Goal: Task Accomplishment & Management: Manage account settings

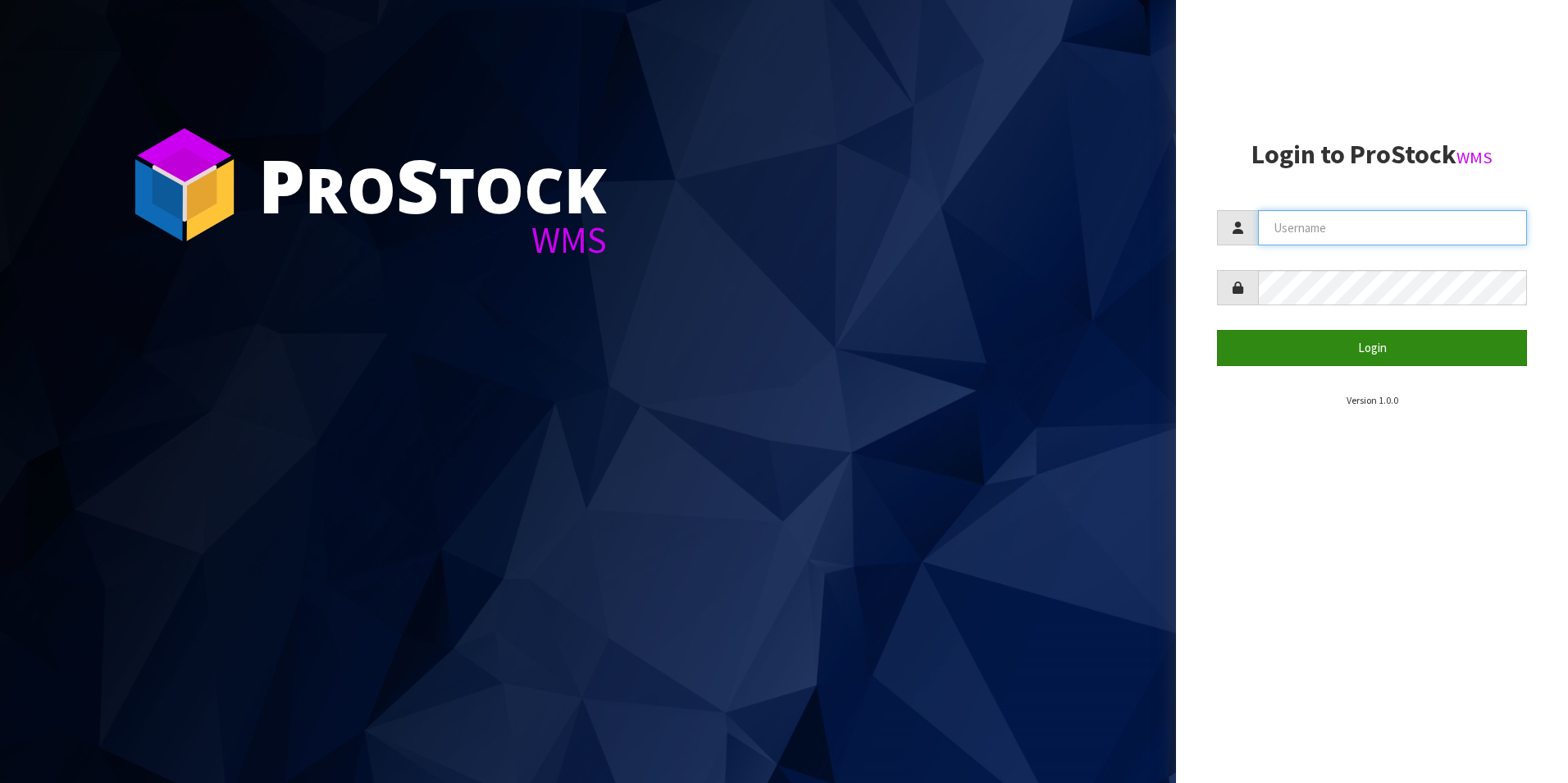
type input "[PERSON_NAME][EMAIL_ADDRESS][DOMAIN_NAME]"
click at [1371, 349] on button "Login" at bounding box center [1372, 347] width 310 height 35
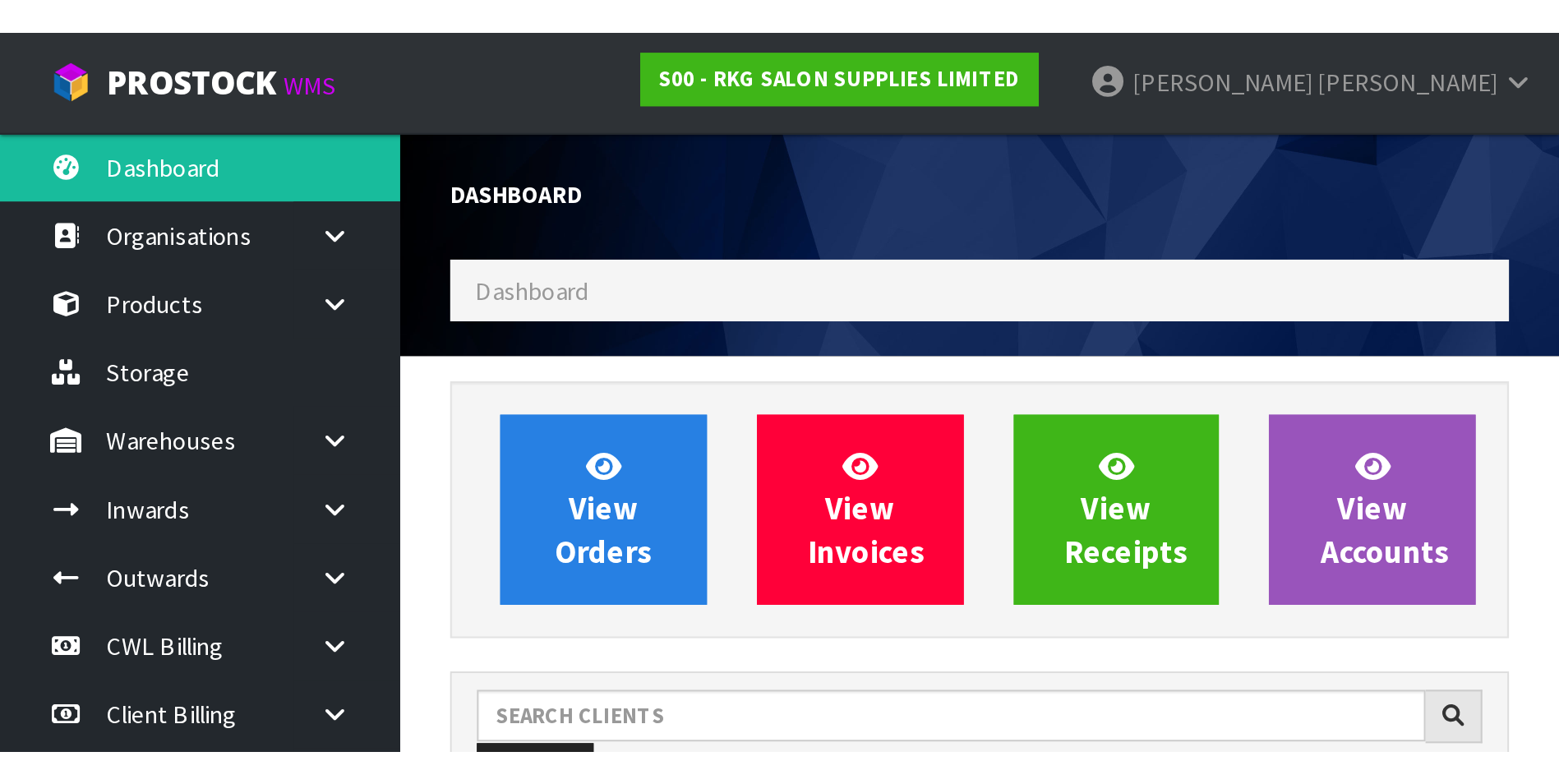
scroll to position [1245, 668]
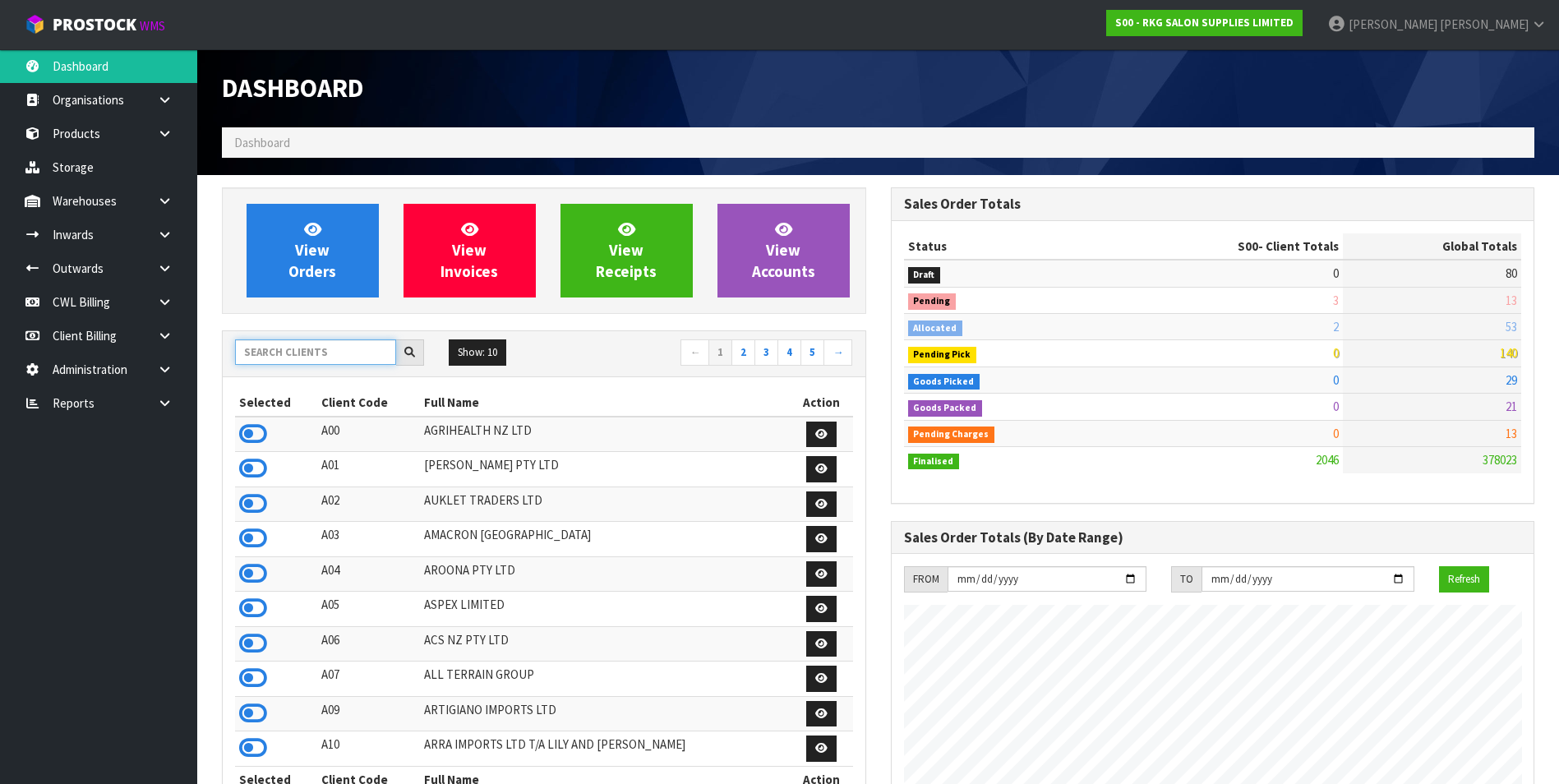
click at [297, 352] on input "text" at bounding box center [316, 352] width 161 height 25
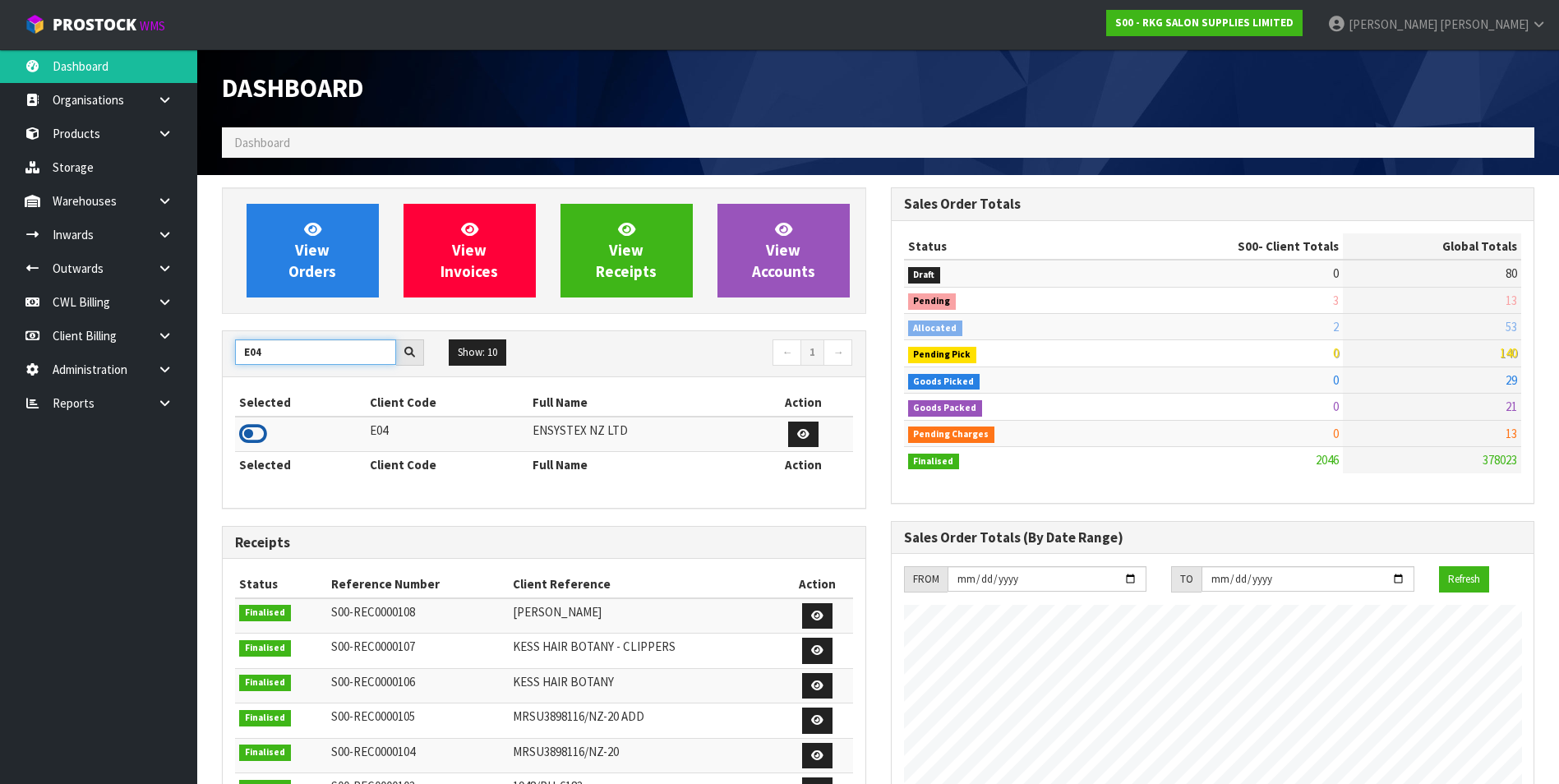
type input "E04"
click at [247, 427] on icon at bounding box center [253, 433] width 28 height 24
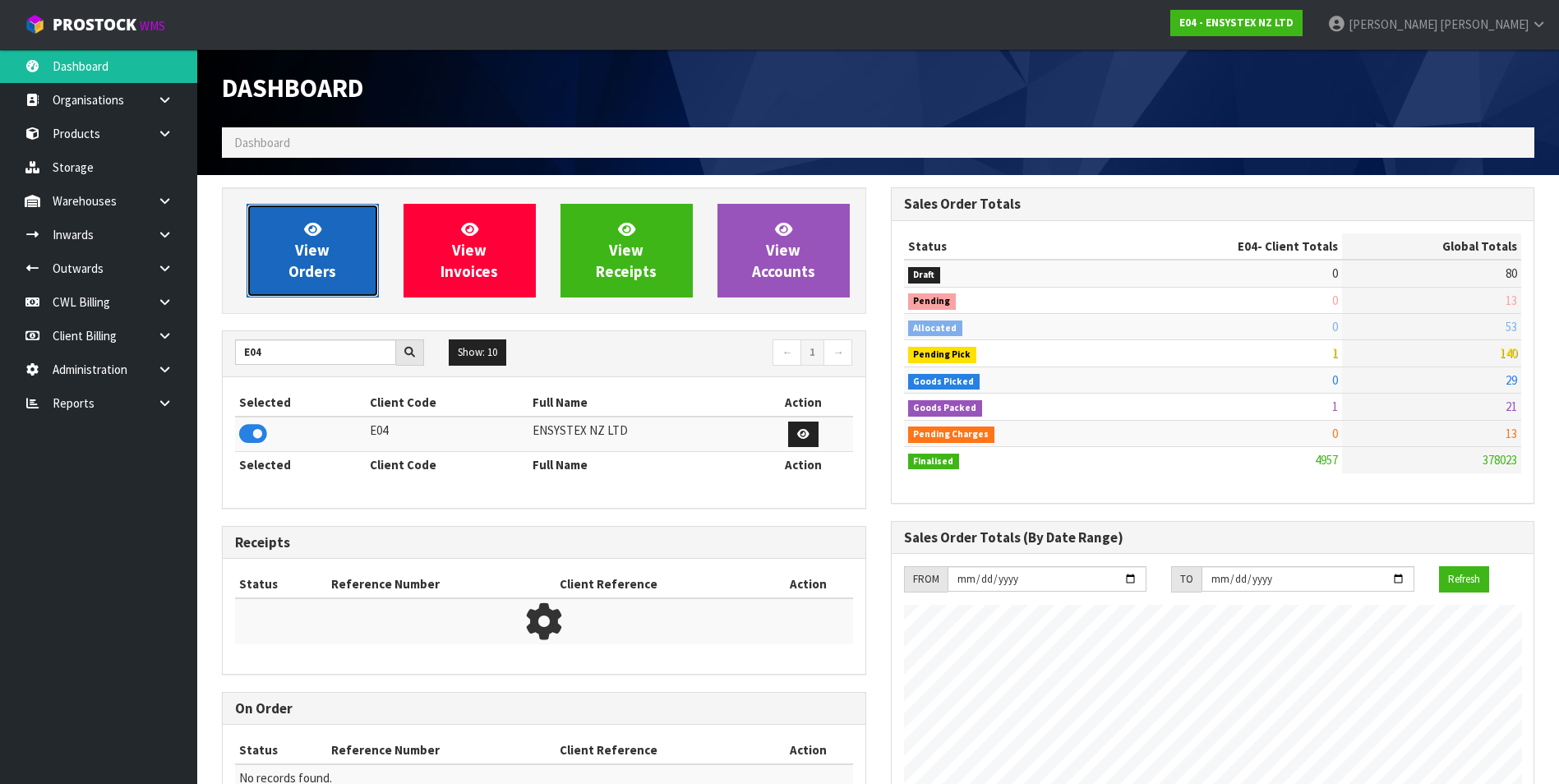
click at [323, 247] on span "View Orders" at bounding box center [312, 251] width 47 height 62
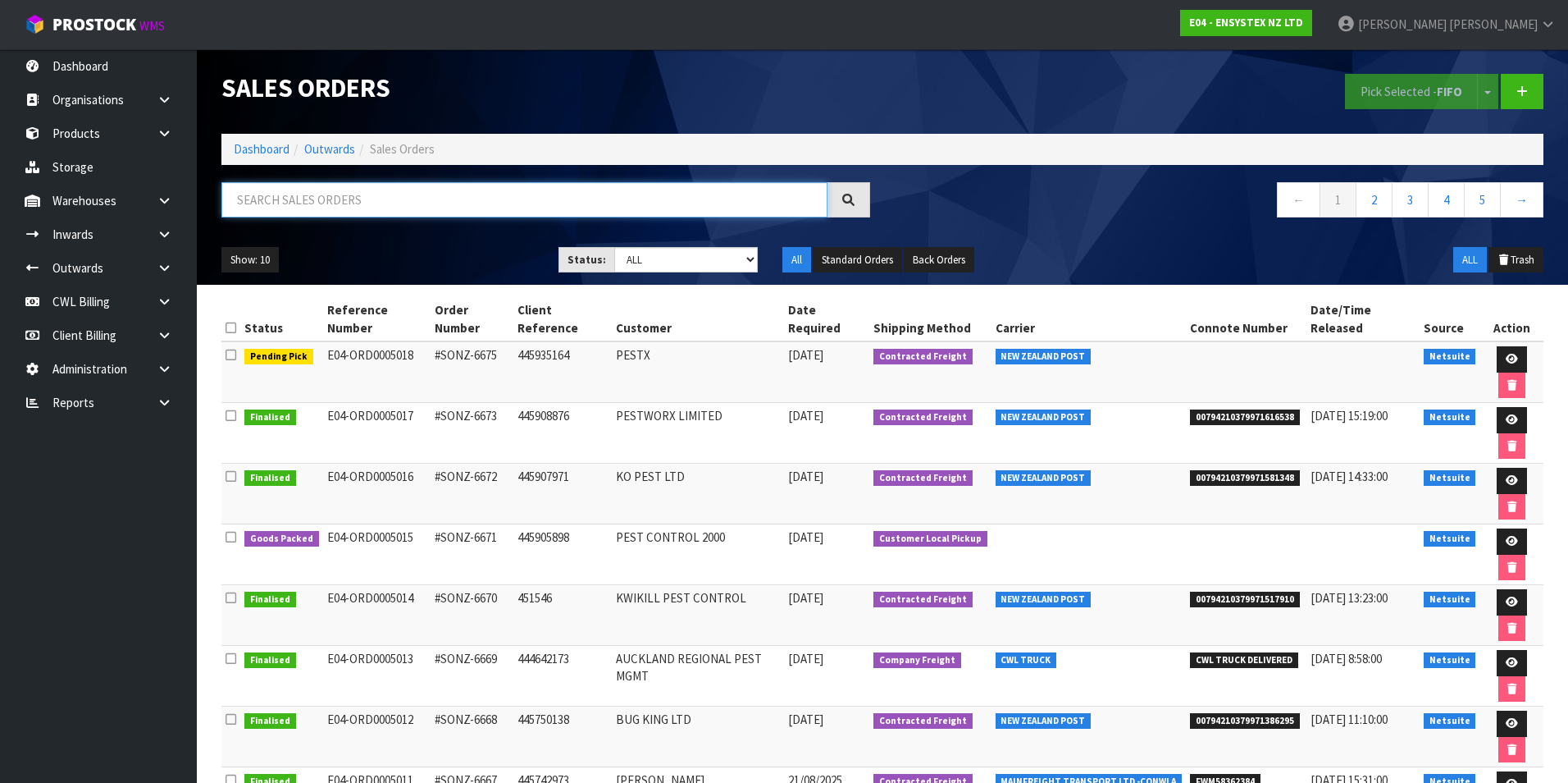
click at [341, 198] on input "text" at bounding box center [524, 199] width 606 height 35
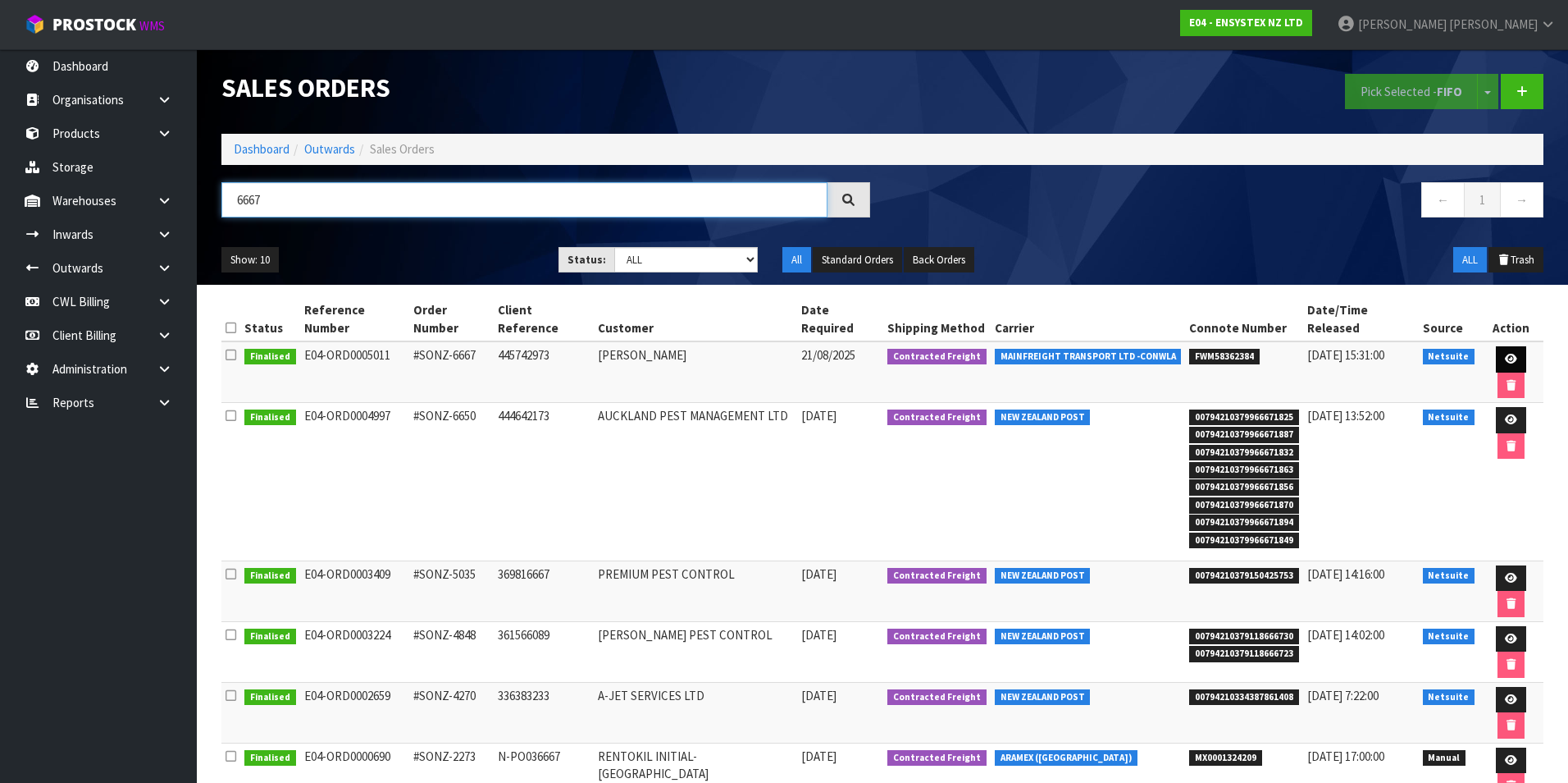
type input "6667"
click at [1496, 346] on link at bounding box center [1510, 359] width 30 height 26
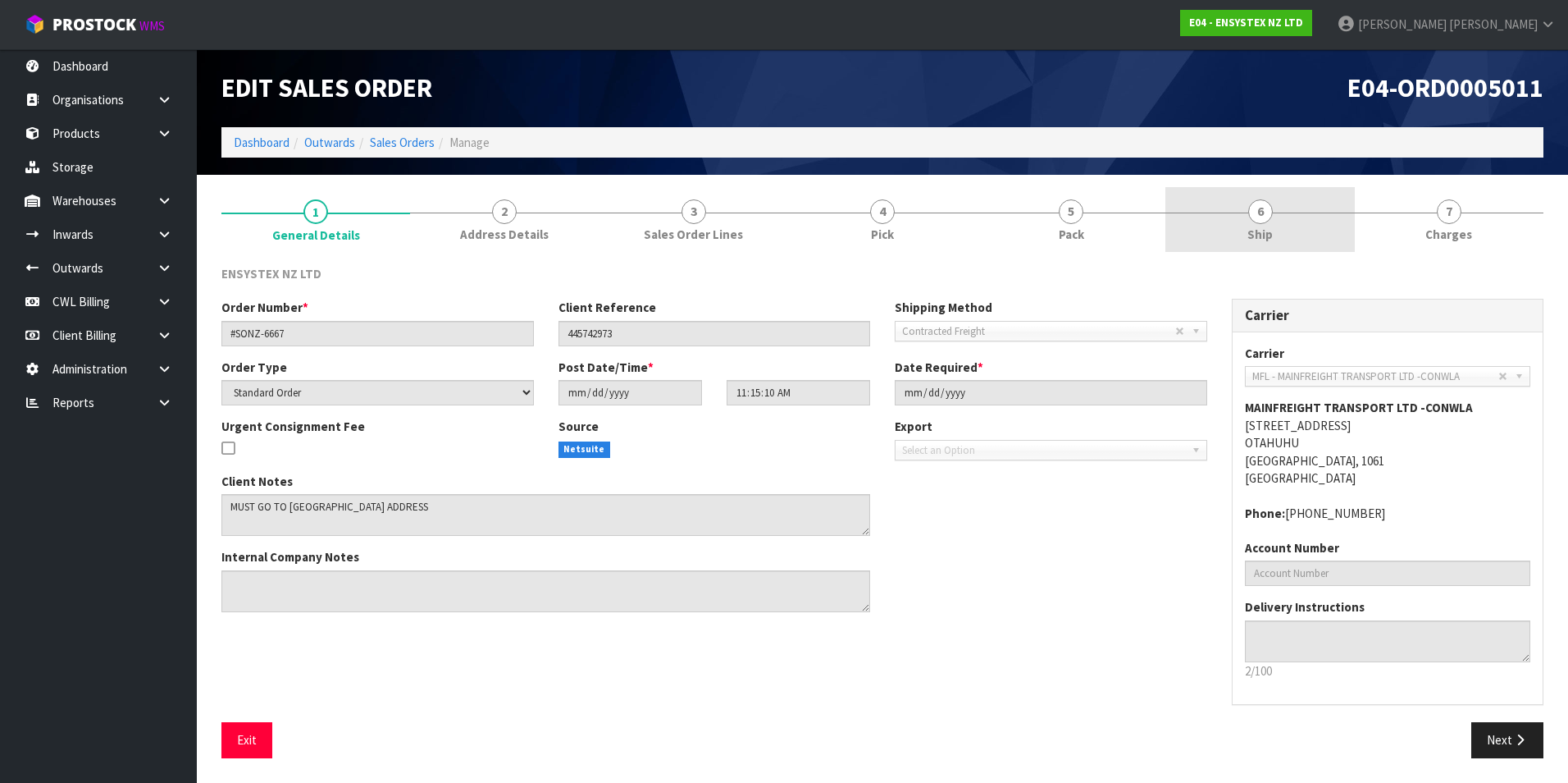
click at [1256, 218] on span "6" at bounding box center [1260, 211] width 24 height 24
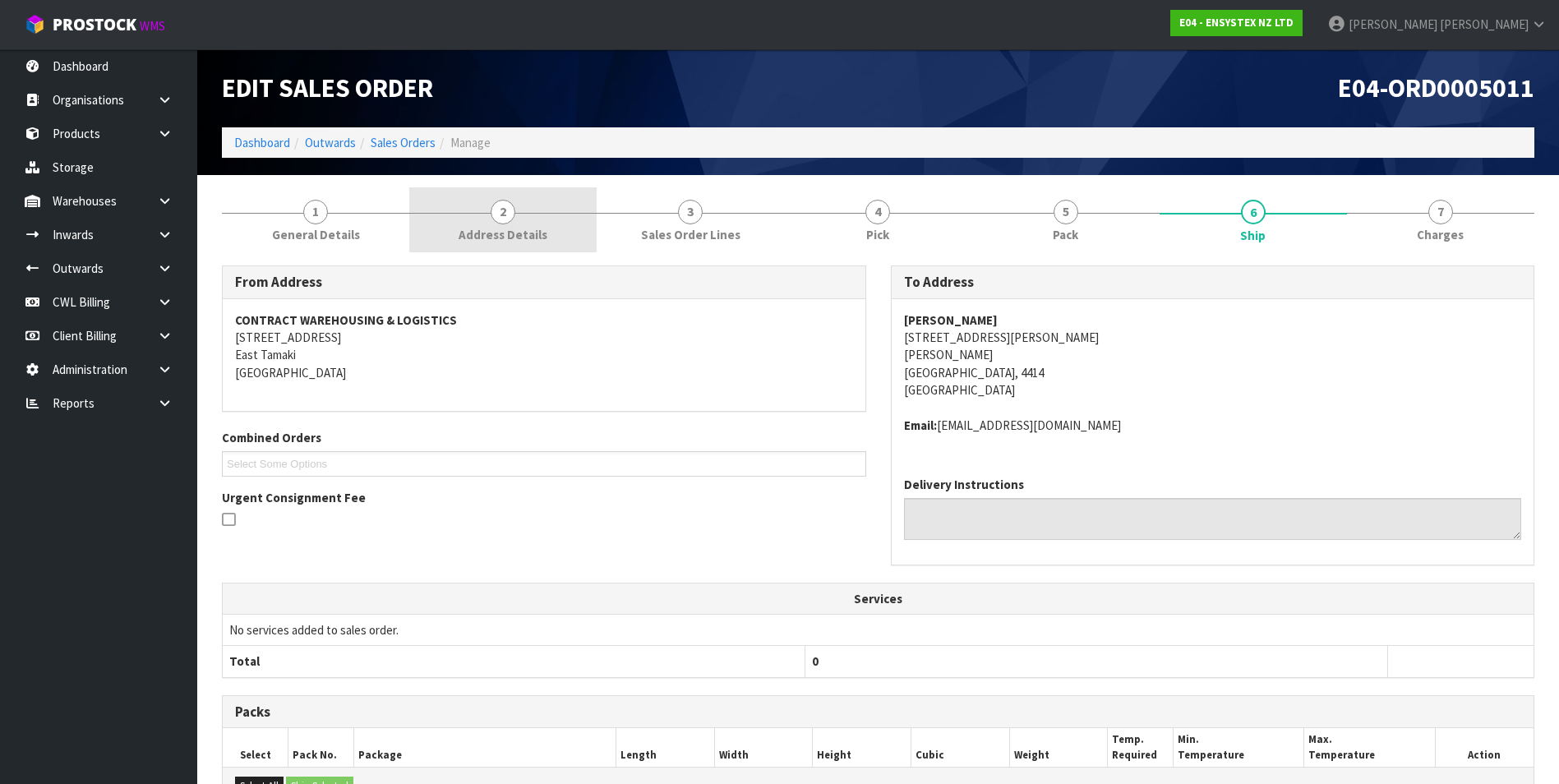
drag, startPoint x: 491, startPoint y: 221, endPoint x: 498, endPoint y: 226, distance: 8.6
click at [491, 221] on link "2 Address Details" at bounding box center [504, 220] width 188 height 65
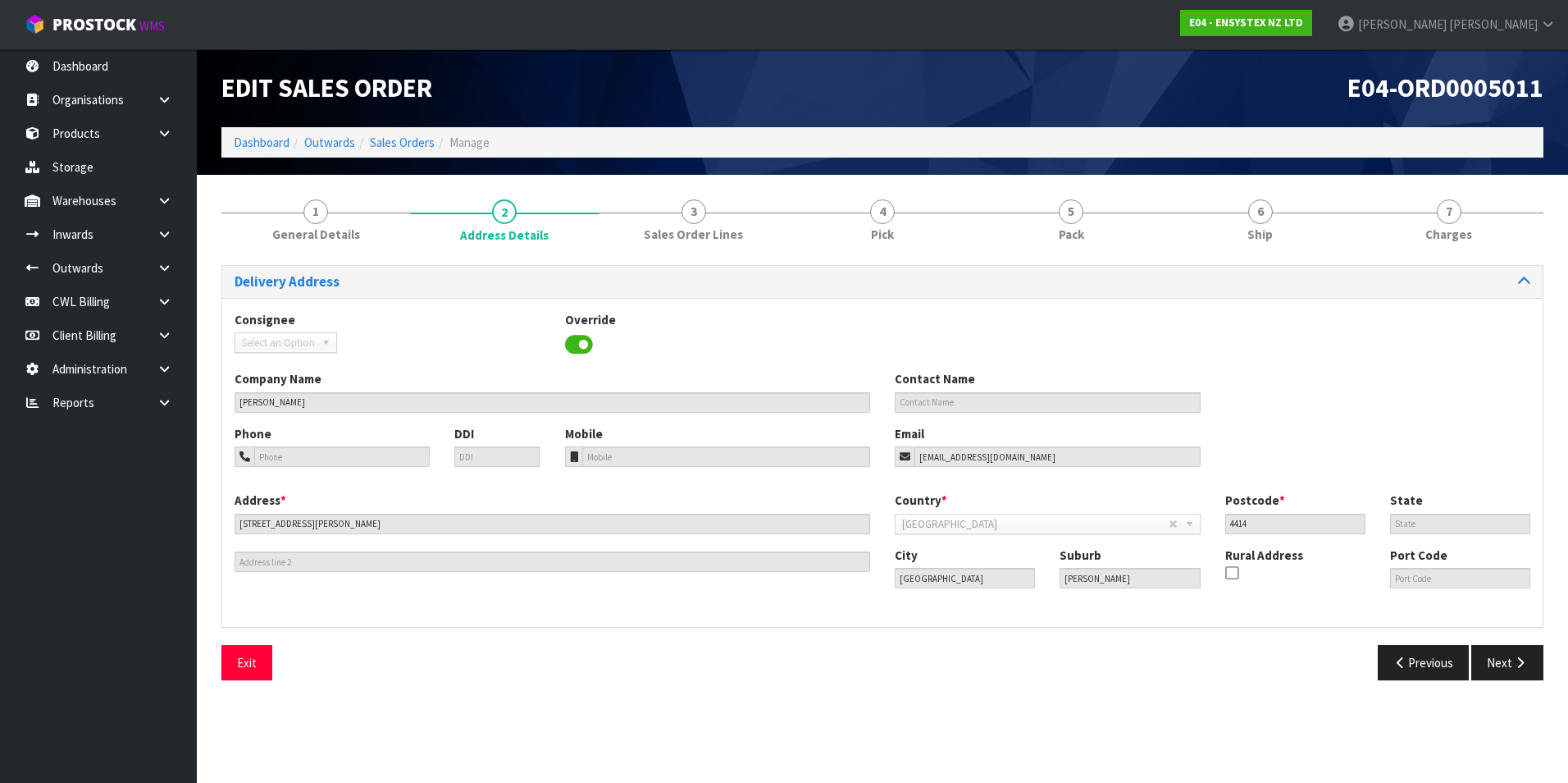
drag, startPoint x: 699, startPoint y: 495, endPoint x: 710, endPoint y: 470, distance: 27.3
click at [699, 495] on div "Address * [STREET_ADDRESS][PERSON_NAME]" at bounding box center [552, 531] width 660 height 80
click at [1270, 216] on span "6" at bounding box center [1260, 211] width 24 height 24
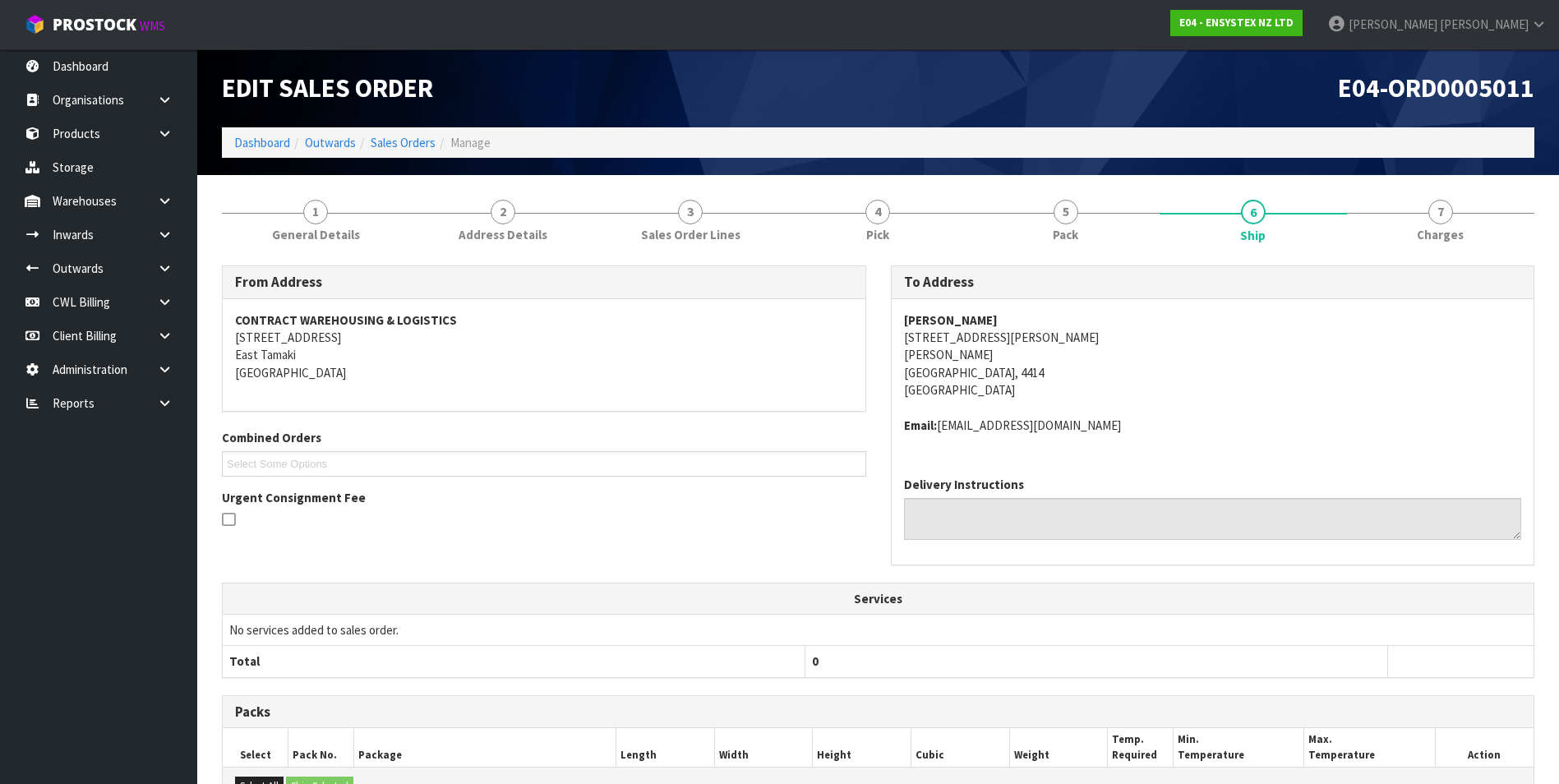
click at [958, 481] on label "Delivery Instructions" at bounding box center [964, 484] width 120 height 17
click at [1252, 210] on span "6" at bounding box center [1253, 211] width 24 height 24
click at [509, 213] on span "2" at bounding box center [503, 211] width 24 height 24
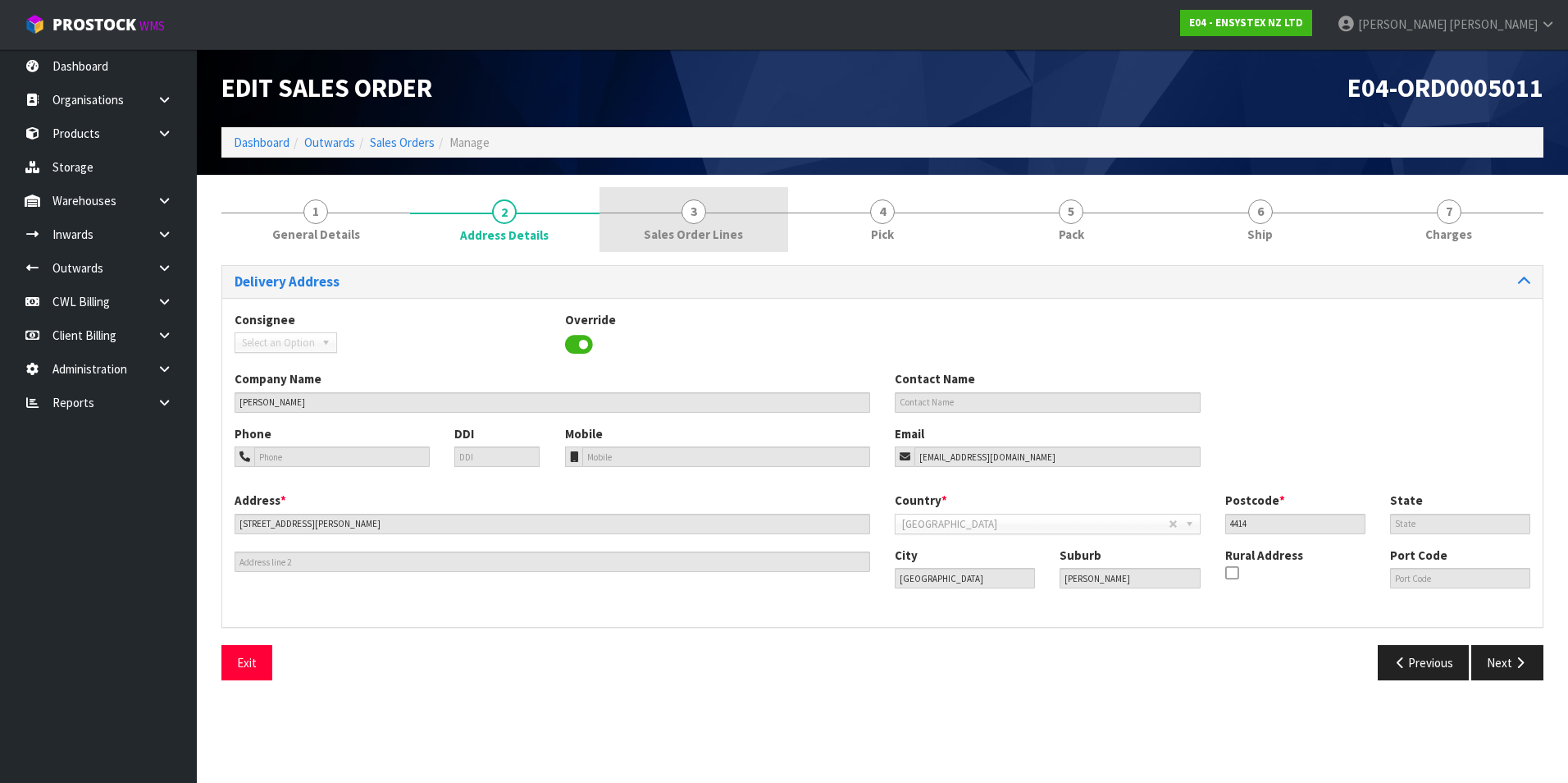
click at [669, 220] on link "3 Sales Order Lines" at bounding box center [693, 219] width 188 height 65
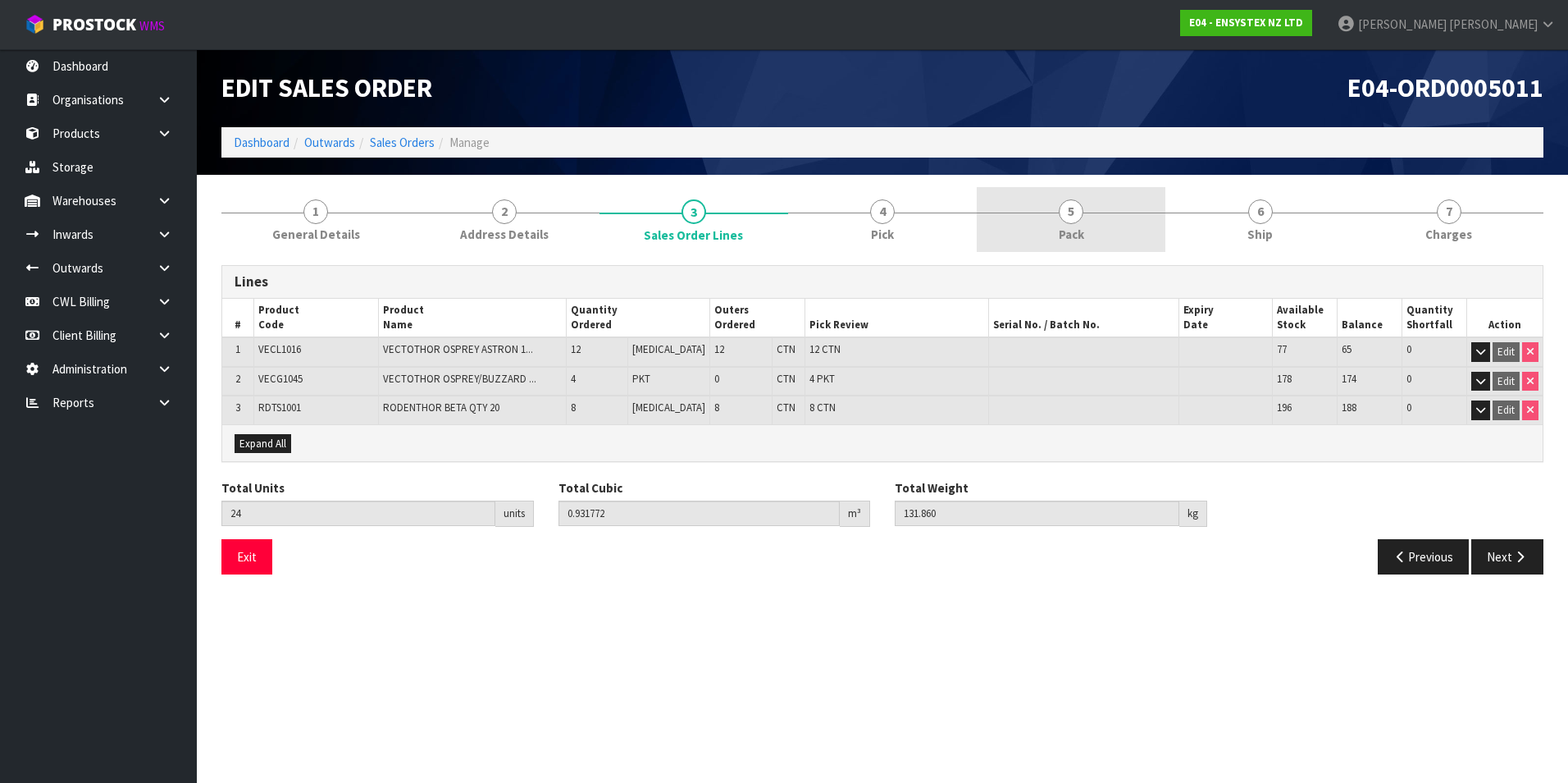
click at [1061, 215] on span "5" at bounding box center [1070, 211] width 24 height 24
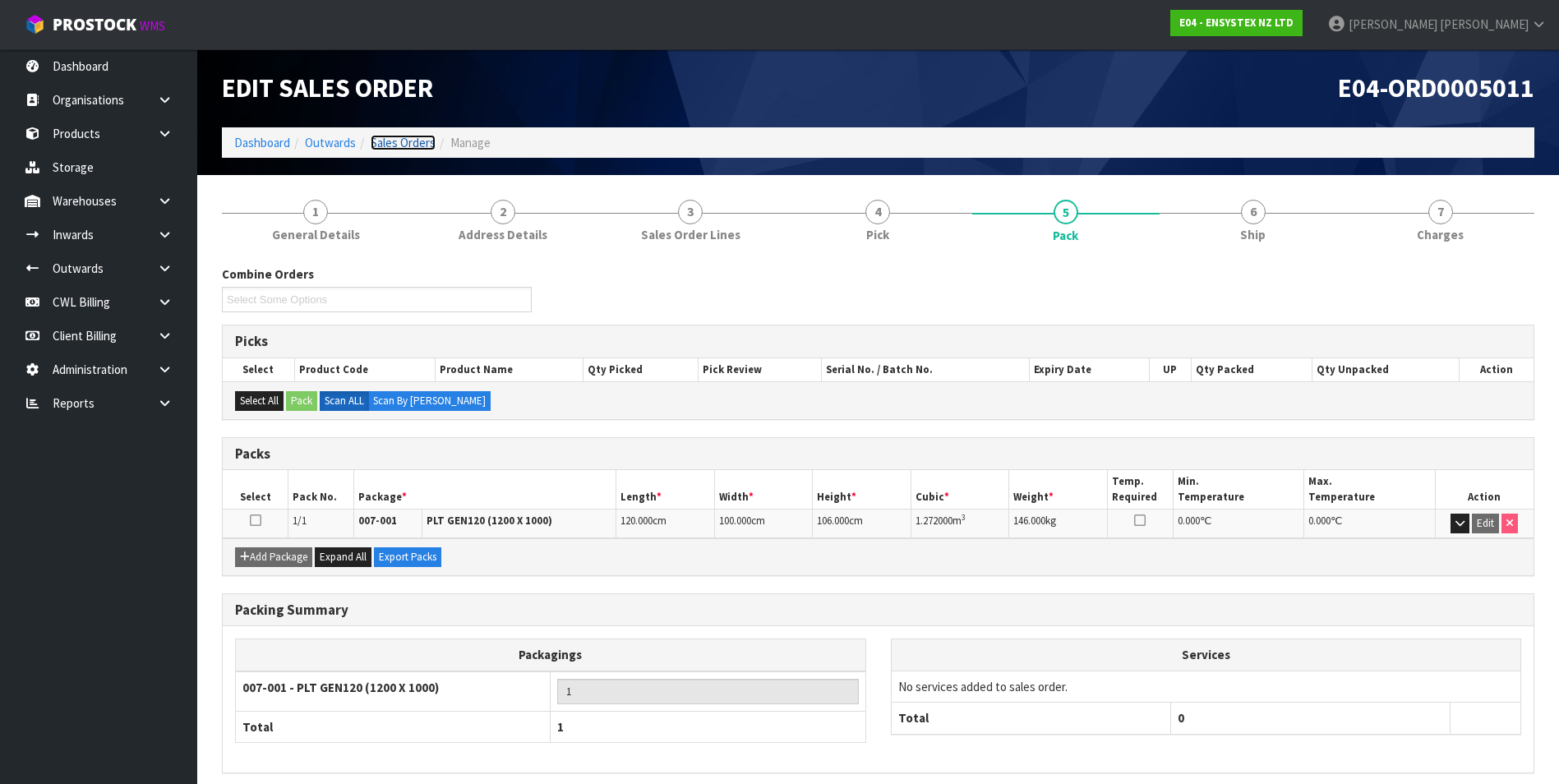
click at [410, 149] on link "Sales Orders" at bounding box center [403, 142] width 65 height 15
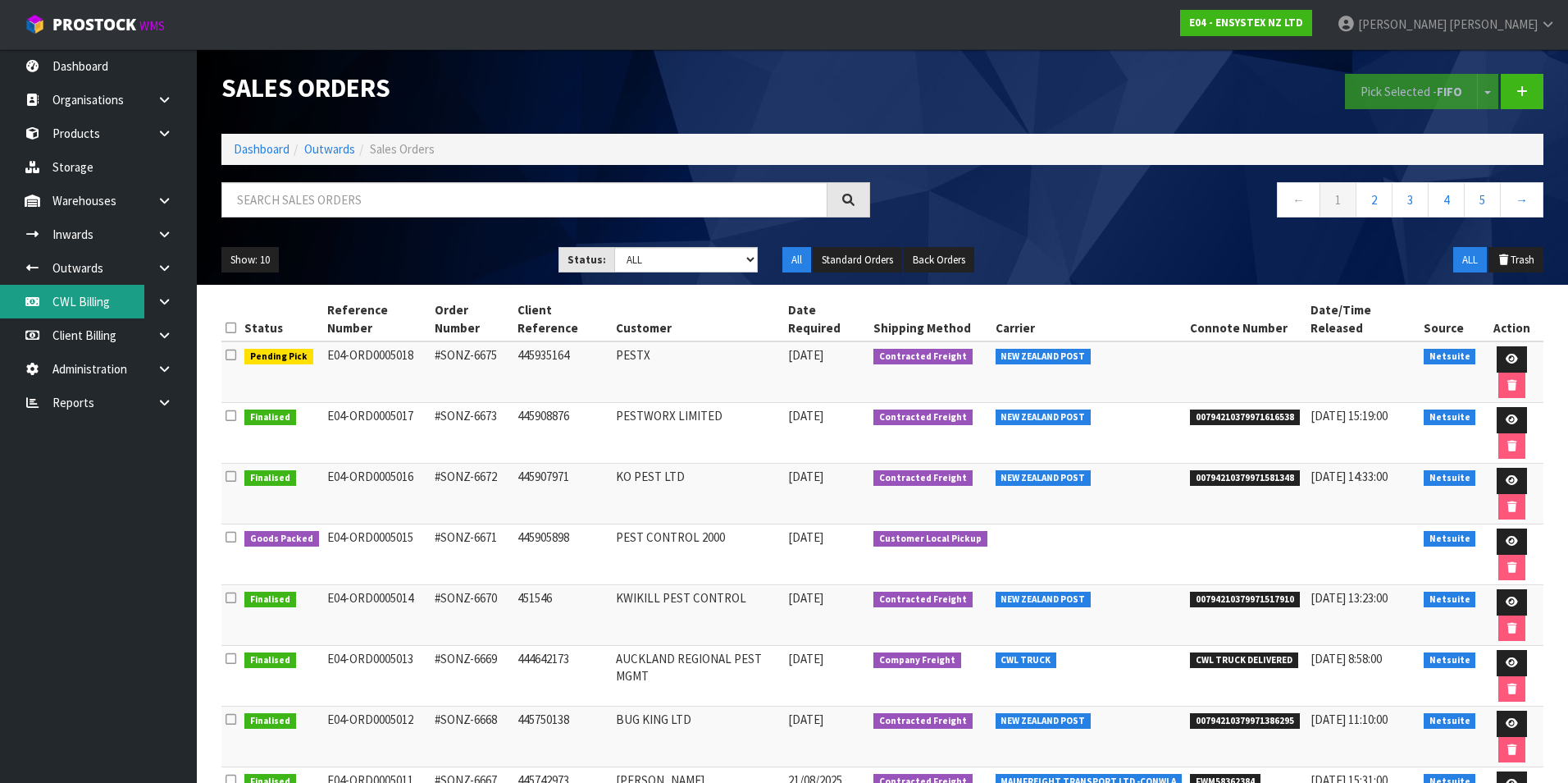
click at [84, 302] on link "CWL Billing" at bounding box center [99, 302] width 197 height 34
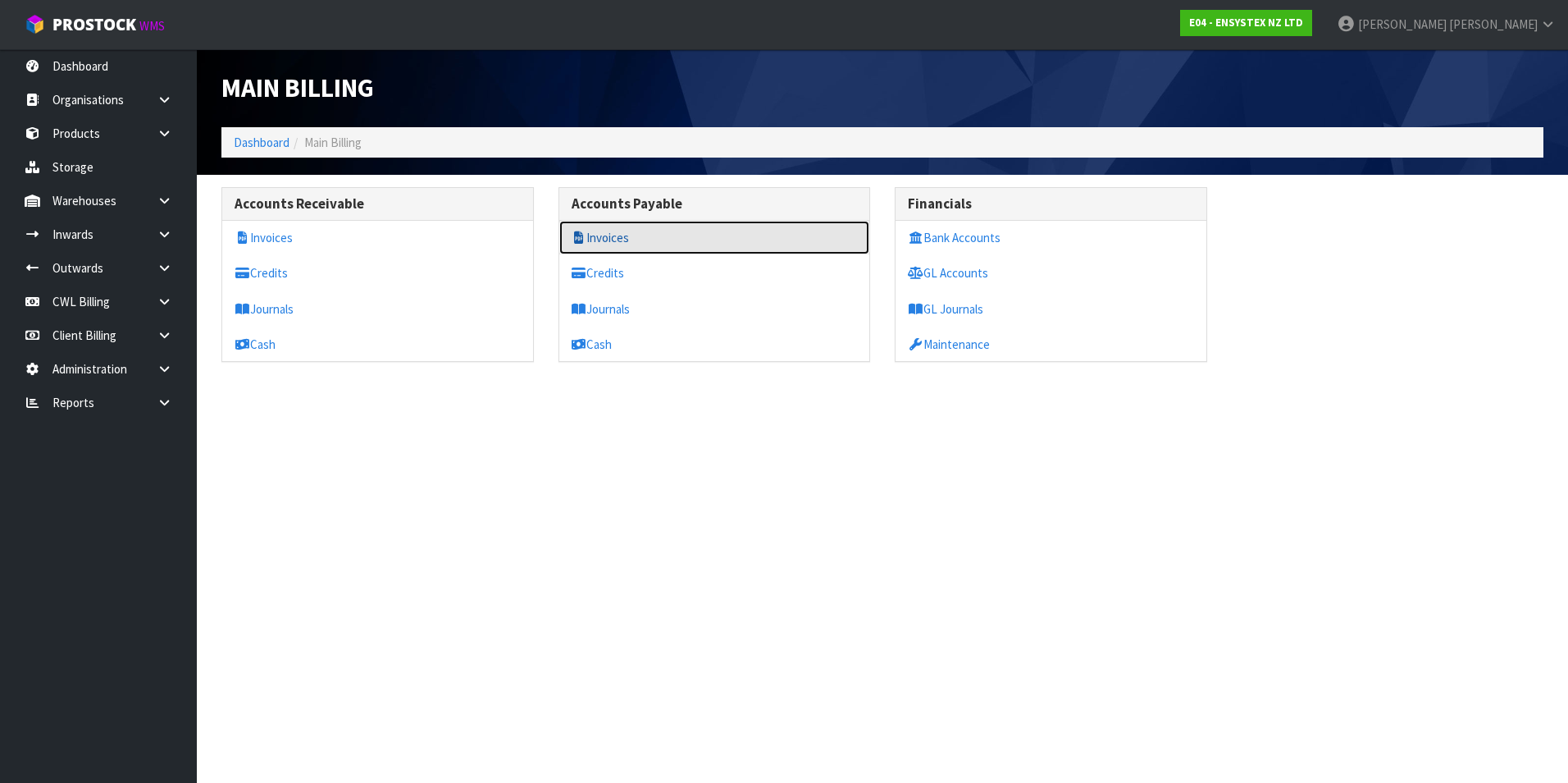
click at [625, 238] on link "Invoices" at bounding box center [715, 237] width 311 height 34
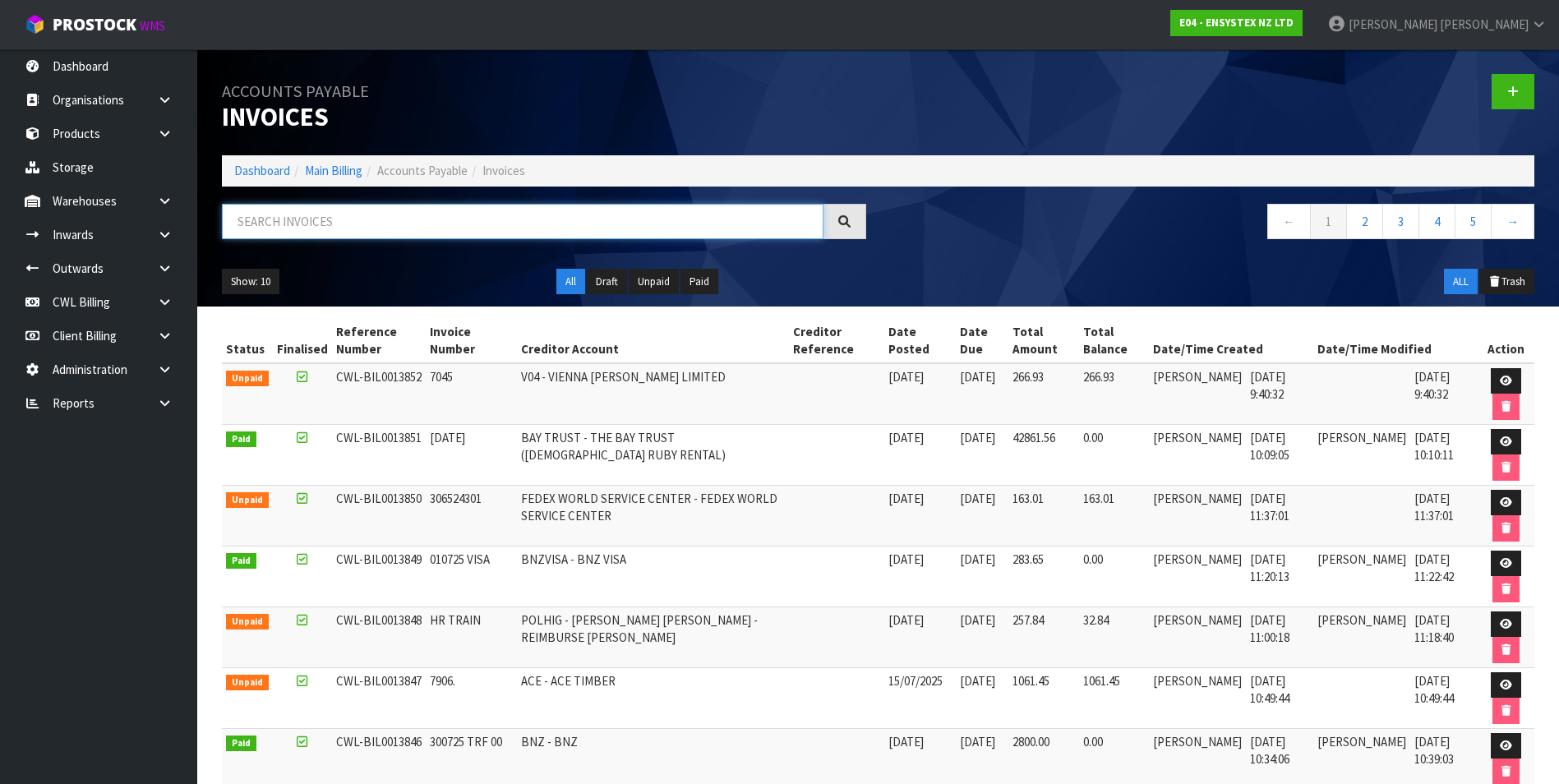
click at [295, 217] on input "text" at bounding box center [522, 222] width 601 height 35
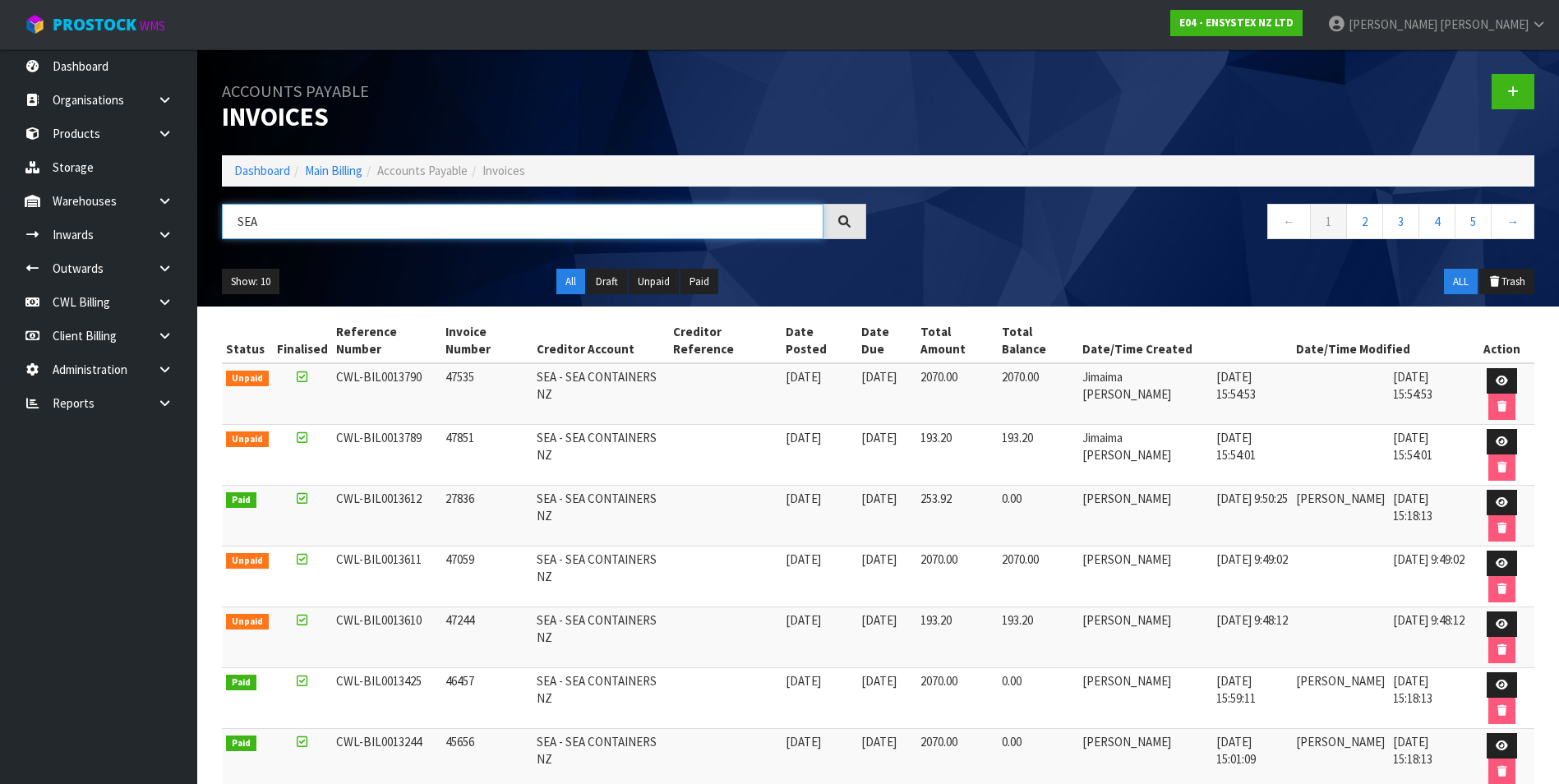
type input "SEA"
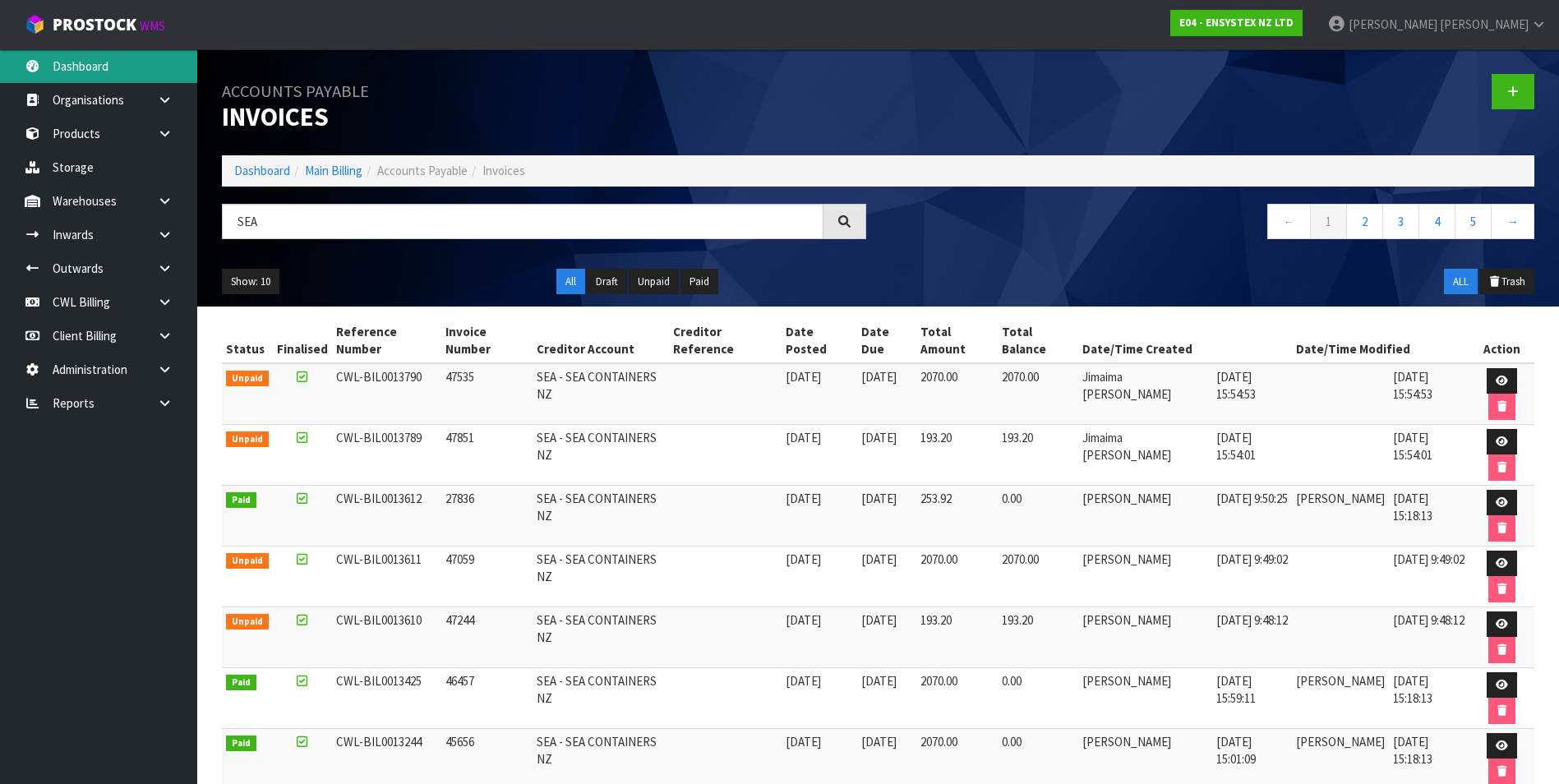
click at [106, 75] on link "Dashboard" at bounding box center [99, 66] width 198 height 34
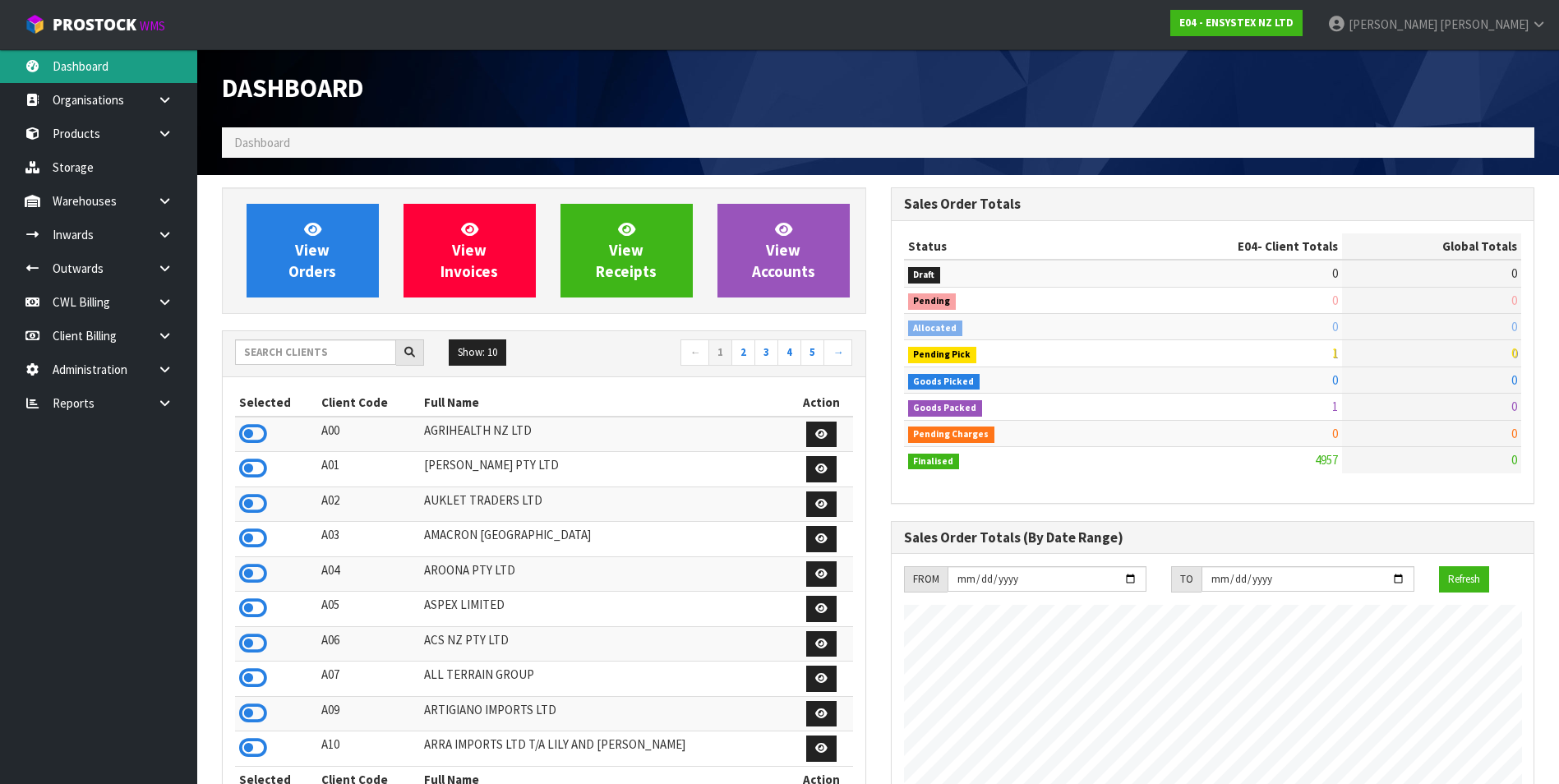
scroll to position [1245, 668]
click at [171, 399] on link at bounding box center [170, 403] width 52 height 34
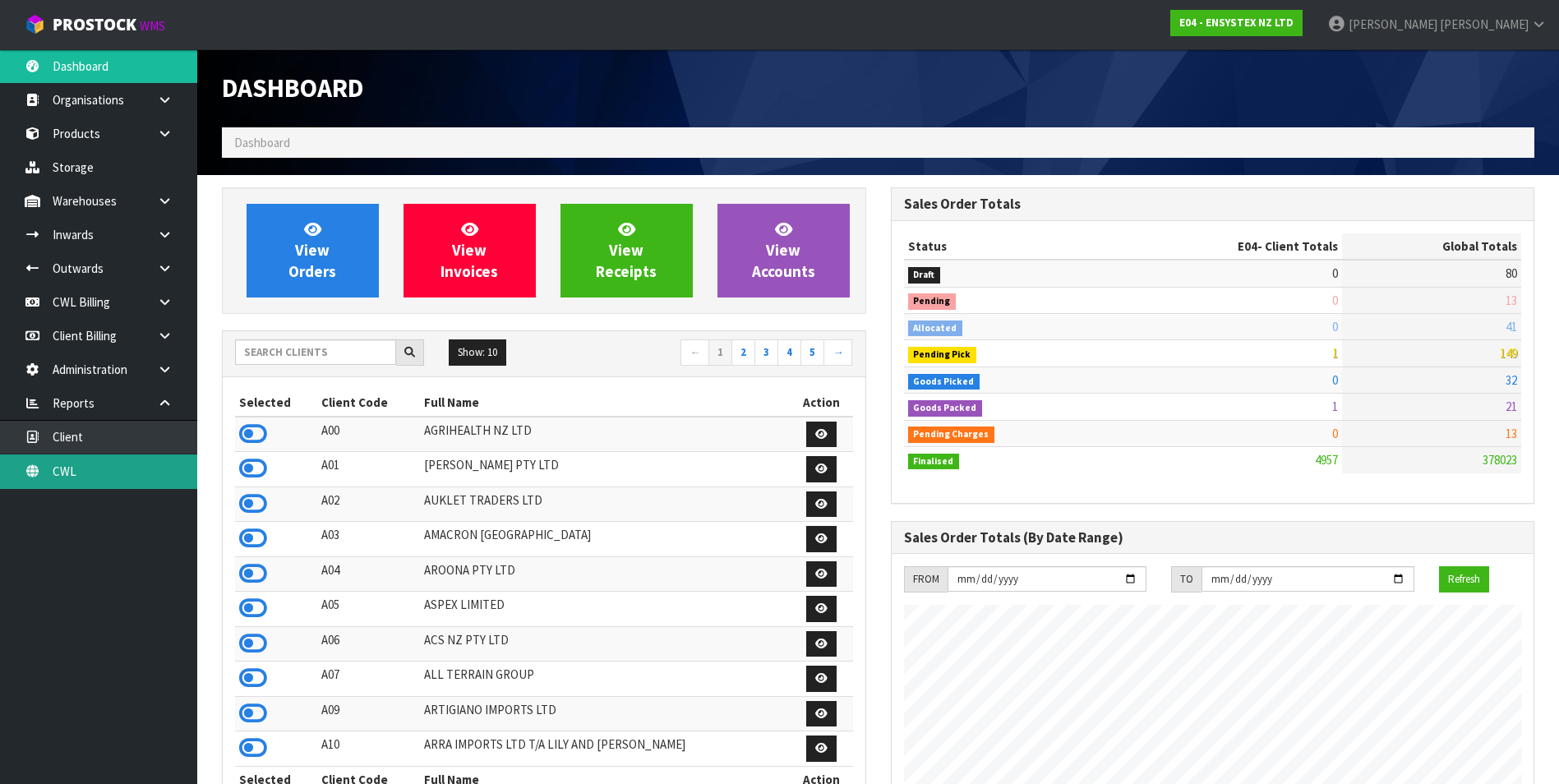
click at [117, 473] on link "CWL" at bounding box center [99, 470] width 198 height 34
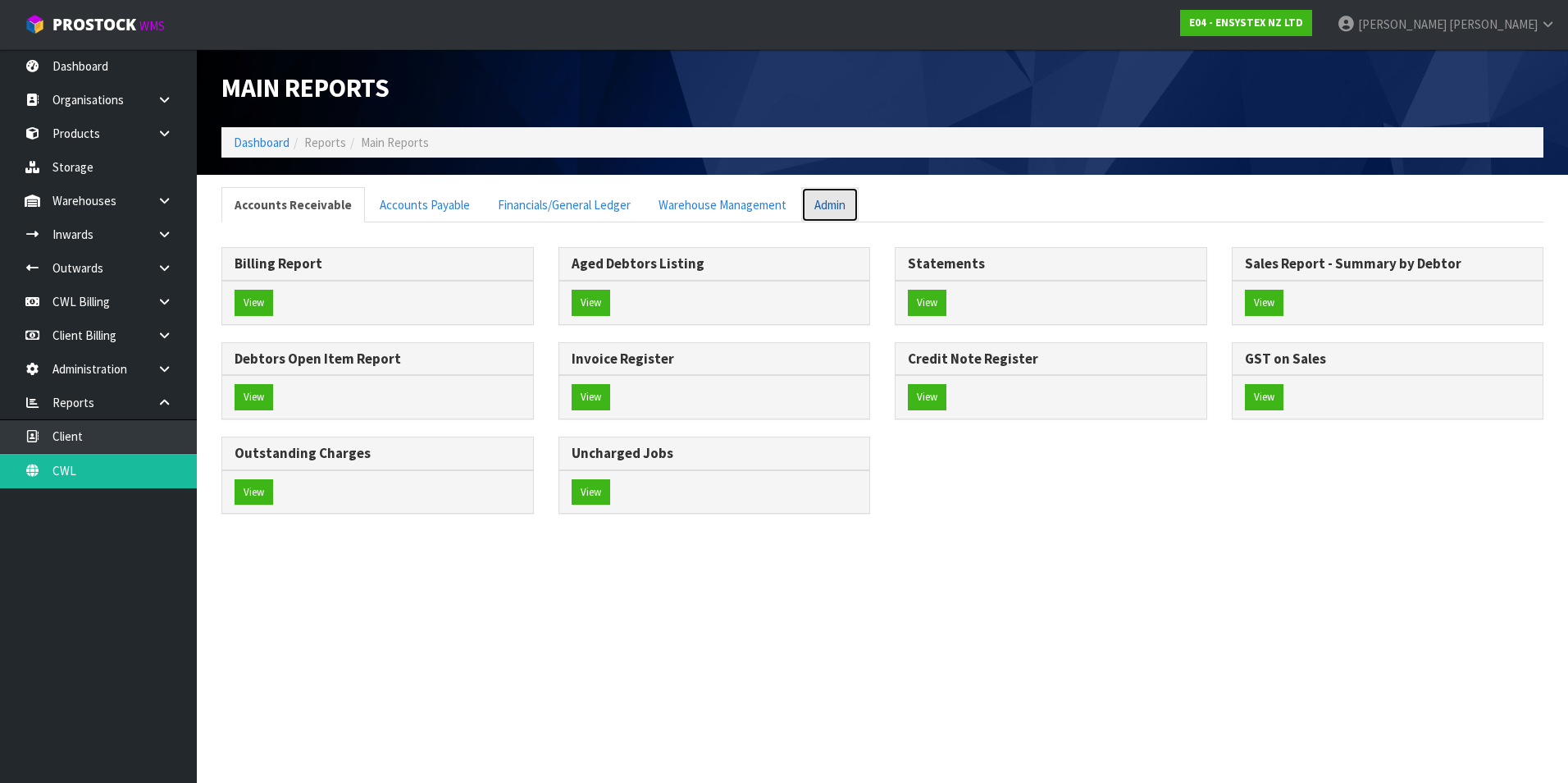
click at [827, 204] on link "Admin" at bounding box center [829, 205] width 57 height 35
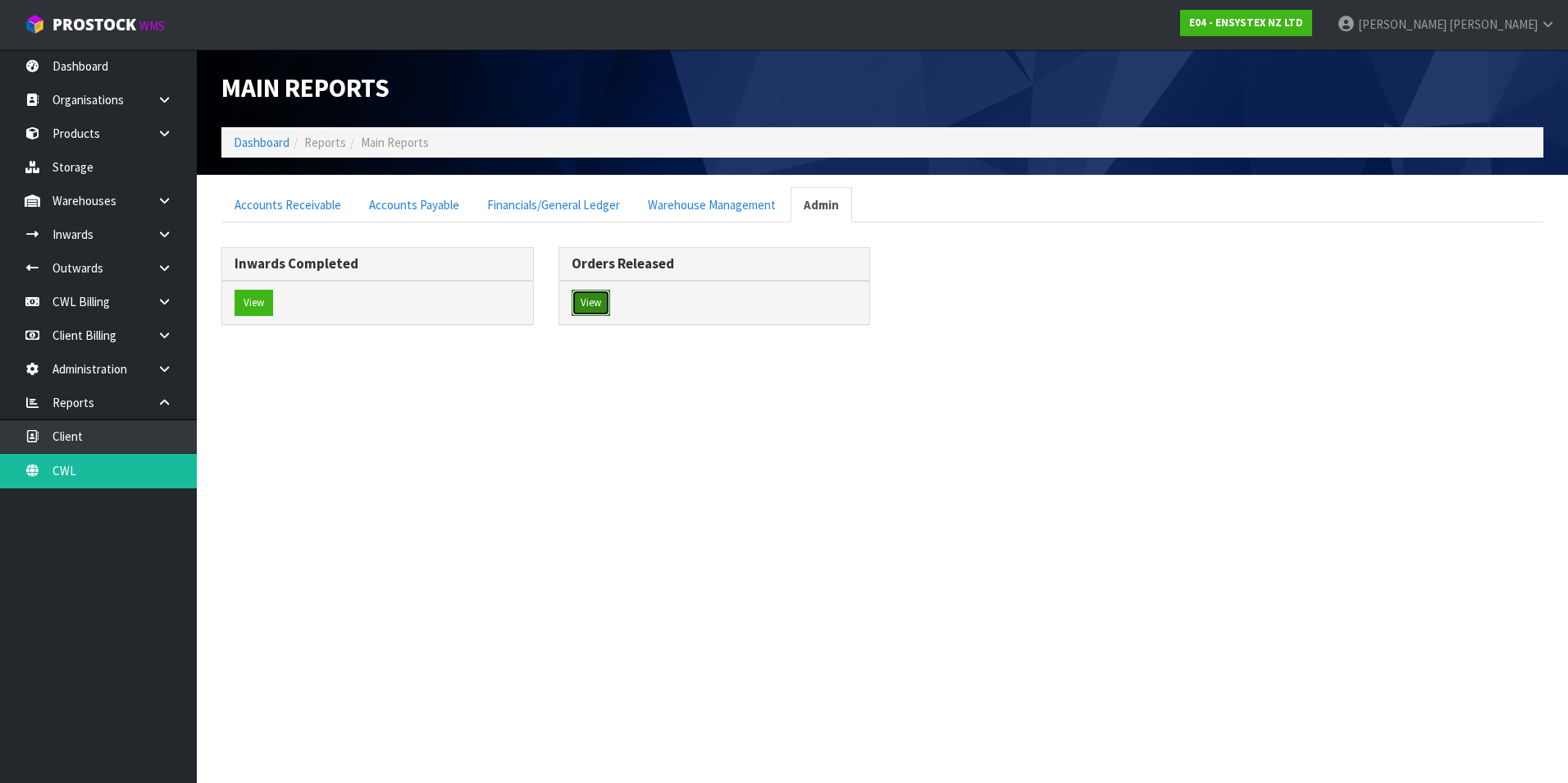
click at [599, 302] on button "View" at bounding box center [591, 303] width 39 height 26
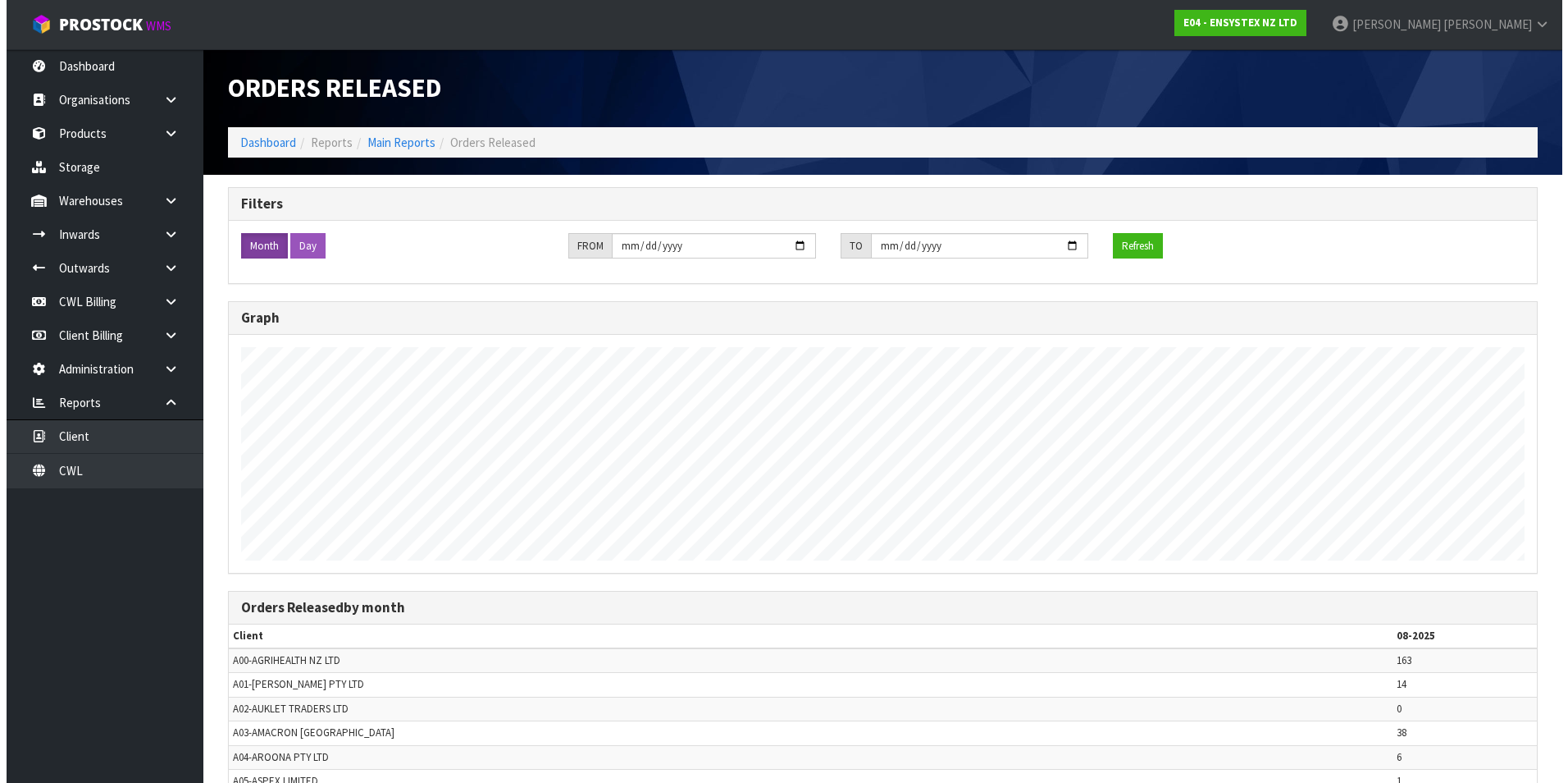
scroll to position [783, 1555]
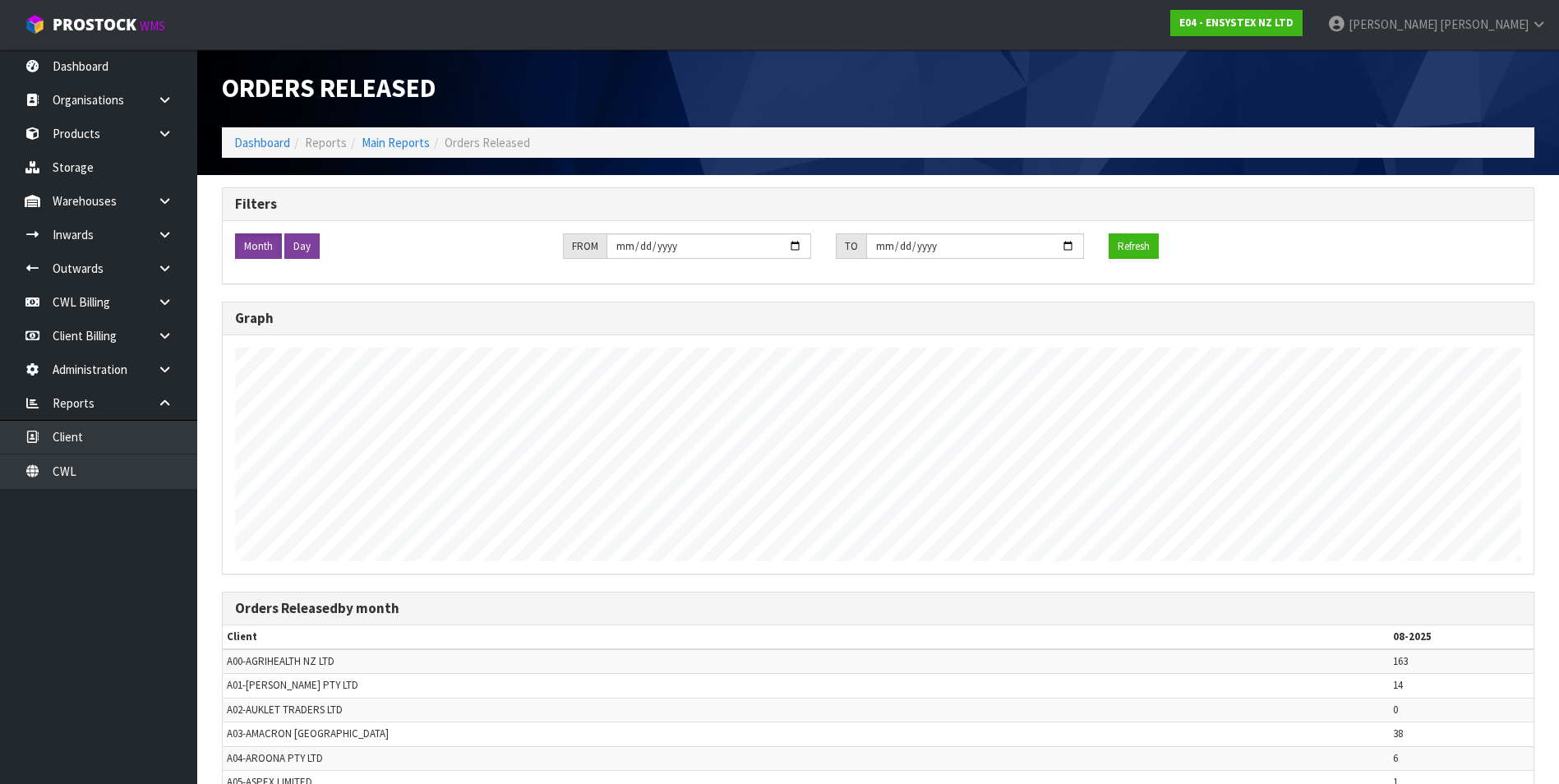
click at [309, 245] on label "Day" at bounding box center [302, 246] width 35 height 26
click at [1123, 250] on button "Refresh" at bounding box center [1134, 246] width 50 height 26
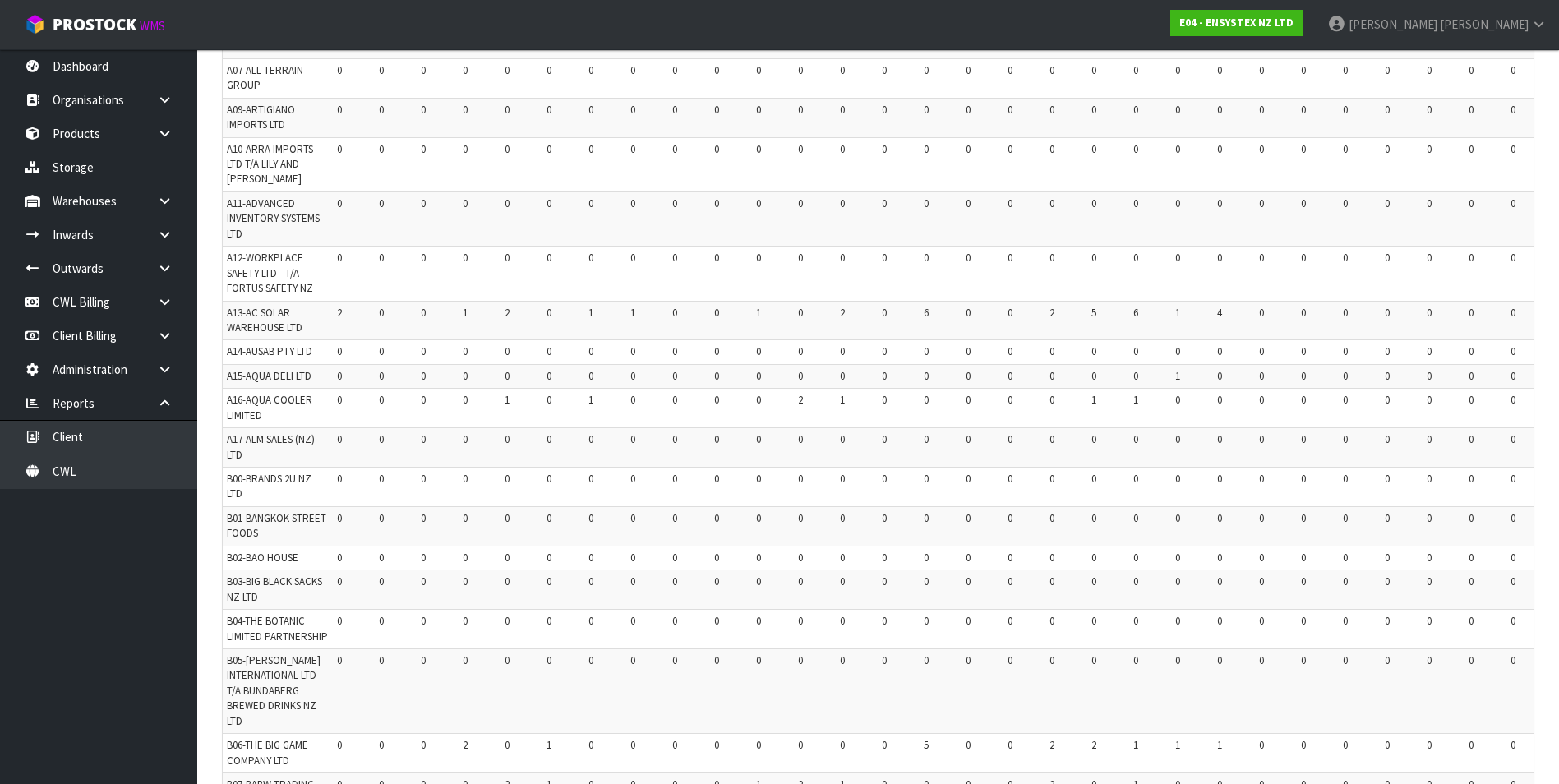
scroll to position [0, 0]
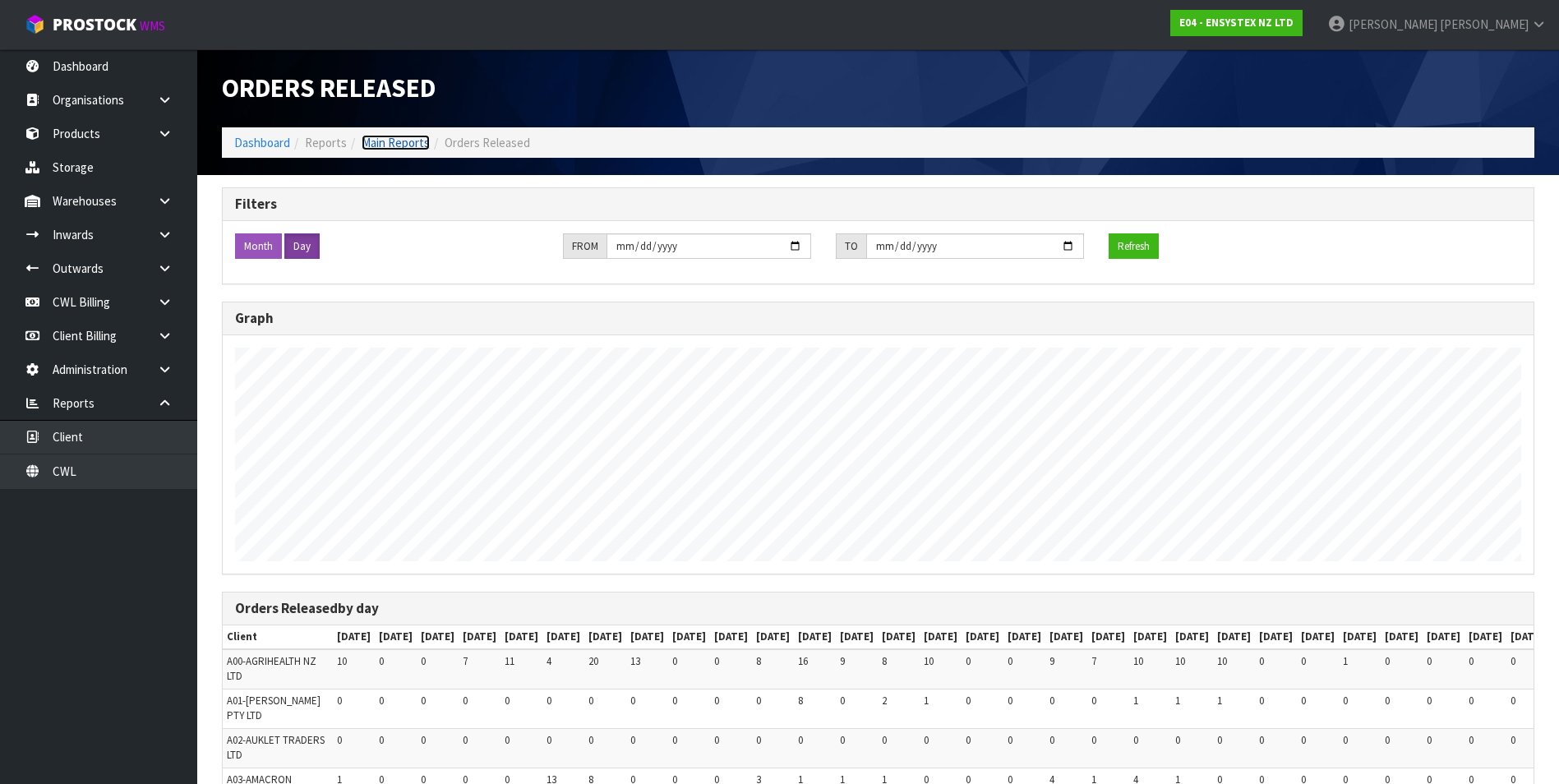
click at [388, 145] on link "Main Reports" at bounding box center [395, 142] width 68 height 15
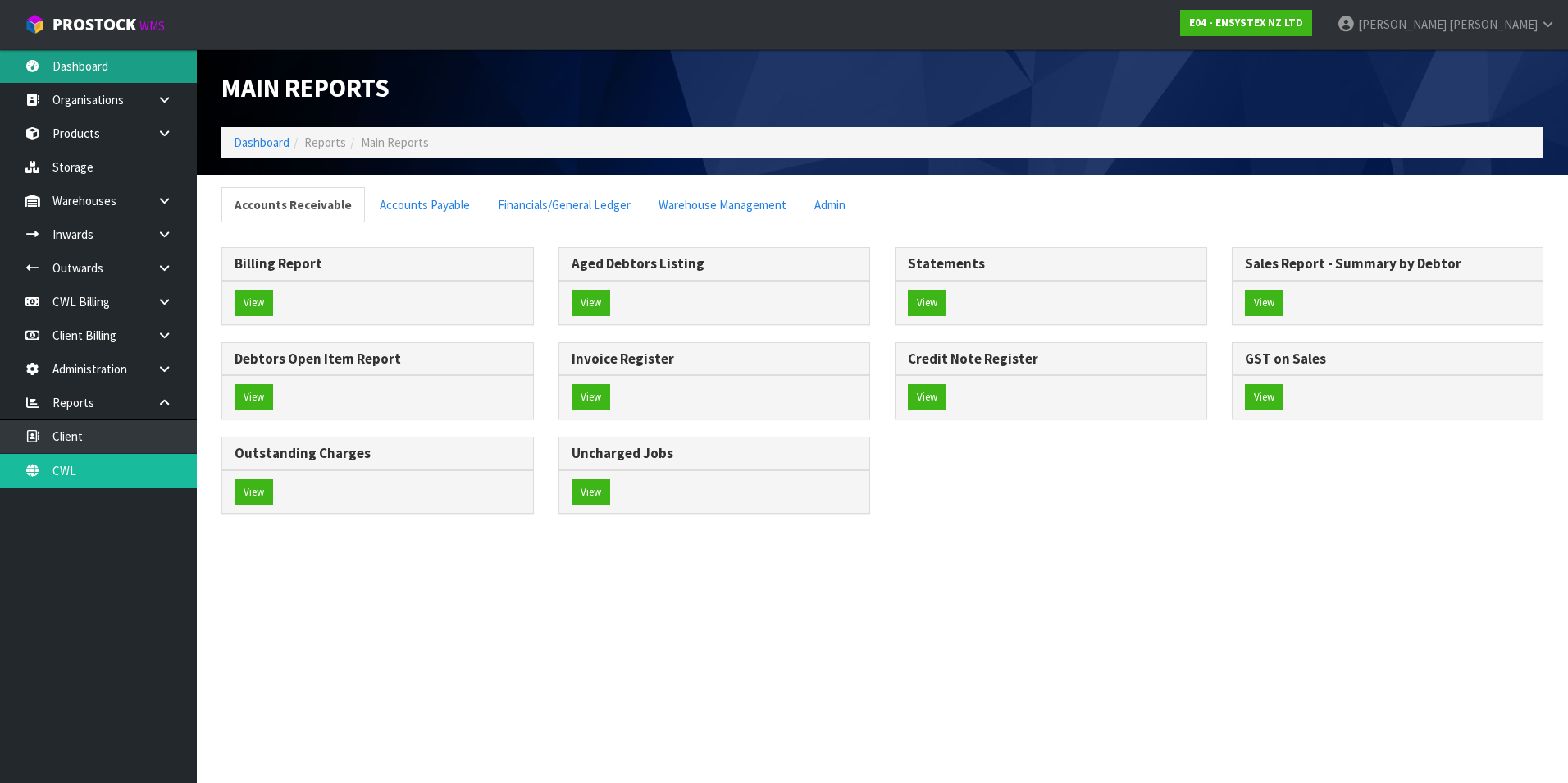
click at [122, 68] on link "Dashboard" at bounding box center [99, 66] width 197 height 34
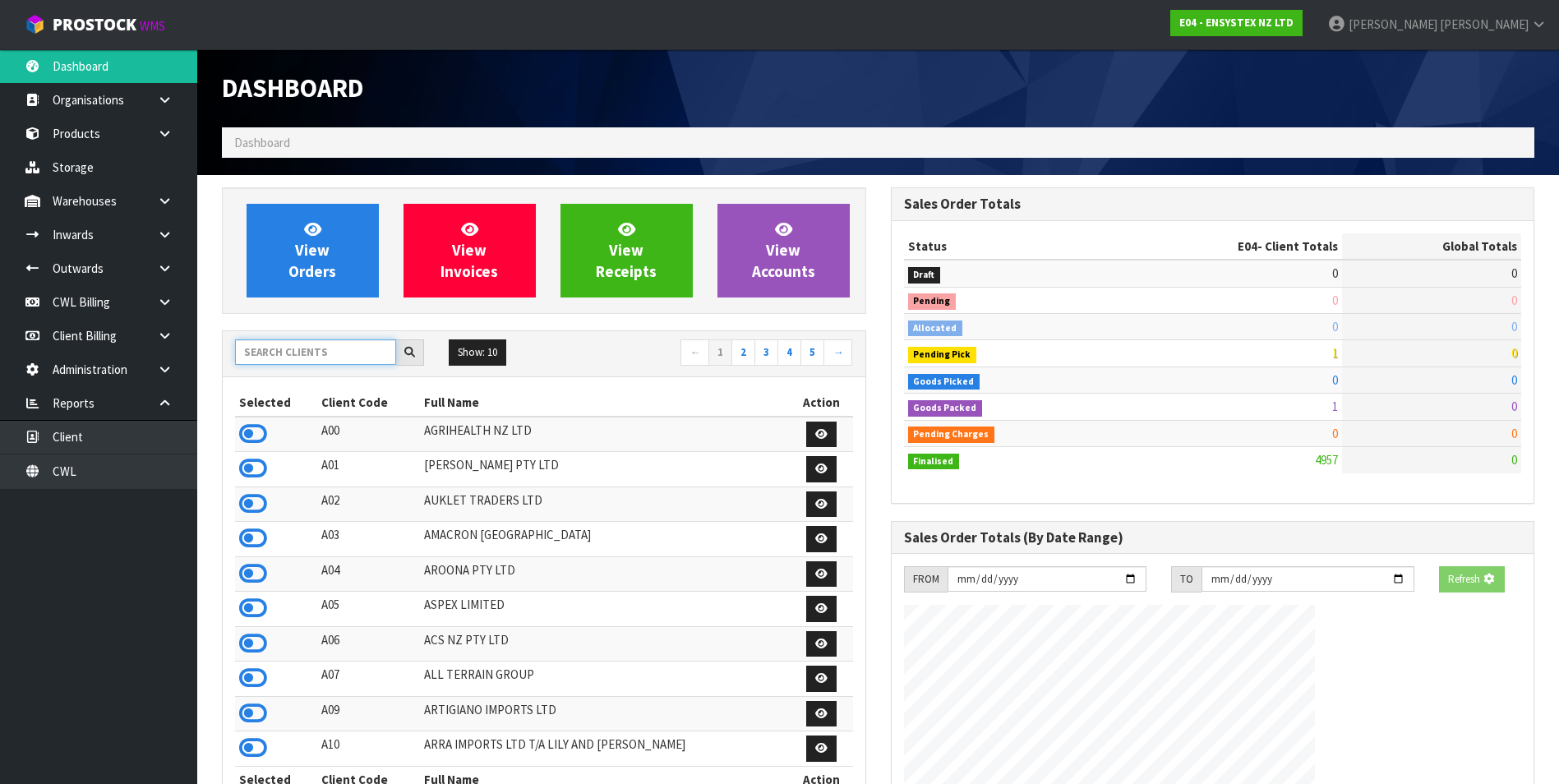
click at [291, 356] on input "text" at bounding box center [316, 352] width 161 height 25
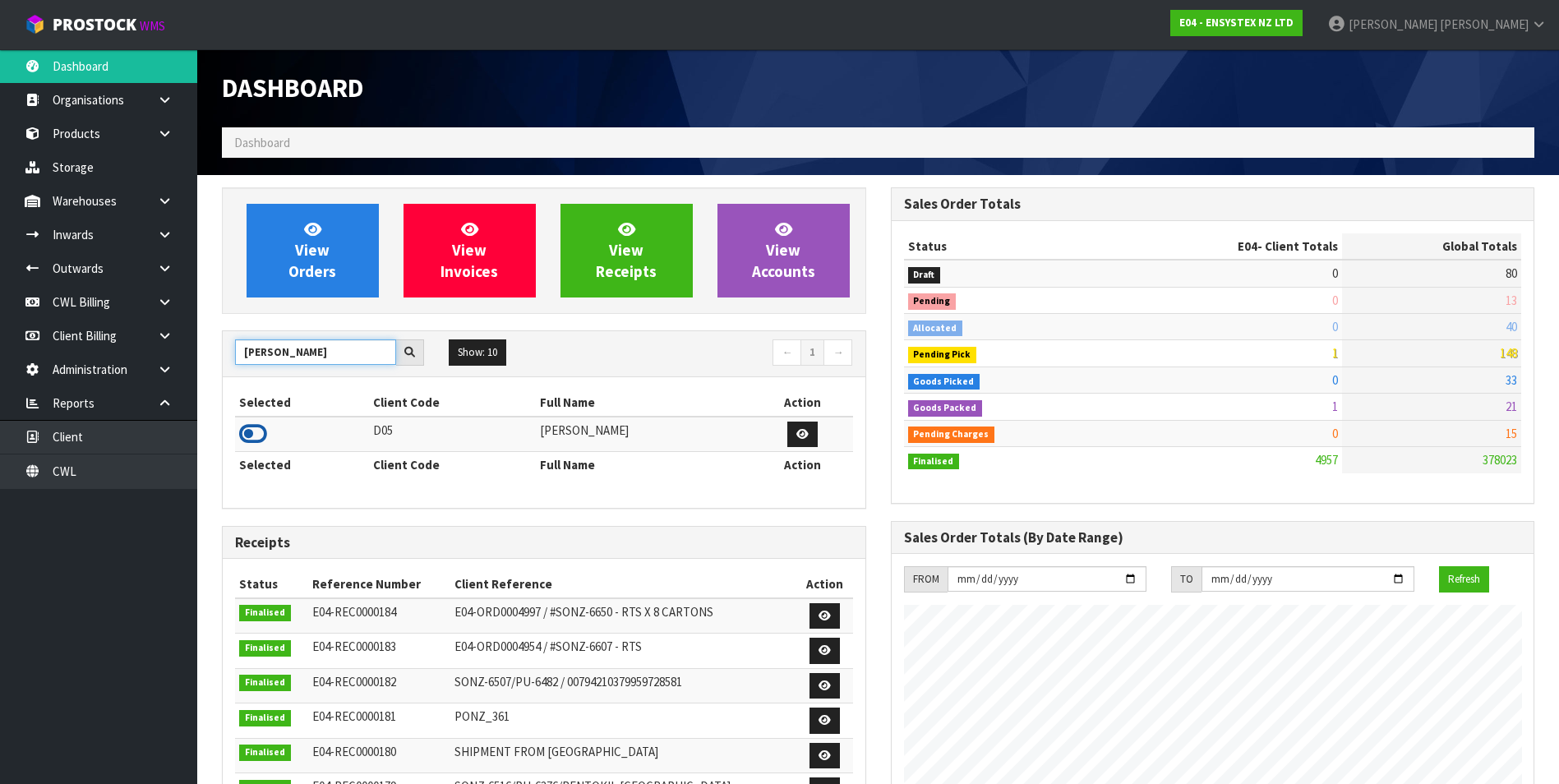
type input "[PERSON_NAME]"
click at [256, 428] on icon at bounding box center [253, 433] width 28 height 24
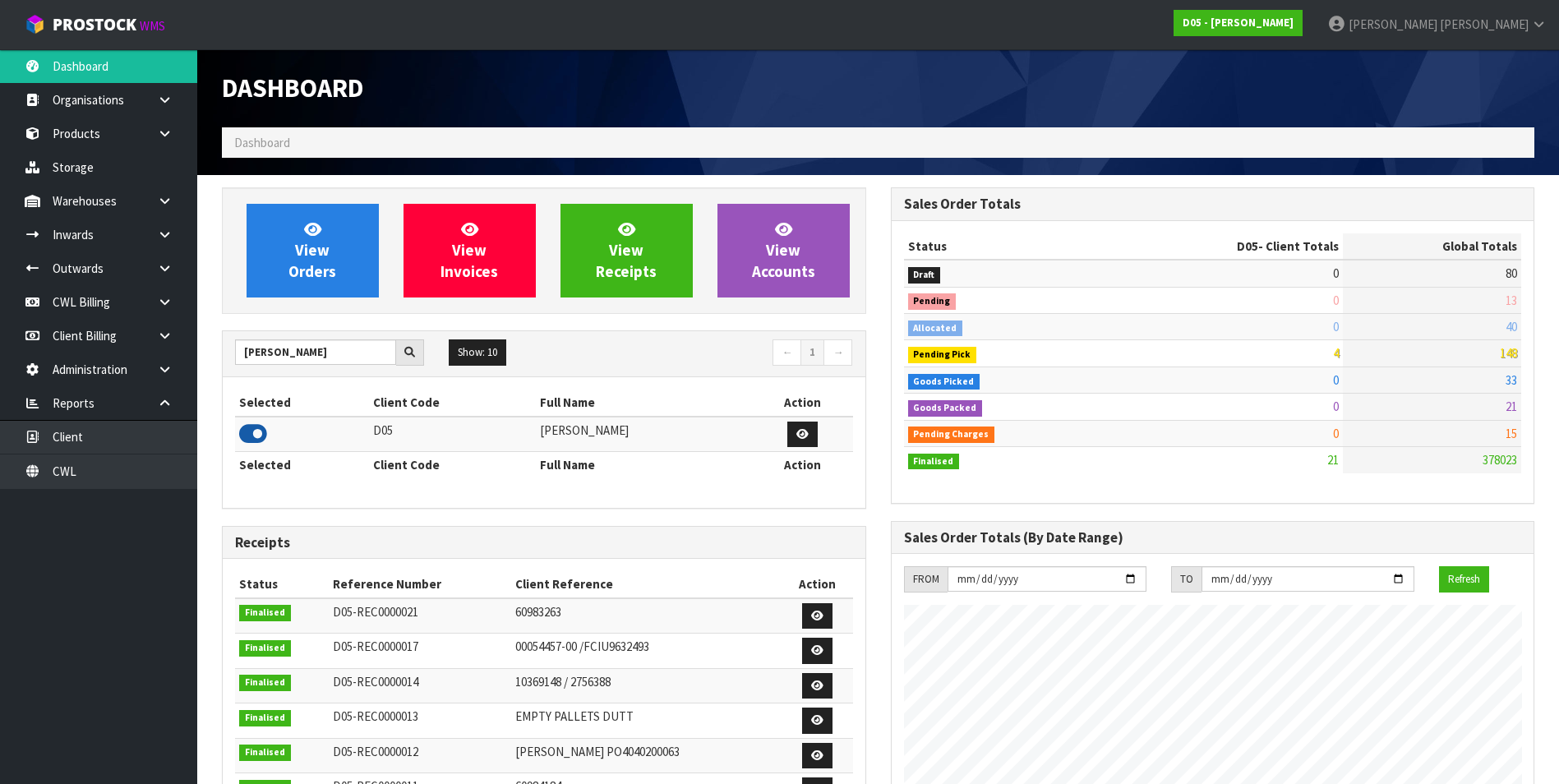
scroll to position [1437, 668]
click at [799, 437] on icon at bounding box center [803, 434] width 13 height 11
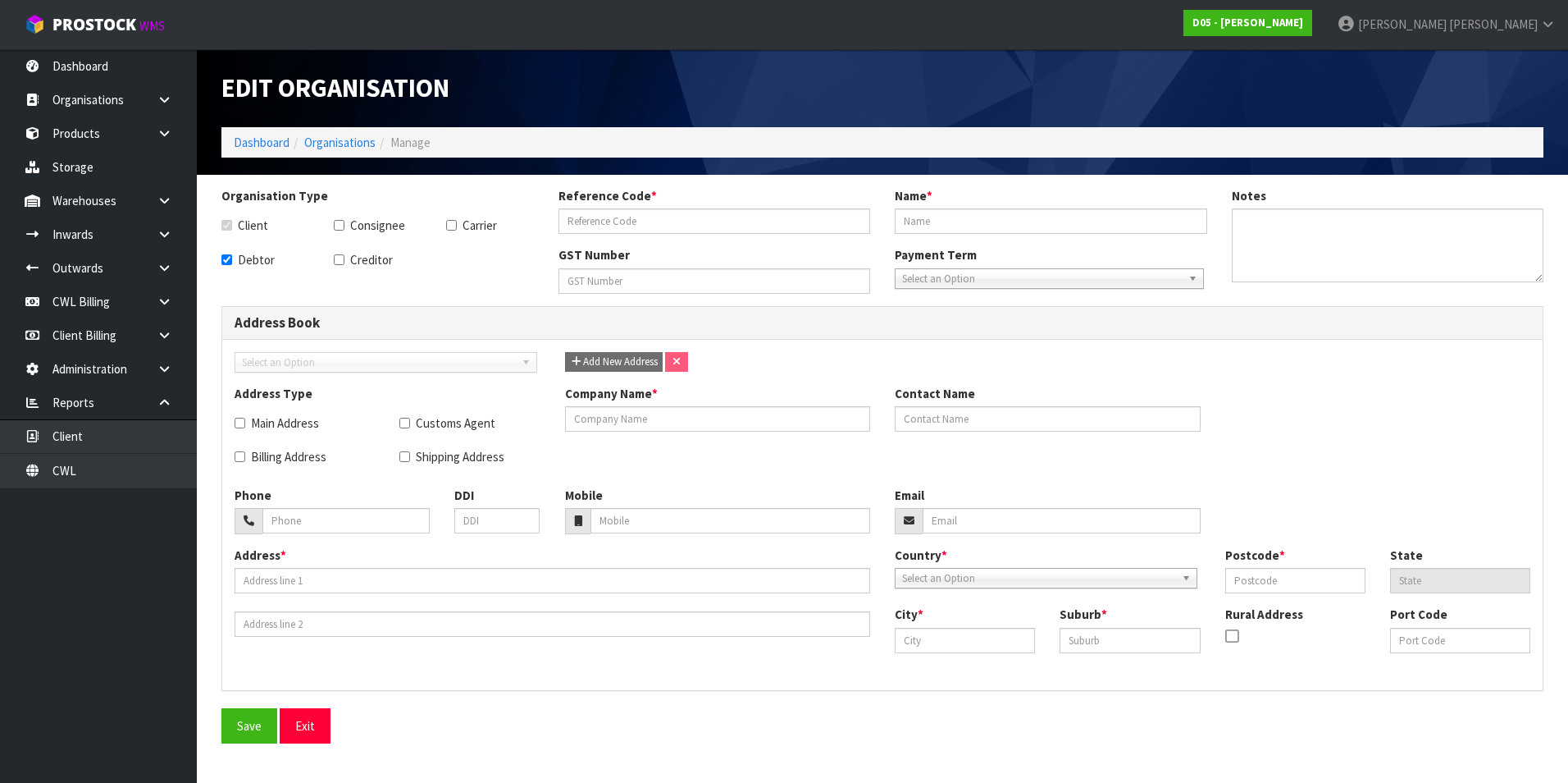
checkbox input "true"
type input "D05"
type input "[PERSON_NAME]"
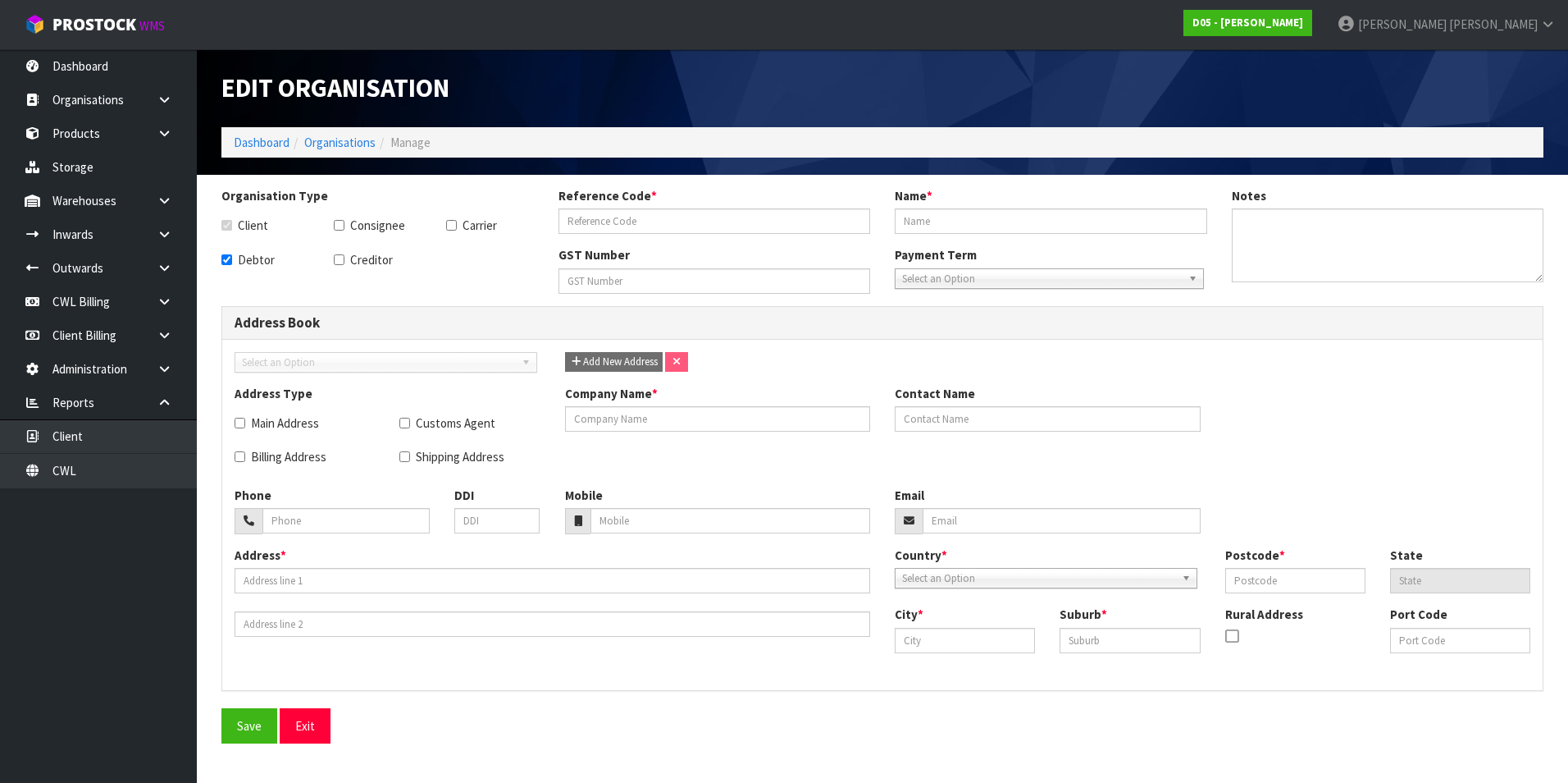
type input "[PERSON_NAME]"
type input "[PHONE_NUMBER]"
type input "[EMAIL_ADDRESS][DOMAIN_NAME]"
type input "[STREET_ADDRESS]"
type input "3137"
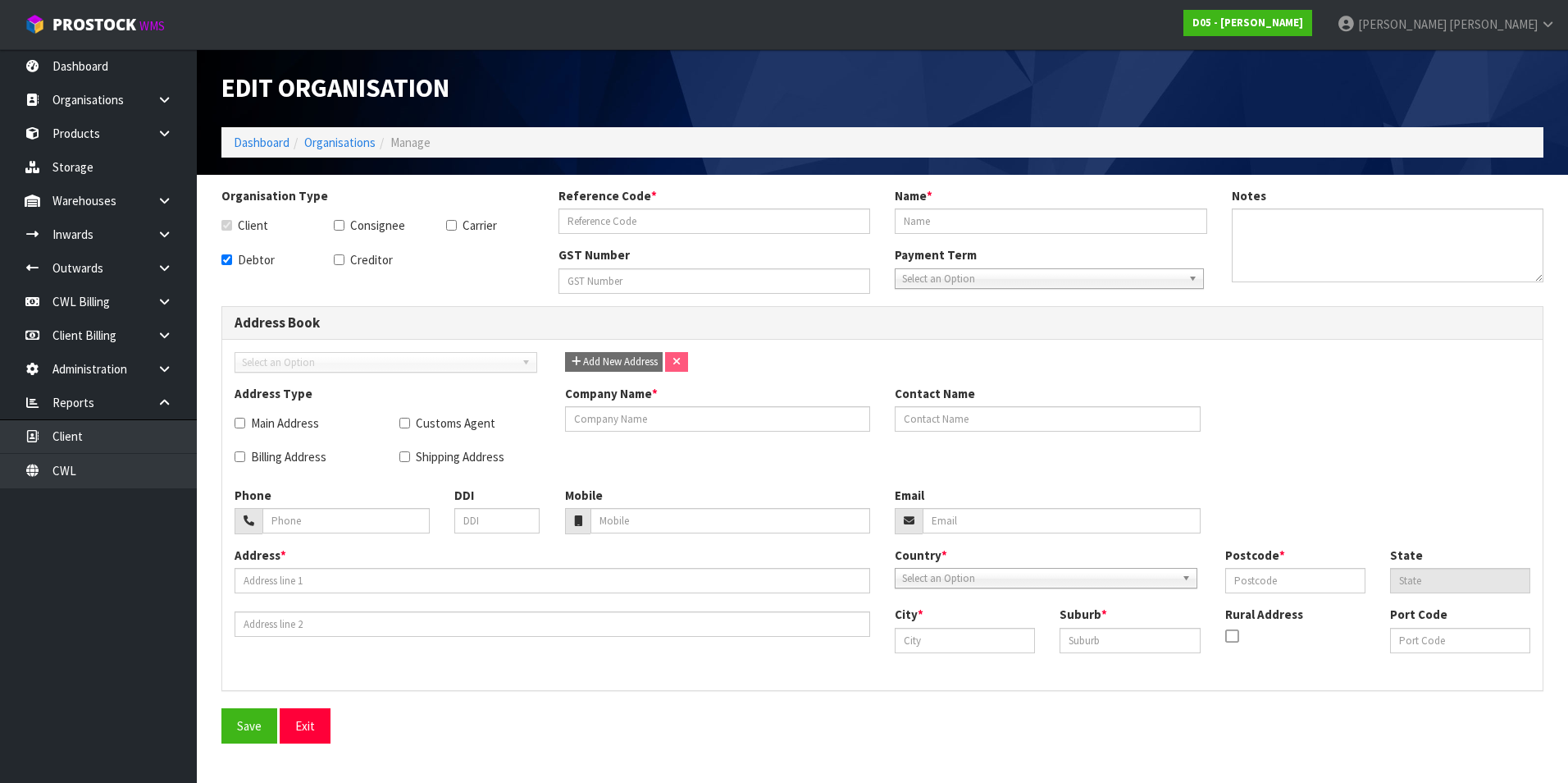
type input "[GEOGRAPHIC_DATA]"
type input "[DEMOGRAPHIC_DATA]"
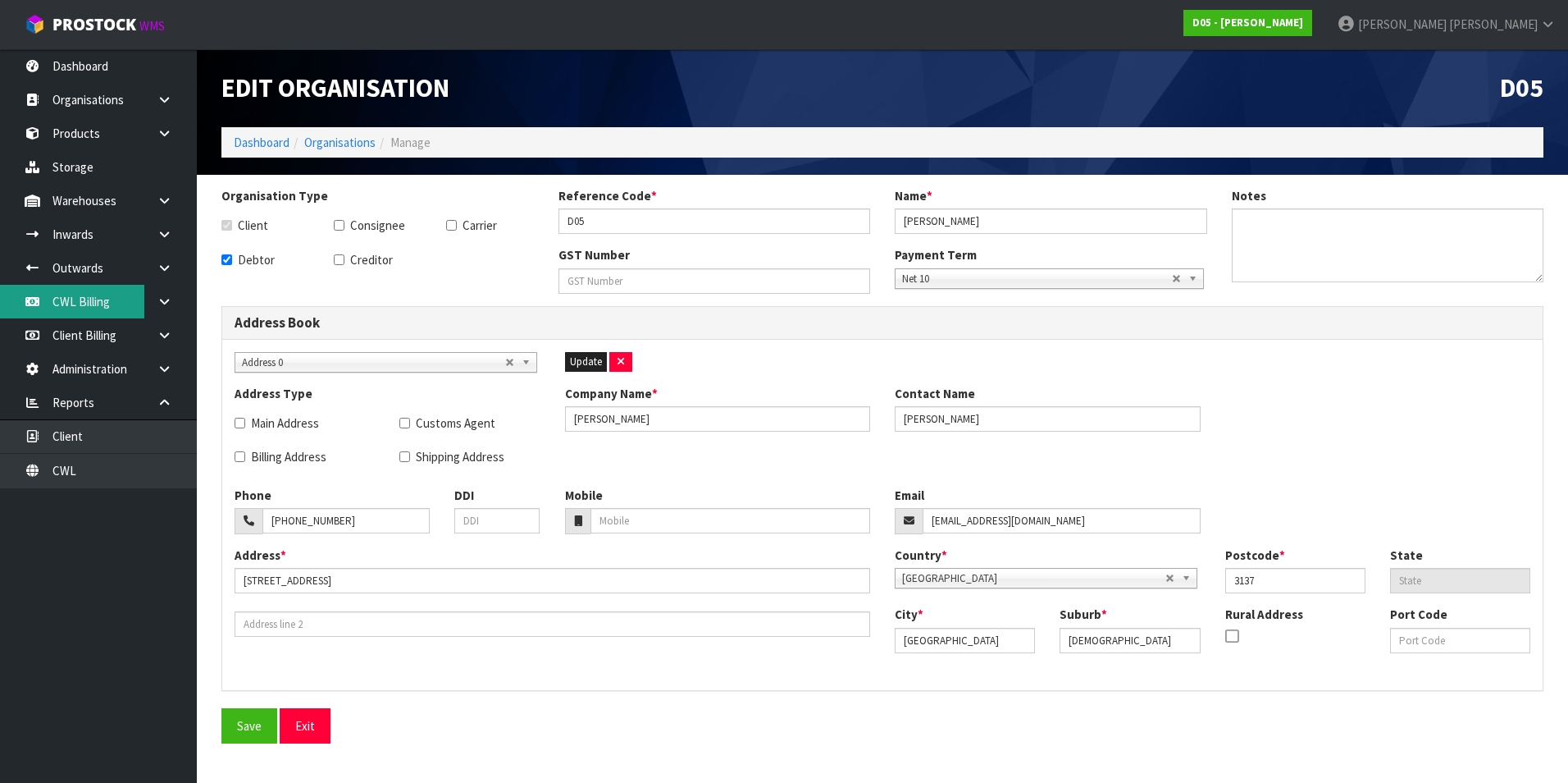
click at [97, 304] on link "CWL Billing" at bounding box center [99, 302] width 197 height 34
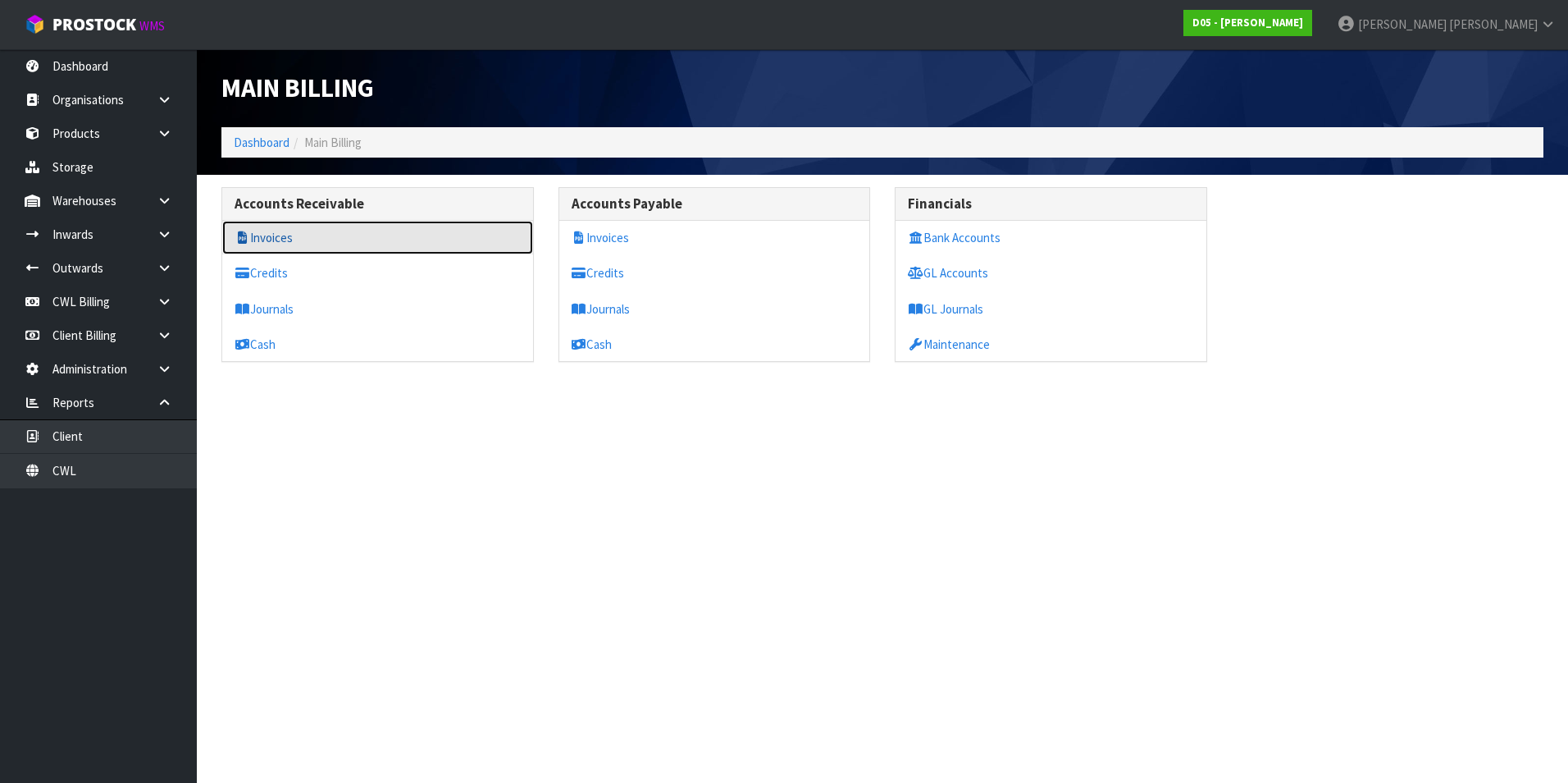
click at [297, 242] on link "Invoices" at bounding box center [378, 237] width 311 height 34
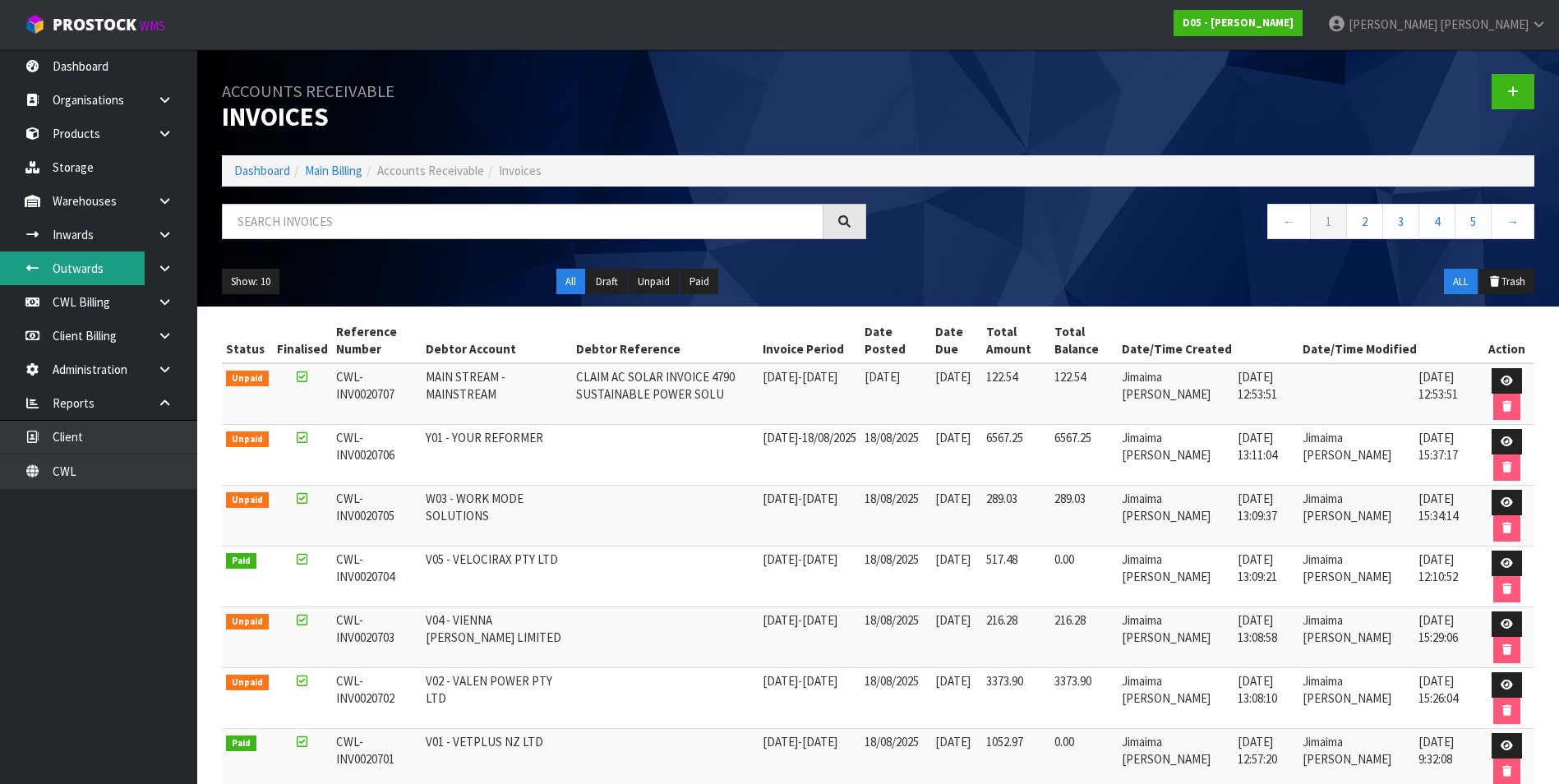
click at [83, 263] on link "Outwards" at bounding box center [99, 268] width 198 height 34
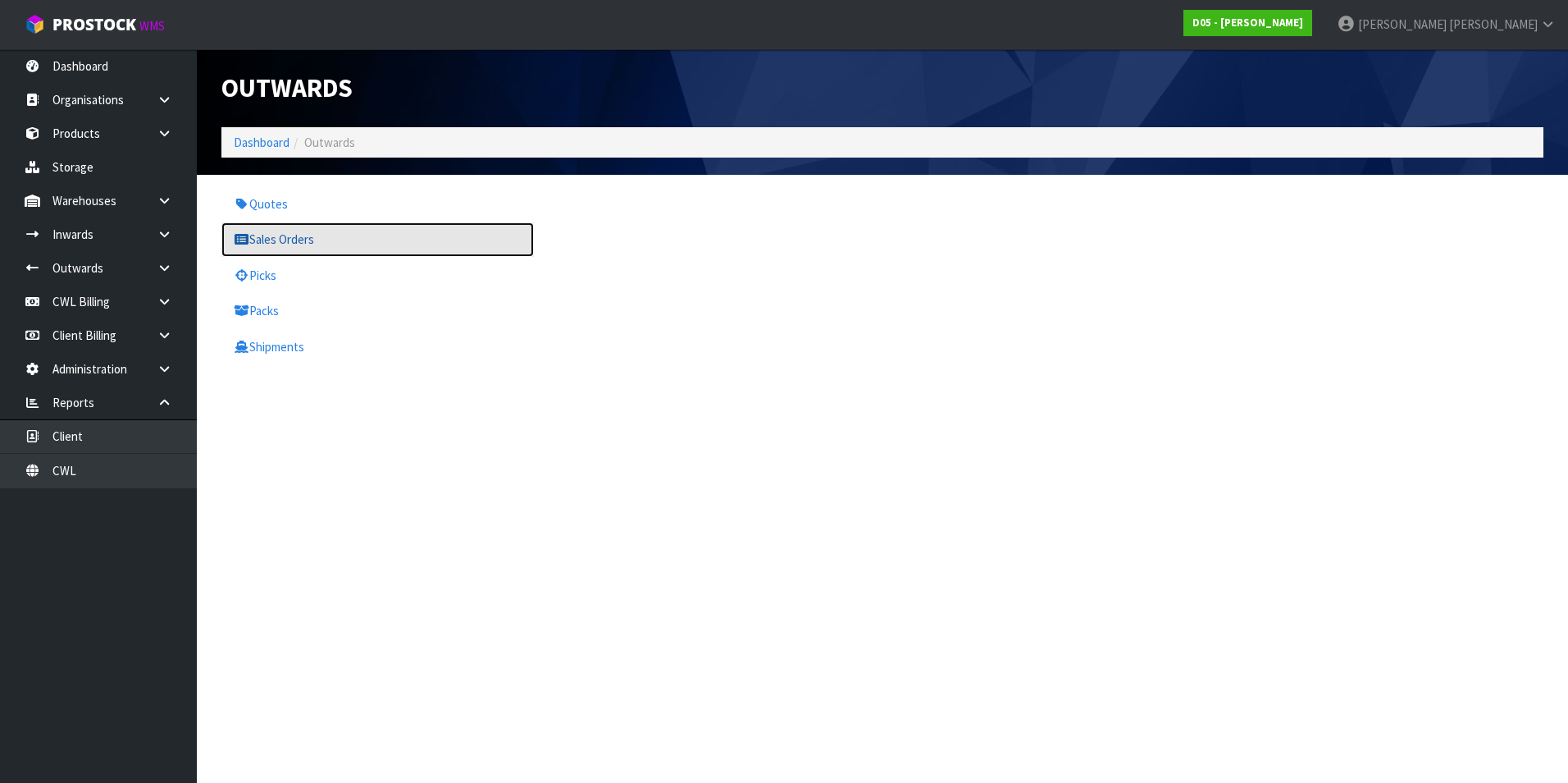
click at [315, 239] on link "Sales Orders" at bounding box center [377, 239] width 312 height 34
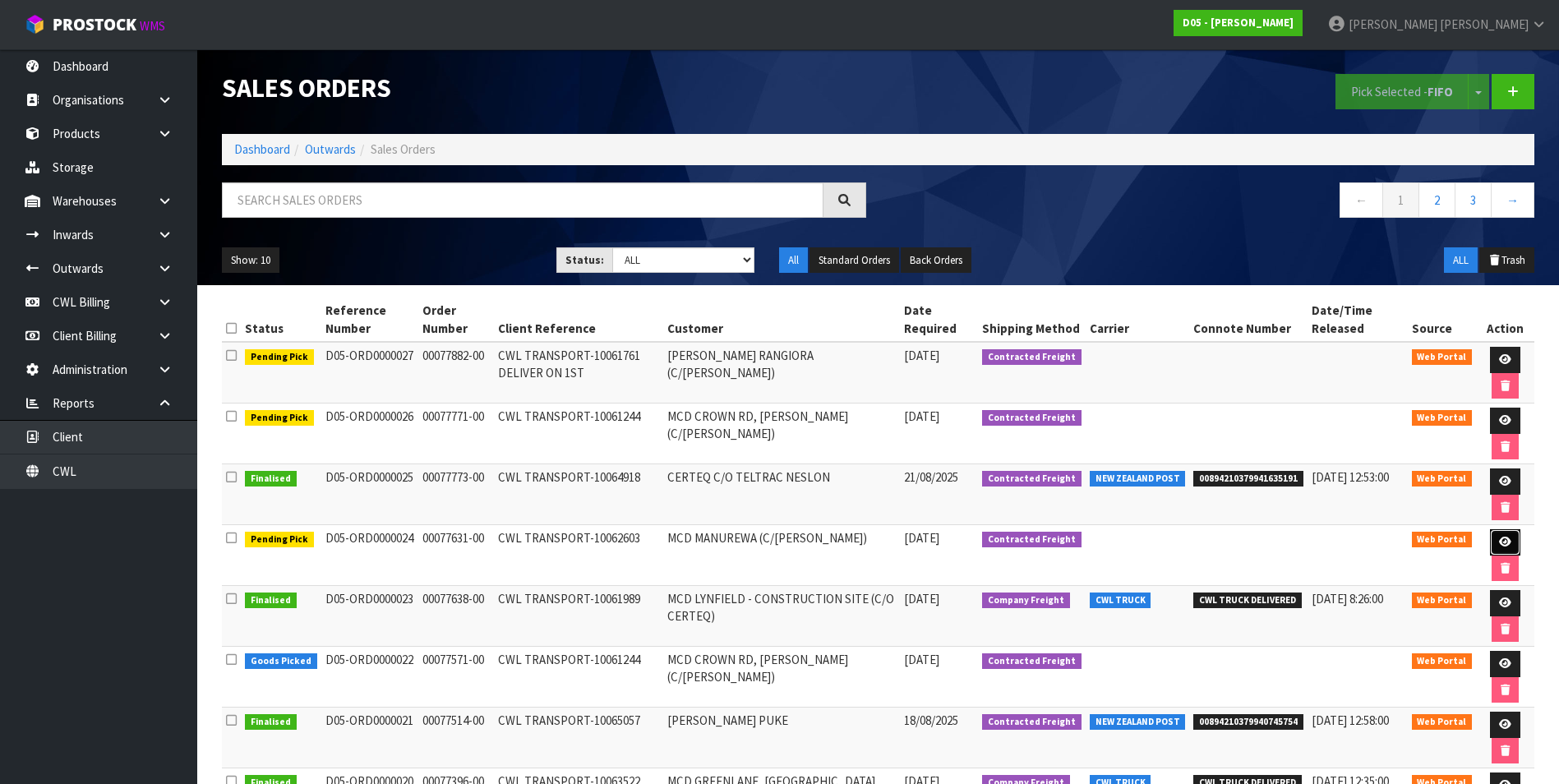
click at [1504, 542] on icon at bounding box center [1505, 541] width 13 height 11
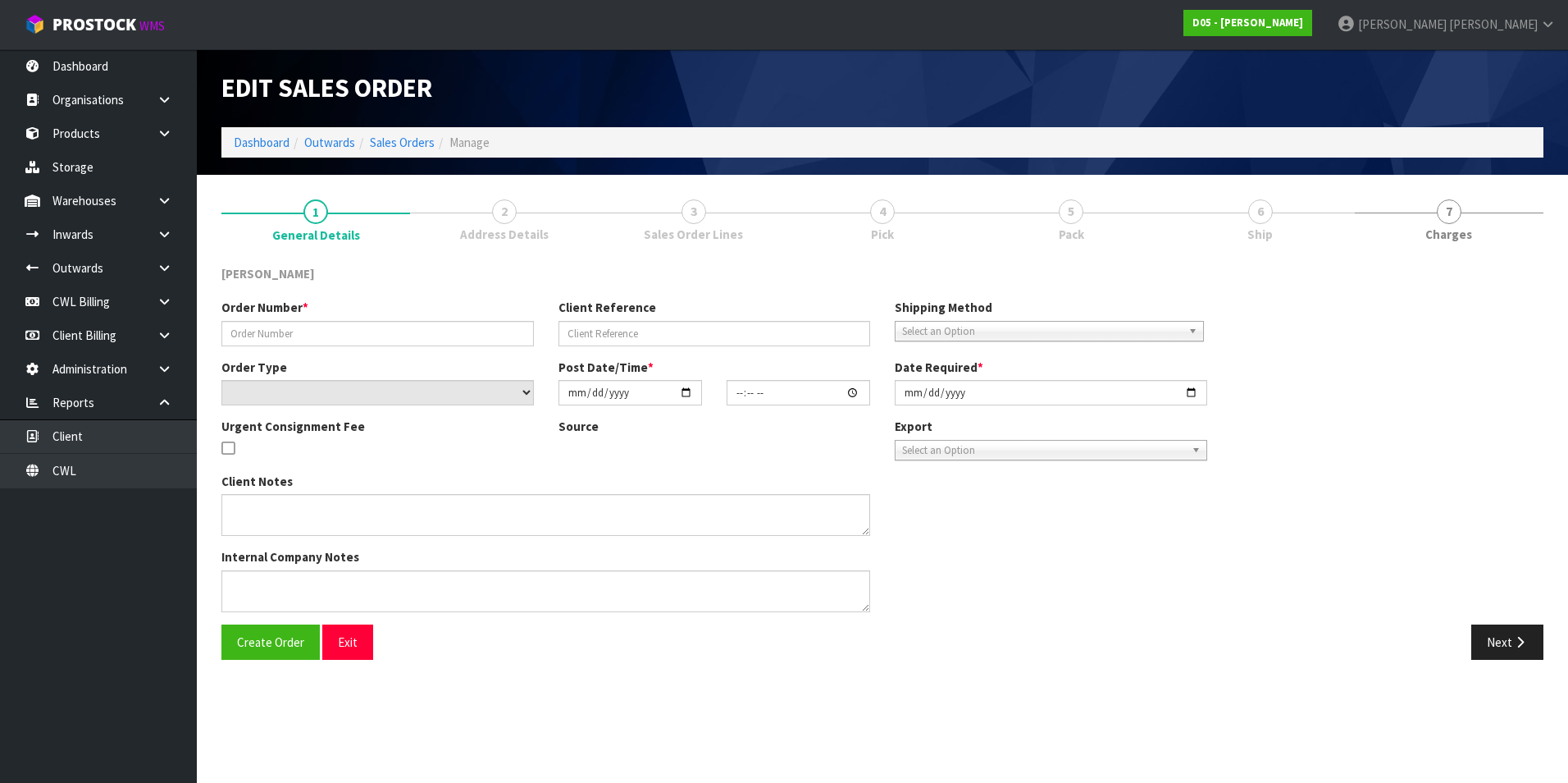
type input "00077631-00"
type input "CWL TRANSPORT-10062603"
select select "number:0"
type input "[DATE]"
type input "17:10:00.000"
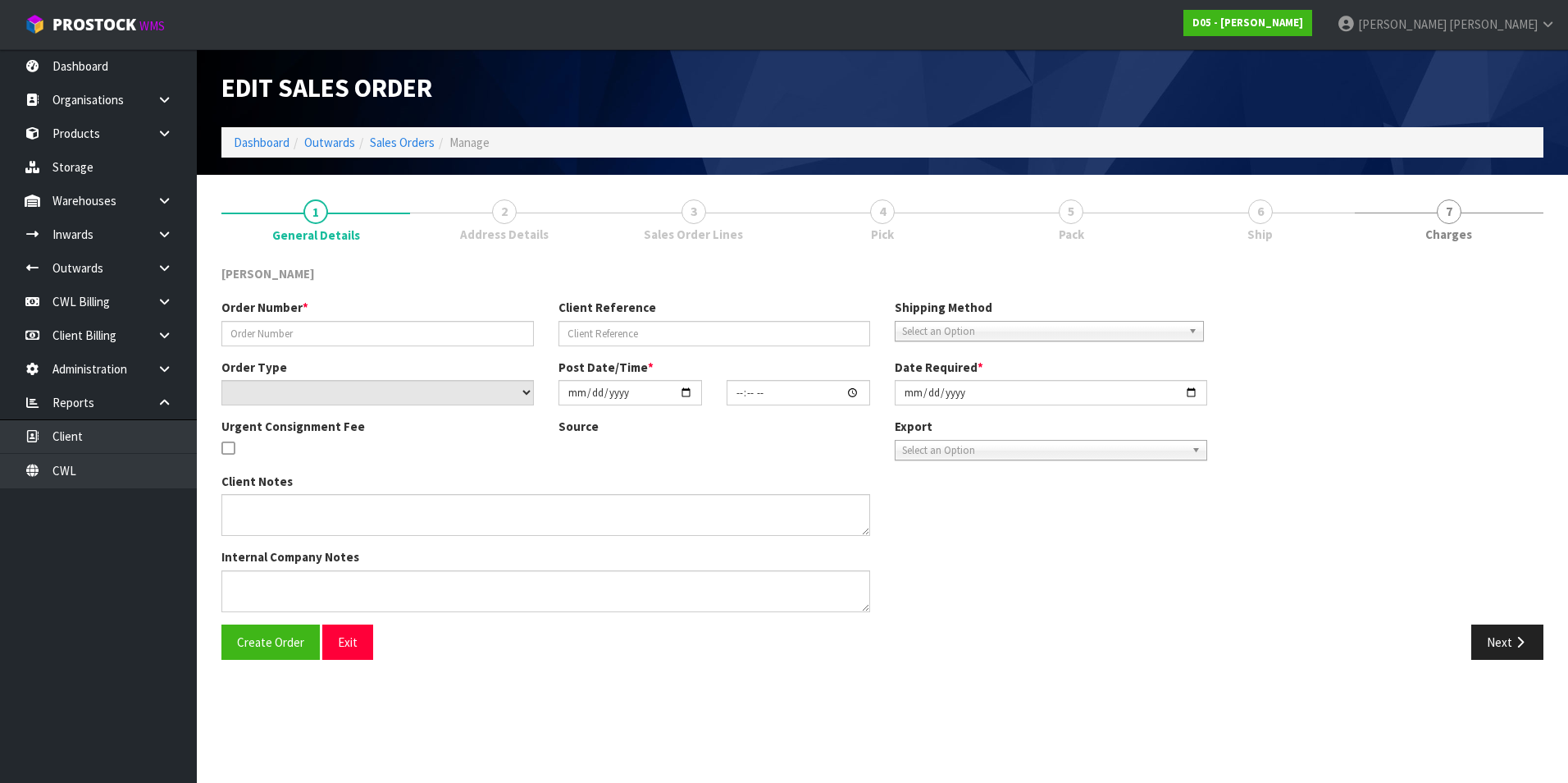
type input "[DATE]"
type textarea "FORKLIFT ON SITE - DDD 26/8, PLEASE CONSOLIDATE WITH 00077571-00/10061244 [GEOG…"
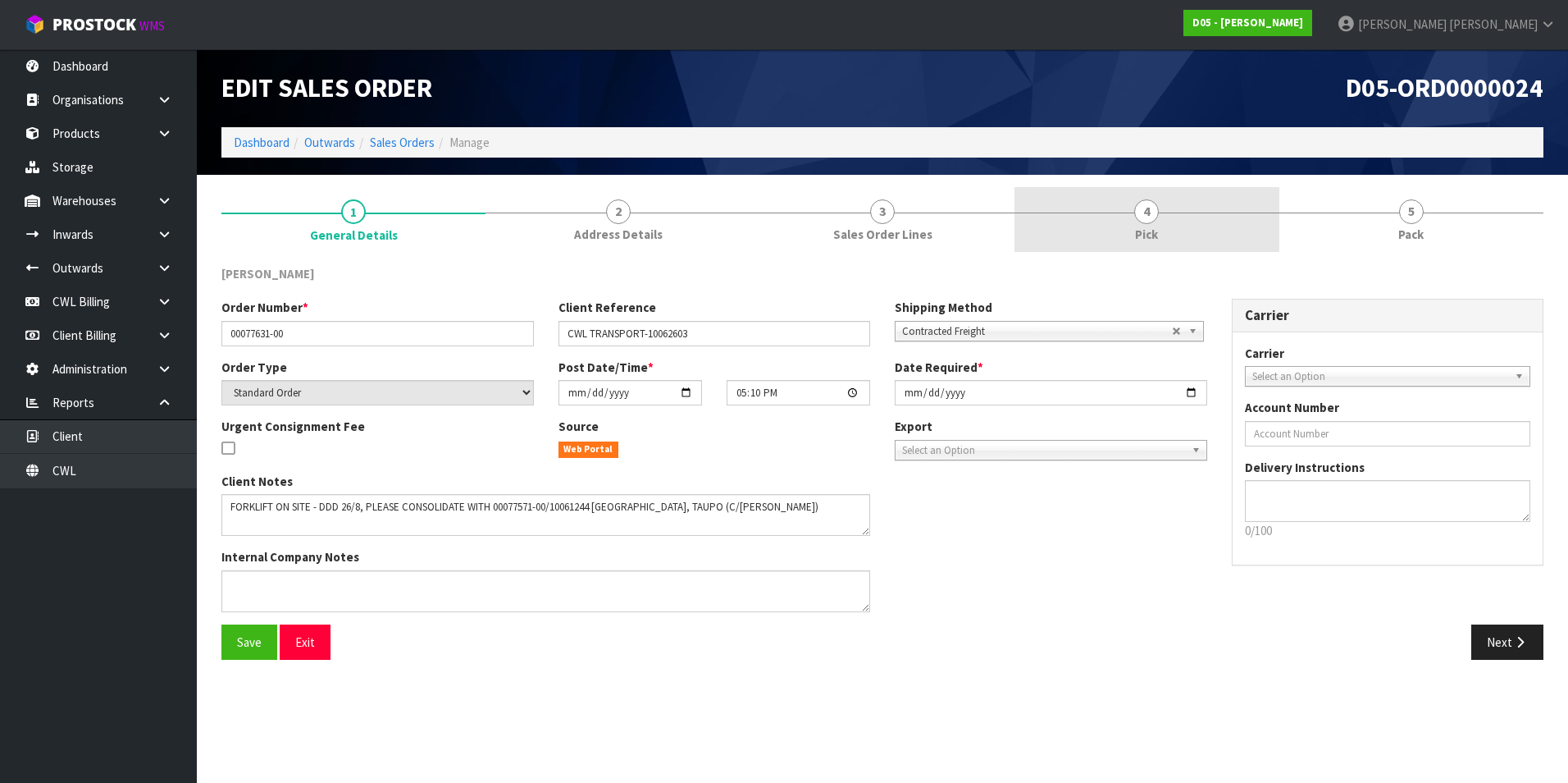
click at [1145, 219] on span "4" at bounding box center [1146, 211] width 24 height 24
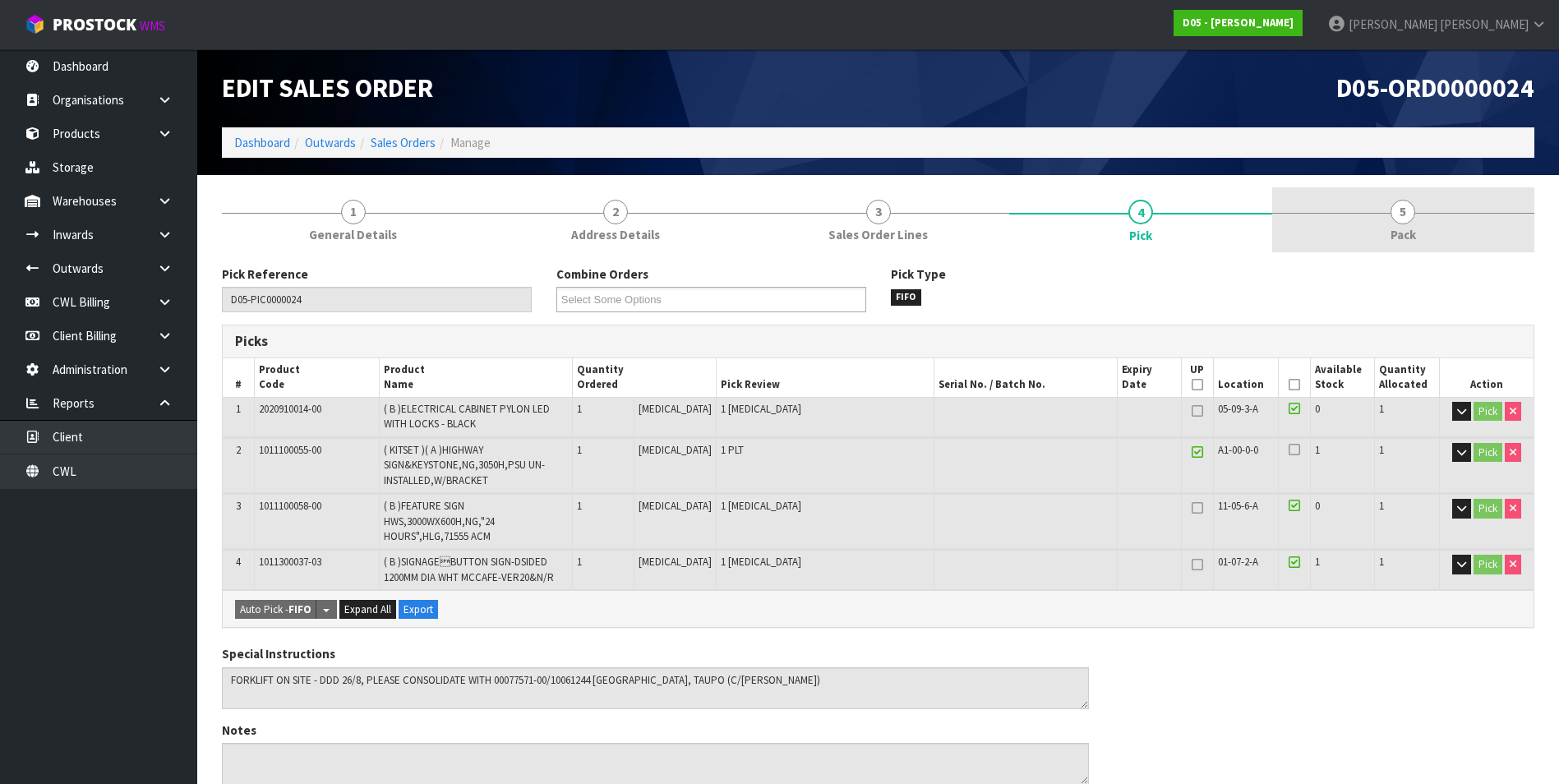
click at [1397, 223] on span "5" at bounding box center [1402, 211] width 24 height 24
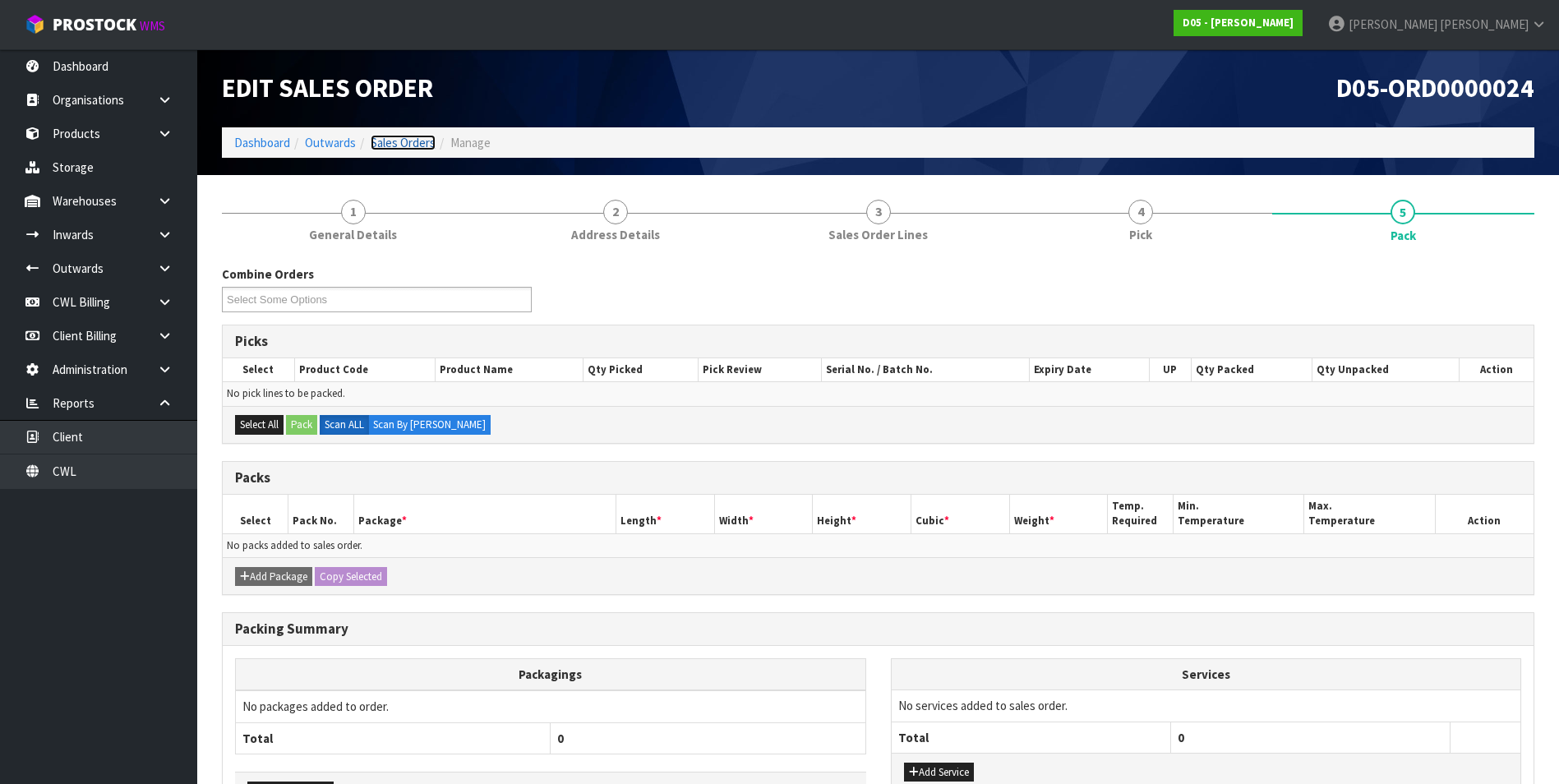
click at [400, 147] on link "Sales Orders" at bounding box center [403, 142] width 65 height 15
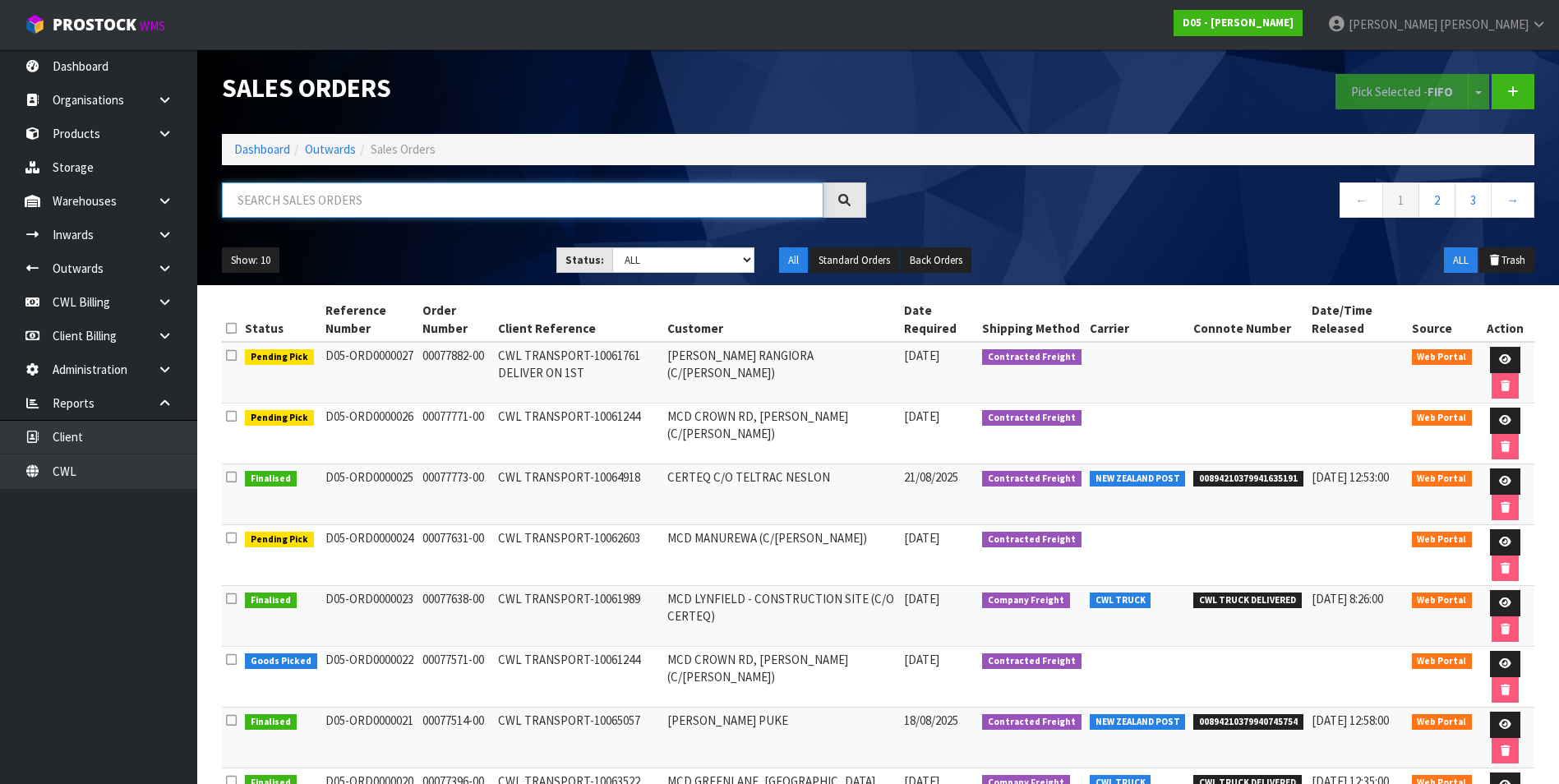
click at [329, 197] on input "text" at bounding box center [522, 199] width 601 height 35
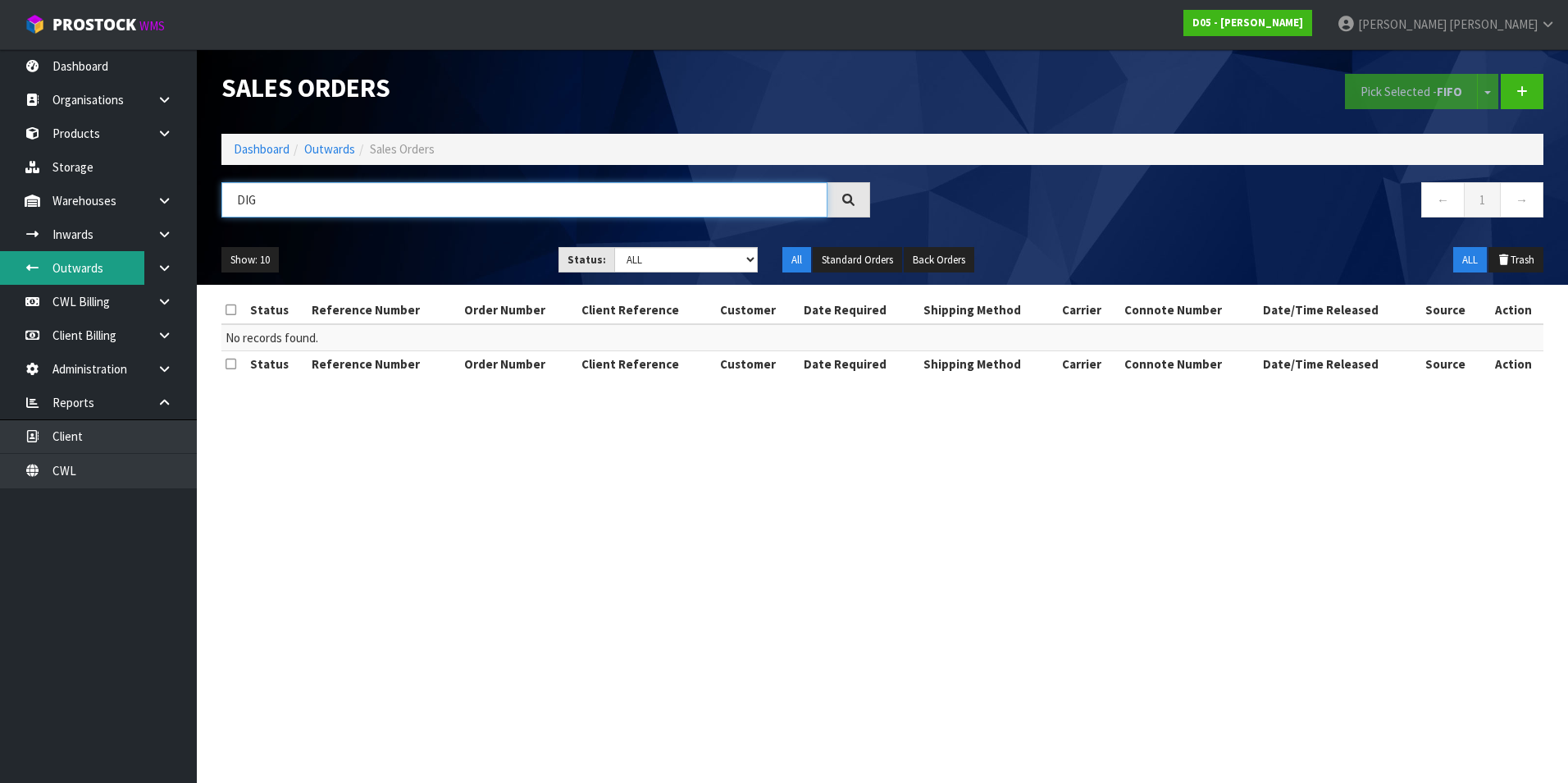
type input "DIG"
click at [93, 268] on link "Outwards" at bounding box center [99, 268] width 197 height 34
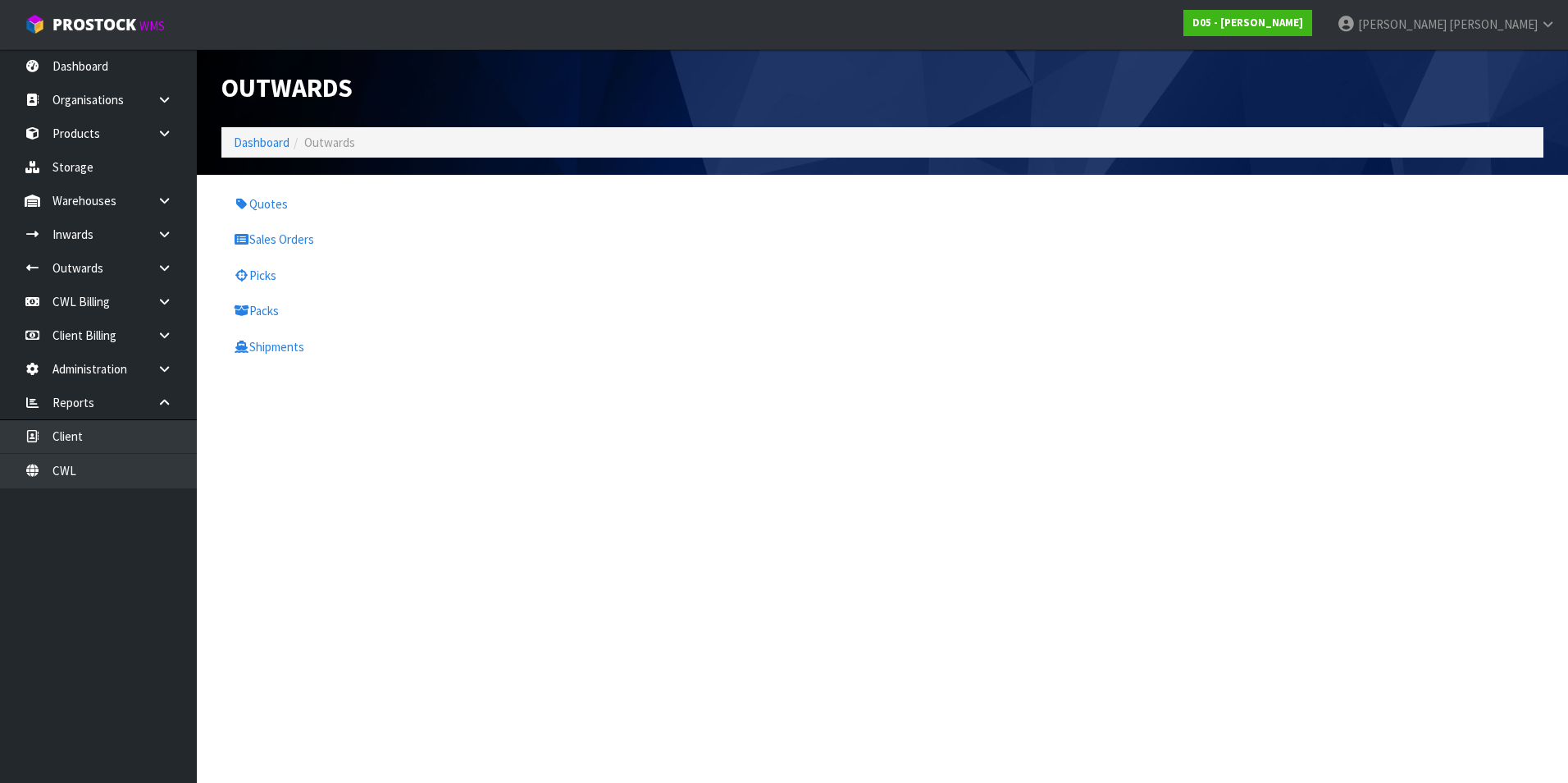
click at [457, 556] on section "Outwards Dashboard Outwards Quotes Sales Orders Picks Packs Shipments" at bounding box center [784, 392] width 1568 height 783
click at [145, 477] on link "CWL" at bounding box center [99, 470] width 197 height 34
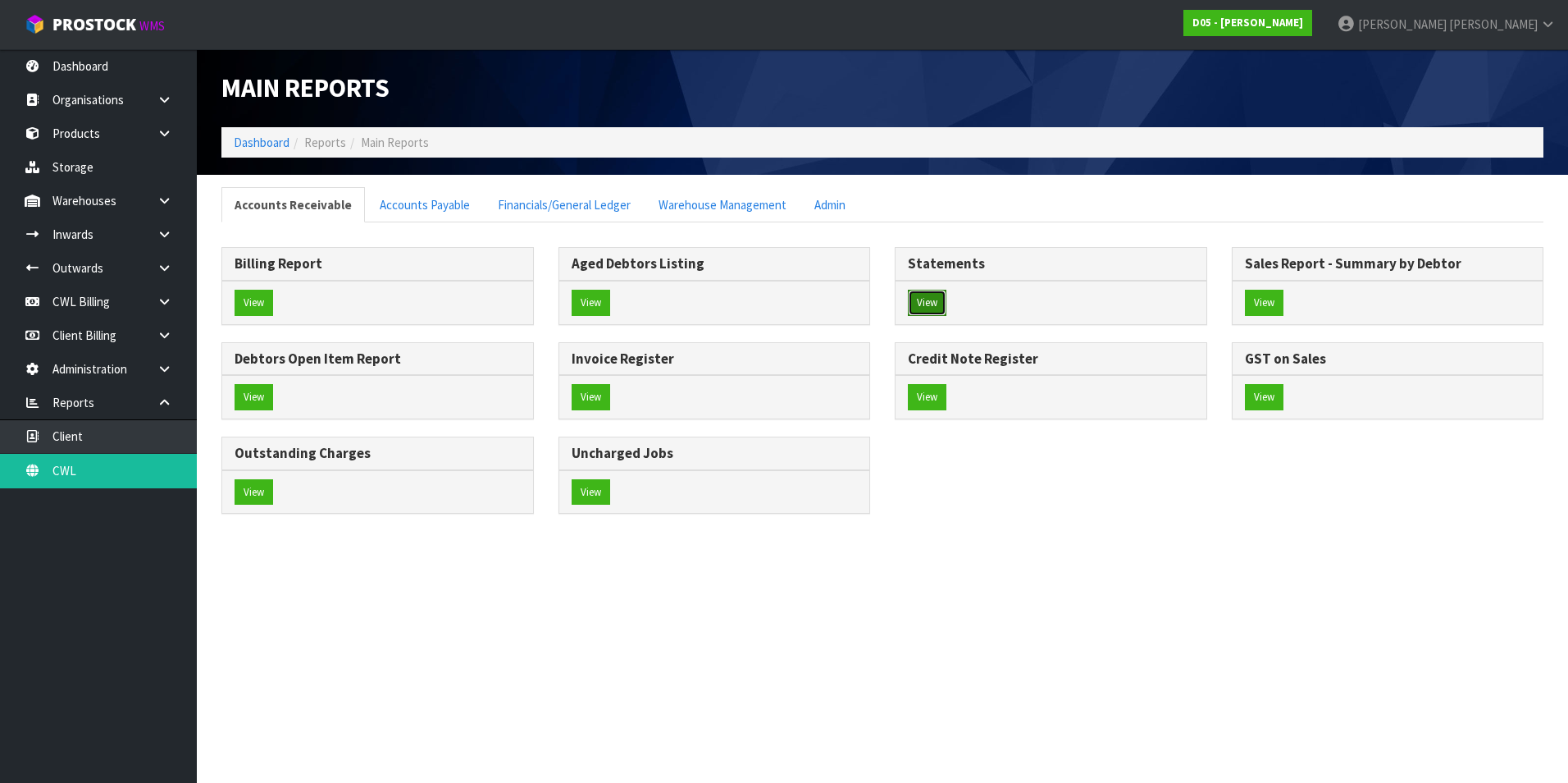
click at [925, 302] on button "View" at bounding box center [927, 303] width 39 height 26
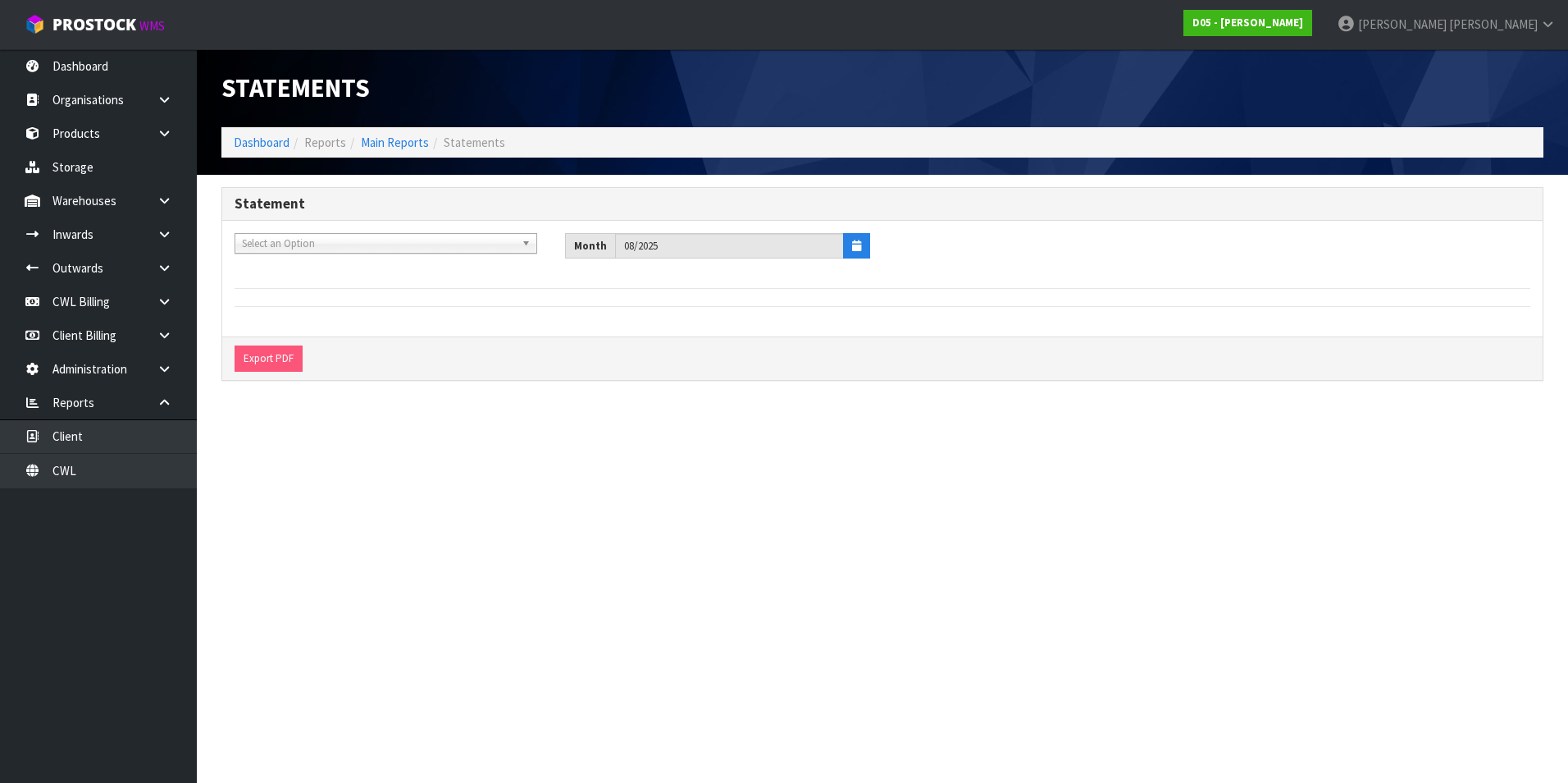
click at [344, 240] on span "Select an Option" at bounding box center [378, 244] width 273 height 19
type input "cyb"
click at [346, 292] on li "C02 - CYB ERCHILL REFRIGERATION LTD" at bounding box center [385, 289] width 295 height 20
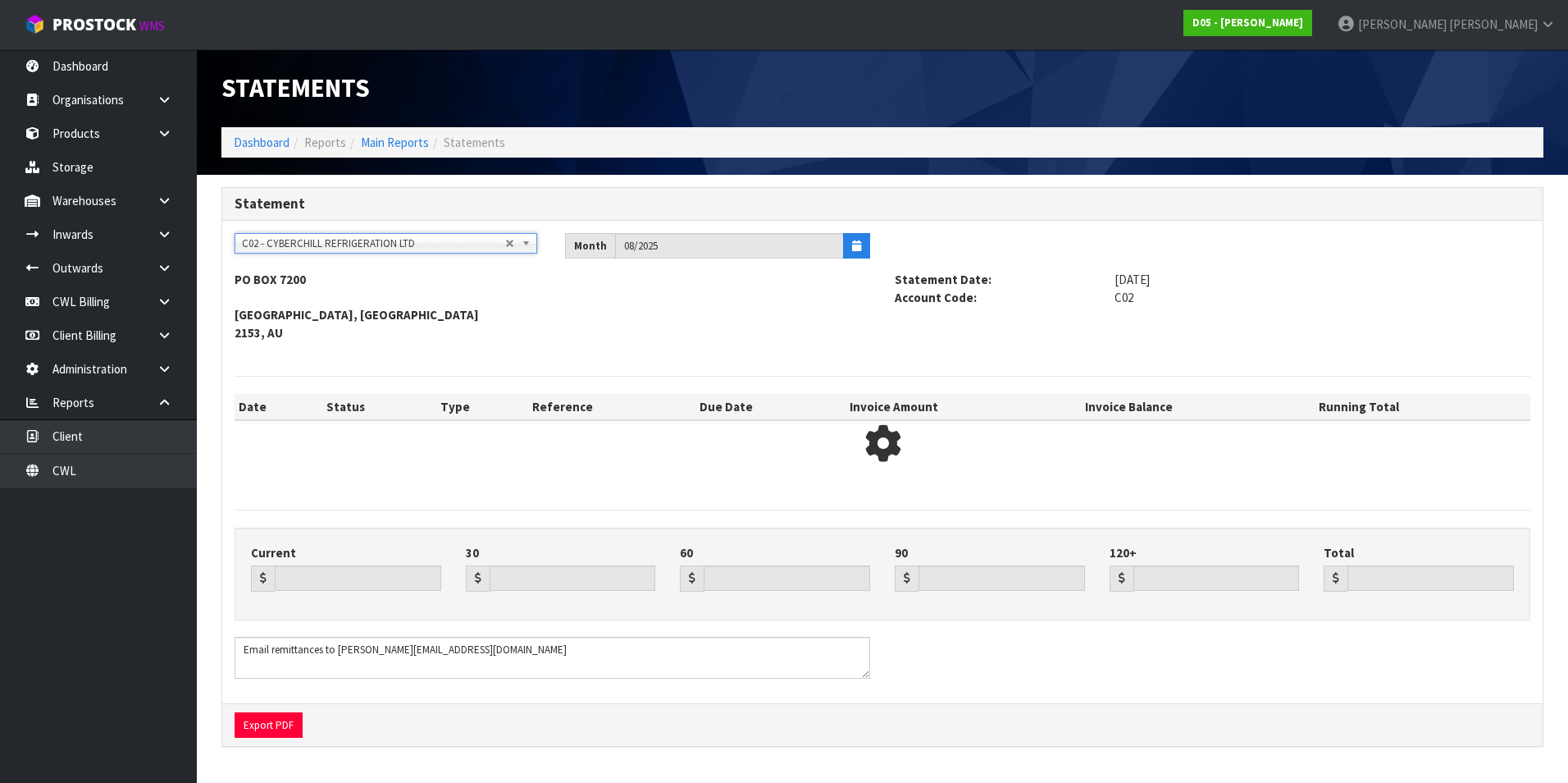
type input "0.00"
type input "975.28"
type input "928.93"
type input "0.00"
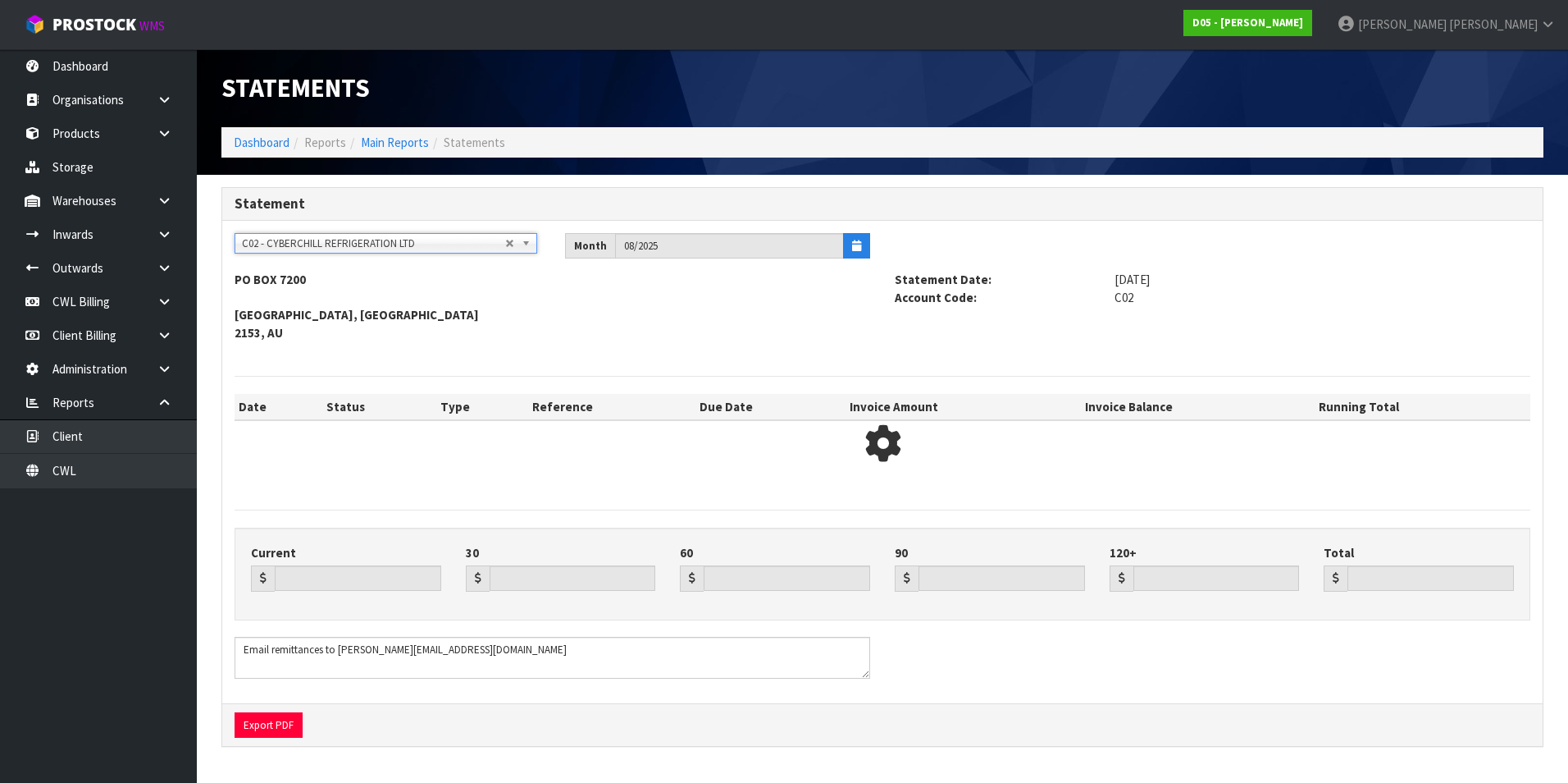
type input "1904.21"
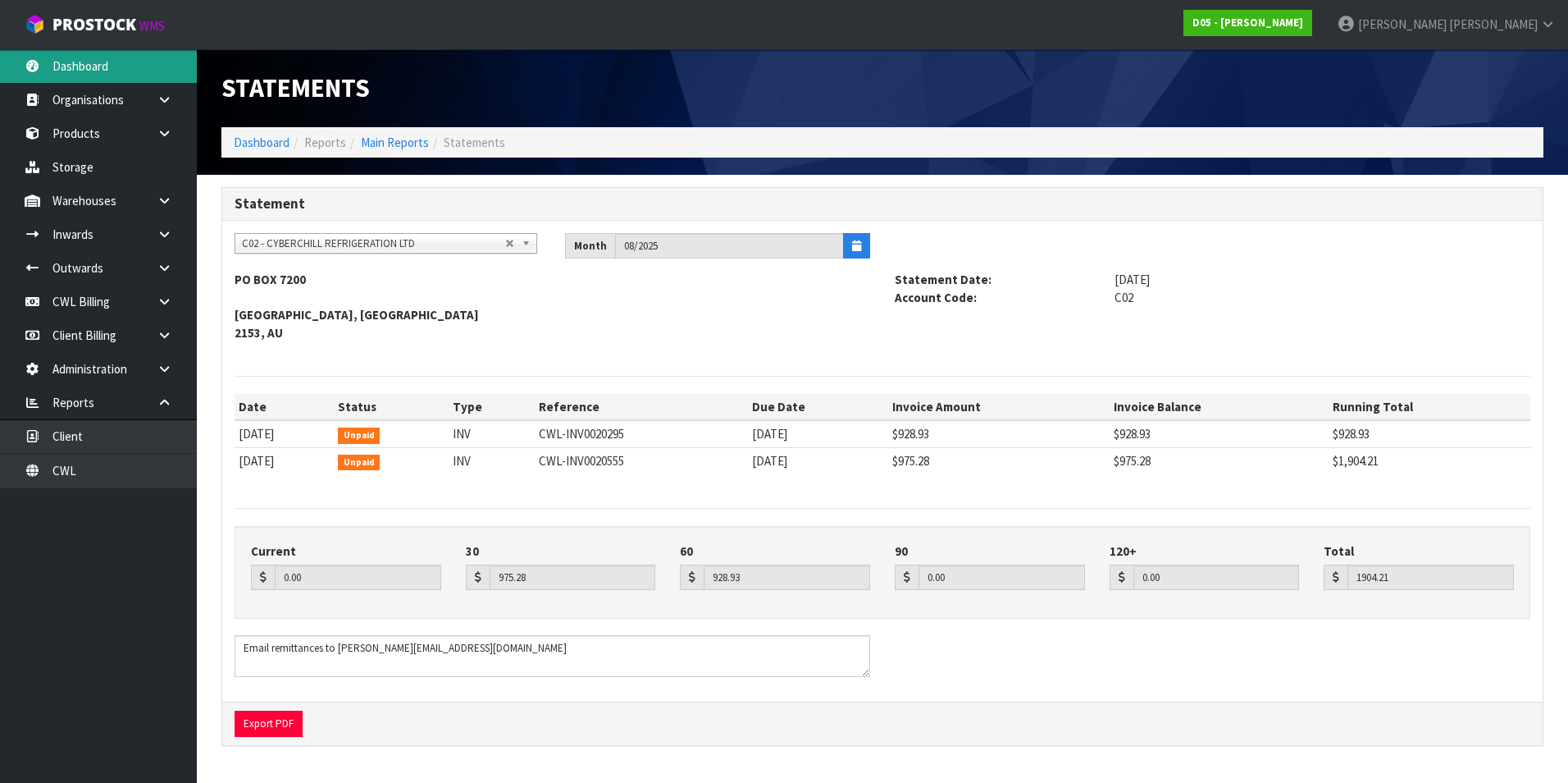
click at [102, 68] on link "Dashboard" at bounding box center [99, 66] width 197 height 34
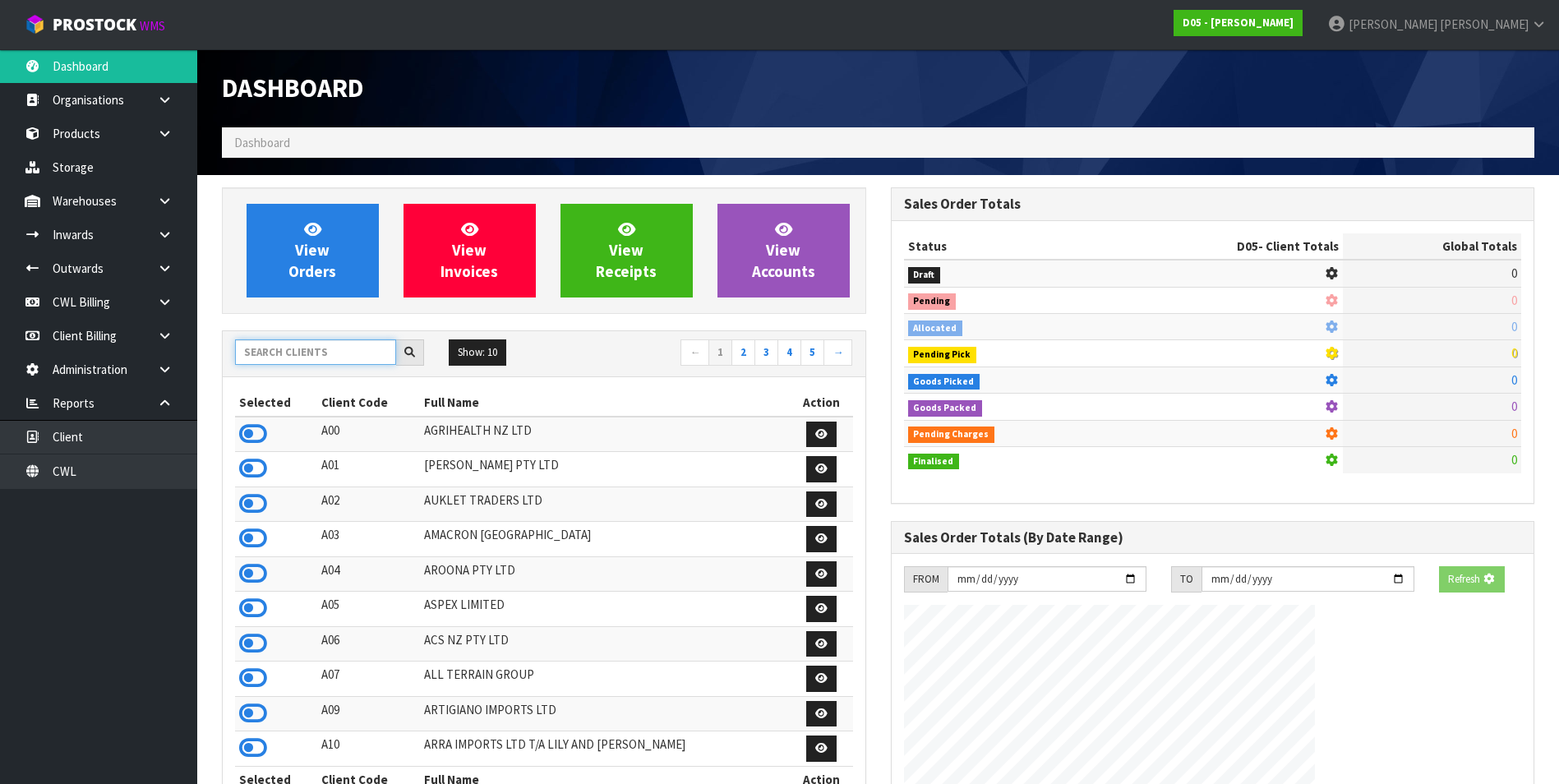
click at [303, 345] on input "text" at bounding box center [316, 352] width 161 height 25
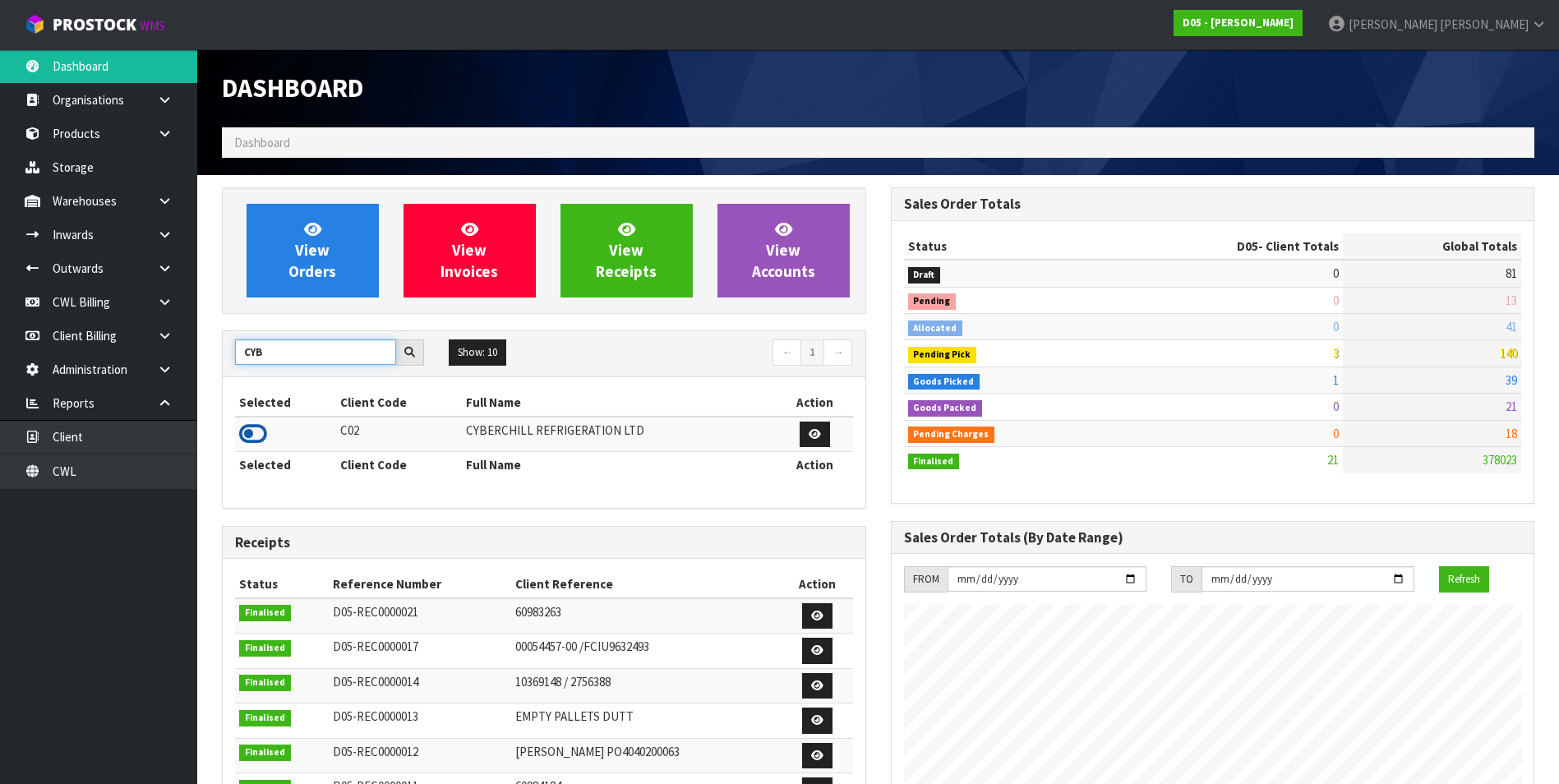
type input "CYB"
click at [251, 430] on icon at bounding box center [253, 433] width 28 height 24
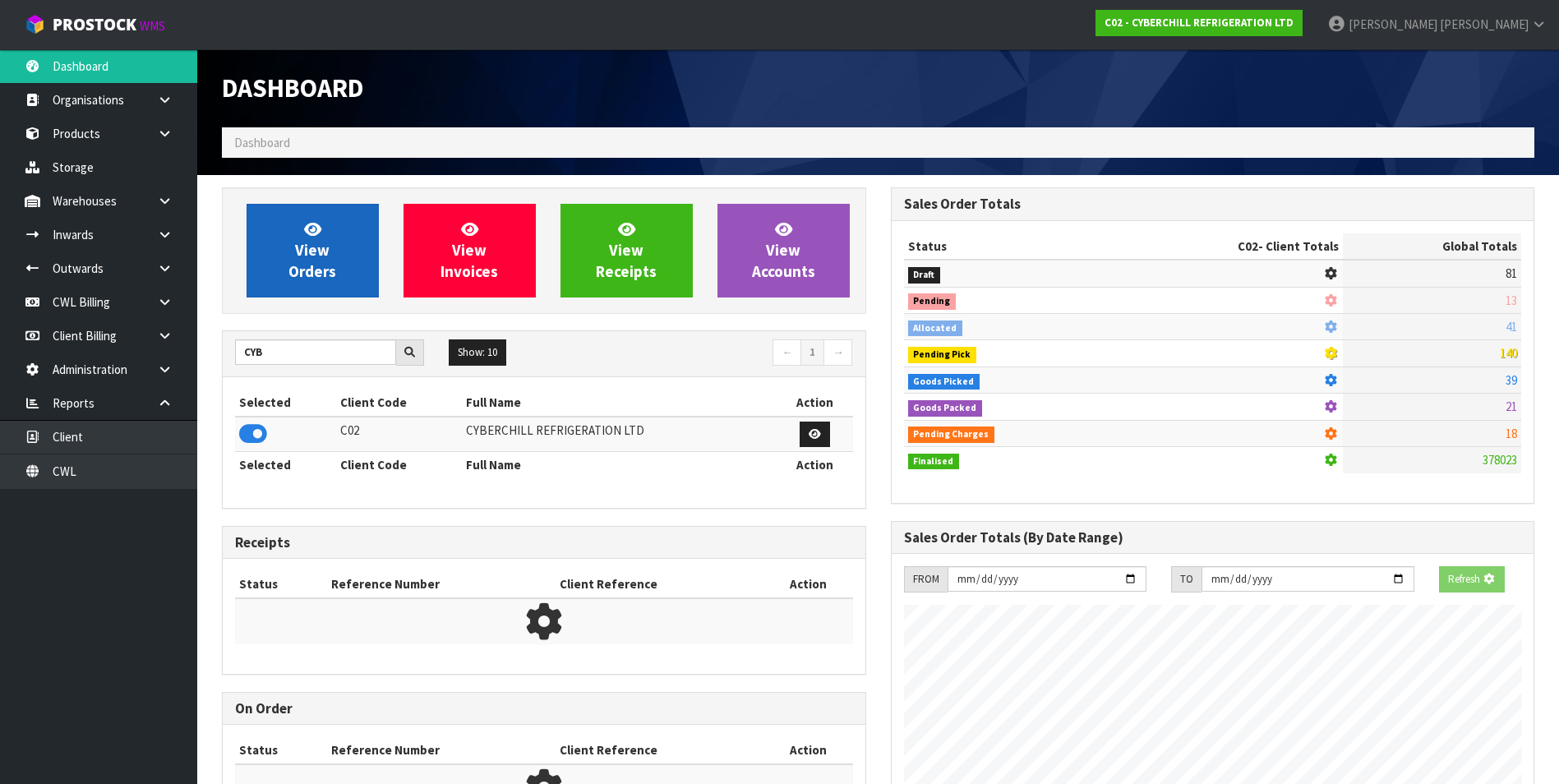
scroll to position [820556, 821270]
click at [321, 240] on span "View Orders" at bounding box center [312, 251] width 47 height 62
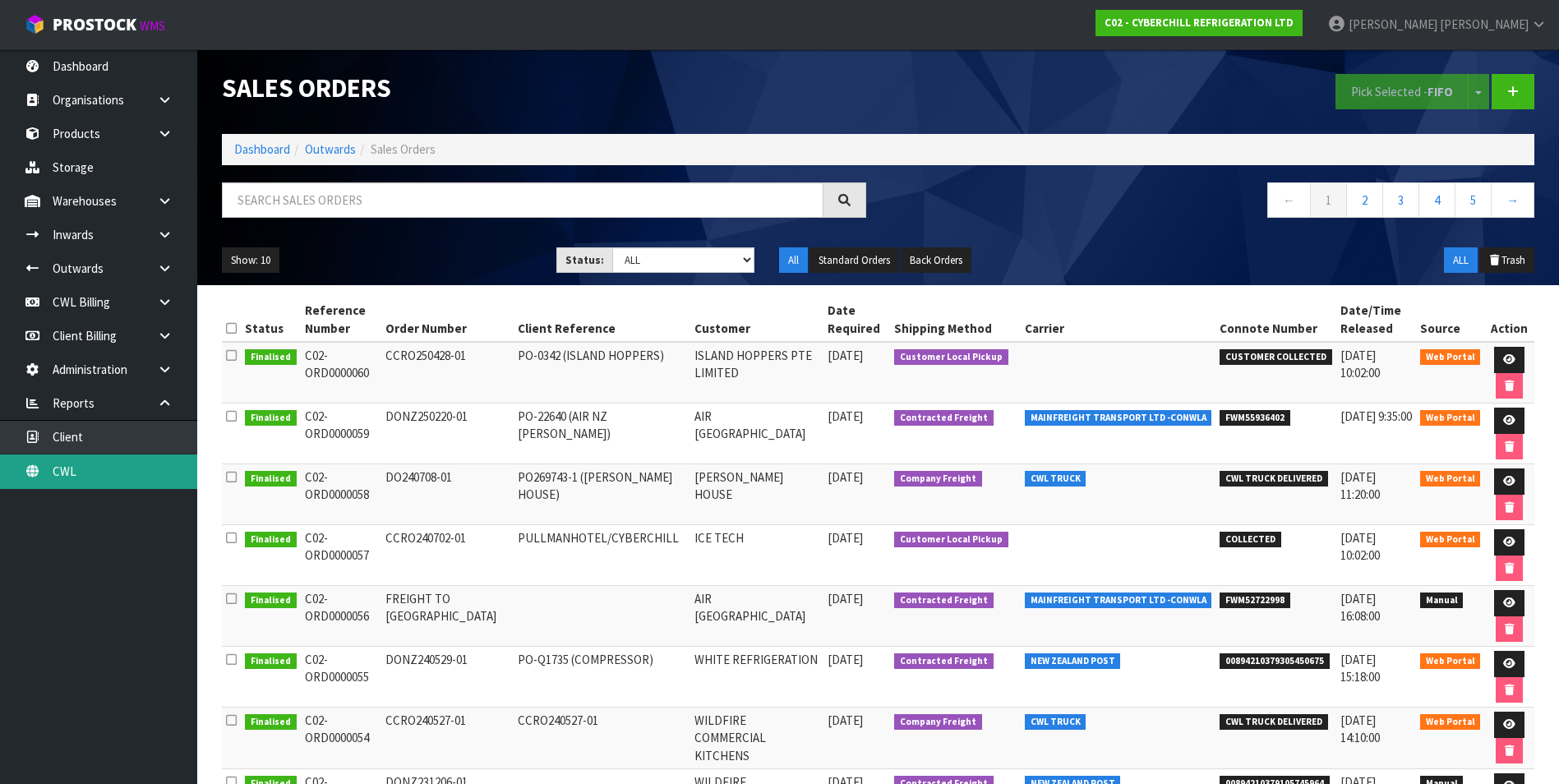
click at [127, 470] on link "CWL" at bounding box center [99, 470] width 198 height 34
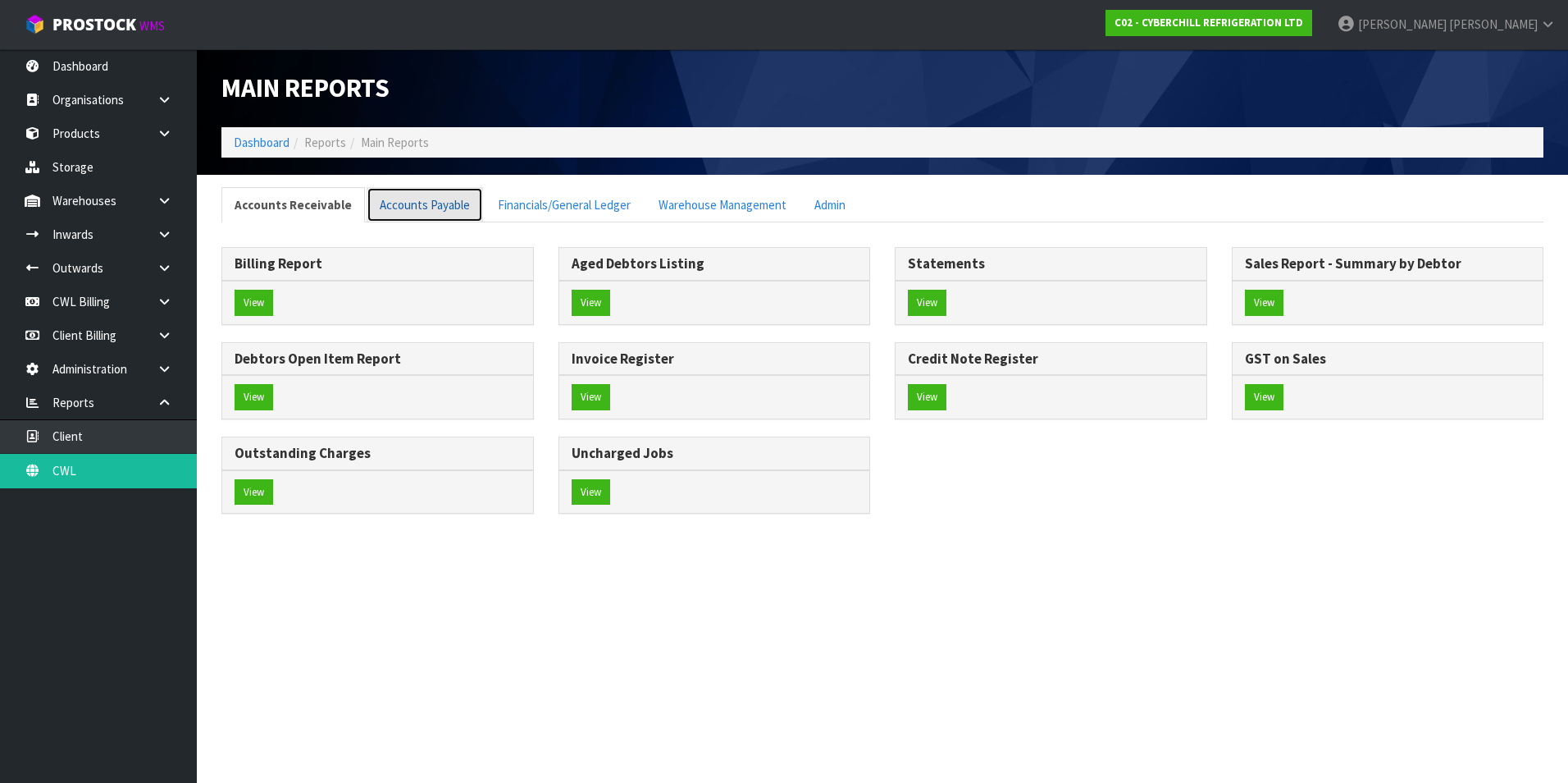
click at [439, 209] on link "Accounts Payable" at bounding box center [424, 205] width 117 height 35
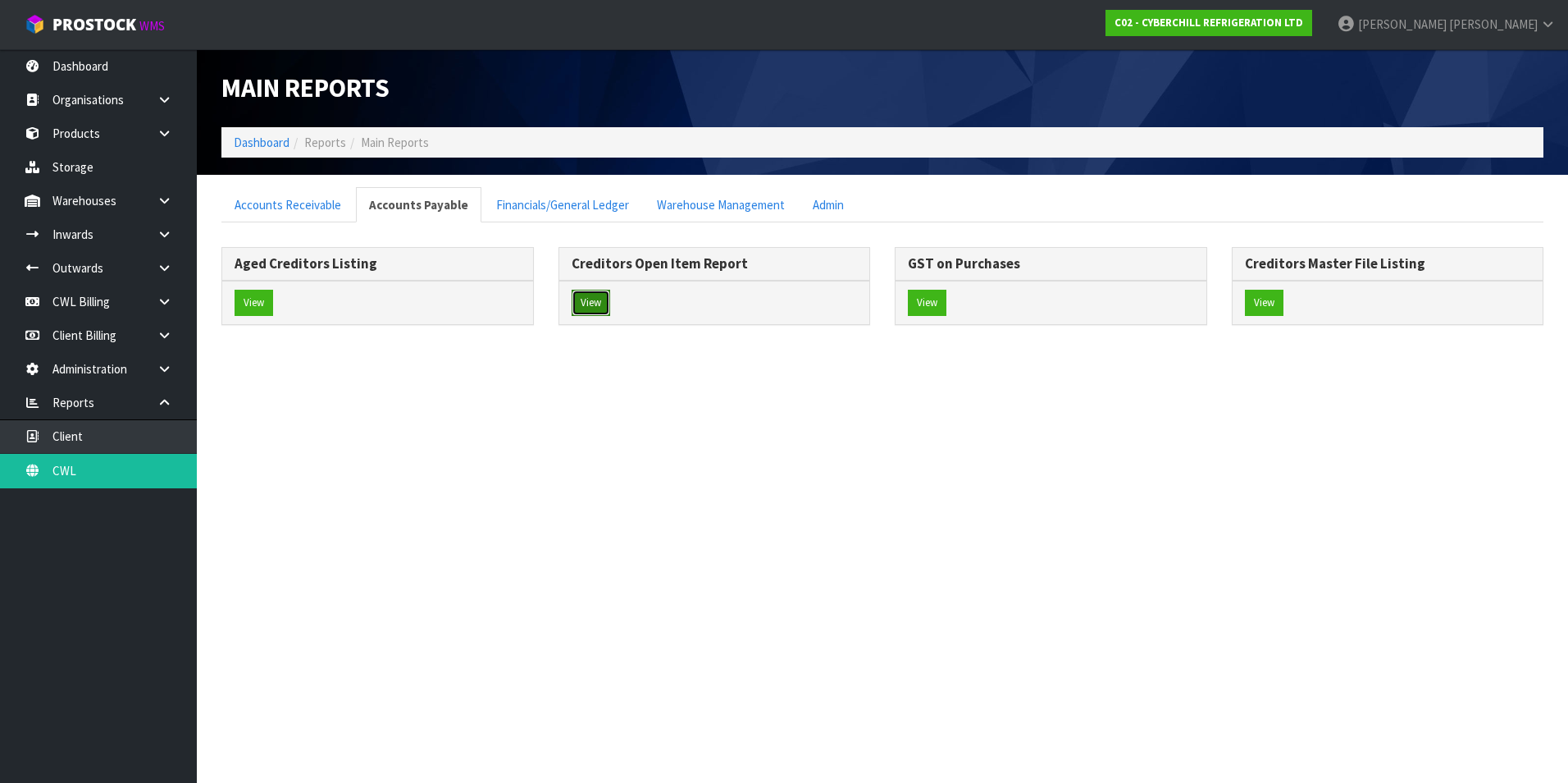
click at [581, 302] on button "View" at bounding box center [591, 303] width 39 height 26
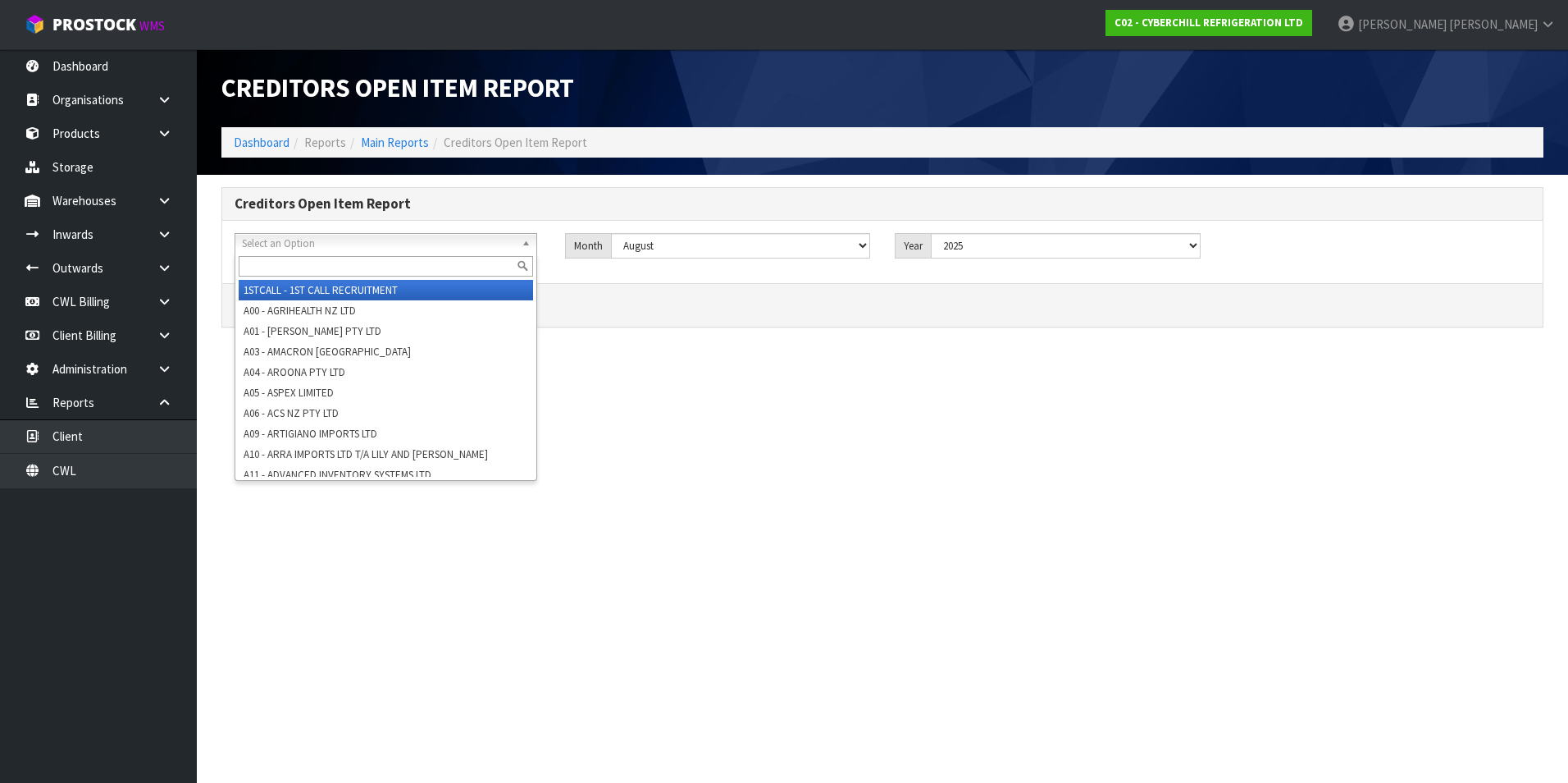
click at [290, 248] on span "Select an Option" at bounding box center [378, 244] width 273 height 19
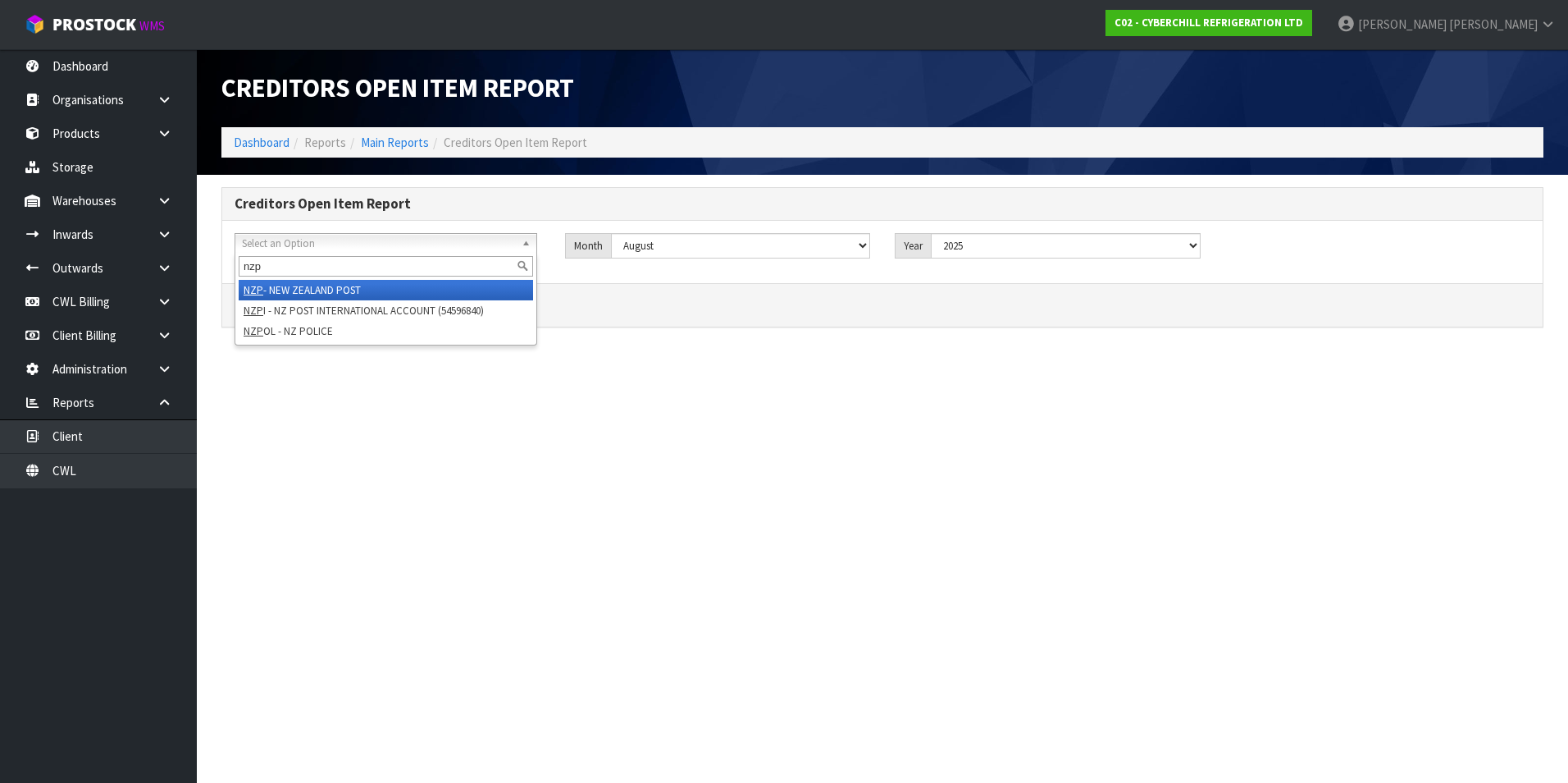
type input "nzp"
click at [364, 287] on li "NZP - NEW ZEALAND POST" at bounding box center [385, 289] width 295 height 20
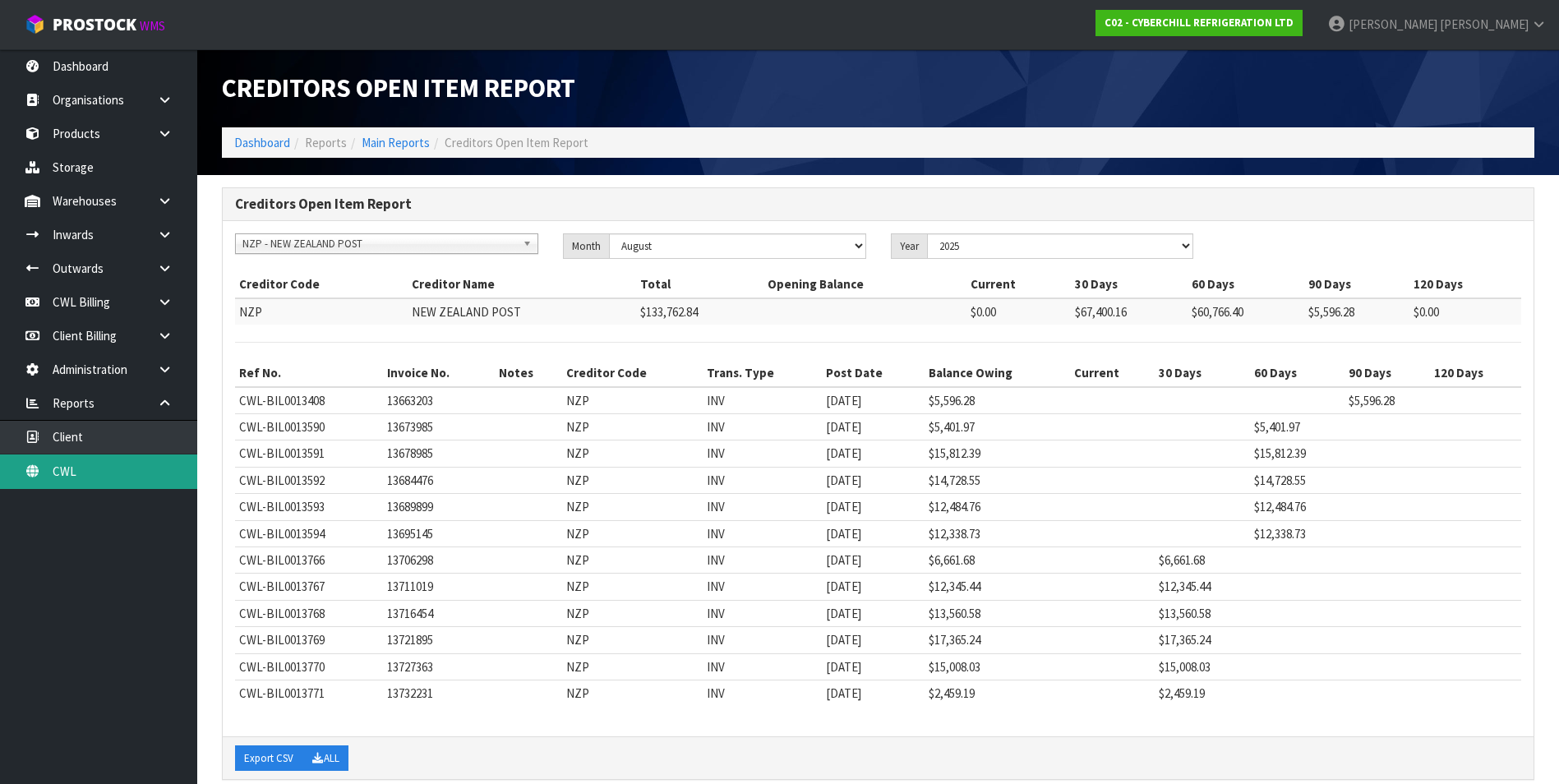
click at [88, 473] on link "CWL" at bounding box center [99, 470] width 198 height 34
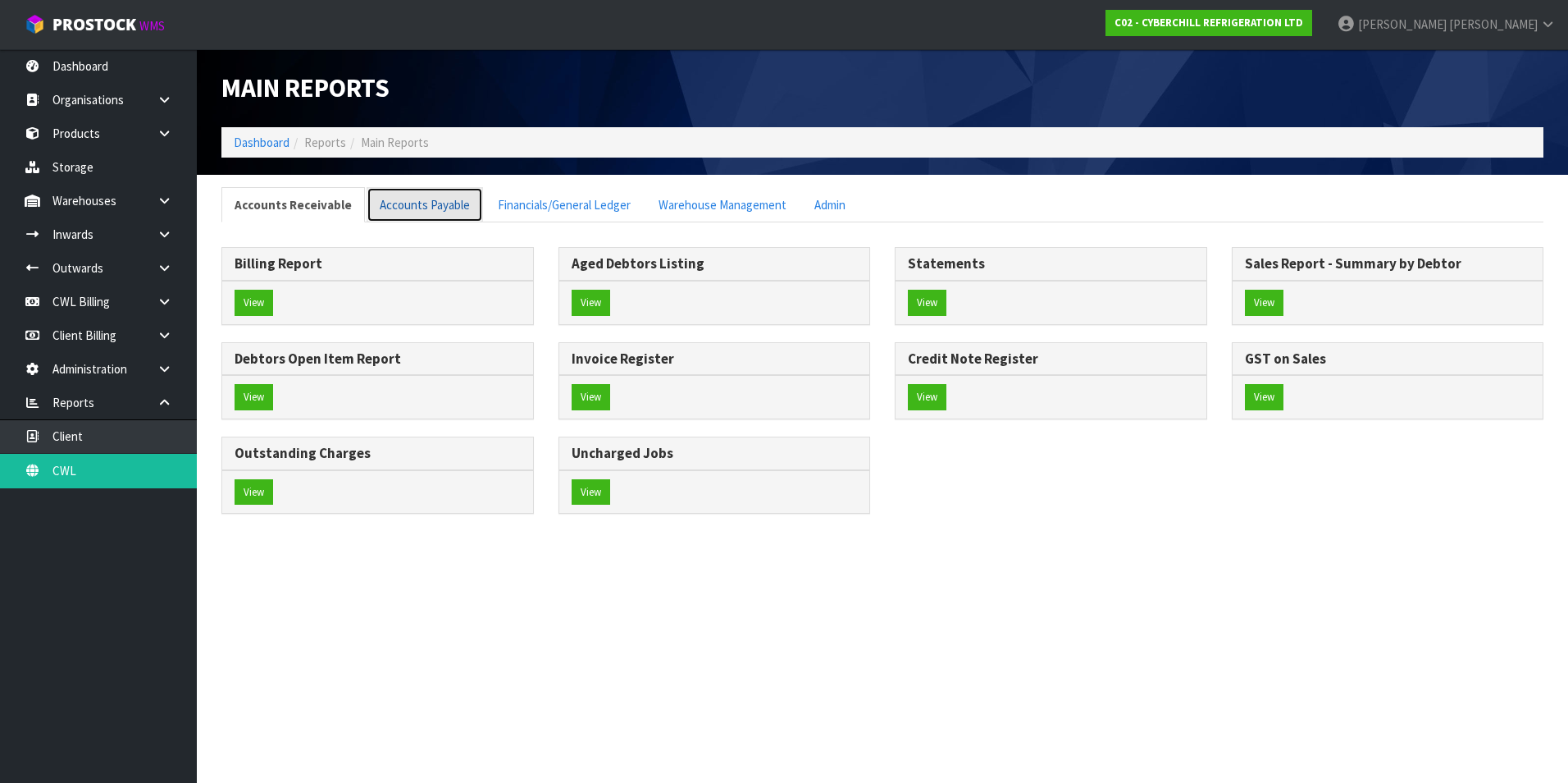
click at [436, 209] on link "Accounts Payable" at bounding box center [424, 205] width 117 height 35
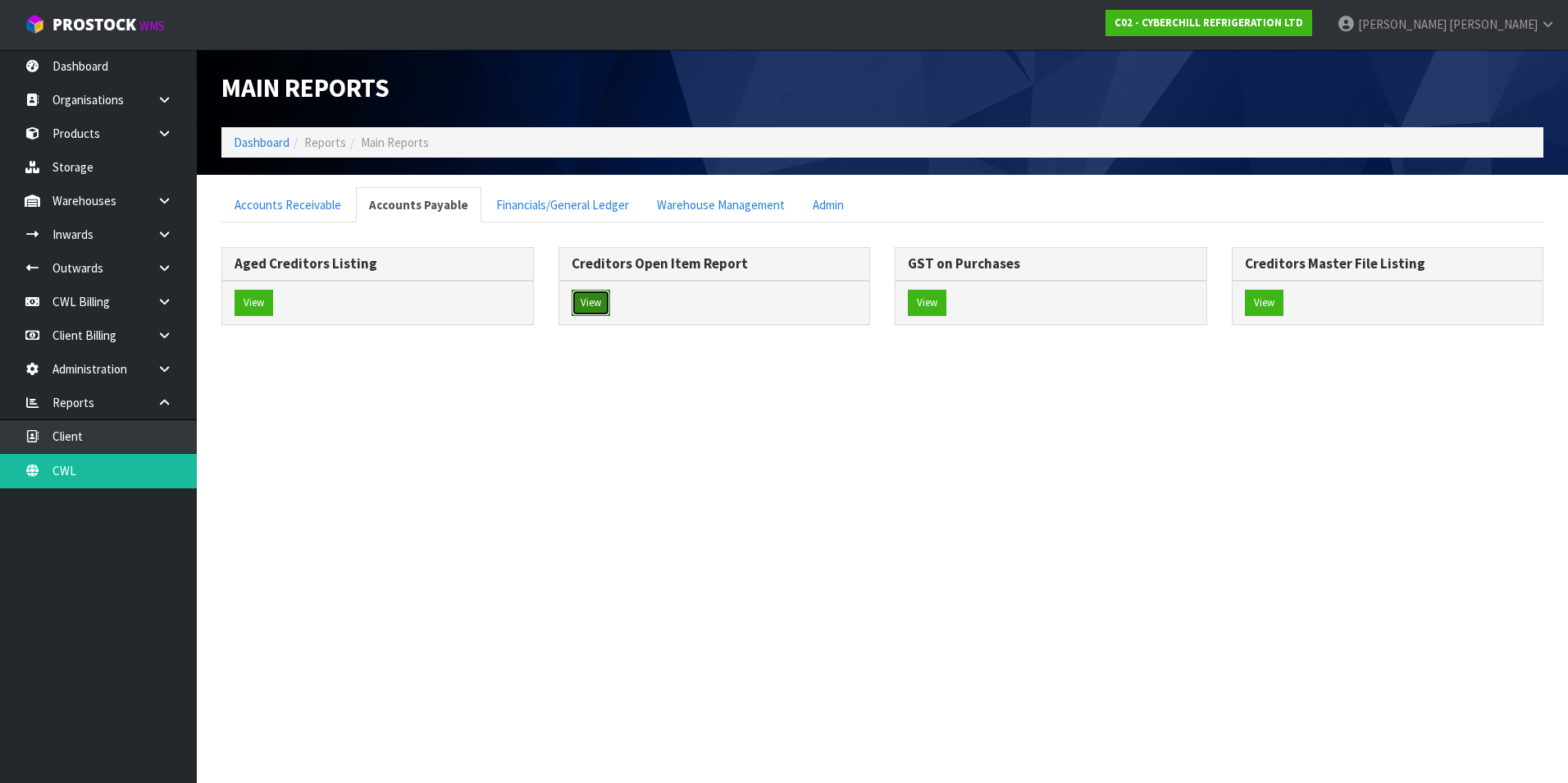
click at [598, 306] on button "View" at bounding box center [591, 303] width 39 height 26
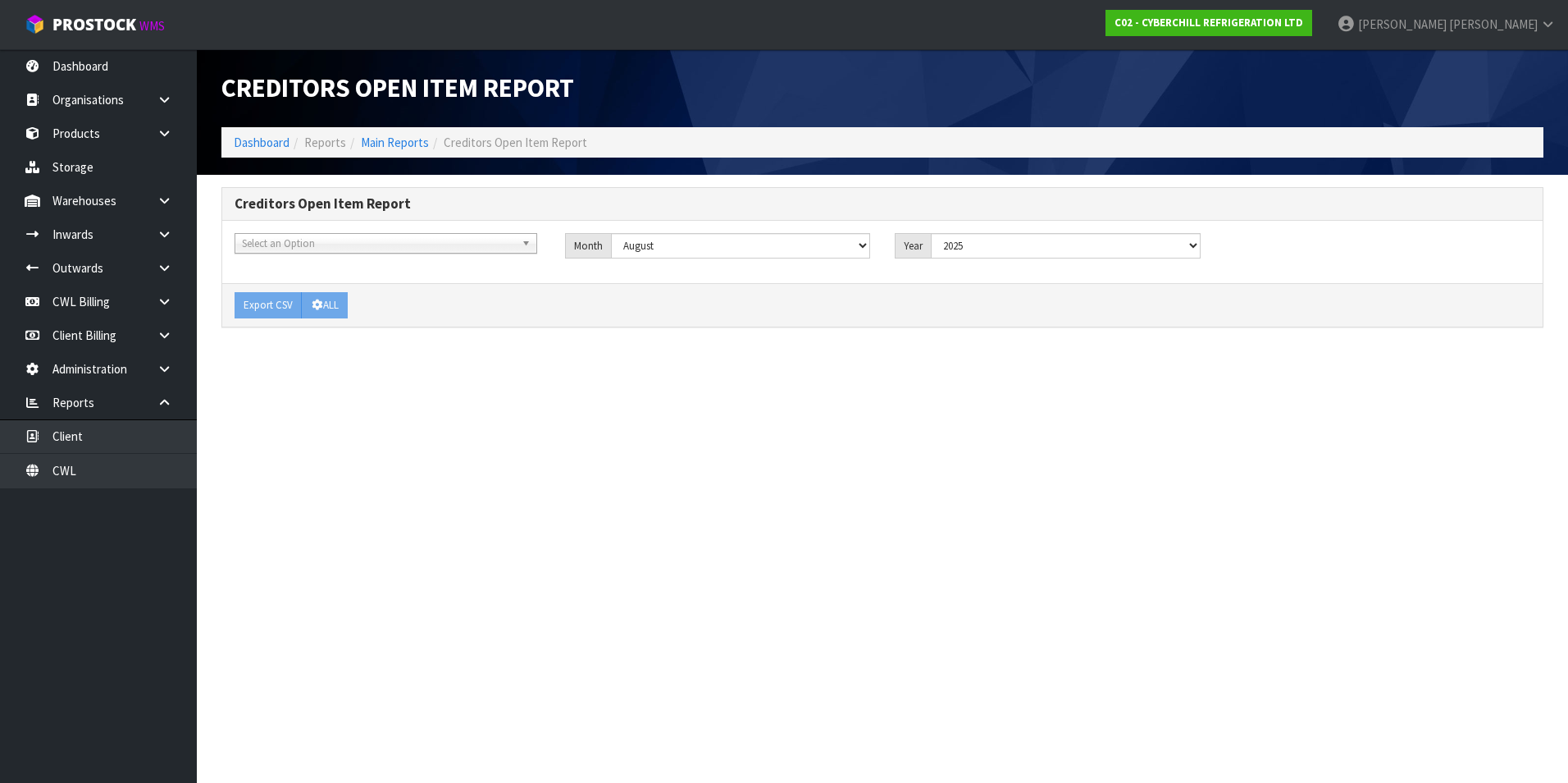
click at [328, 244] on span "Select an Option" at bounding box center [378, 244] width 273 height 19
type input "mfl"
click at [372, 285] on li "MFL - MAINFREIGHT TRANSPORT LTD -CONWLA" at bounding box center [385, 289] width 295 height 20
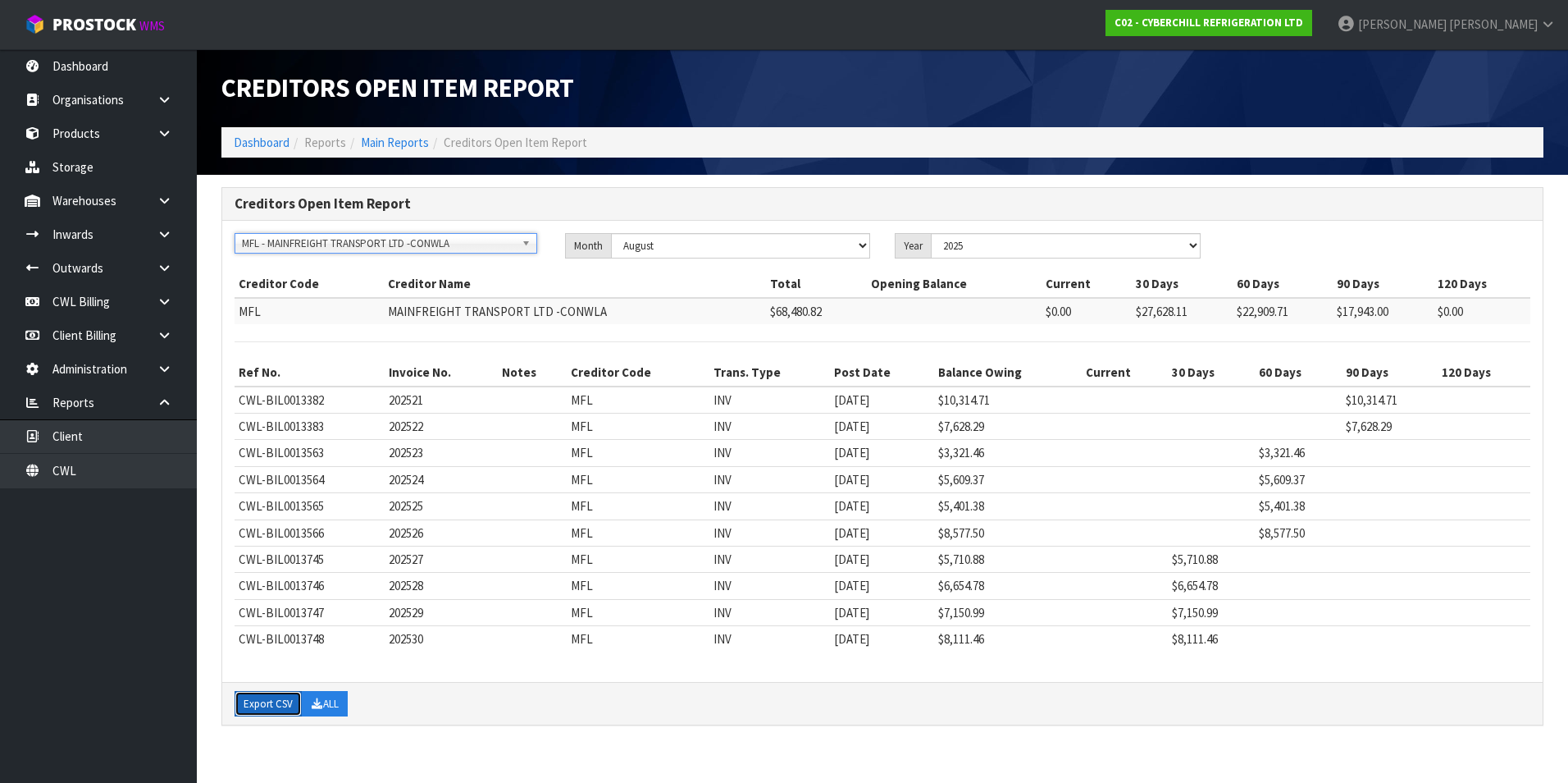
click at [278, 703] on button "Export CSV" at bounding box center [269, 704] width 68 height 26
click at [91, 305] on link "CWL Billing" at bounding box center [99, 302] width 197 height 34
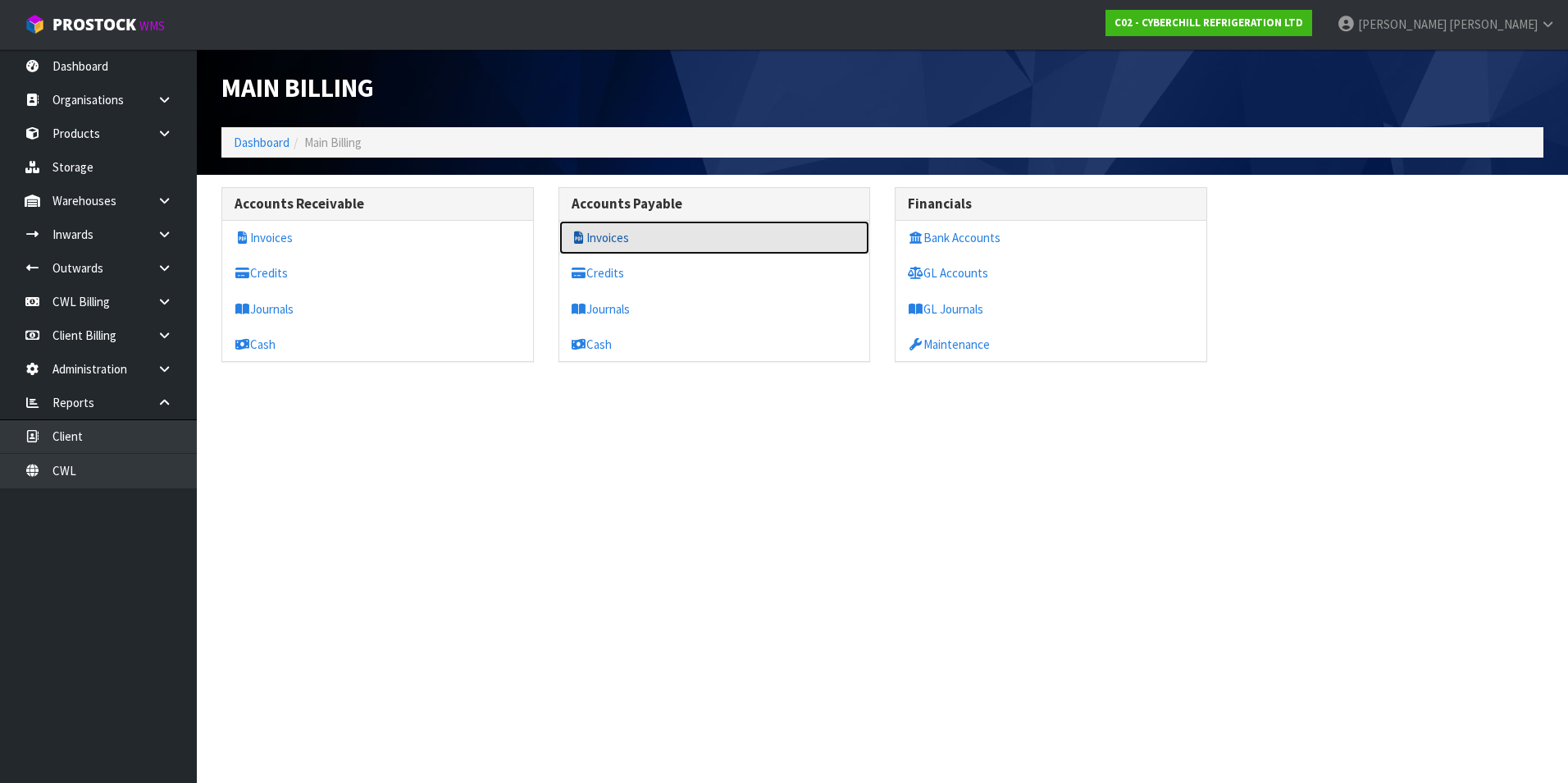
click at [645, 231] on link "Invoices" at bounding box center [715, 237] width 311 height 34
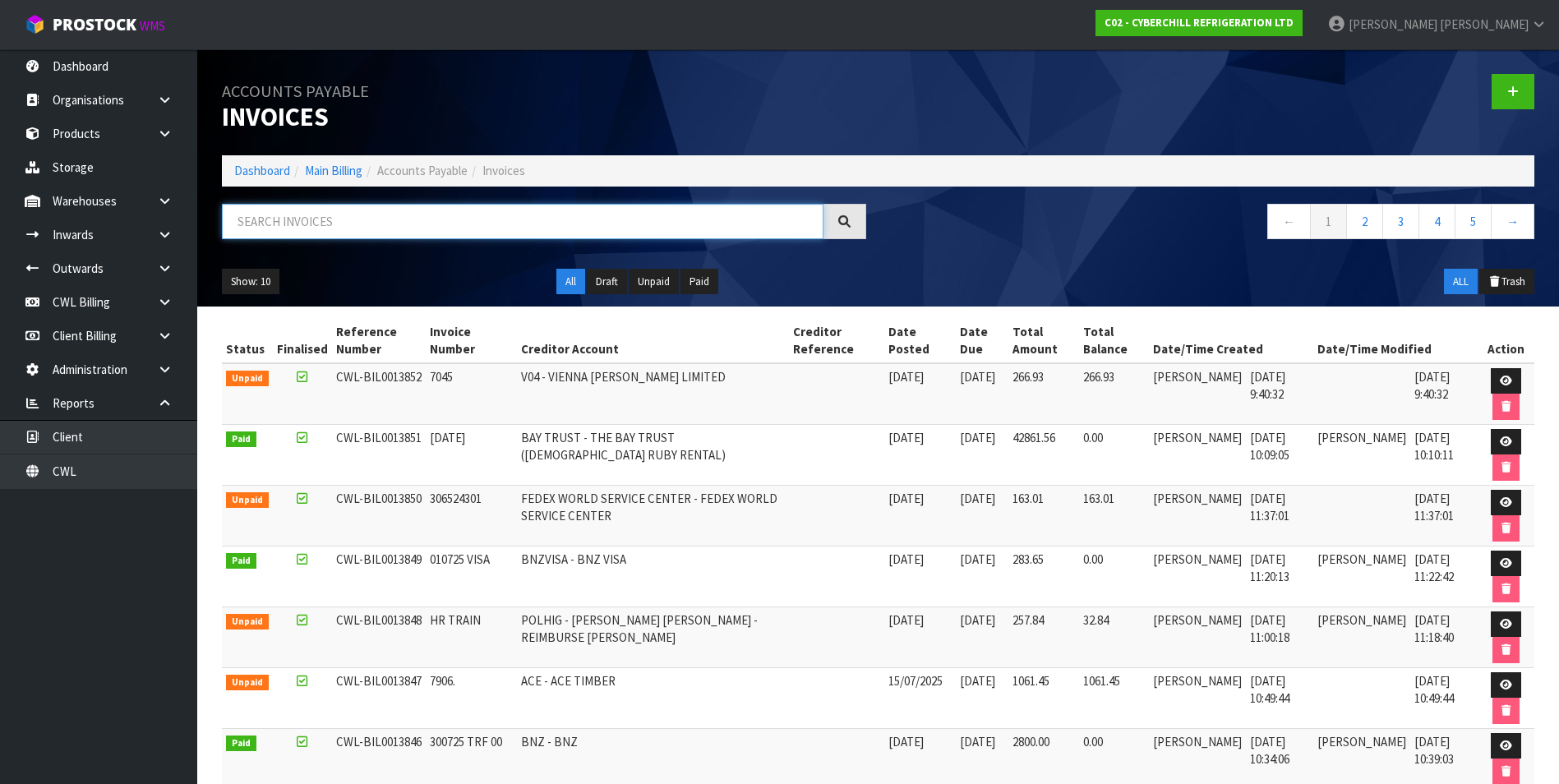
click at [367, 222] on input "text" at bounding box center [522, 222] width 601 height 35
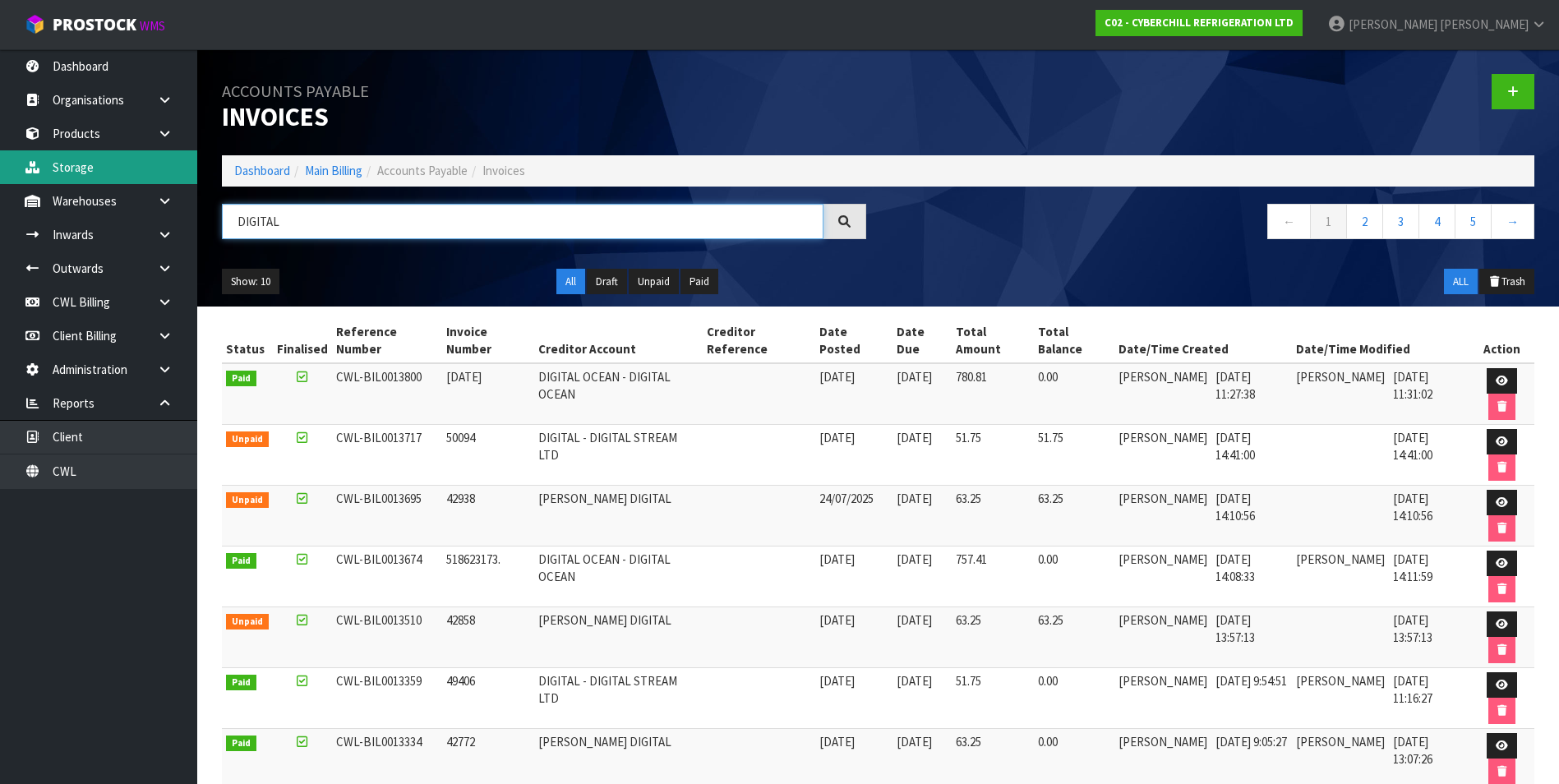
type input "DIGITAL"
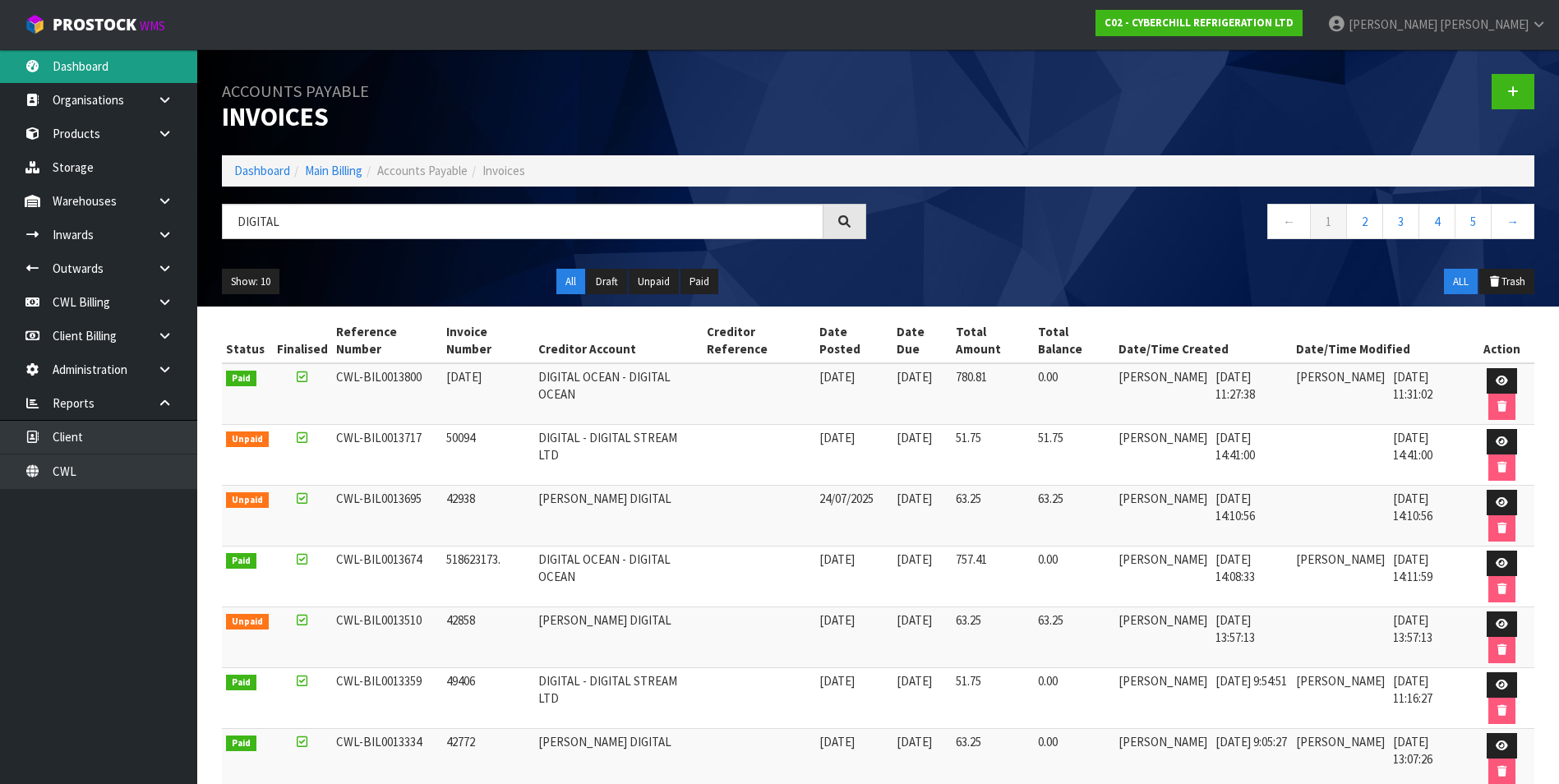
click at [119, 63] on link "Dashboard" at bounding box center [99, 66] width 198 height 34
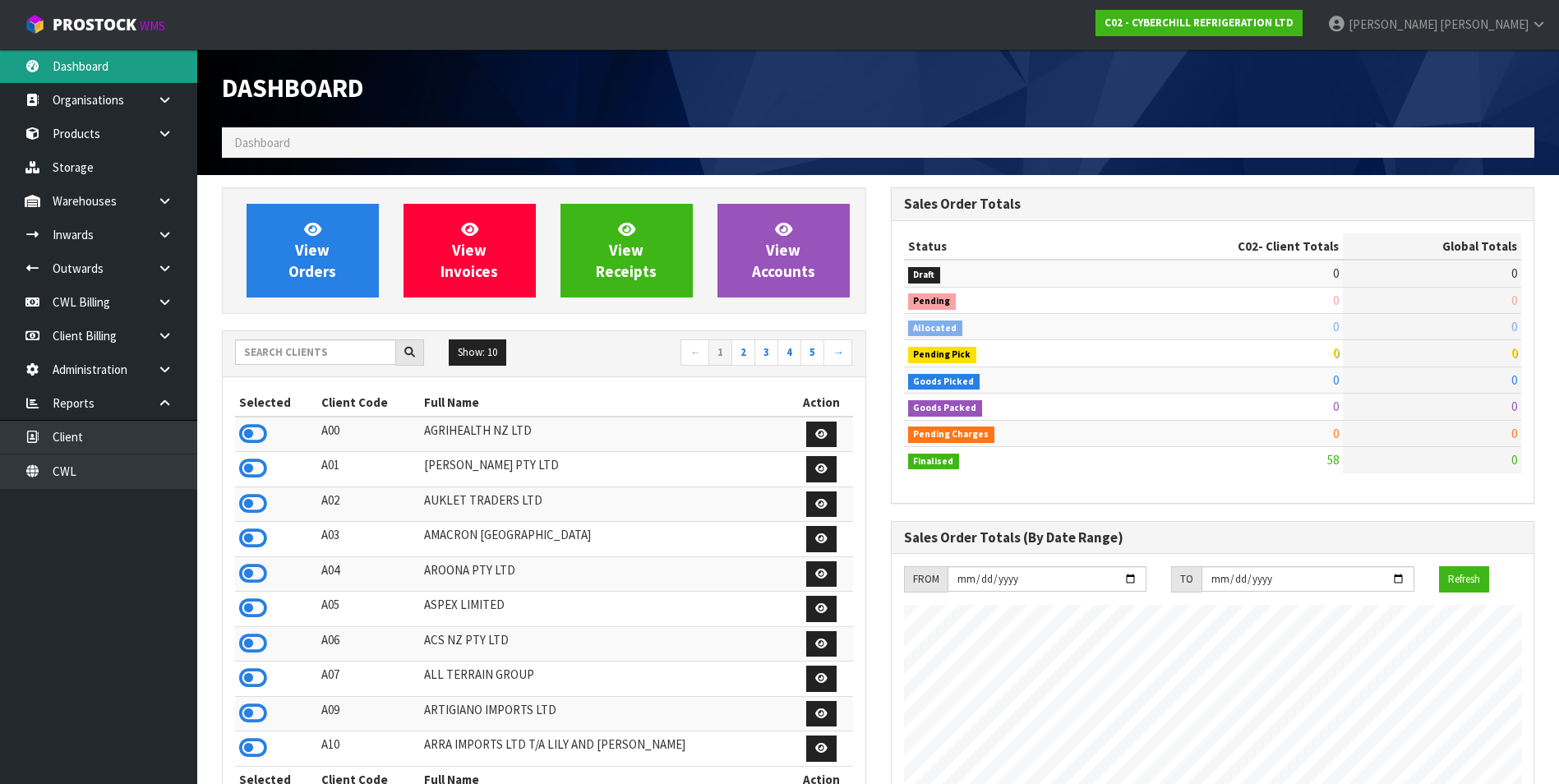
scroll to position [1005, 668]
click at [283, 349] on input "text" at bounding box center [316, 352] width 161 height 25
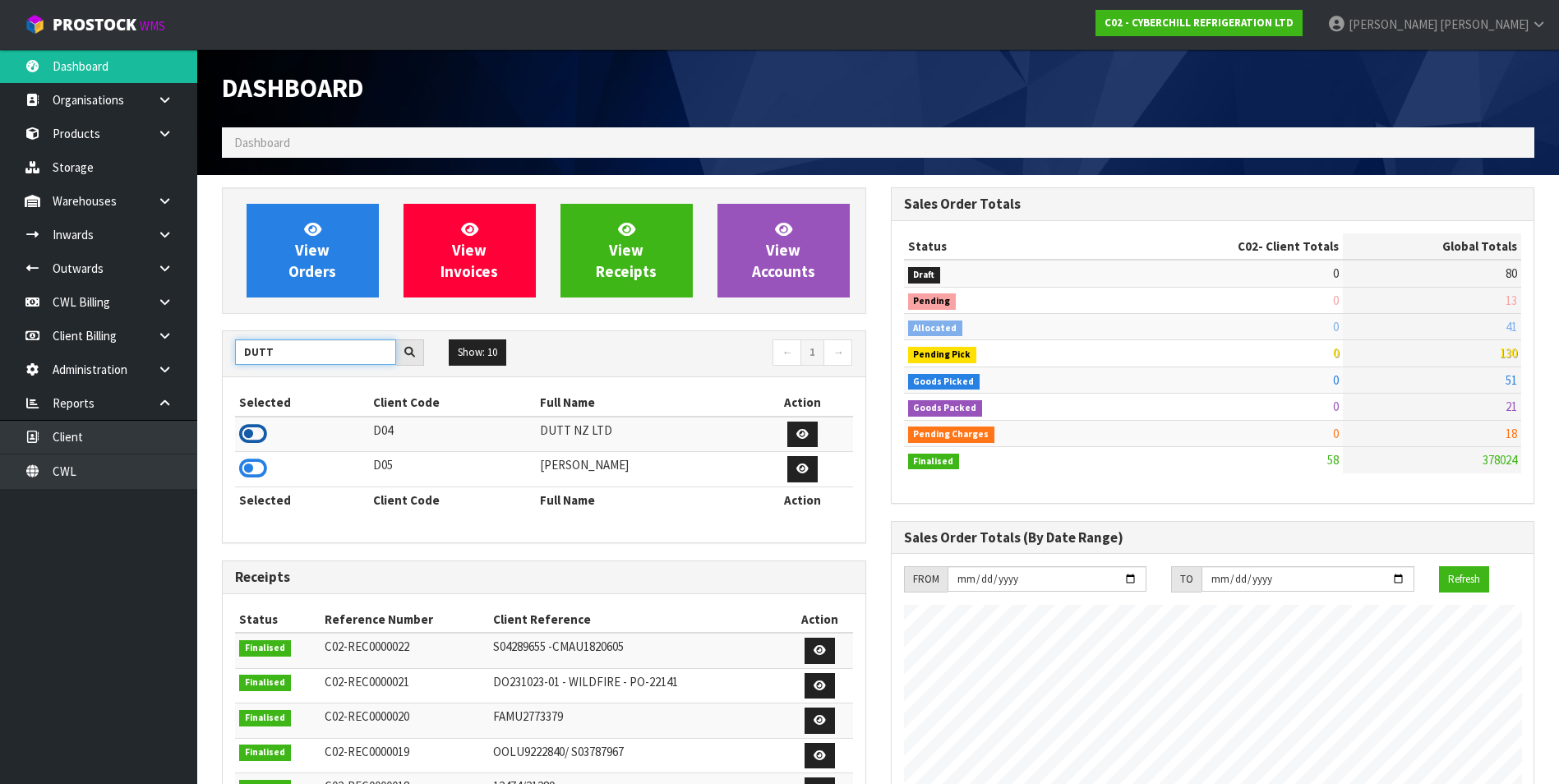
type input "DUTT"
click at [253, 431] on icon at bounding box center [253, 433] width 28 height 24
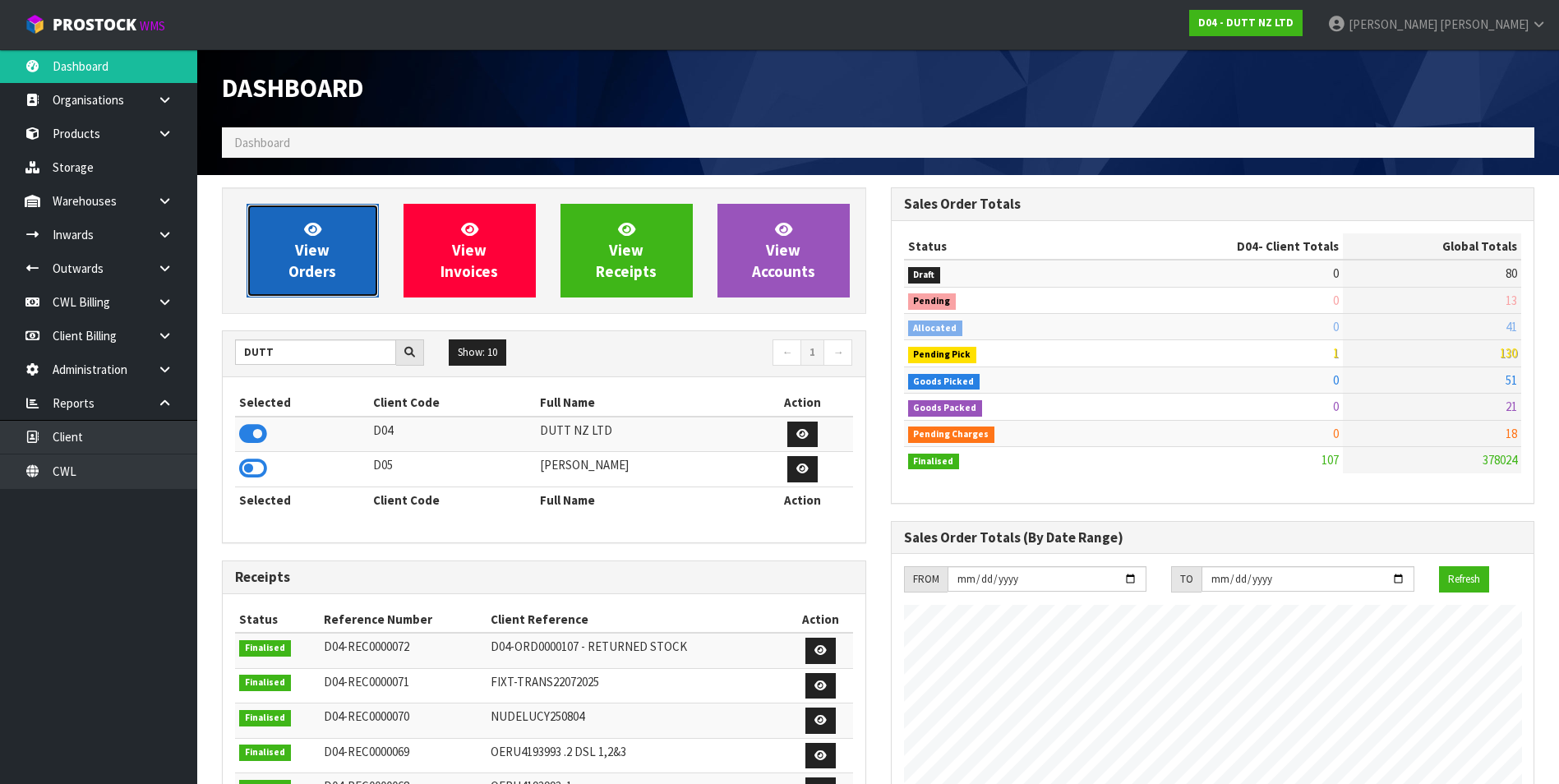
click at [300, 236] on link "View Orders" at bounding box center [313, 251] width 133 height 94
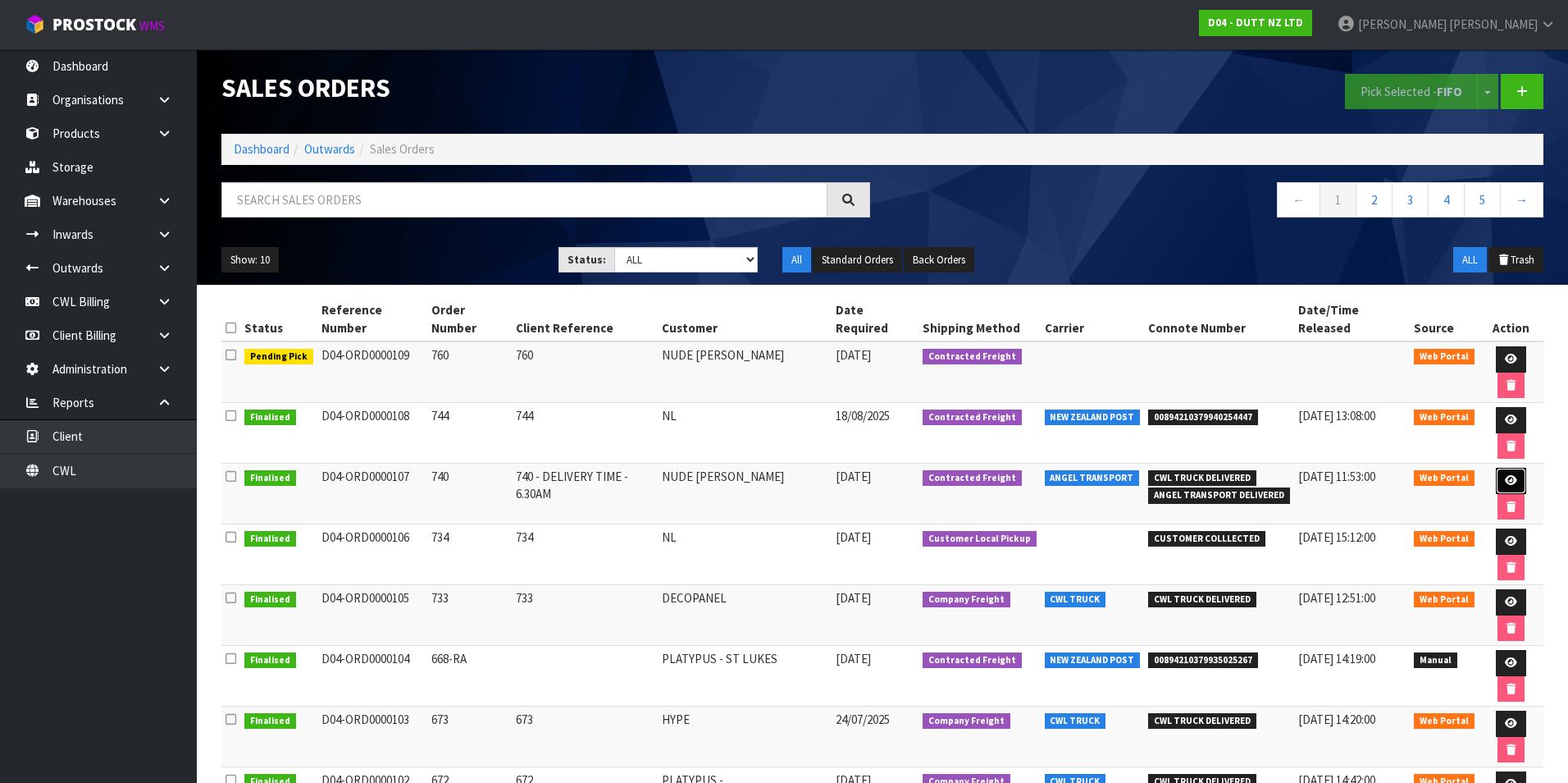
click at [1505, 475] on icon at bounding box center [1511, 479] width 13 height 11
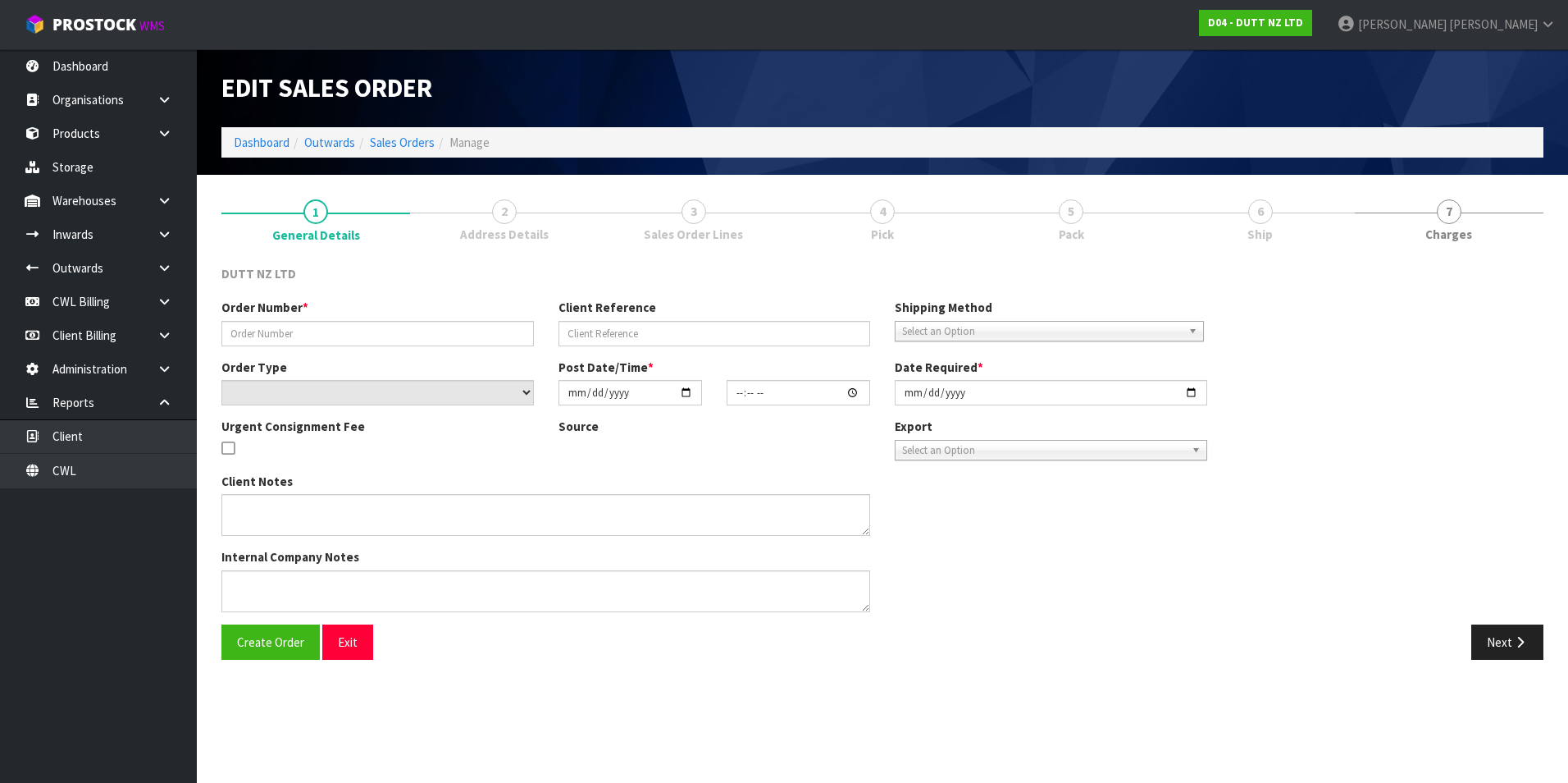
type input "740"
type input "740 - DELIVERY TIME - 6.30AM"
select select "number:0"
type input "[DATE]"
type input "10:23:00.000"
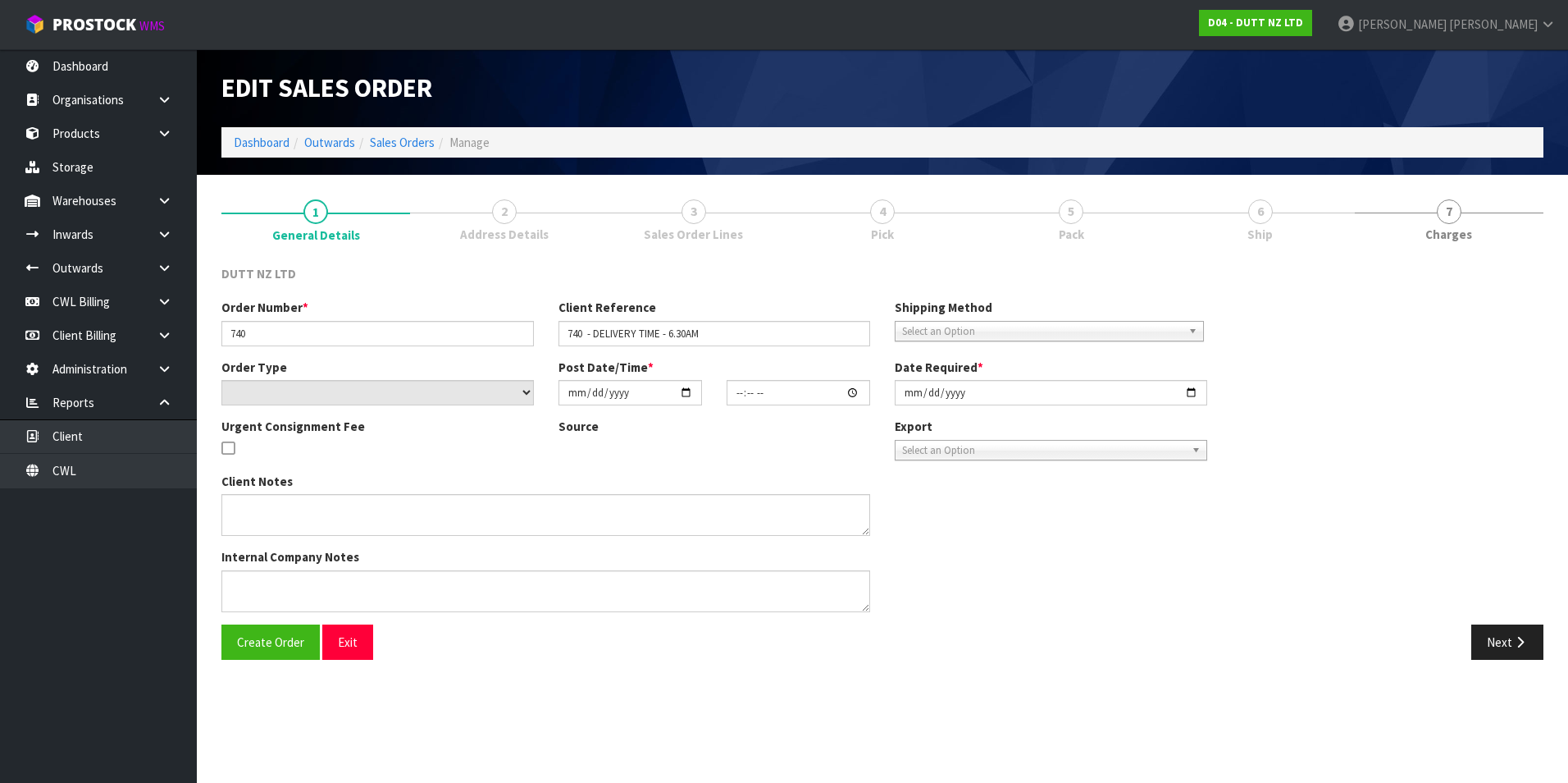
type input "[DATE]"
type textarea "TAILGATE/ PALLET JACK DELIVERY TO STORE PLEASE CONTACT THE SITE CONTACT ON ARRI…"
type textarea "REPRINTED - AFTER UOM IS CHANGED"
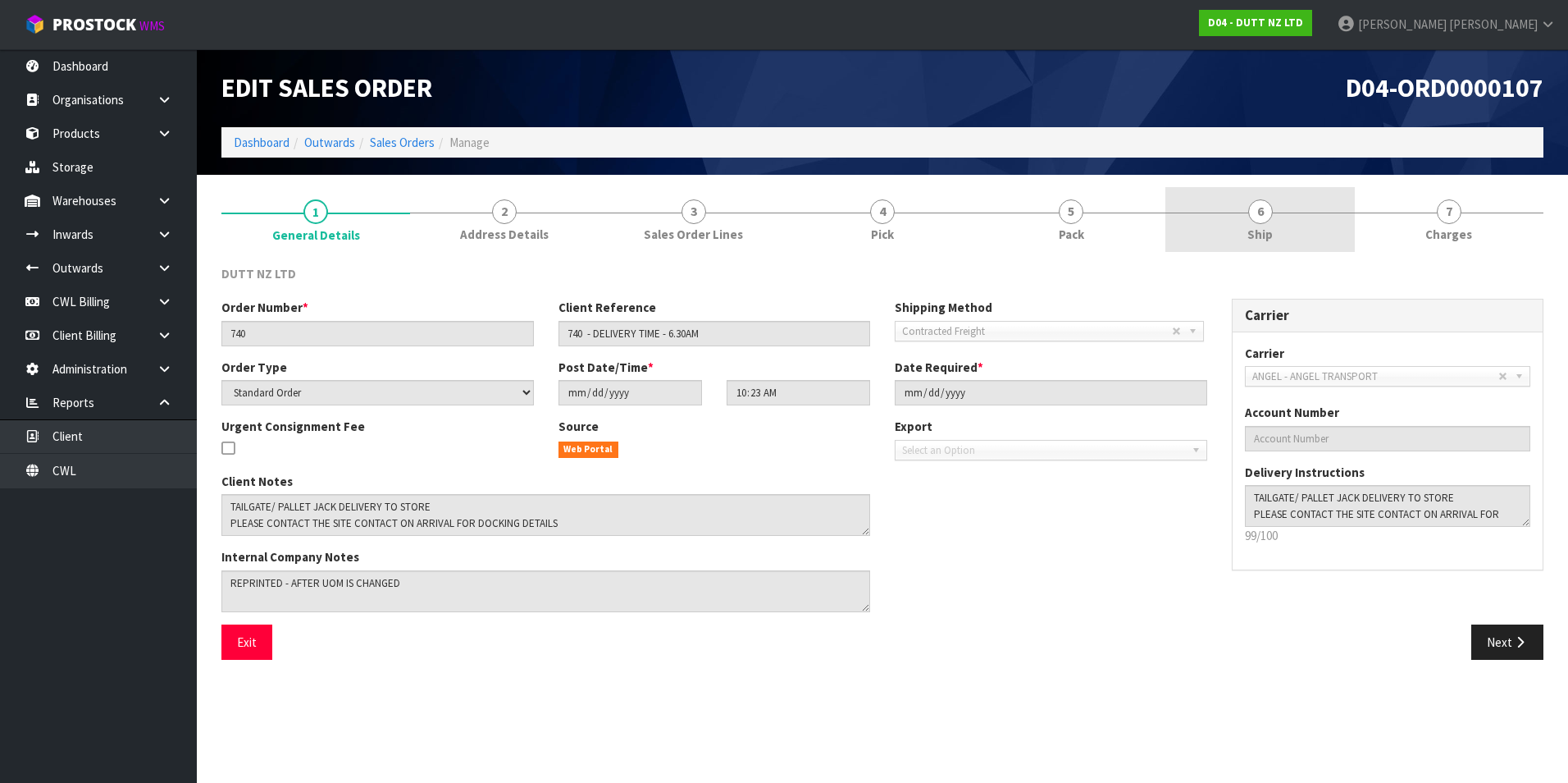
click at [1257, 209] on span "6" at bounding box center [1260, 211] width 24 height 24
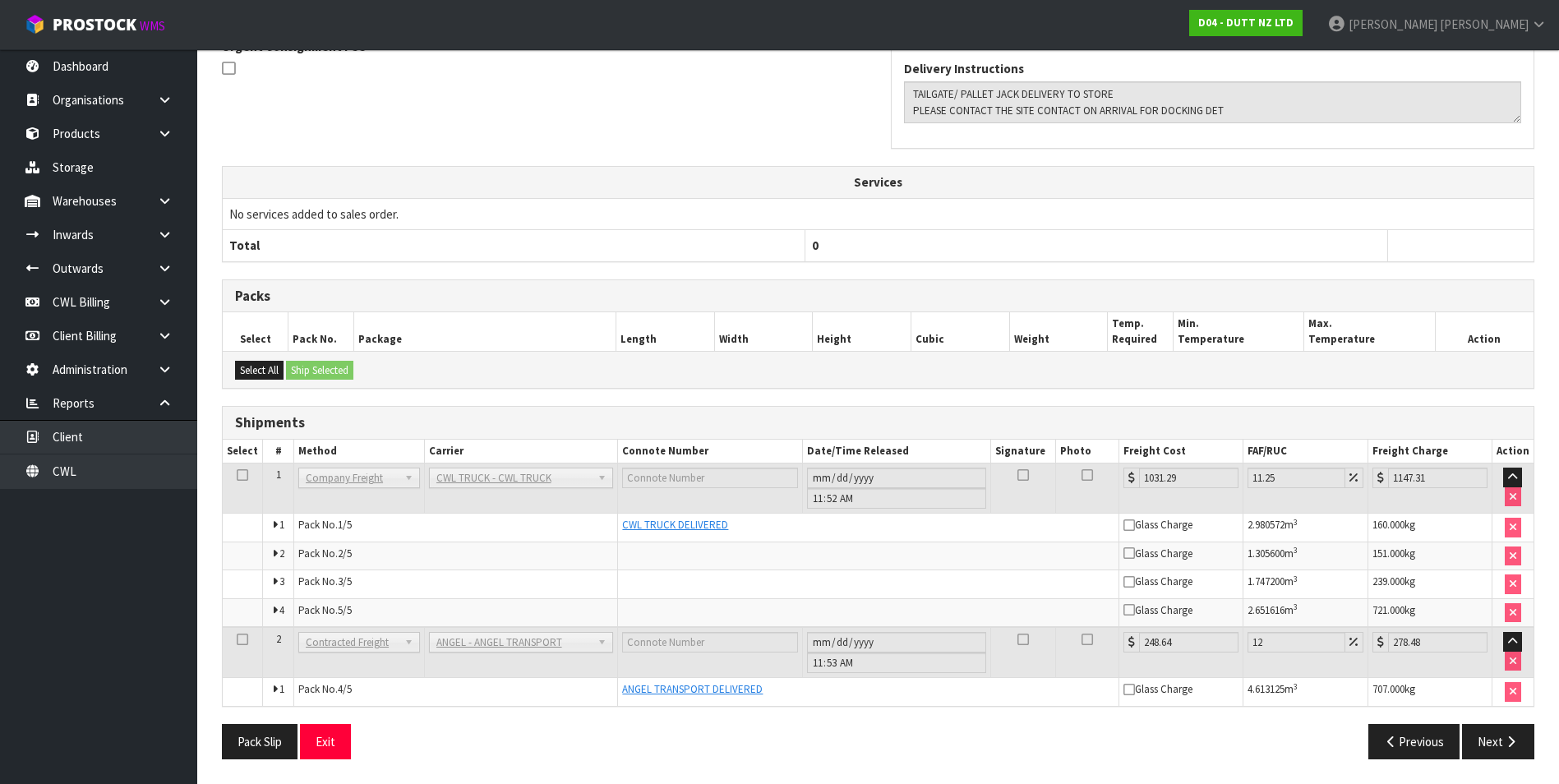
scroll to position [41, 0]
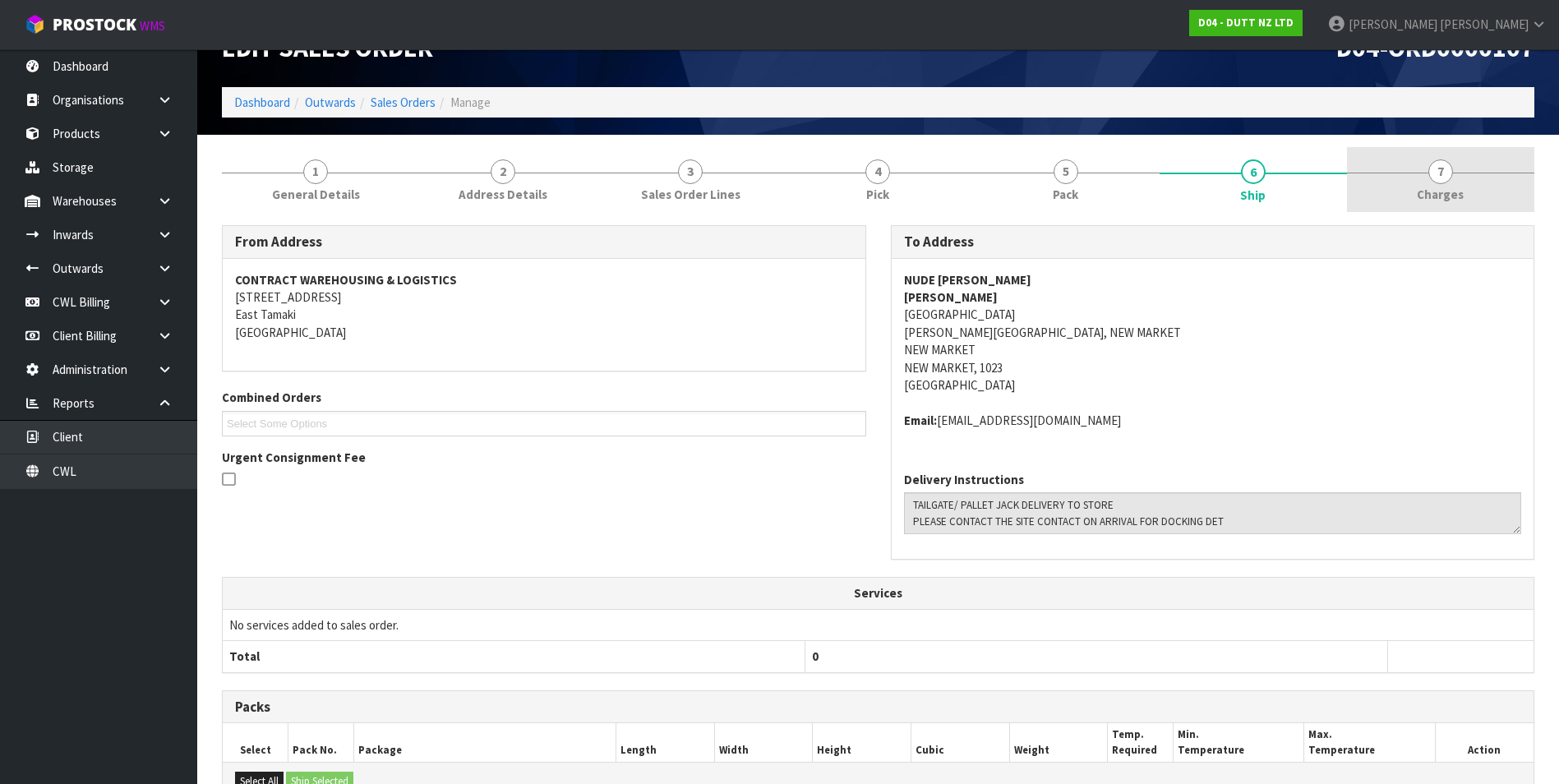
click at [1445, 177] on span "7" at bounding box center [1440, 171] width 24 height 24
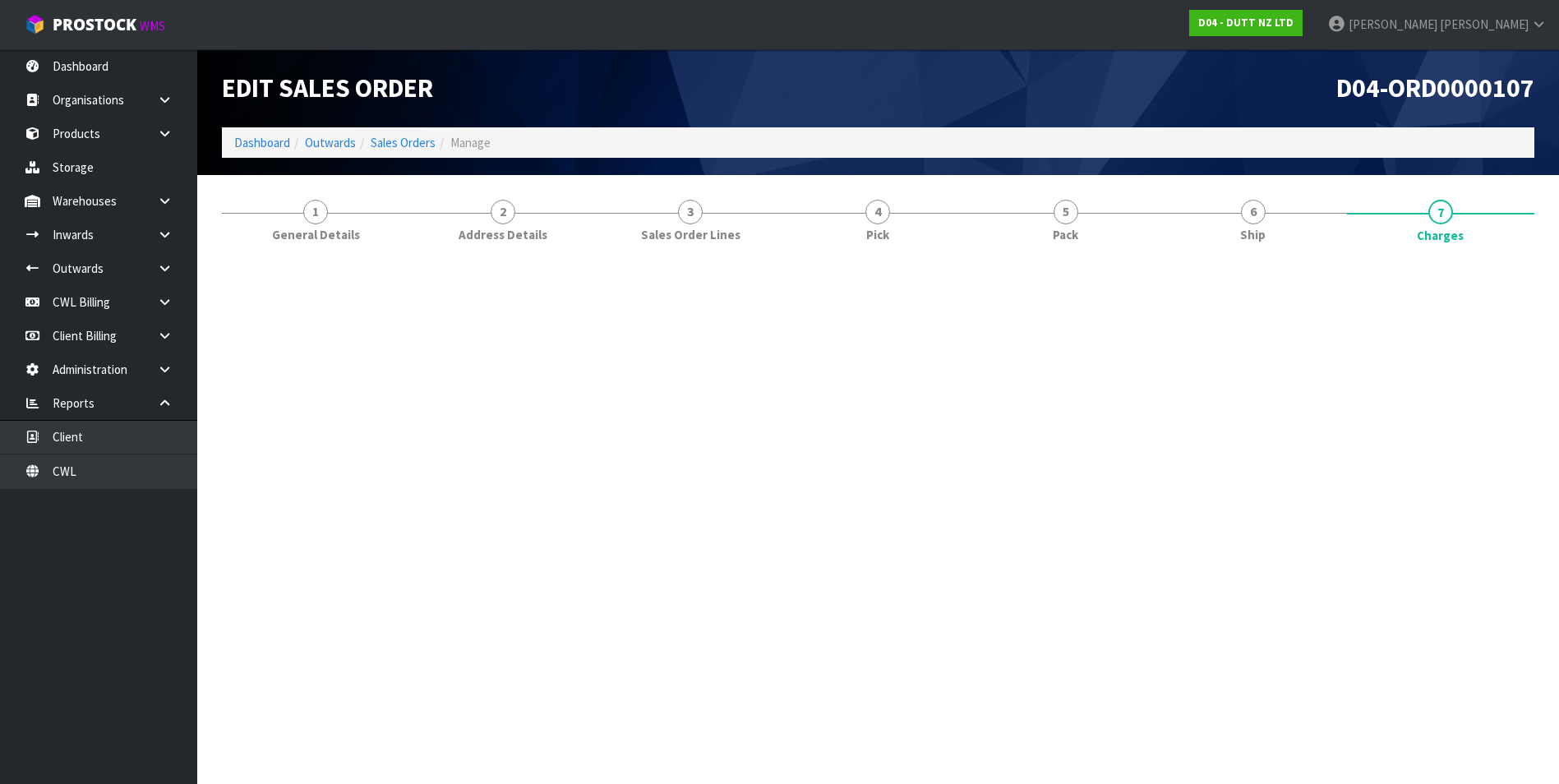
scroll to position [0, 0]
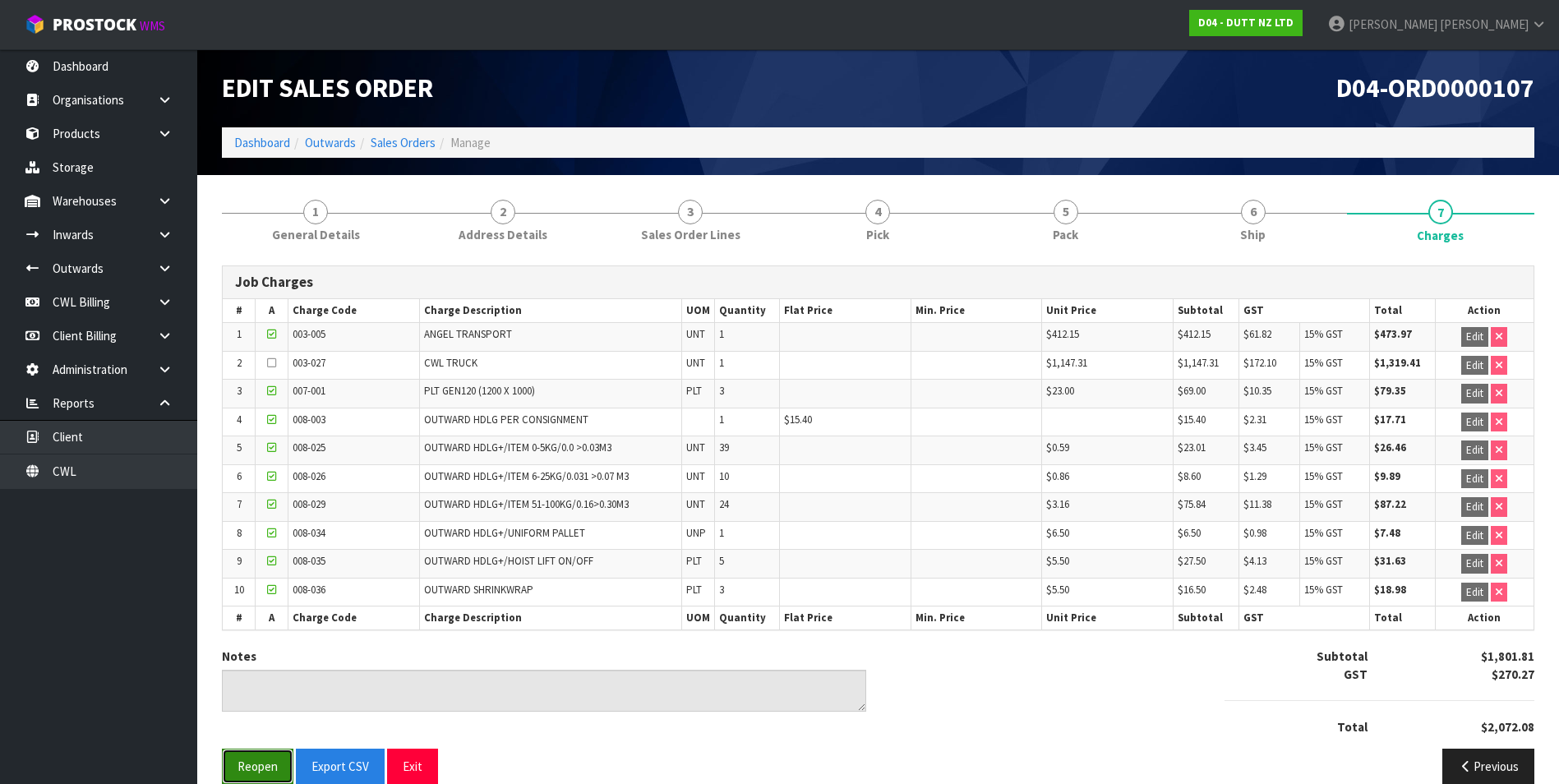
click at [267, 760] on button "Reopen" at bounding box center [258, 766] width 72 height 35
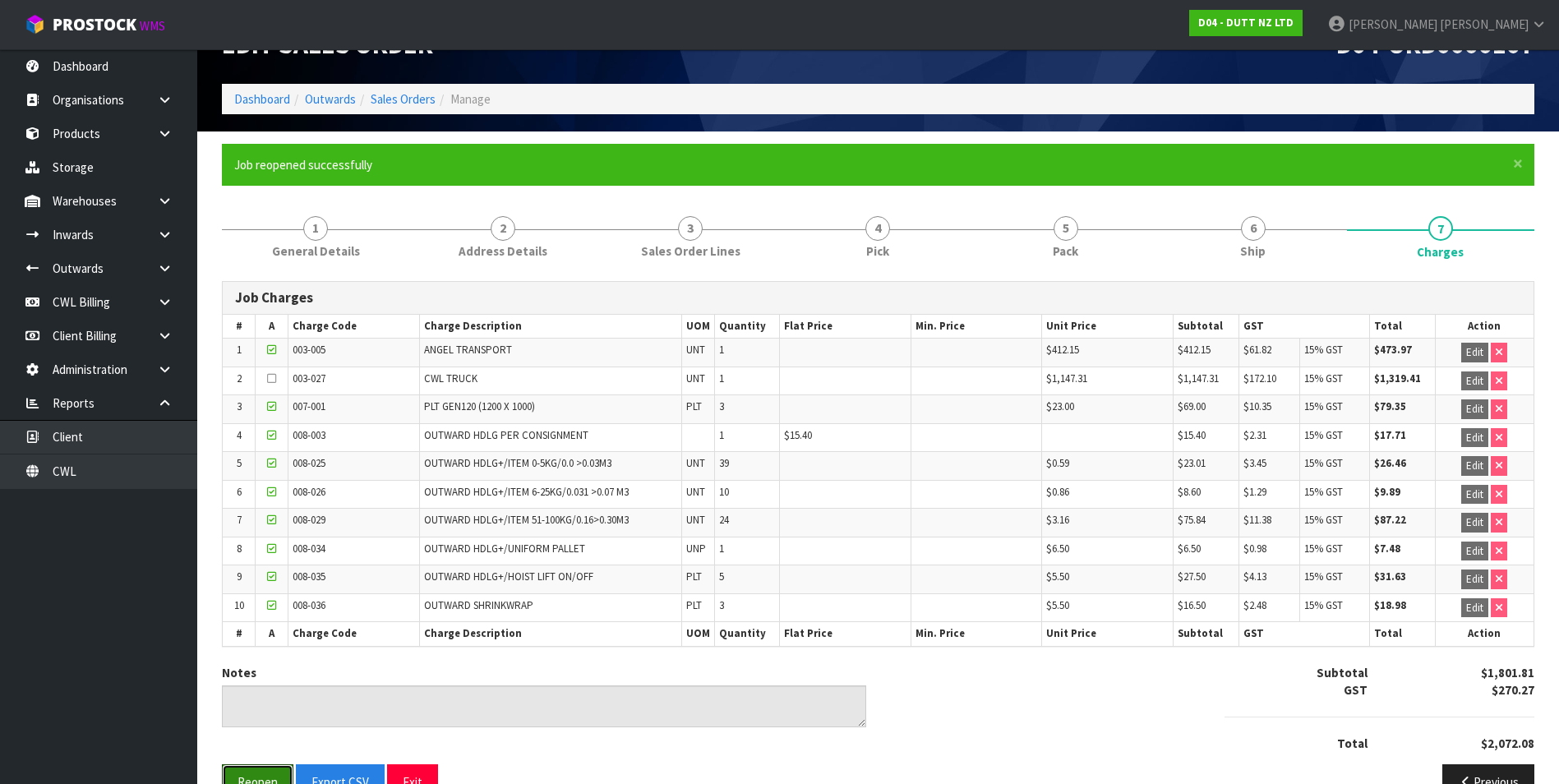
scroll to position [84, 0]
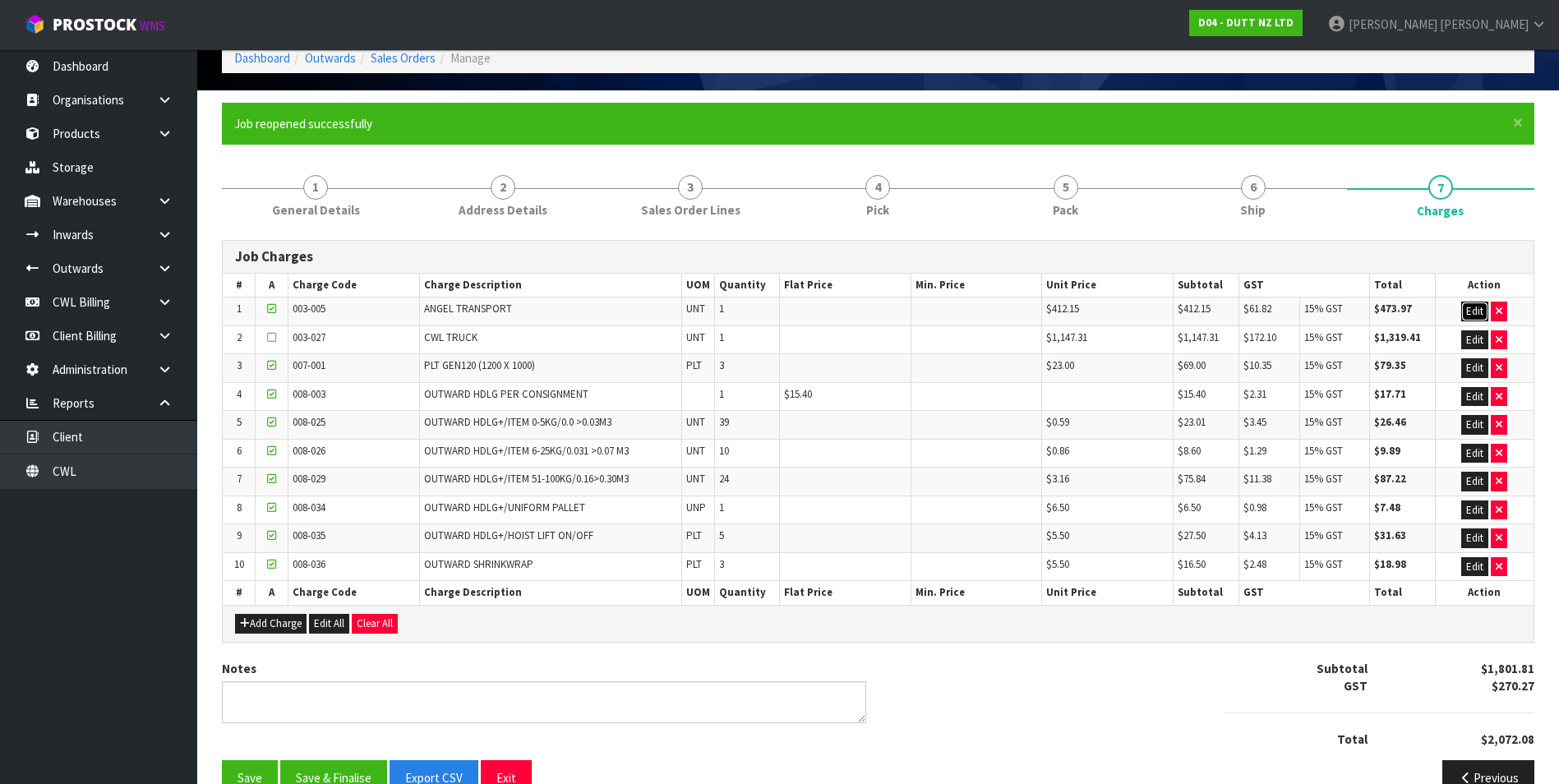
click at [1472, 309] on button "Edit" at bounding box center [1475, 312] width 27 height 19
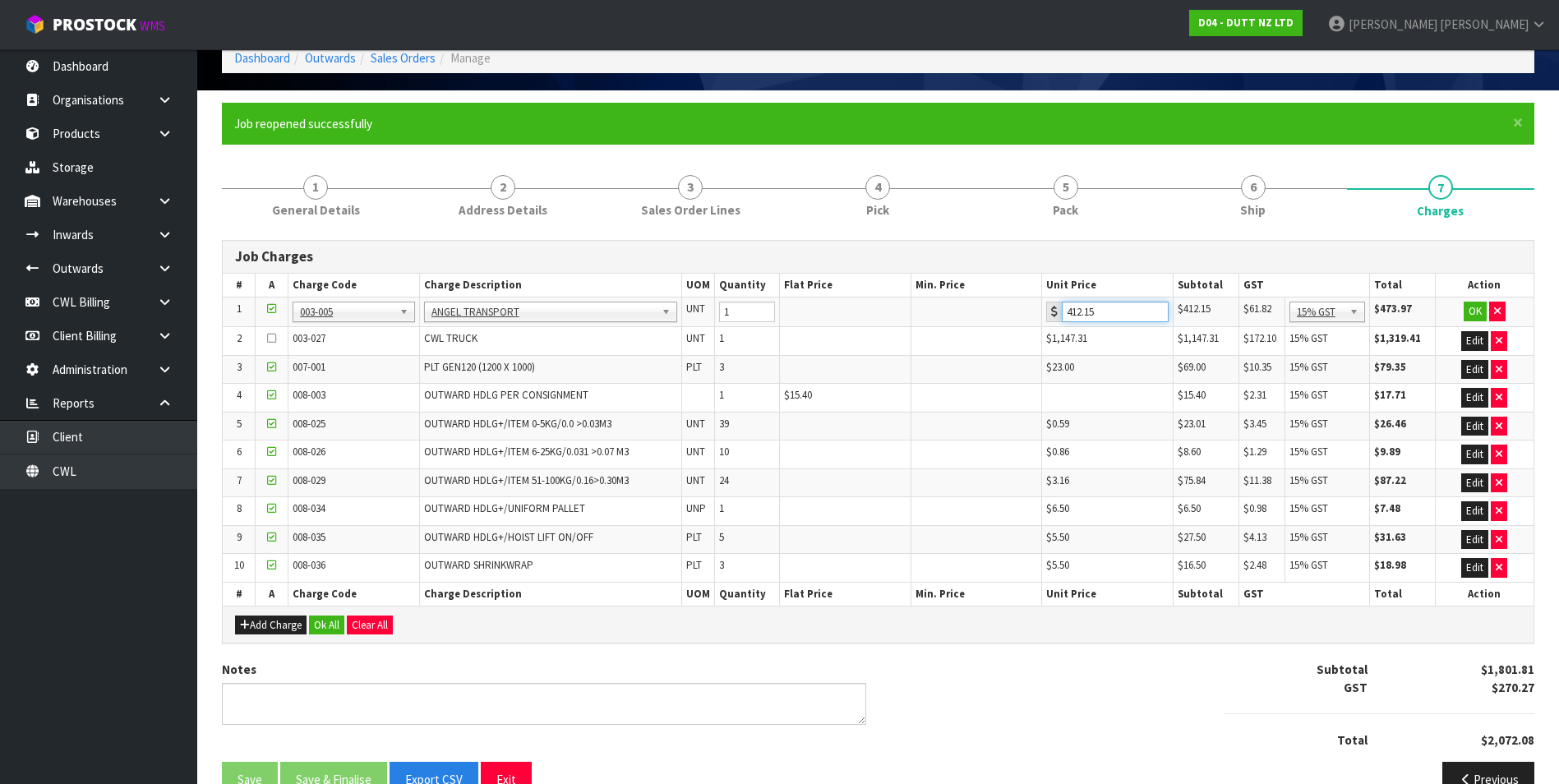
click at [1118, 311] on input "412.15" at bounding box center [1115, 312] width 106 height 20
type input "435.12"
drag, startPoint x: 1476, startPoint y: 307, endPoint x: 967, endPoint y: 481, distance: 537.9
click at [1469, 312] on button "OK" at bounding box center [1476, 312] width 23 height 19
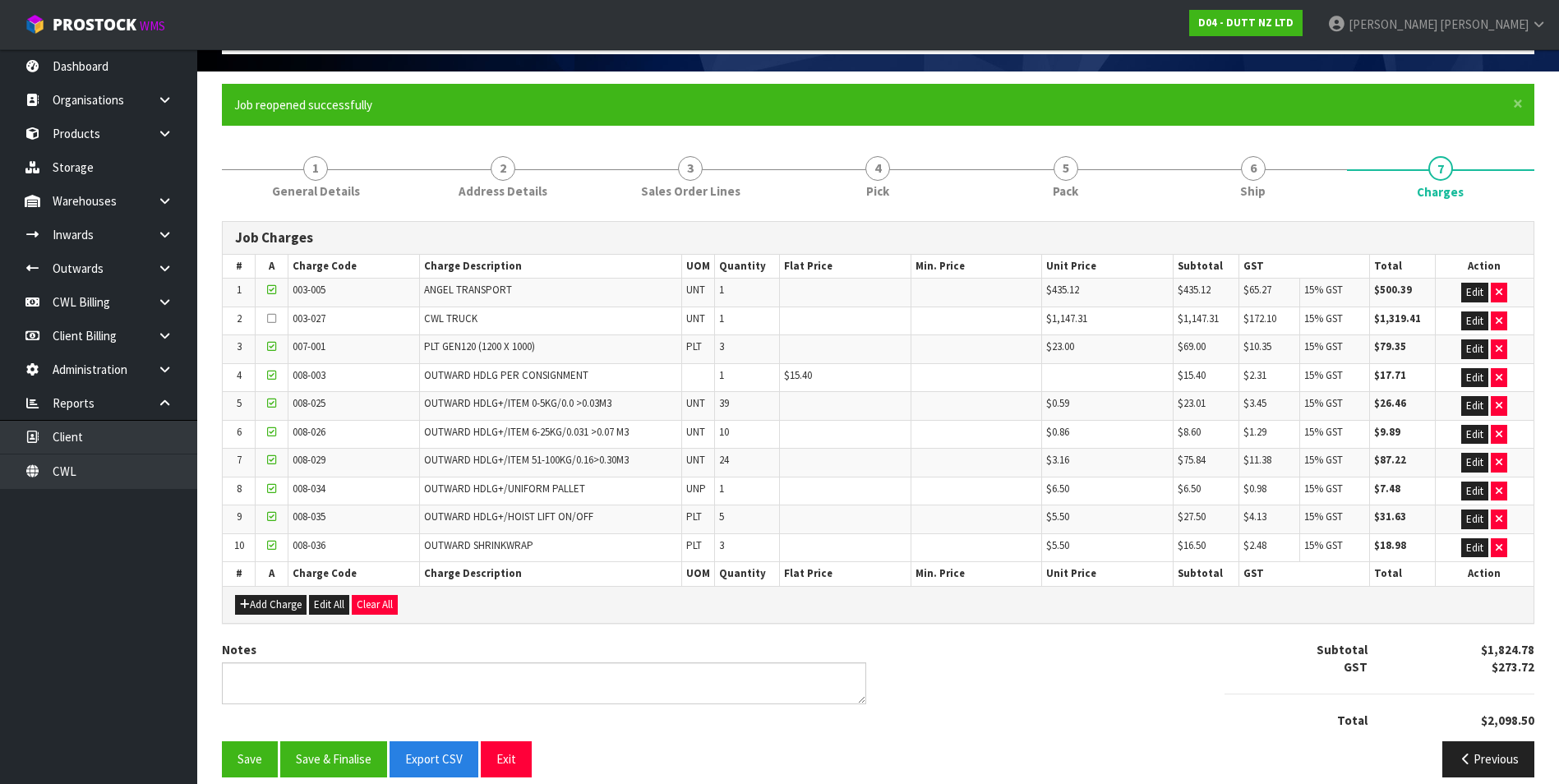
scroll to position [122, 0]
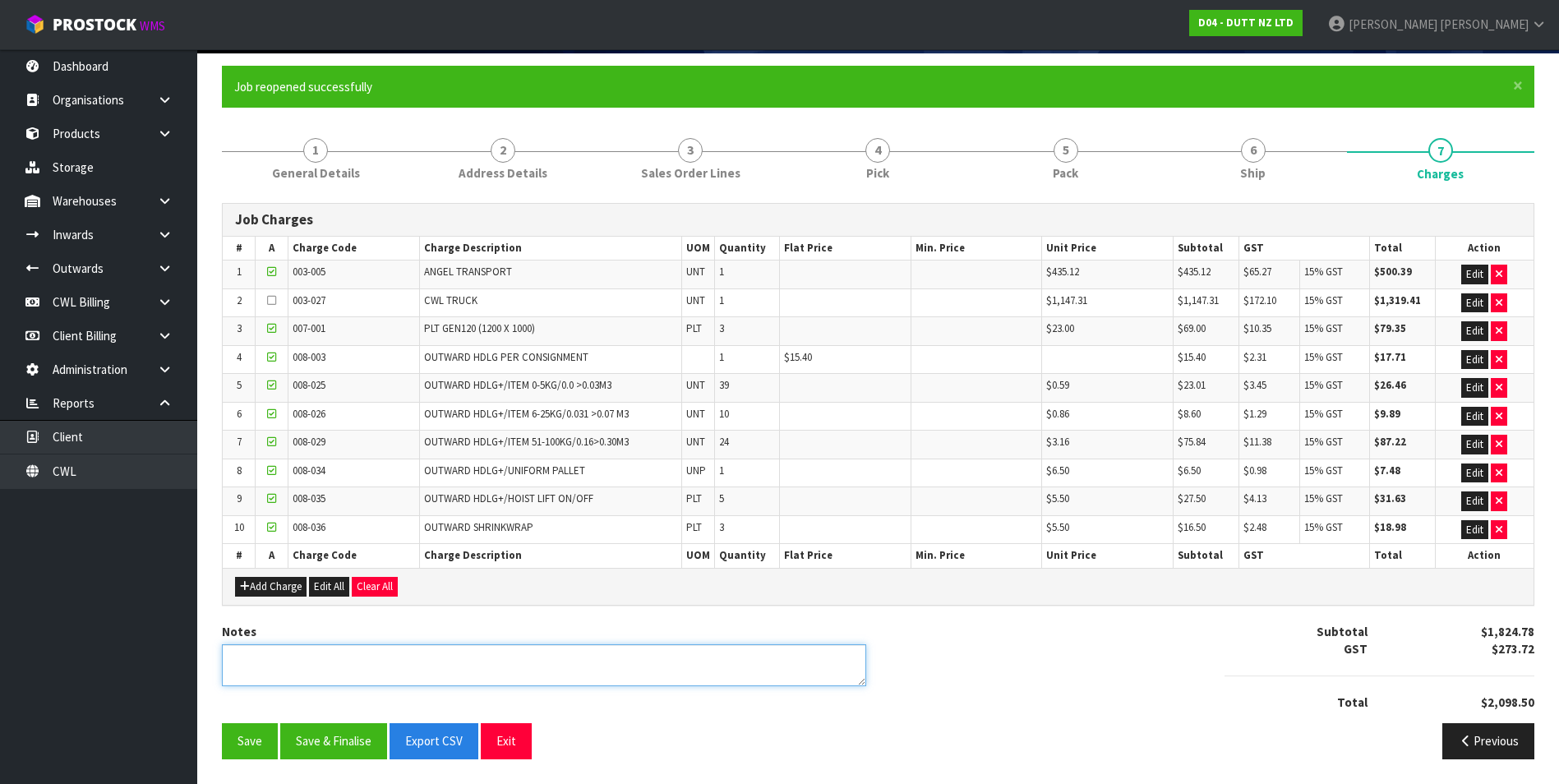
click at [297, 651] on textarea at bounding box center [543, 664] width 644 height 42
type textarea "ANGEL UPDATED AS FREIGHT WAS $294.00"
click at [340, 744] on button "Save & Finalise" at bounding box center [333, 740] width 107 height 35
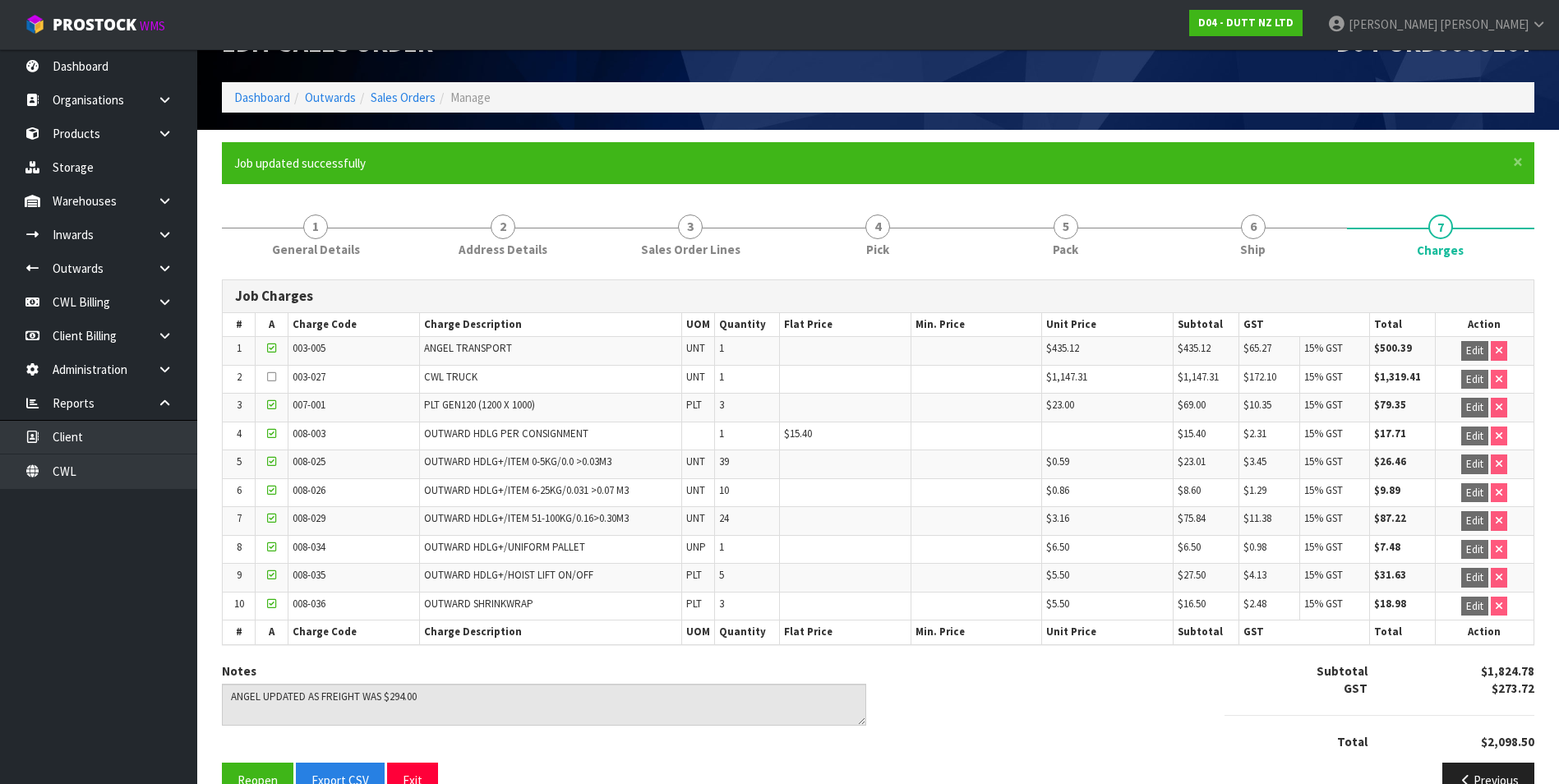
scroll to position [84, 0]
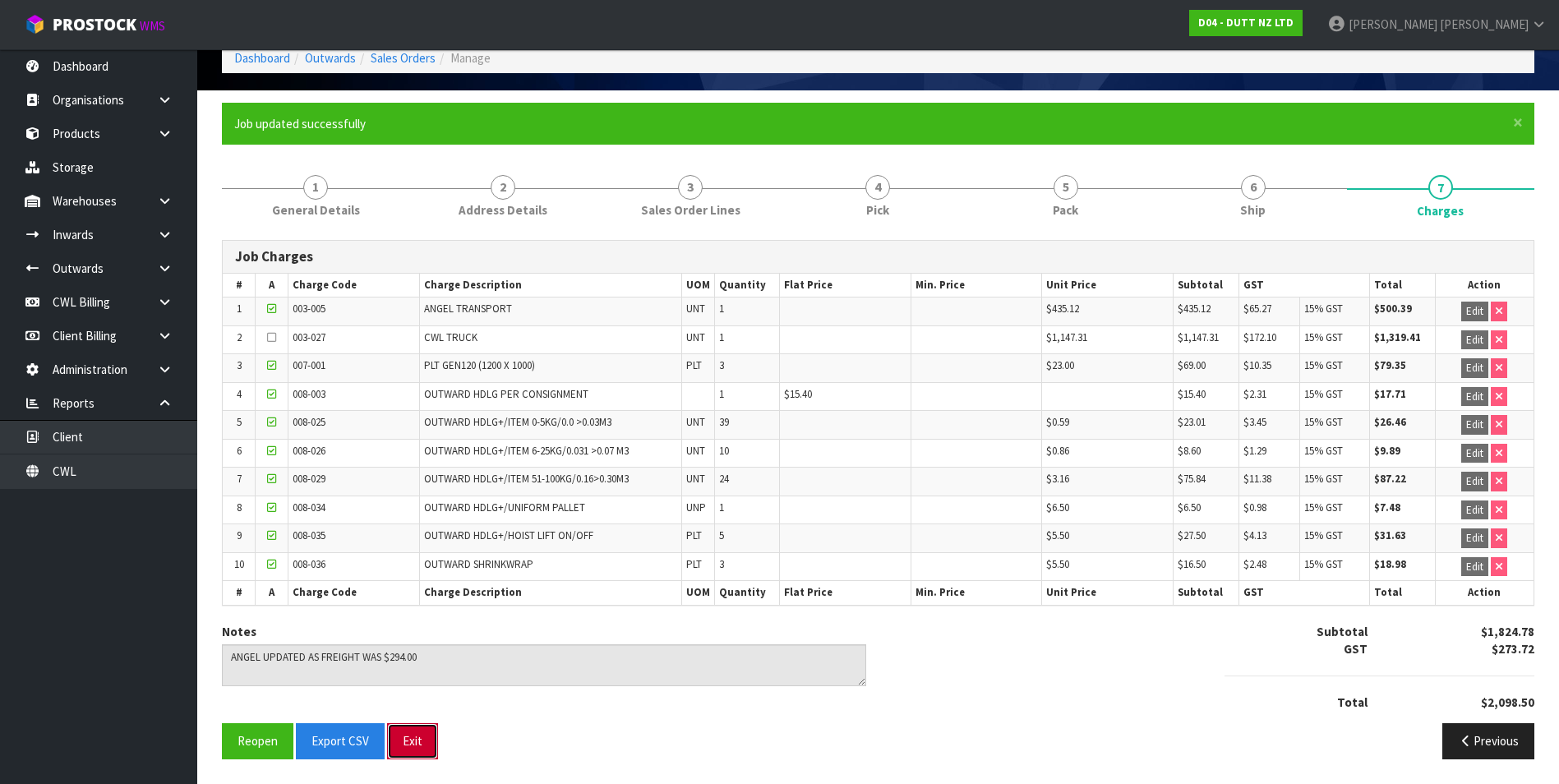
click at [414, 738] on button "Exit" at bounding box center [413, 740] width 51 height 35
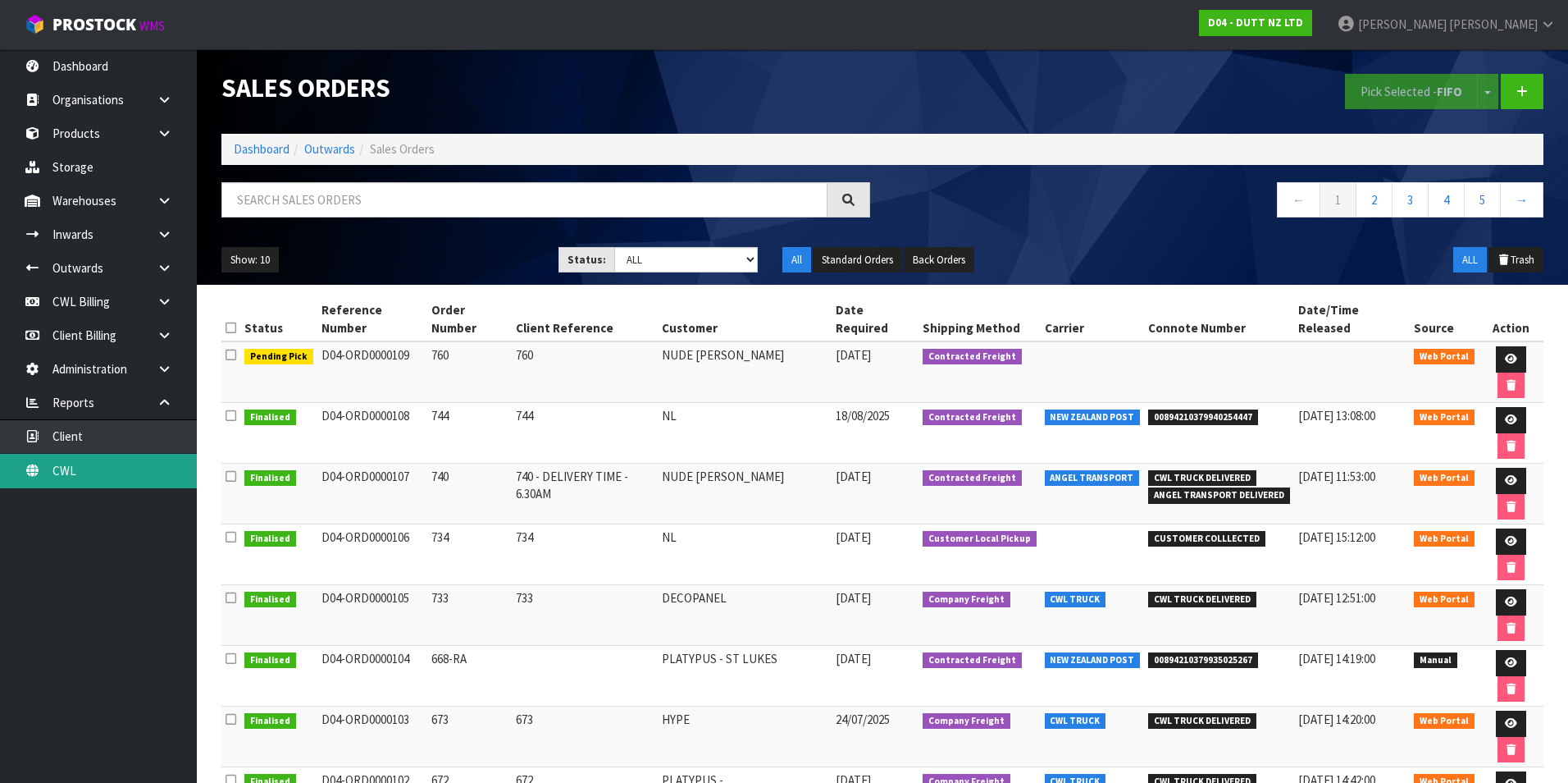
click at [139, 474] on link "CWL" at bounding box center [99, 470] width 197 height 34
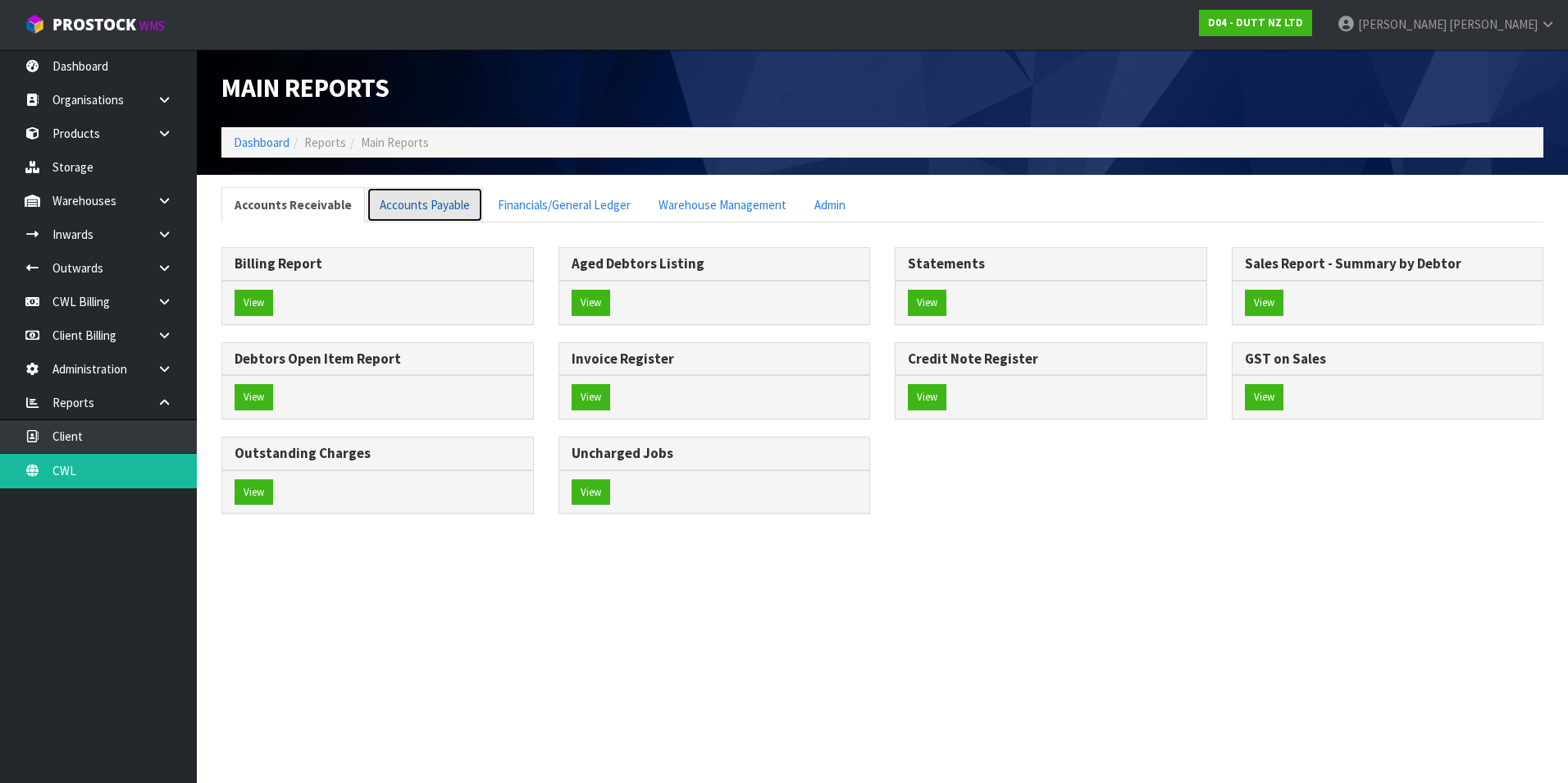
click at [421, 206] on link "Accounts Payable" at bounding box center [424, 205] width 117 height 35
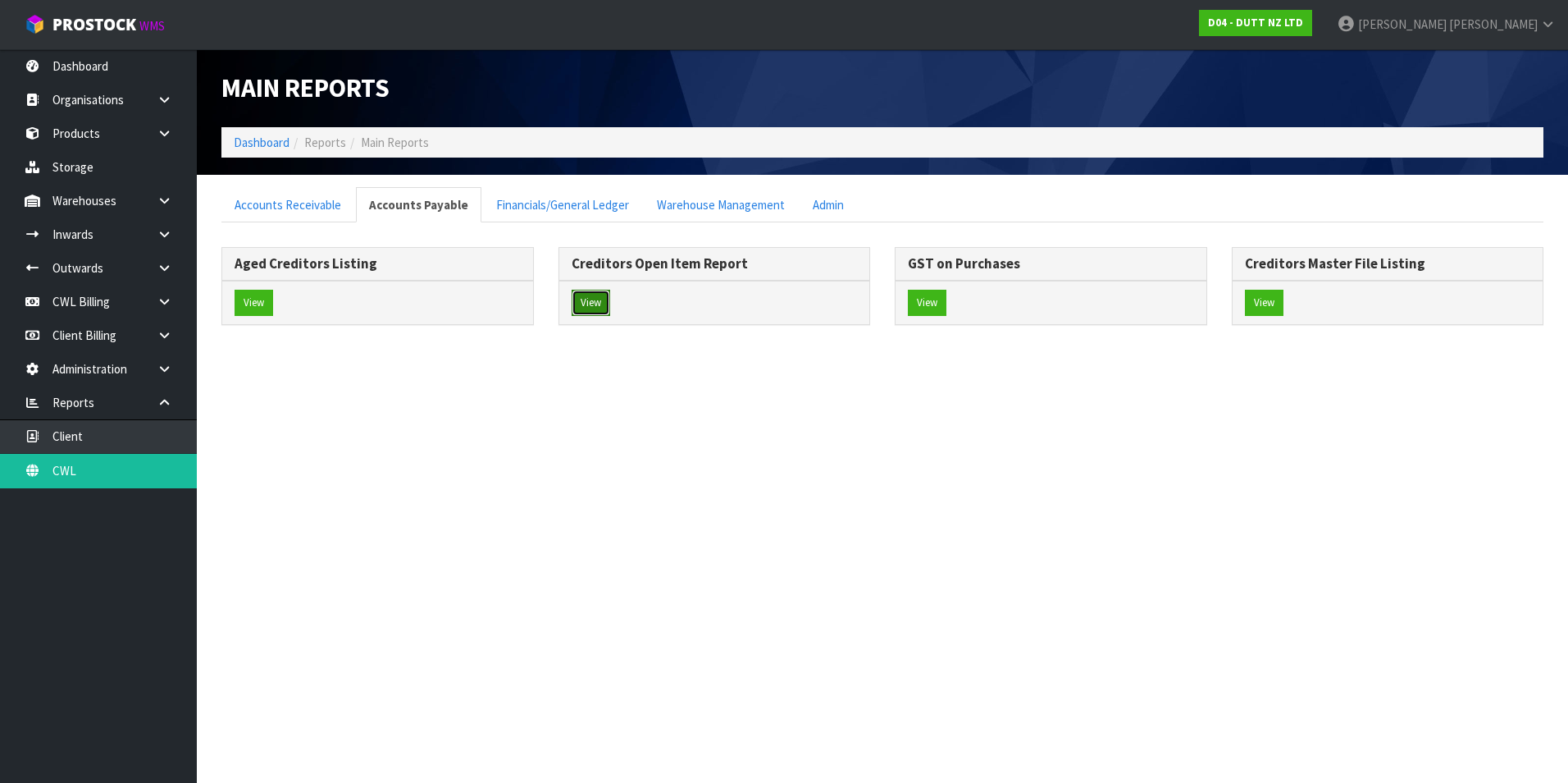
click at [581, 303] on button "View" at bounding box center [591, 303] width 39 height 26
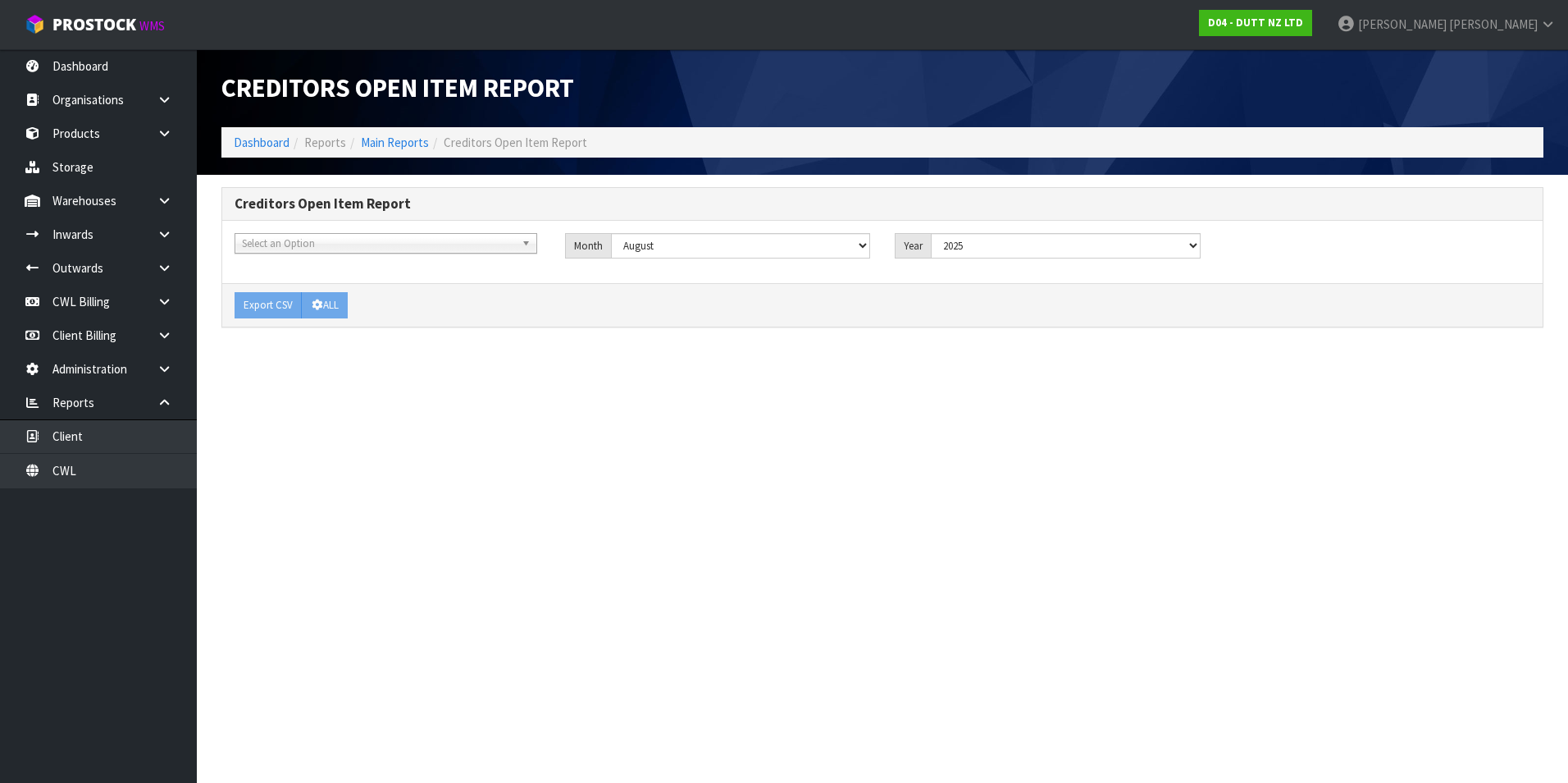
click at [372, 241] on span "Select an Option" at bounding box center [378, 244] width 273 height 19
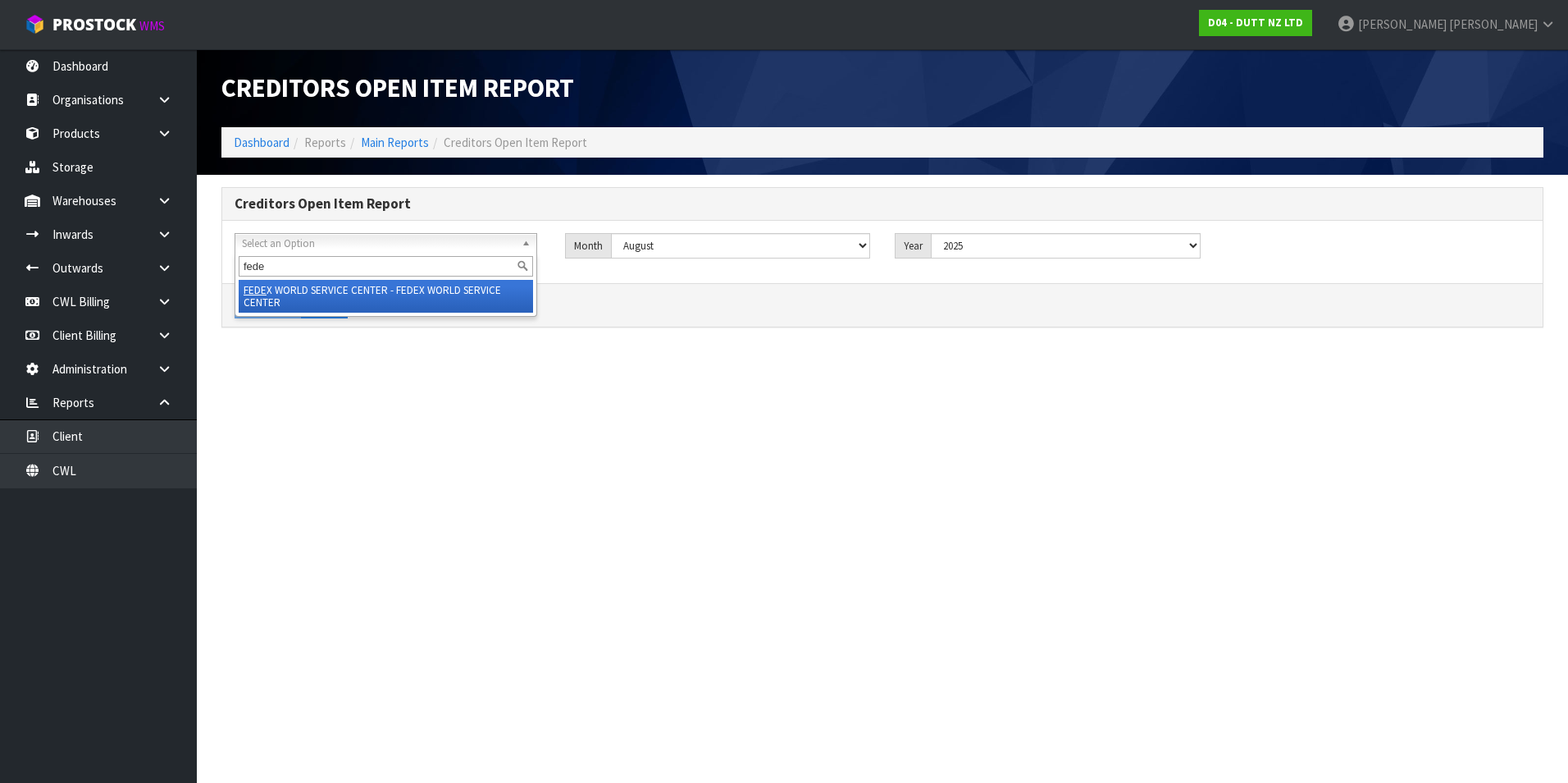
type input "fede"
click at [352, 292] on li "FEDE X WORLD SERVICE CENTER - FEDEX WORLD SERVICE CENTER" at bounding box center [385, 296] width 295 height 33
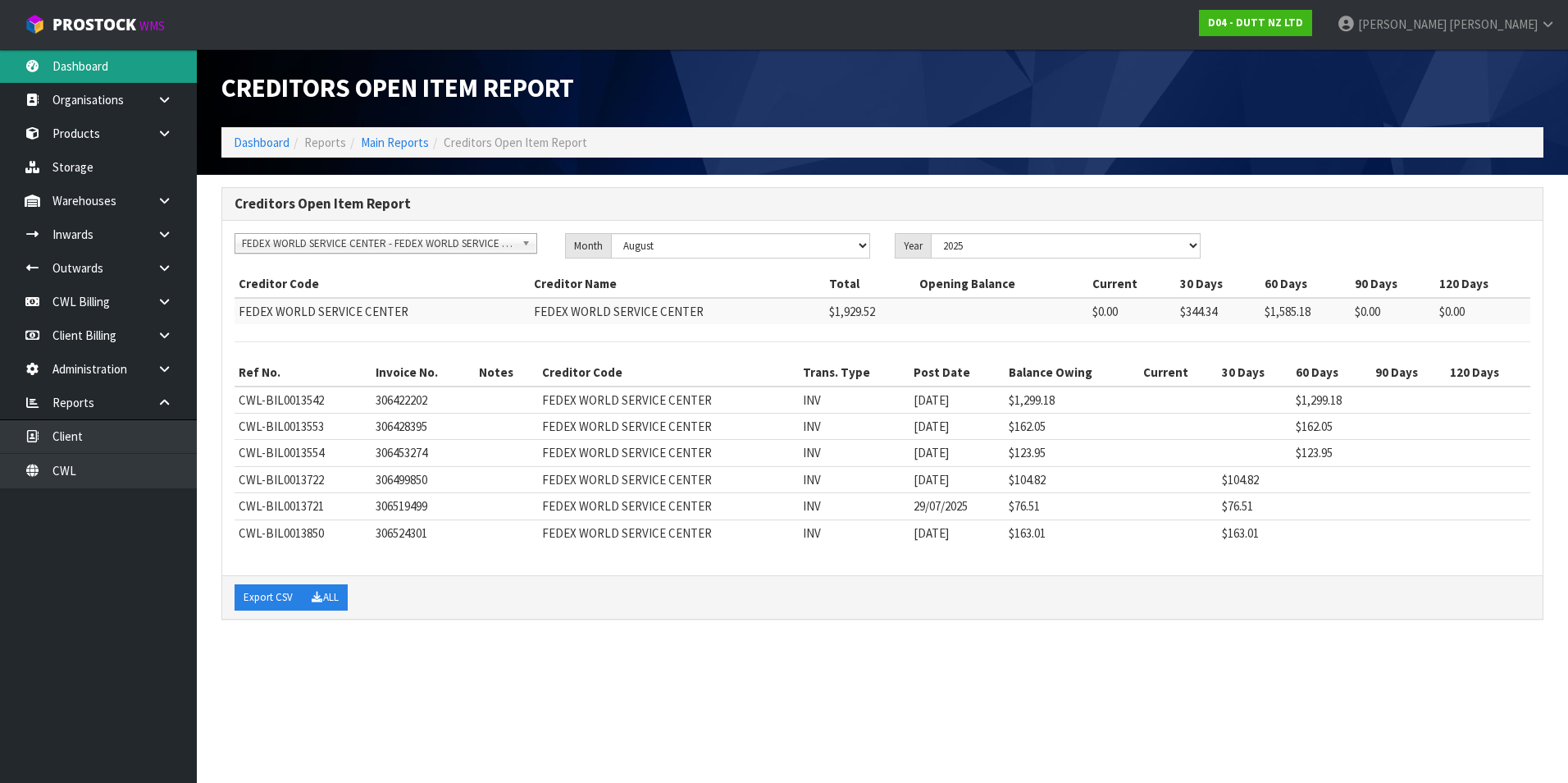
drag, startPoint x: 89, startPoint y: 57, endPoint x: 95, endPoint y: 67, distance: 11.7
click at [89, 57] on link "Dashboard" at bounding box center [99, 66] width 197 height 34
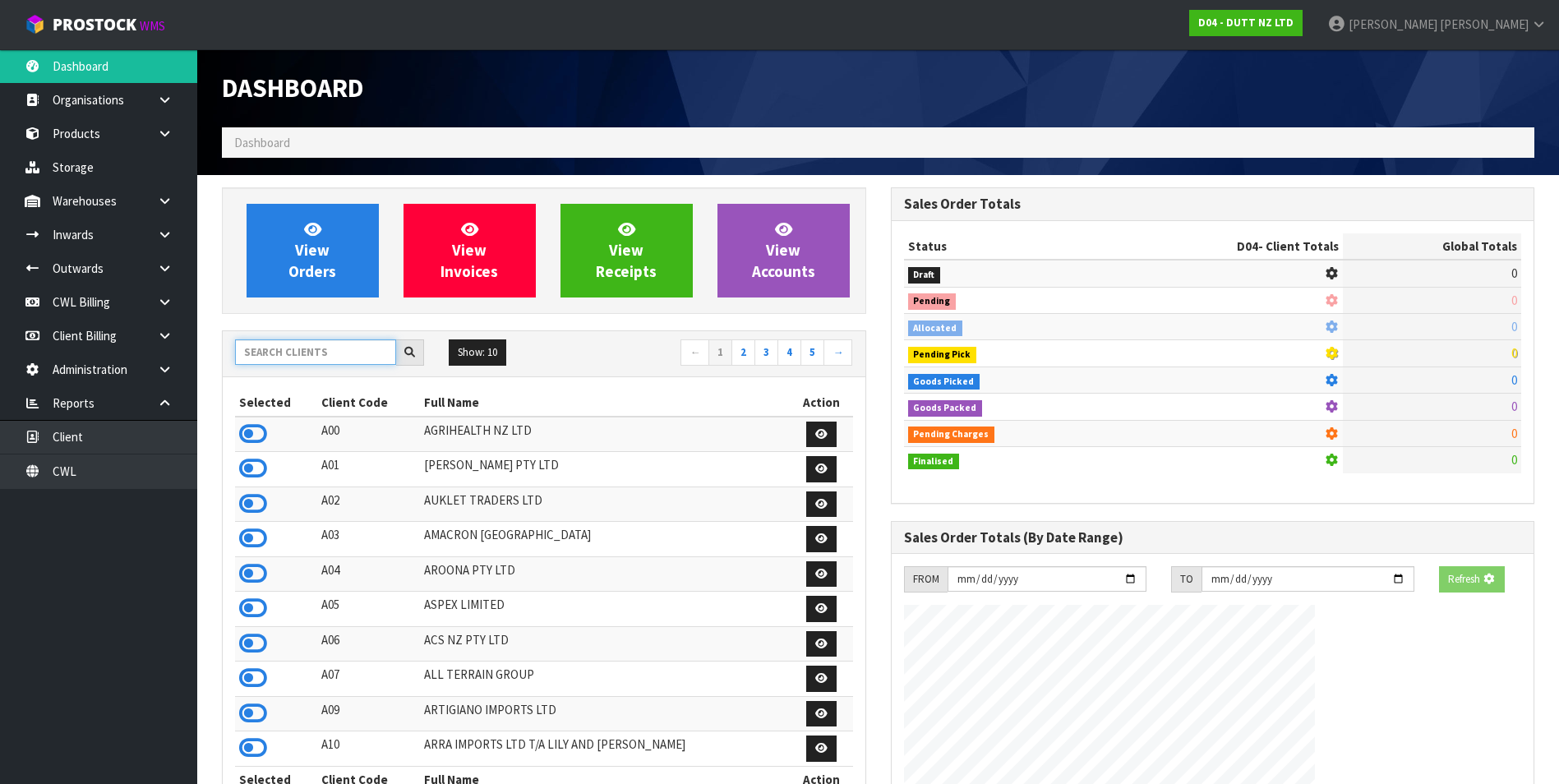
click at [270, 356] on input "text" at bounding box center [316, 352] width 161 height 25
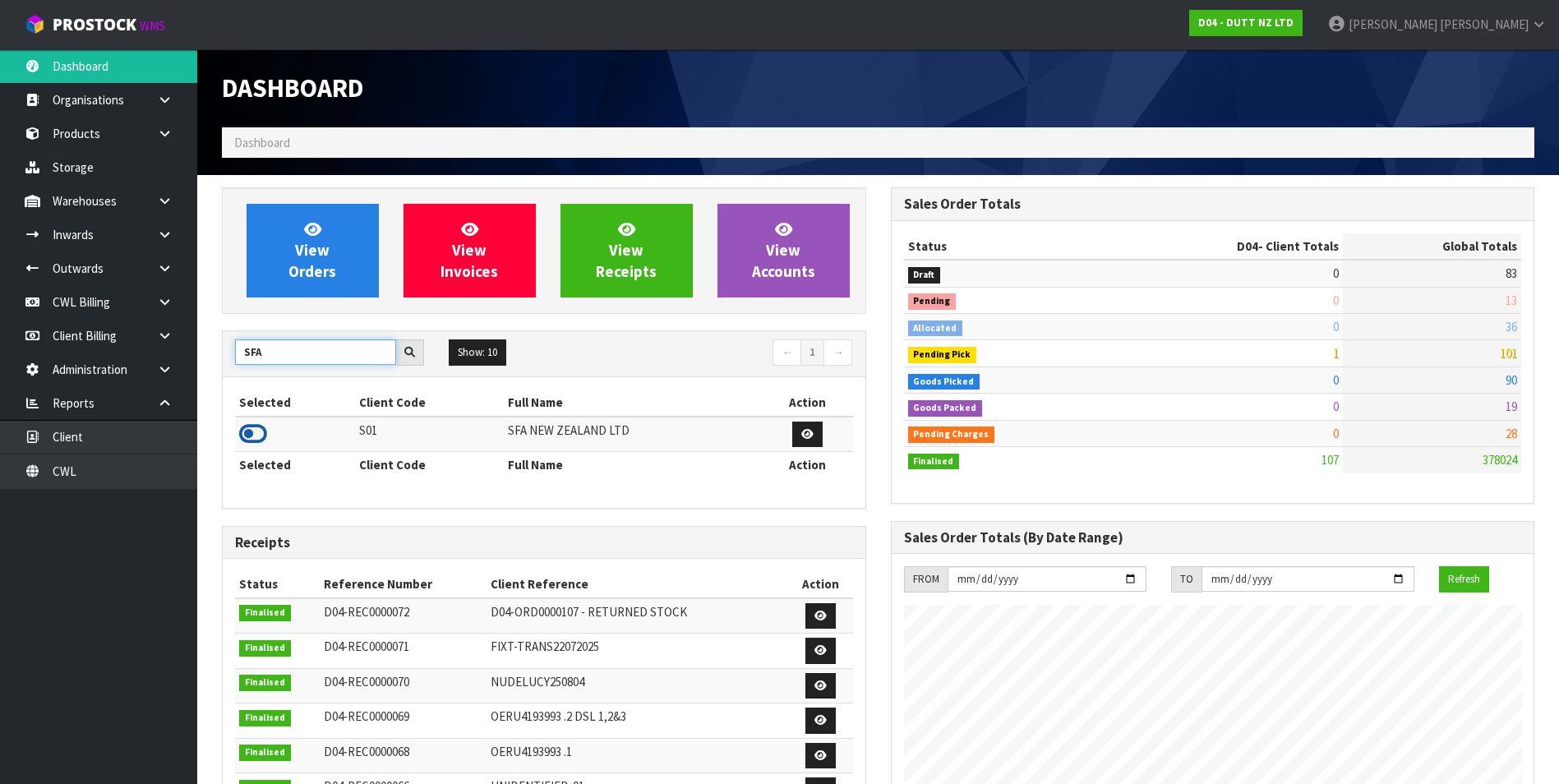
type input "SFA"
click at [247, 431] on icon at bounding box center [253, 433] width 28 height 24
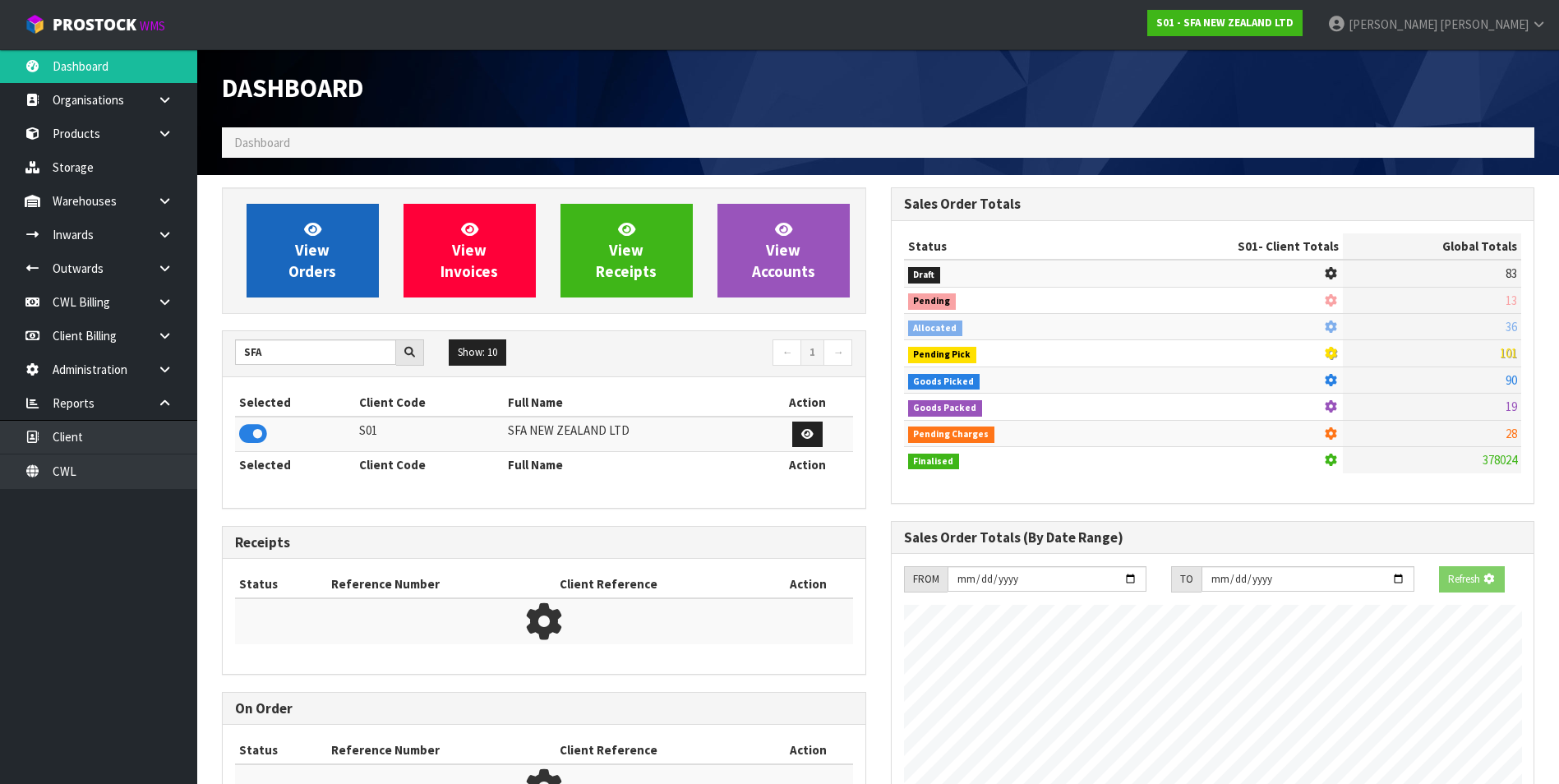
scroll to position [820556, 821270]
click at [303, 260] on link "View Orders" at bounding box center [313, 251] width 133 height 94
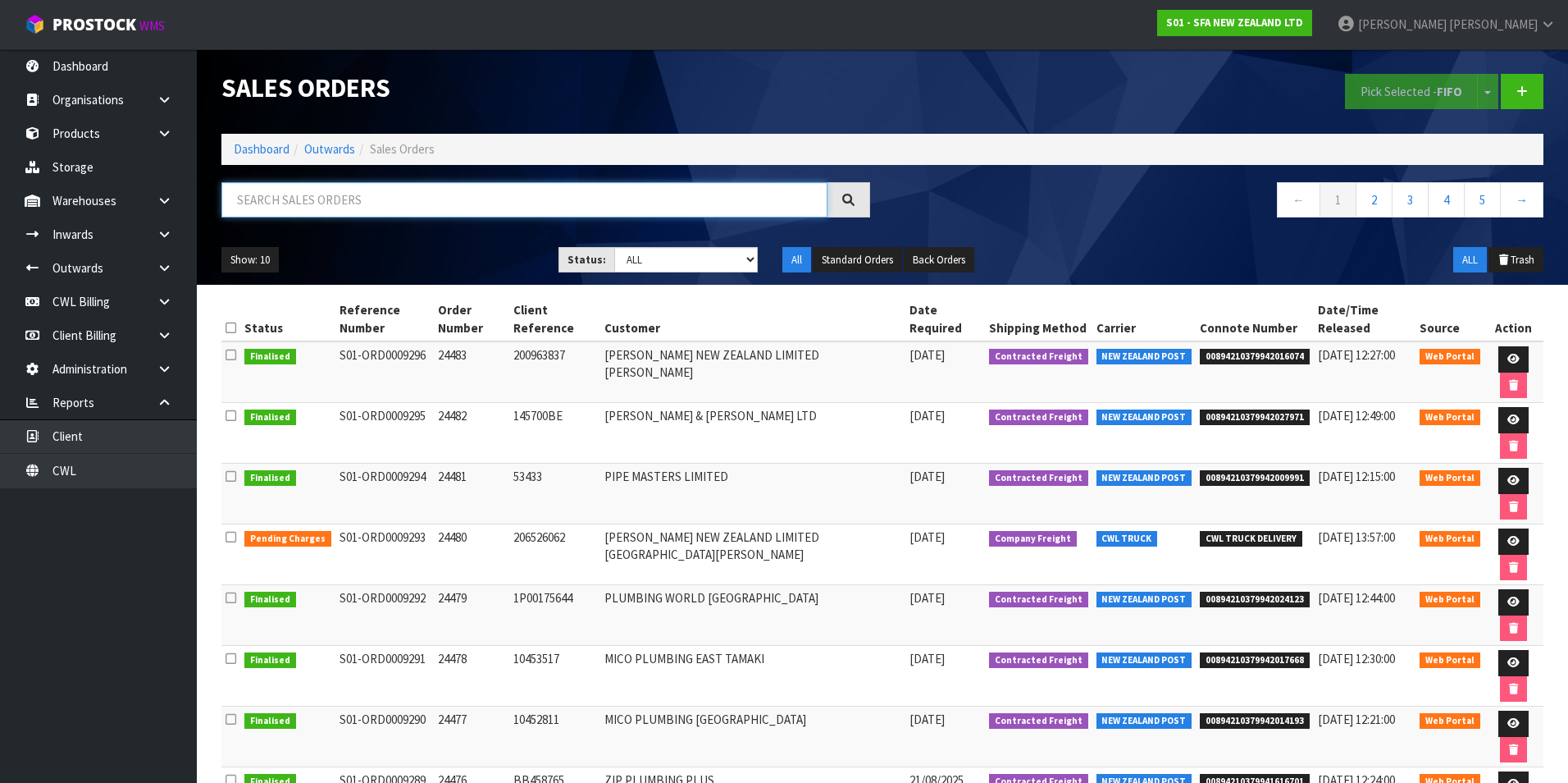
click at [332, 201] on input "text" at bounding box center [524, 199] width 606 height 35
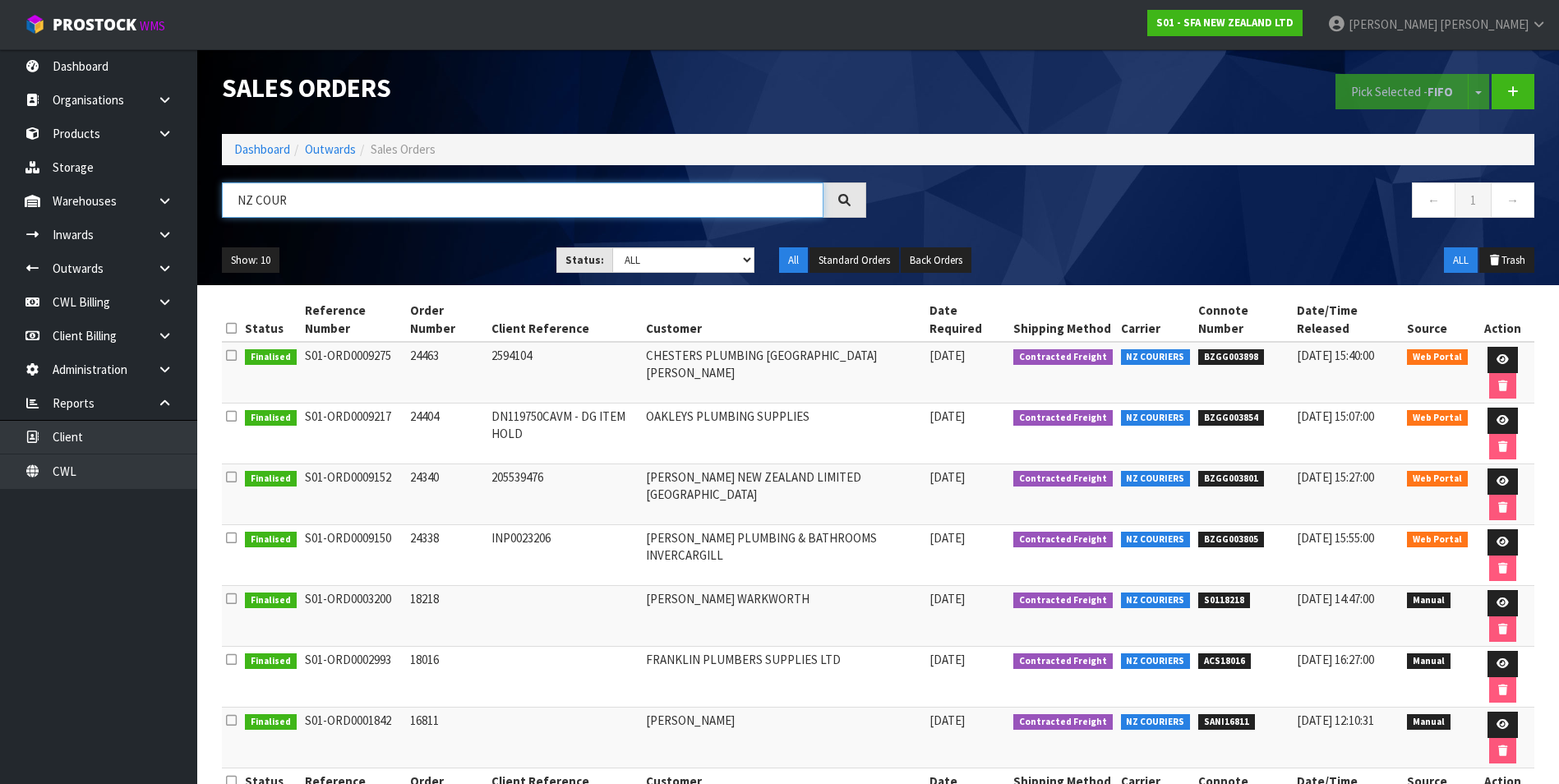
type input "NZ COUR"
drag, startPoint x: 1258, startPoint y: 357, endPoint x: 1205, endPoint y: 361, distance: 53.2
click at [1205, 361] on span "BZGG003898" at bounding box center [1232, 357] width 66 height 16
drag, startPoint x: 1205, startPoint y: 361, endPoint x: 1217, endPoint y: 361, distance: 12.0
copy span "BZGG003898"
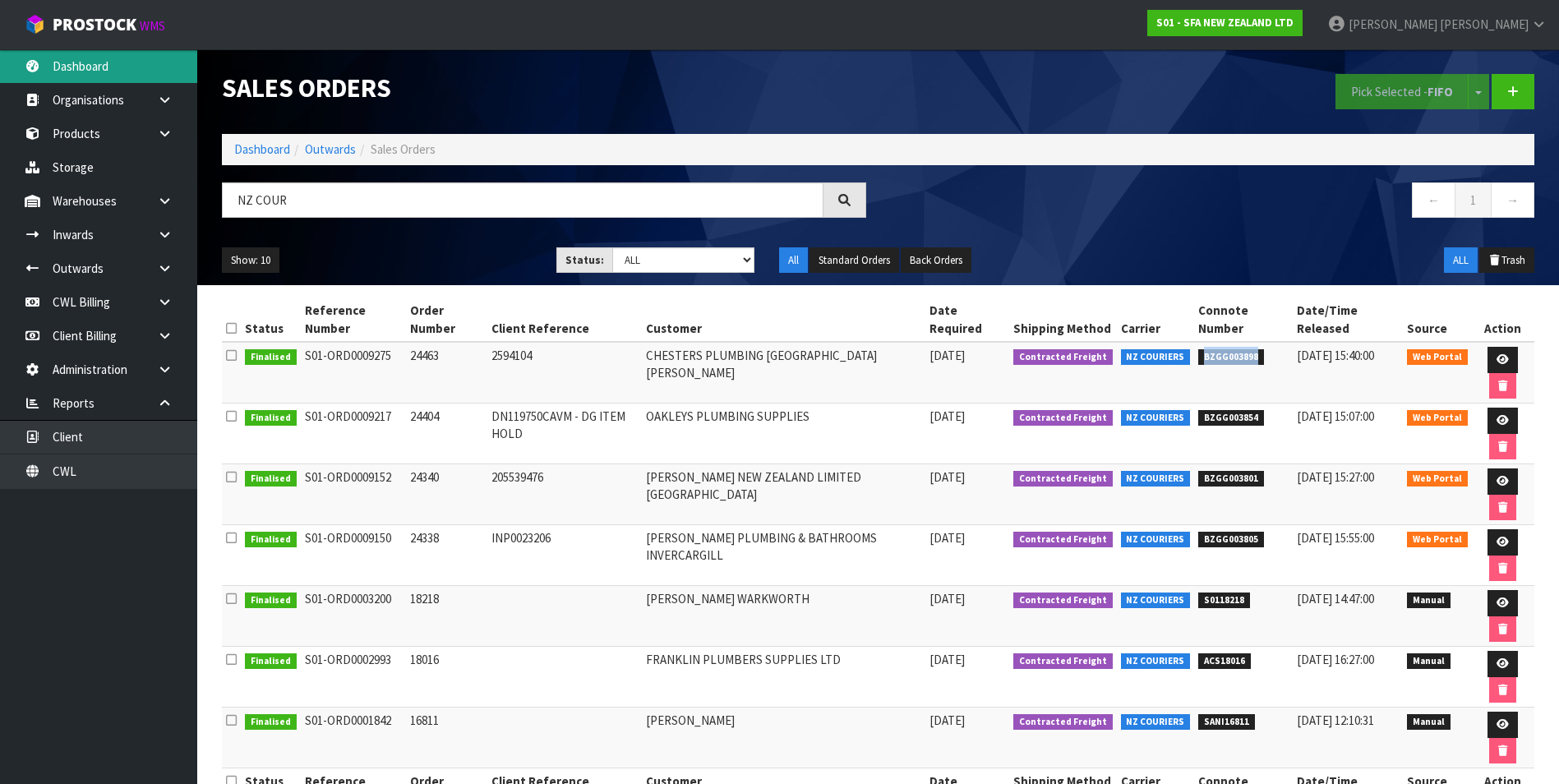
click at [101, 71] on link "Dashboard" at bounding box center [99, 66] width 198 height 34
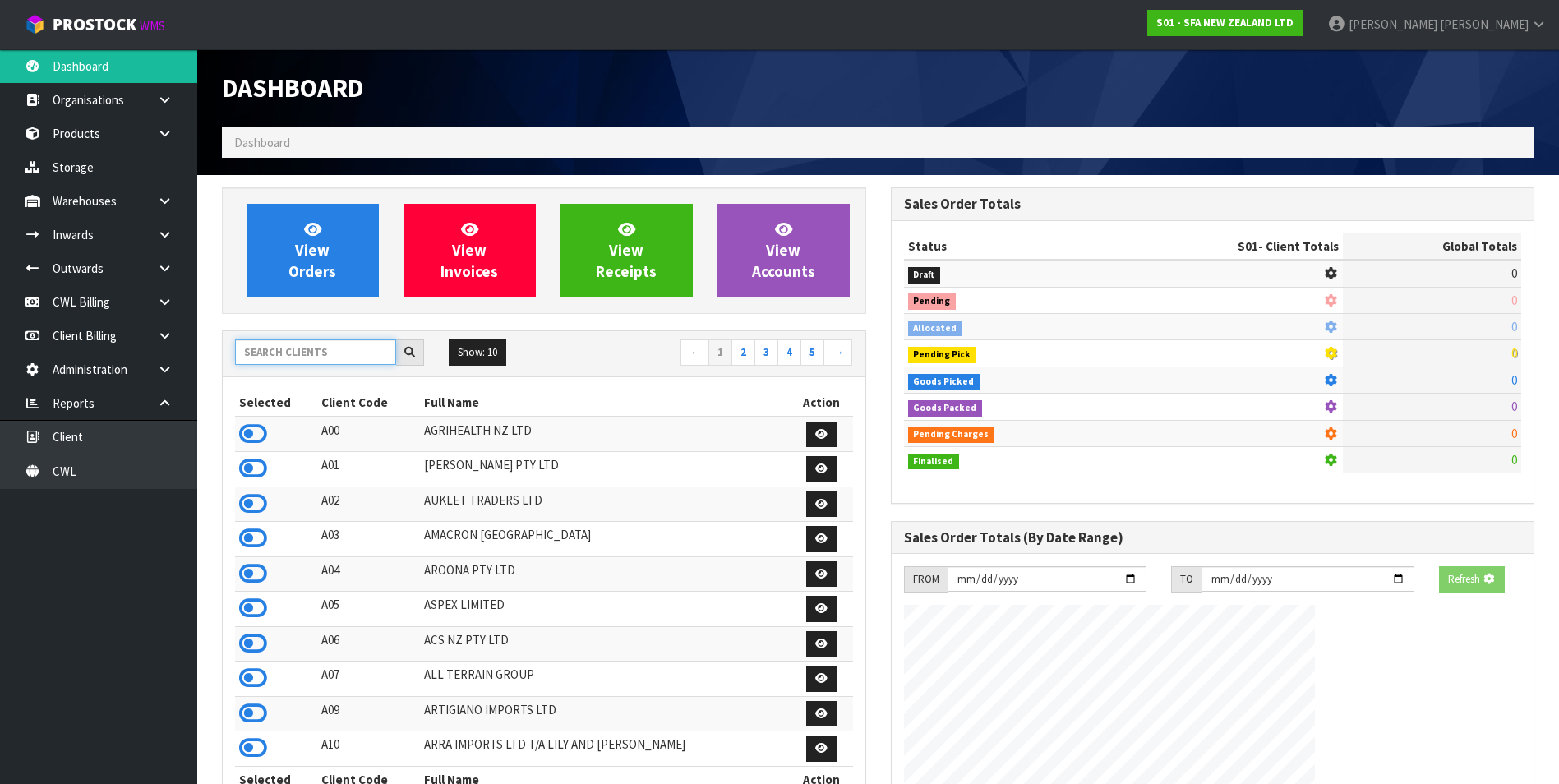
click at [297, 347] on input "text" at bounding box center [316, 352] width 161 height 25
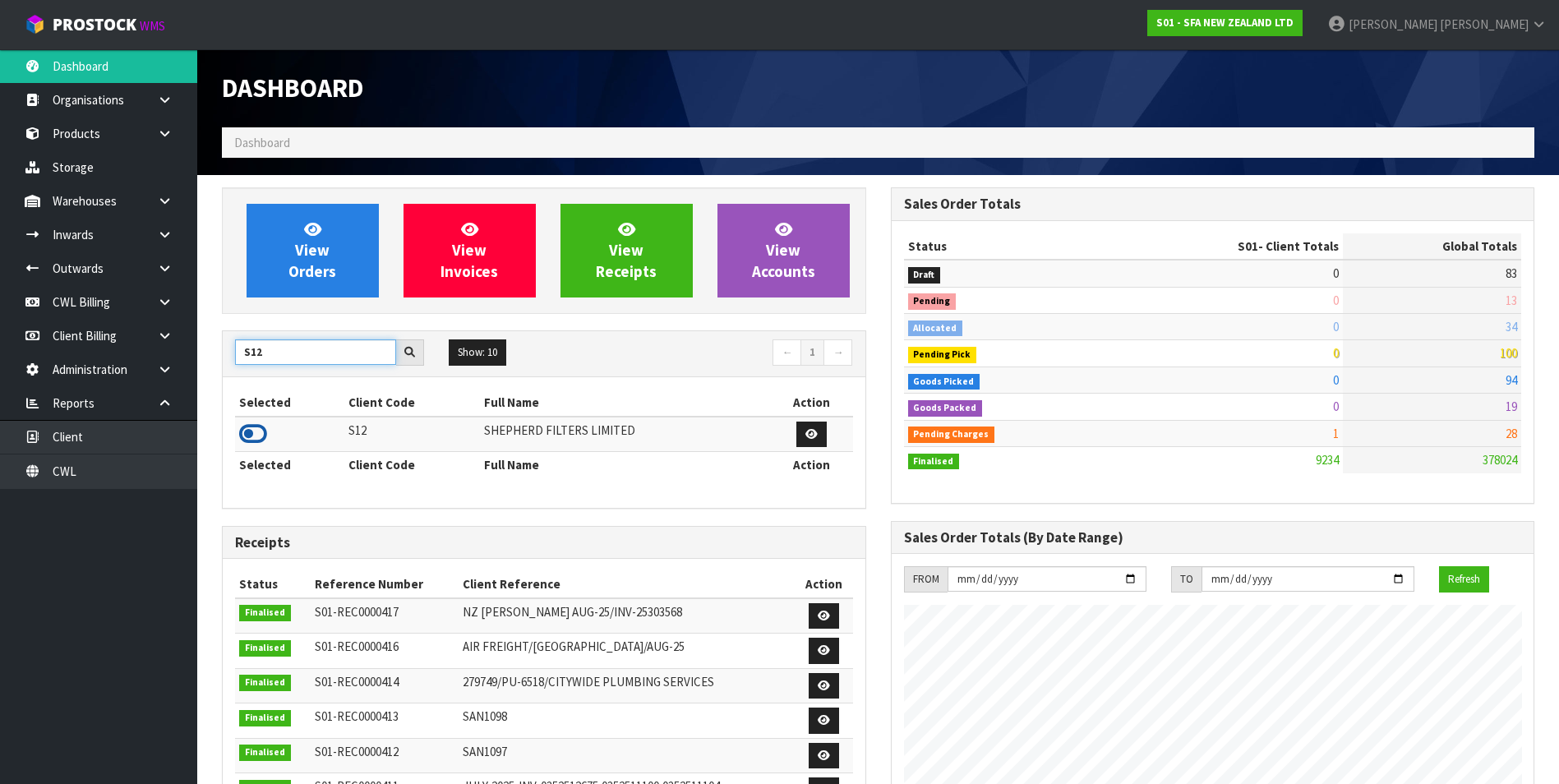
type input "S12"
click at [253, 432] on icon at bounding box center [253, 433] width 28 height 24
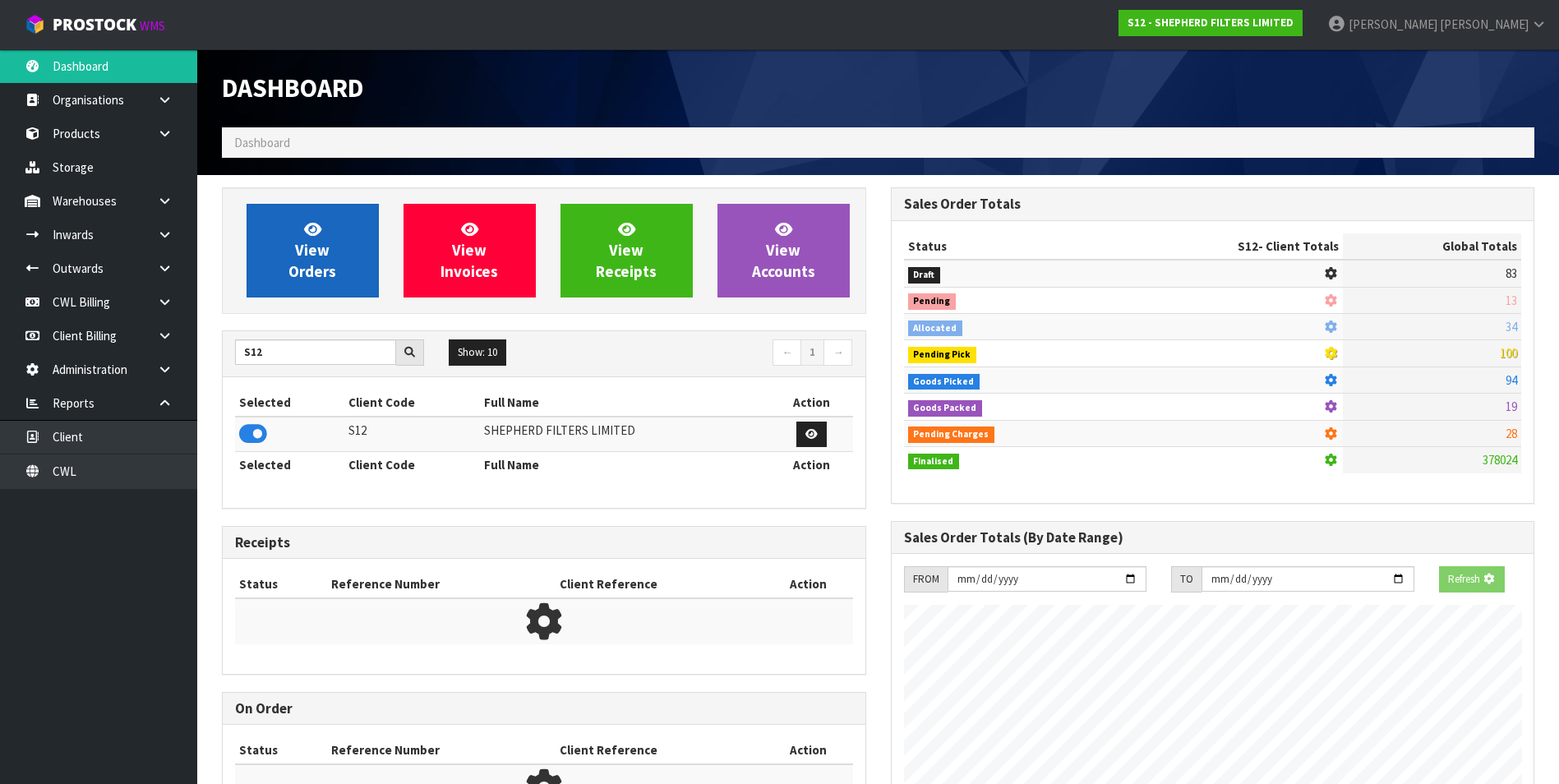
scroll to position [1024, 668]
click at [340, 244] on link "View Orders" at bounding box center [313, 251] width 133 height 94
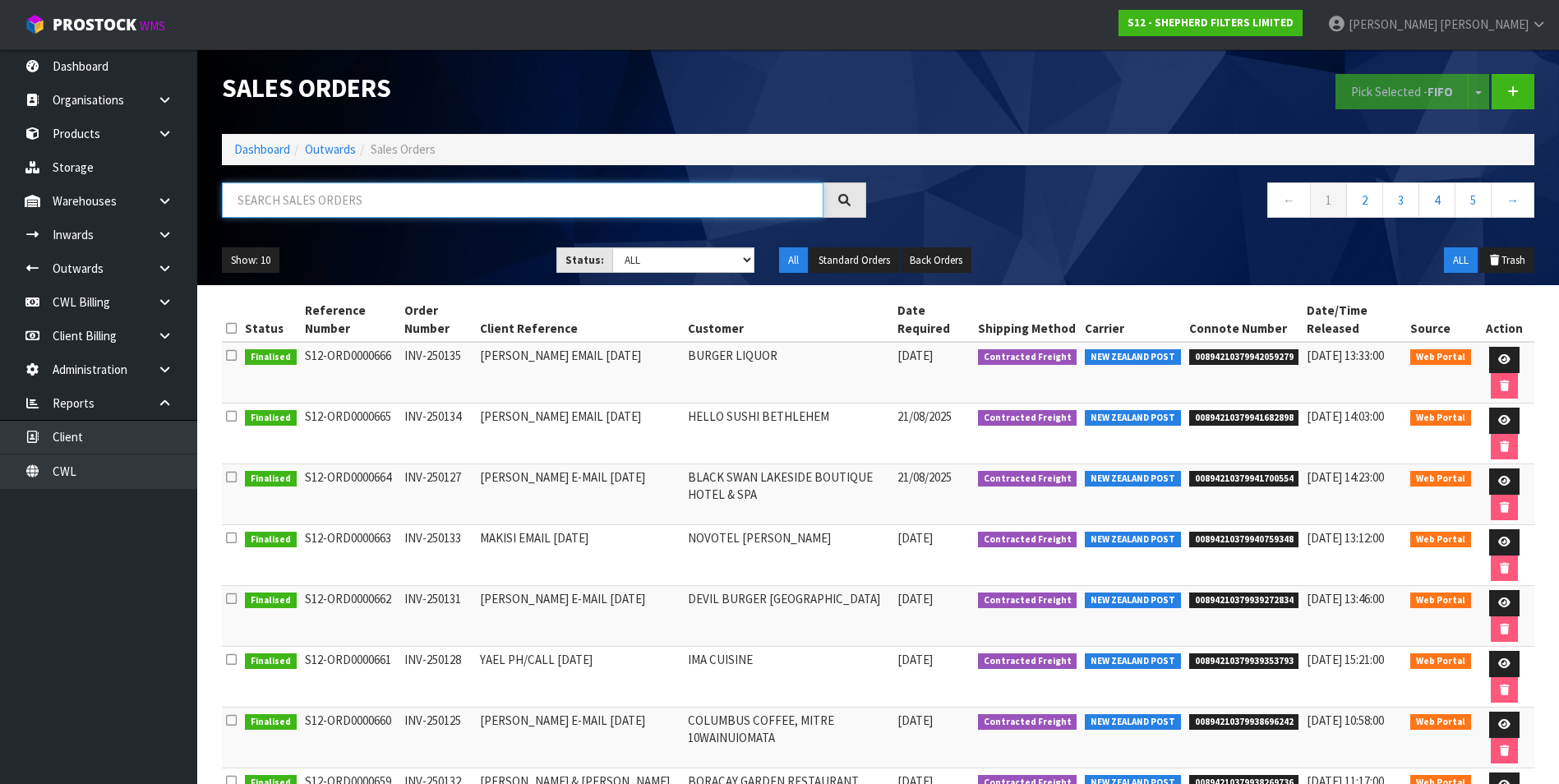
click at [285, 201] on input "text" at bounding box center [522, 199] width 601 height 35
paste input "00894210379941700554"
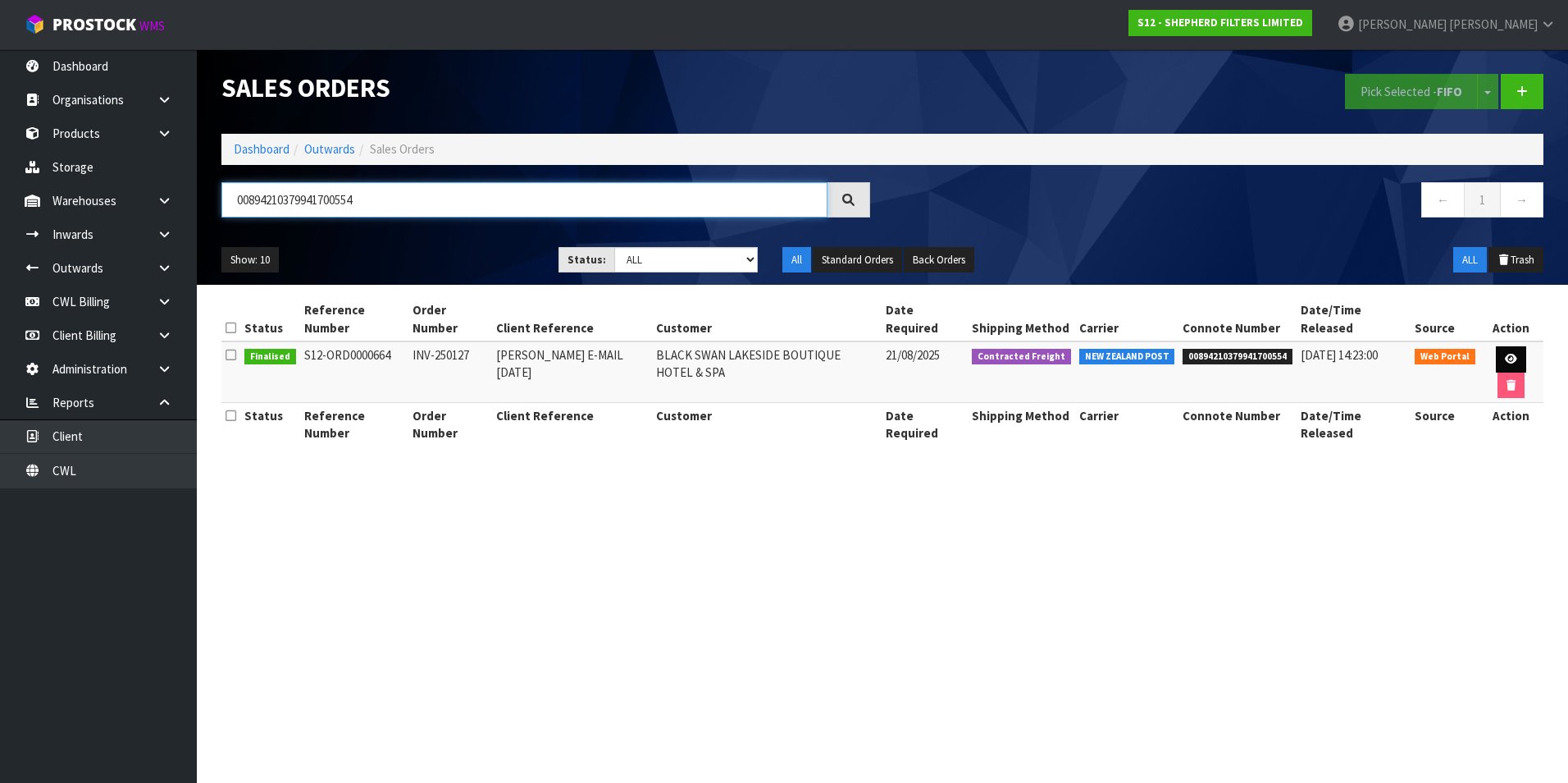
type input "00894210379941700554"
click at [1505, 354] on icon at bounding box center [1511, 359] width 13 height 11
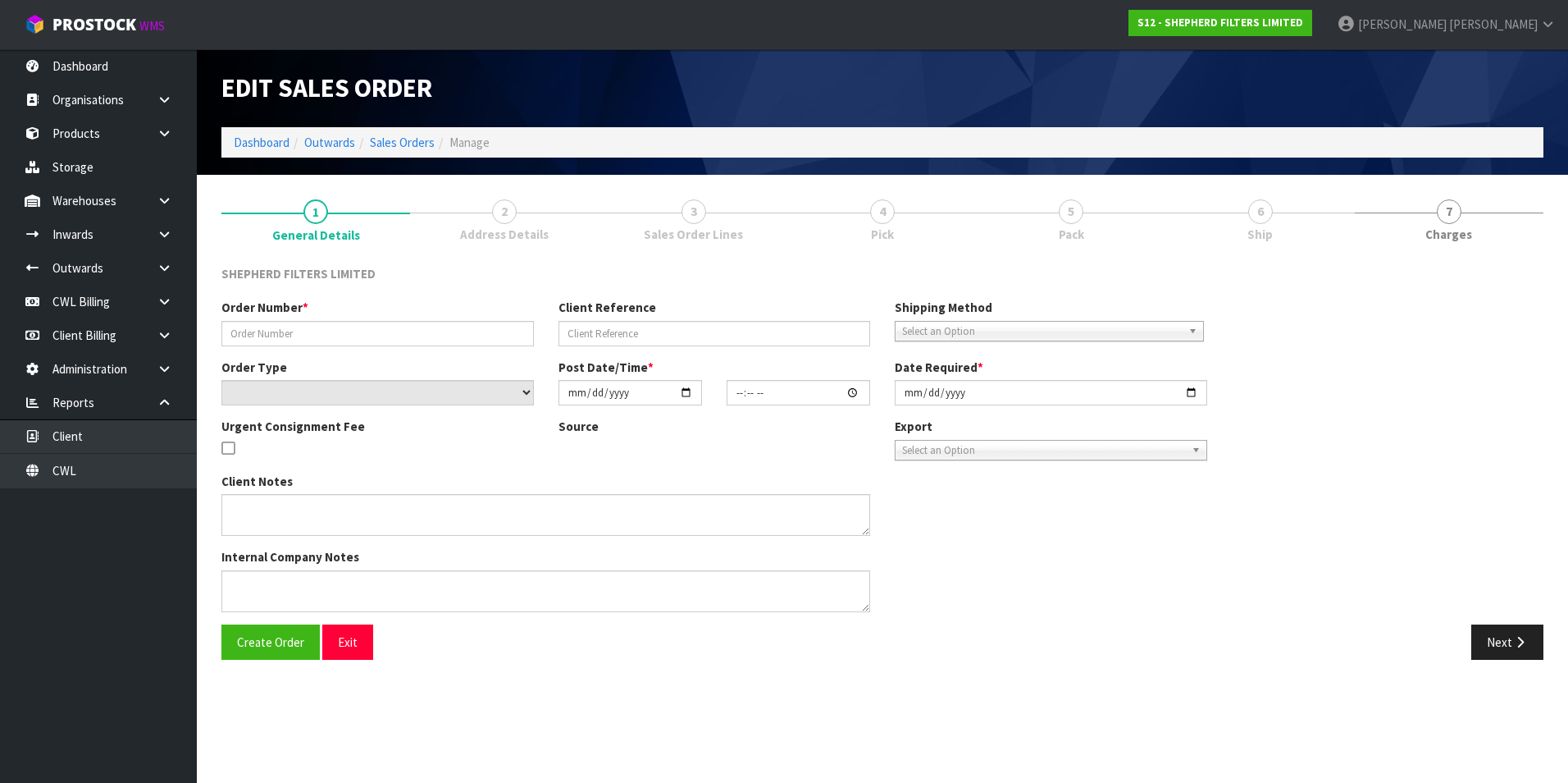
type input "INV-250127"
type input "[PERSON_NAME] E-MAIL [DATE]"
select select "number:0"
type input "[DATE]"
type input "15:03:00.000"
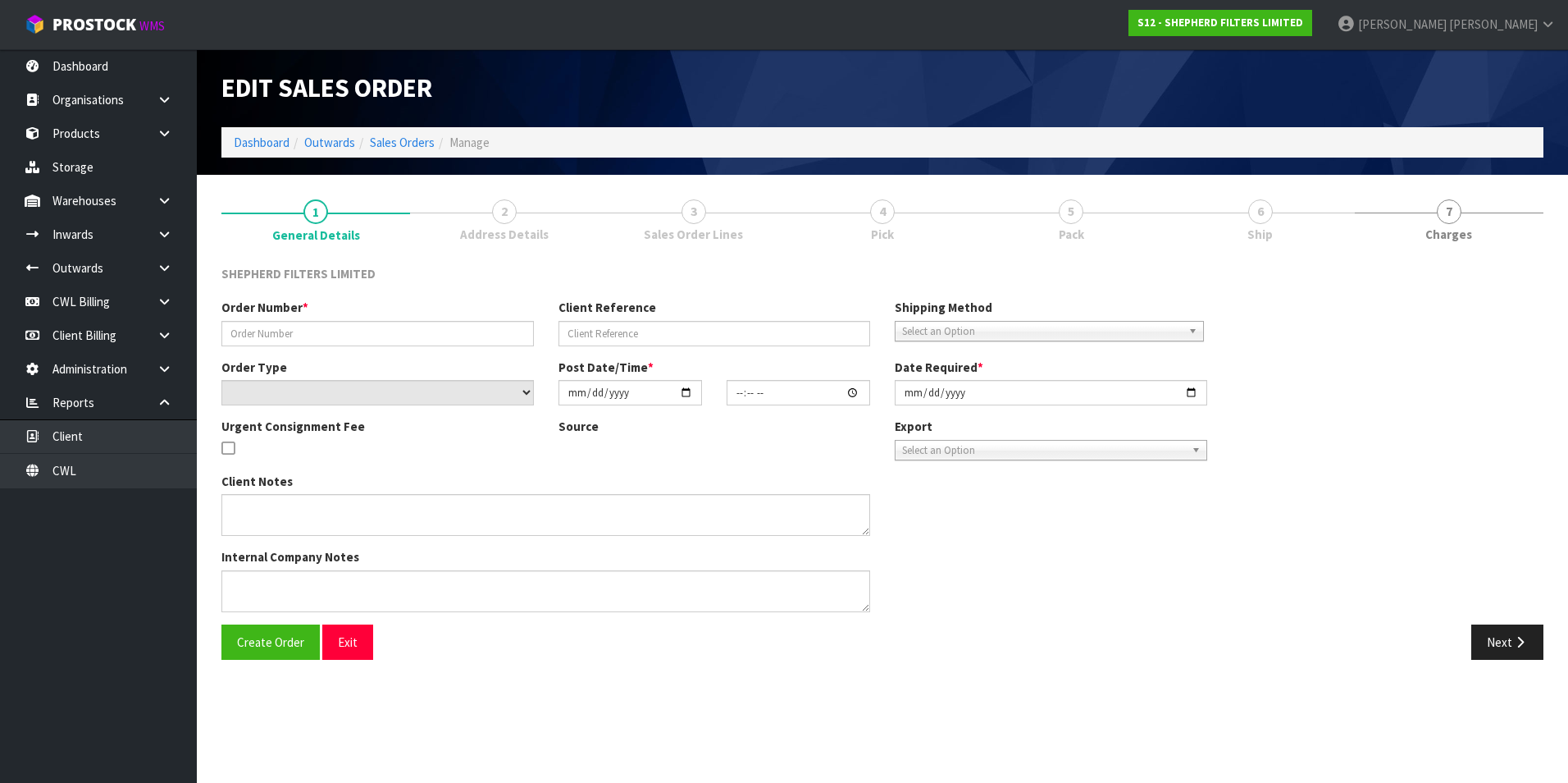
type input "[DATE]"
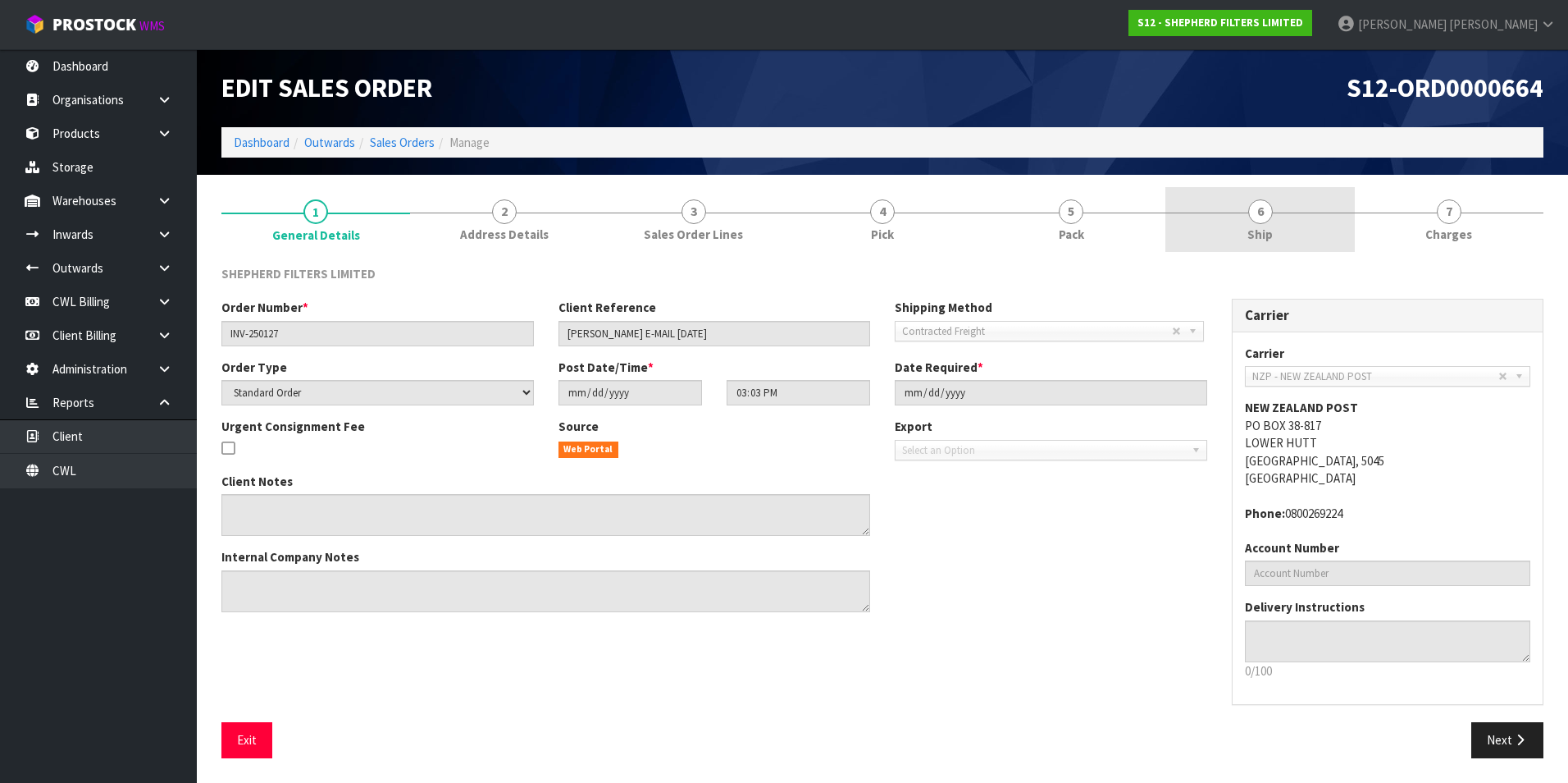
click at [1262, 219] on span "6" at bounding box center [1260, 211] width 24 height 24
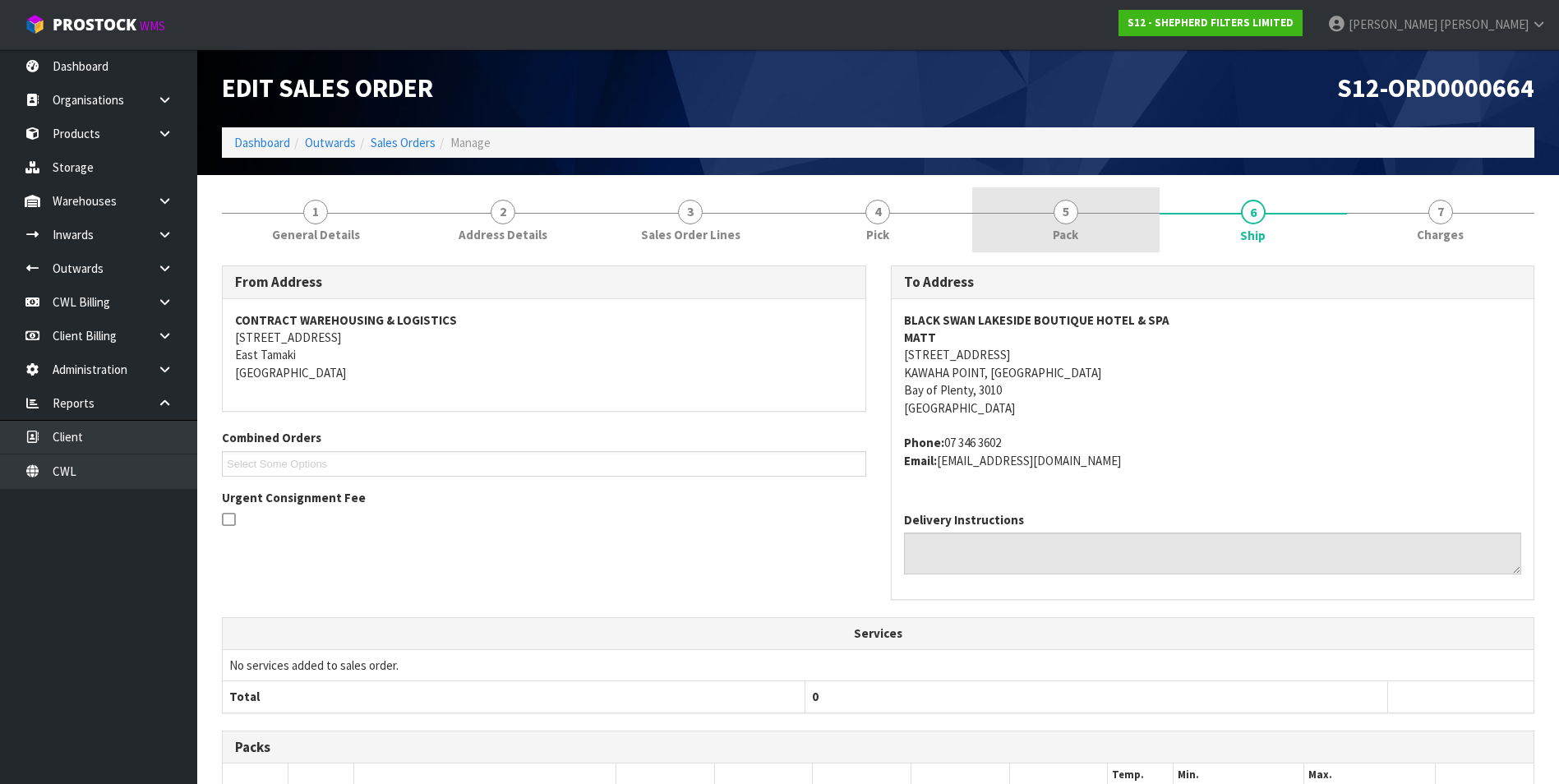
click at [1068, 212] on span "5" at bounding box center [1065, 211] width 24 height 24
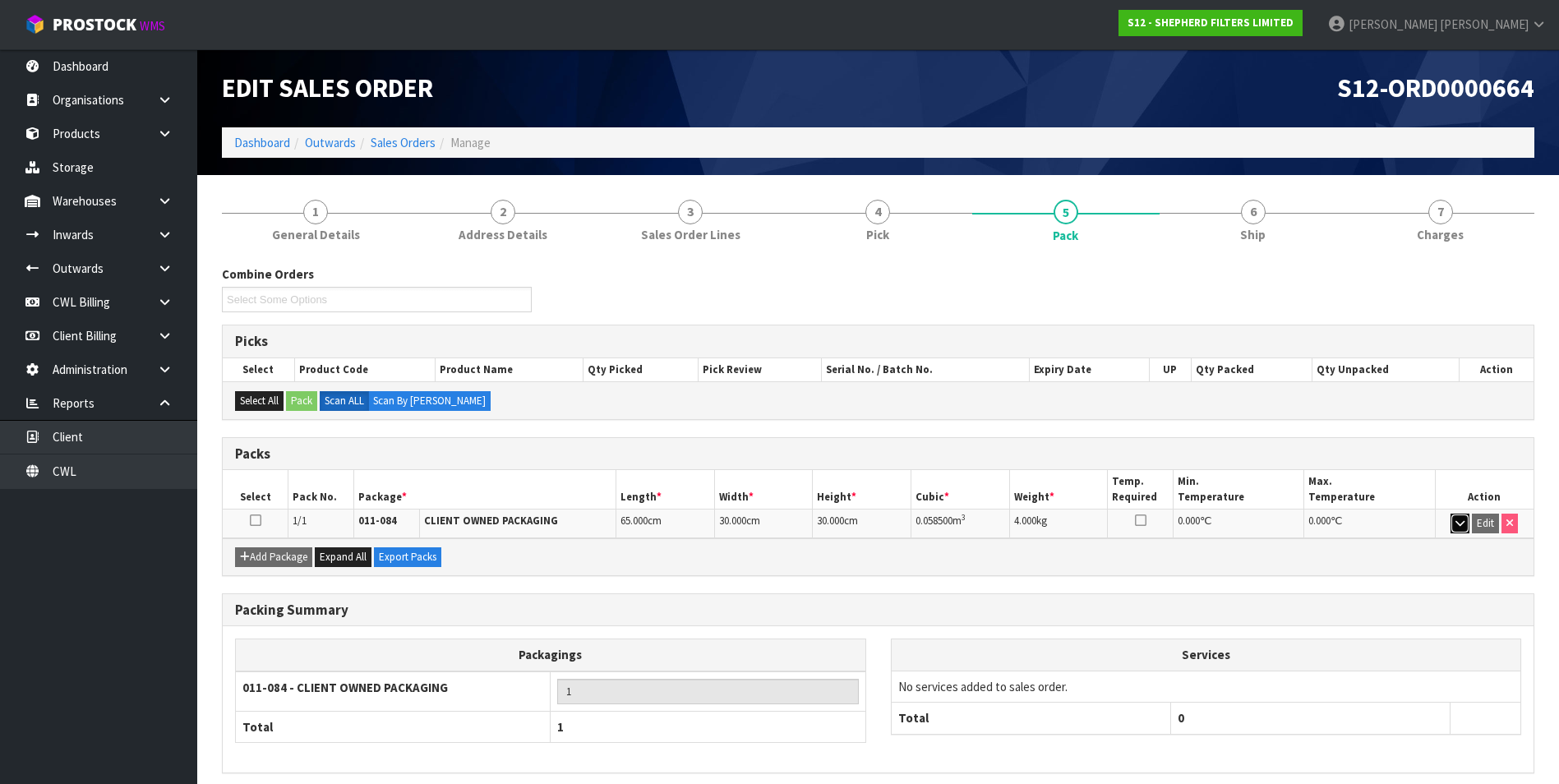
click at [1465, 525] on icon "button" at bounding box center [1459, 523] width 9 height 11
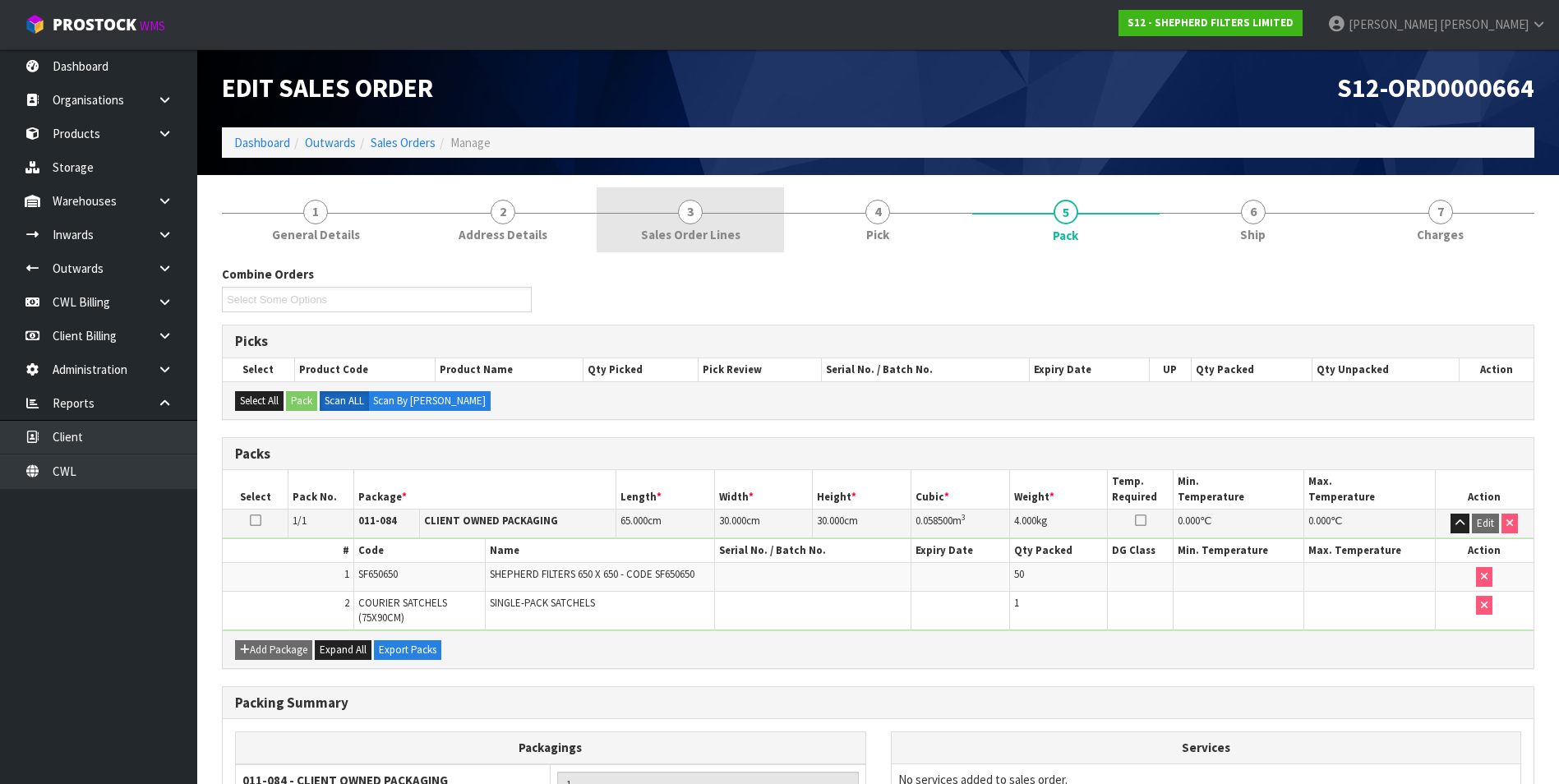
click at [693, 216] on span "3" at bounding box center [689, 211] width 24 height 24
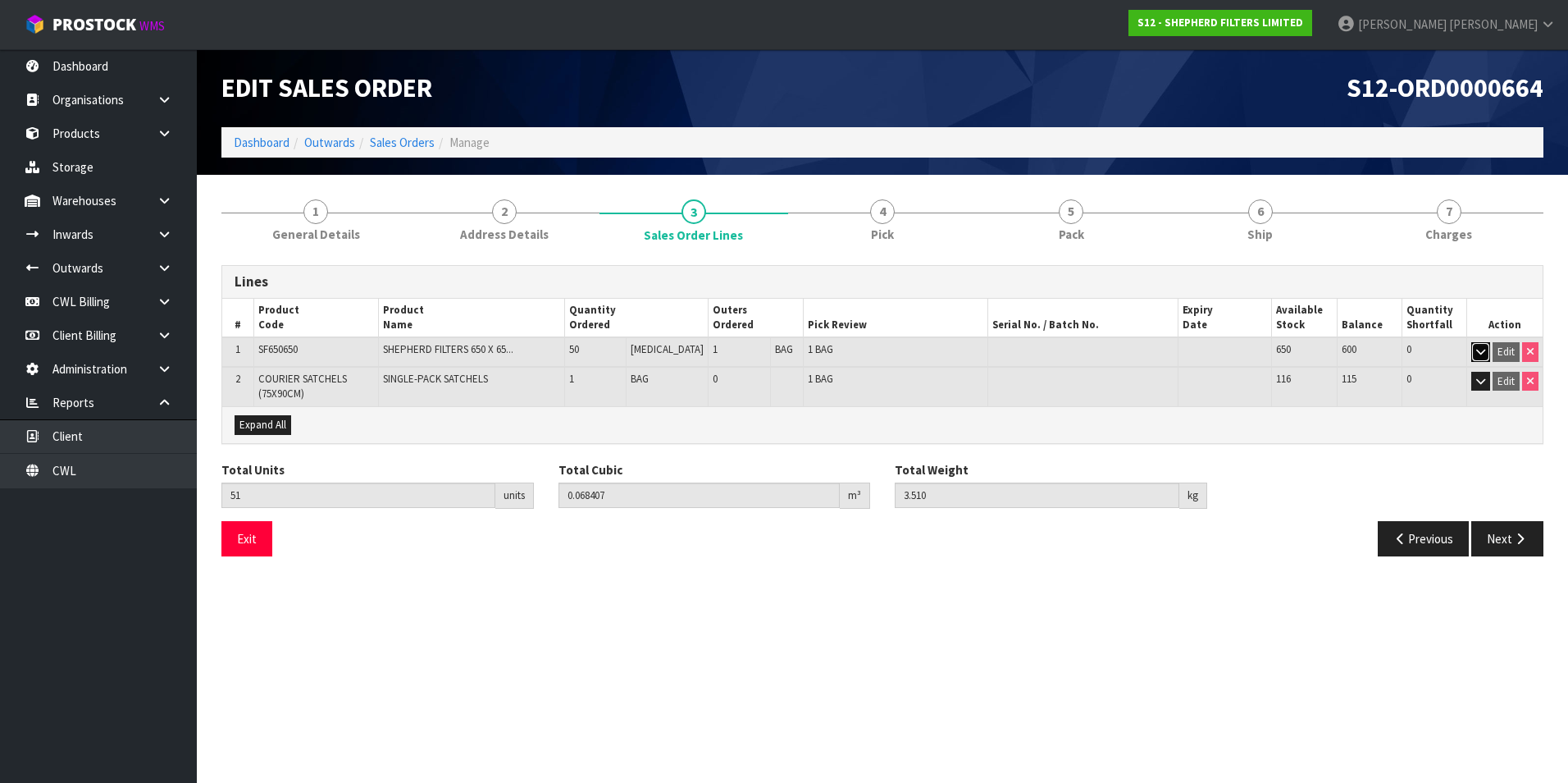
click at [1480, 352] on icon "button" at bounding box center [1480, 351] width 9 height 11
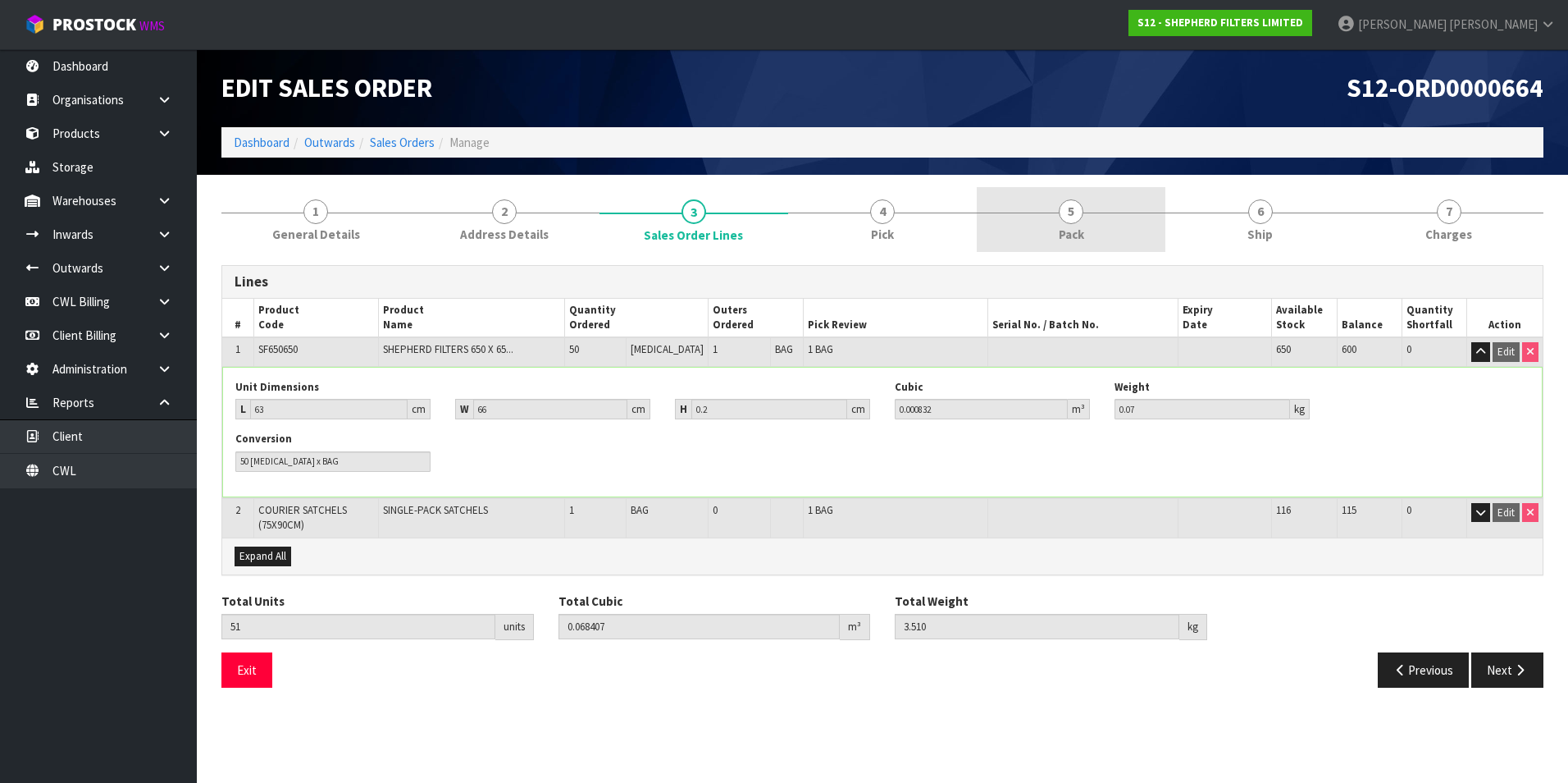
click at [1074, 218] on span "5" at bounding box center [1070, 211] width 24 height 24
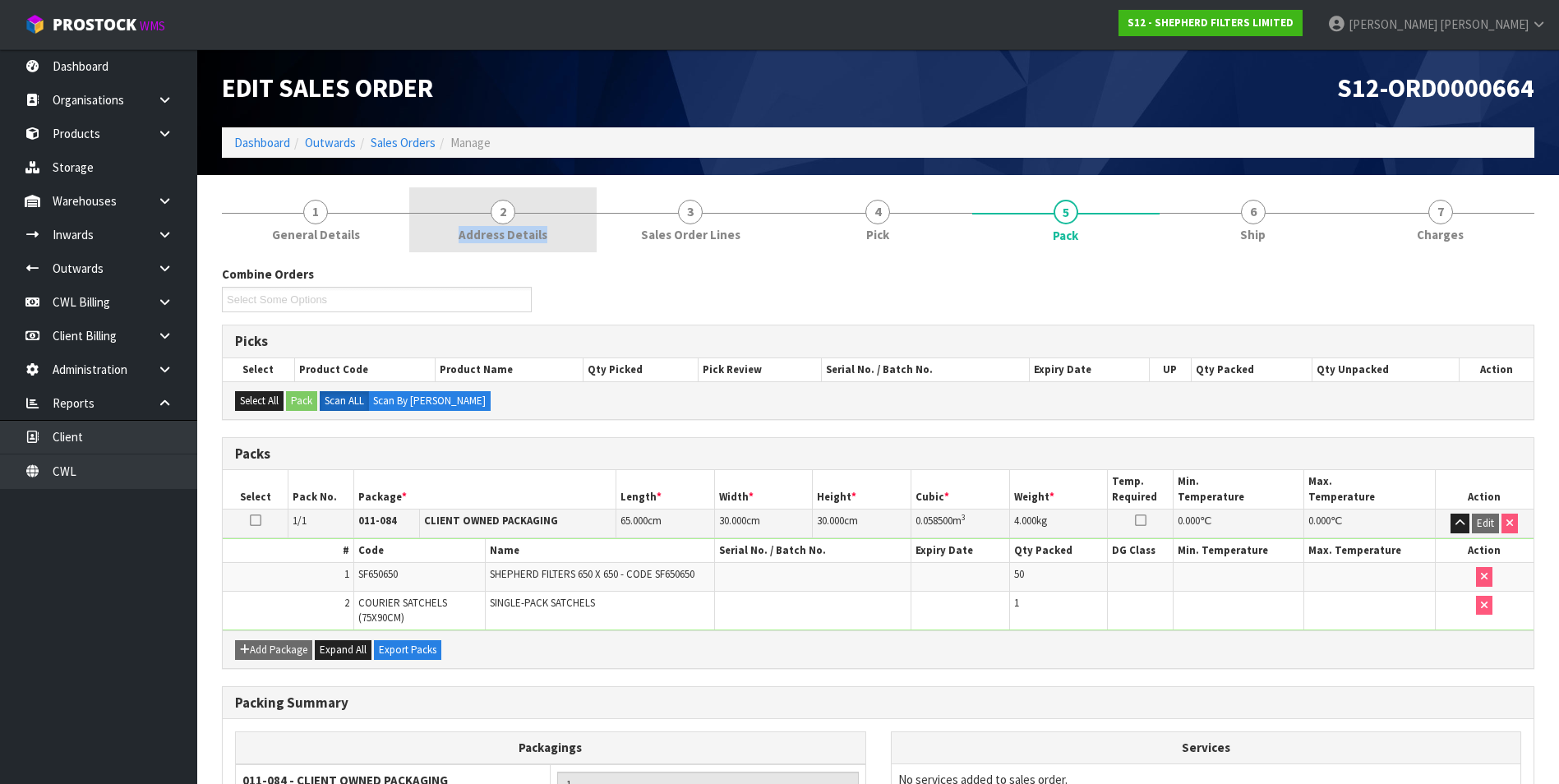
drag, startPoint x: 546, startPoint y: 214, endPoint x: 558, endPoint y: 216, distance: 12.2
click at [546, 215] on link "2 Address Details" at bounding box center [504, 220] width 188 height 65
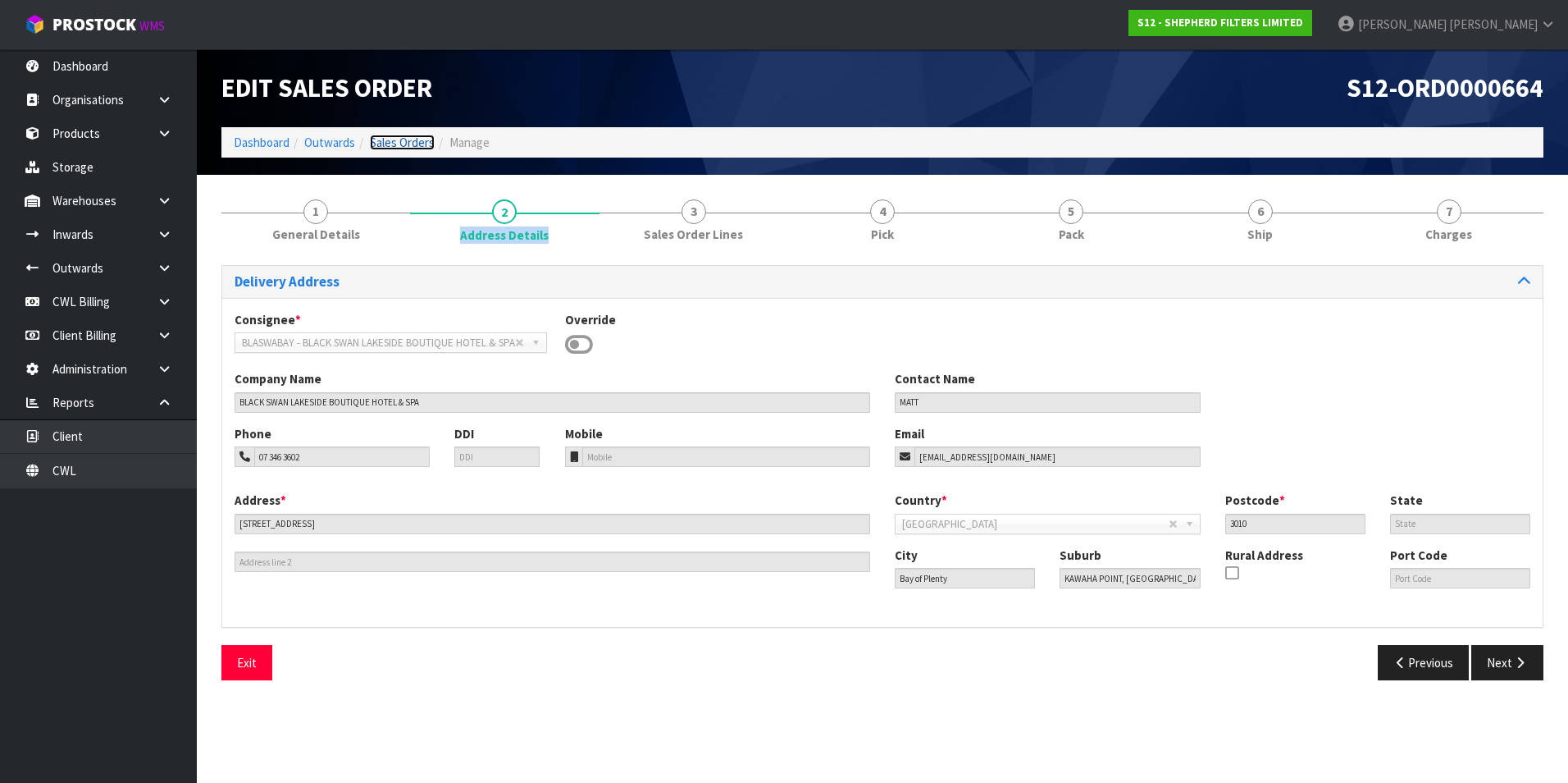
drag, startPoint x: 556, startPoint y: 216, endPoint x: 407, endPoint y: 138, distance: 168.2
click at [407, 138] on link "Sales Orders" at bounding box center [402, 142] width 65 height 15
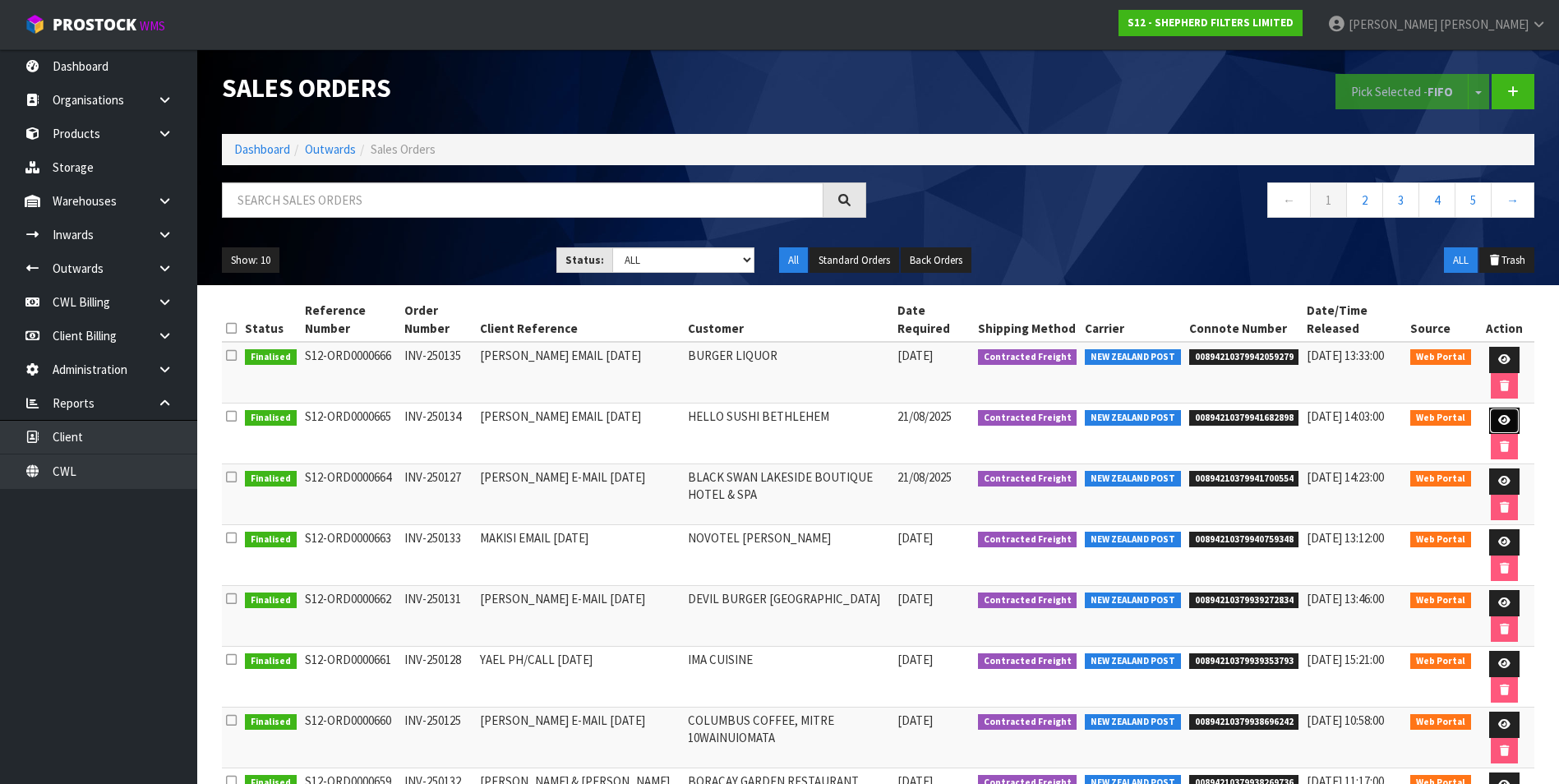
click at [1504, 416] on icon at bounding box center [1504, 420] width 13 height 11
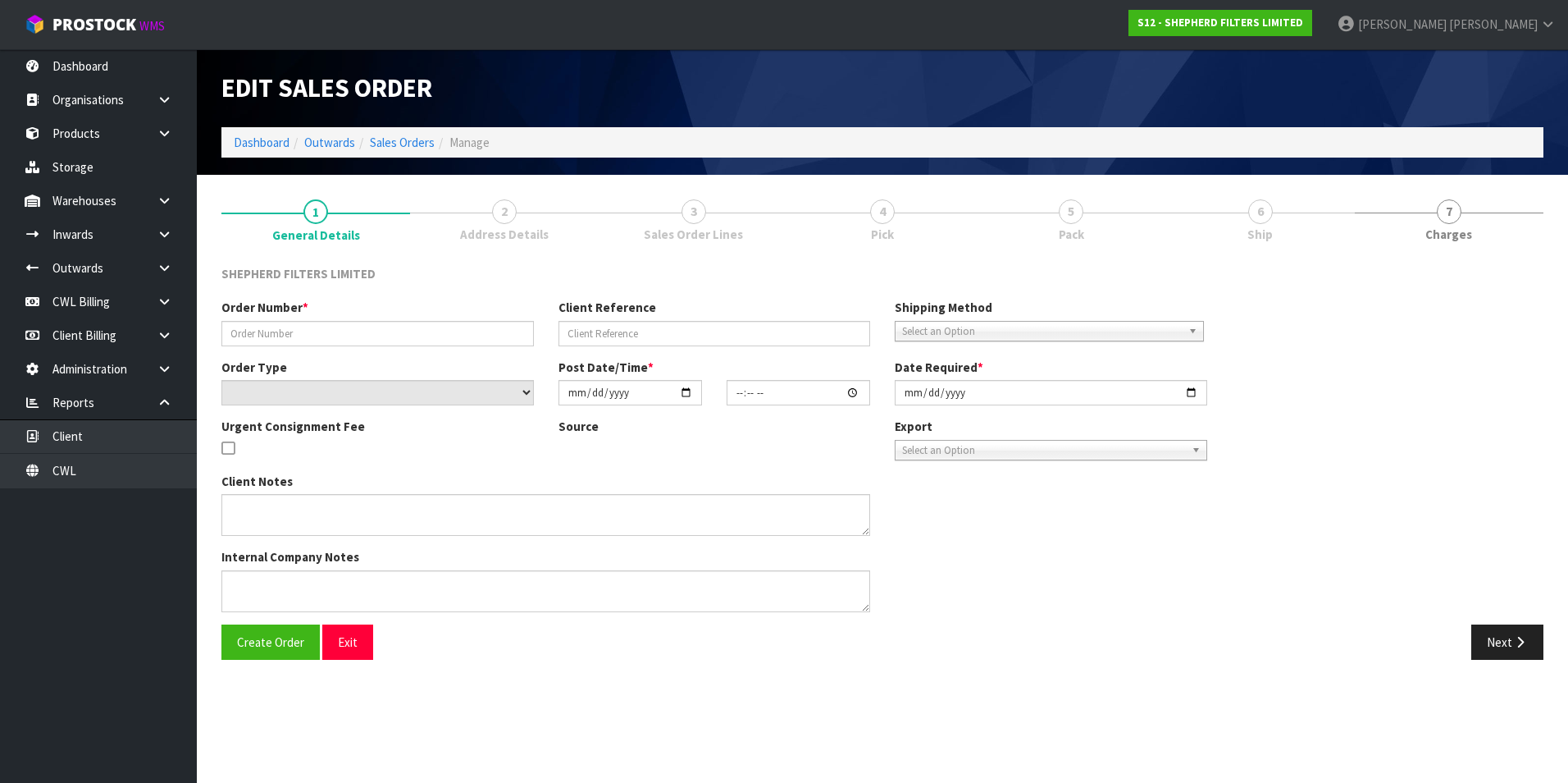
type input "INV-250134"
type input "[PERSON_NAME] EMAIL [DATE]"
select select "number:0"
type input "[DATE]"
type input "15:17:00.000"
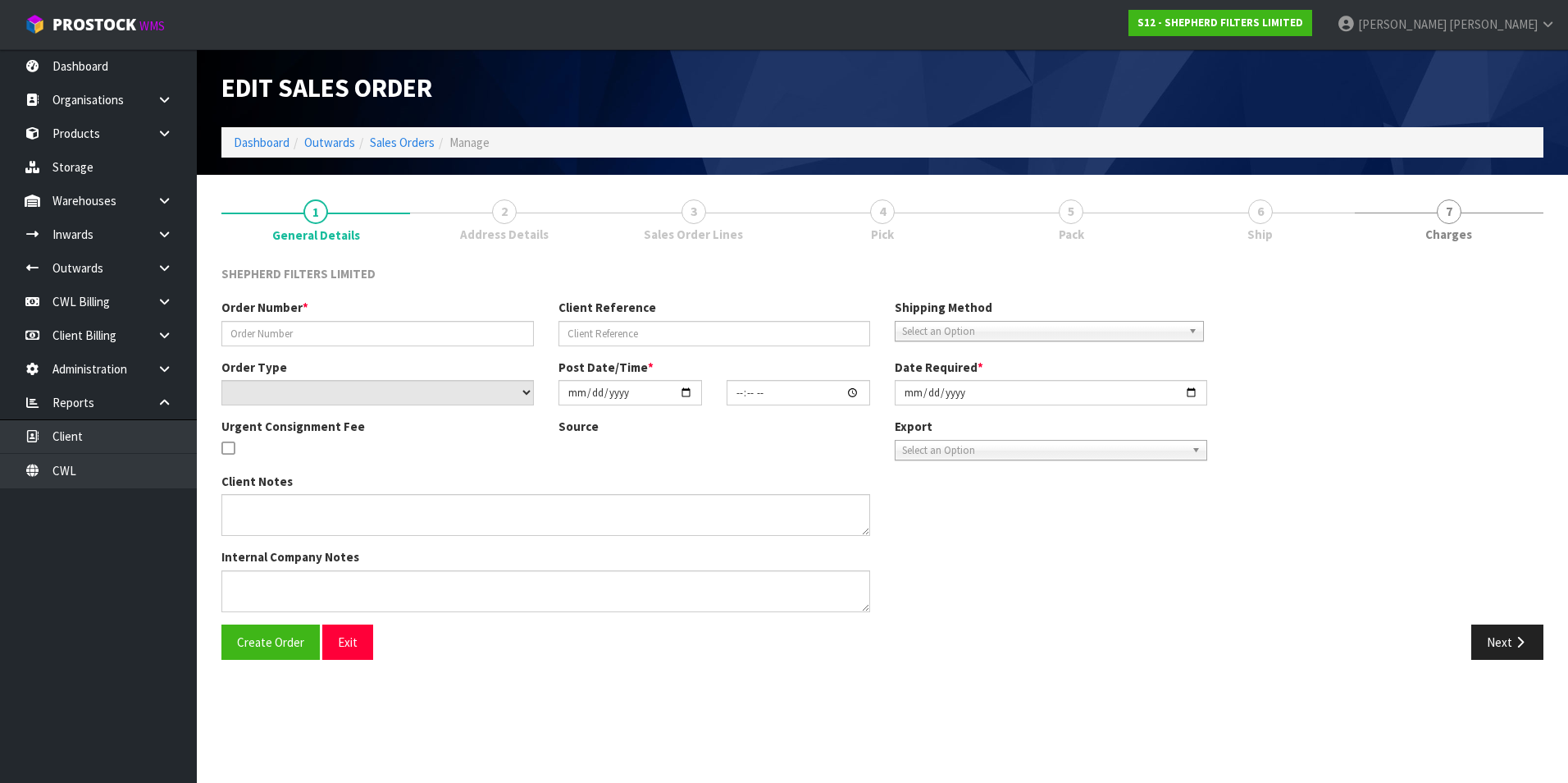
type input "[DATE]"
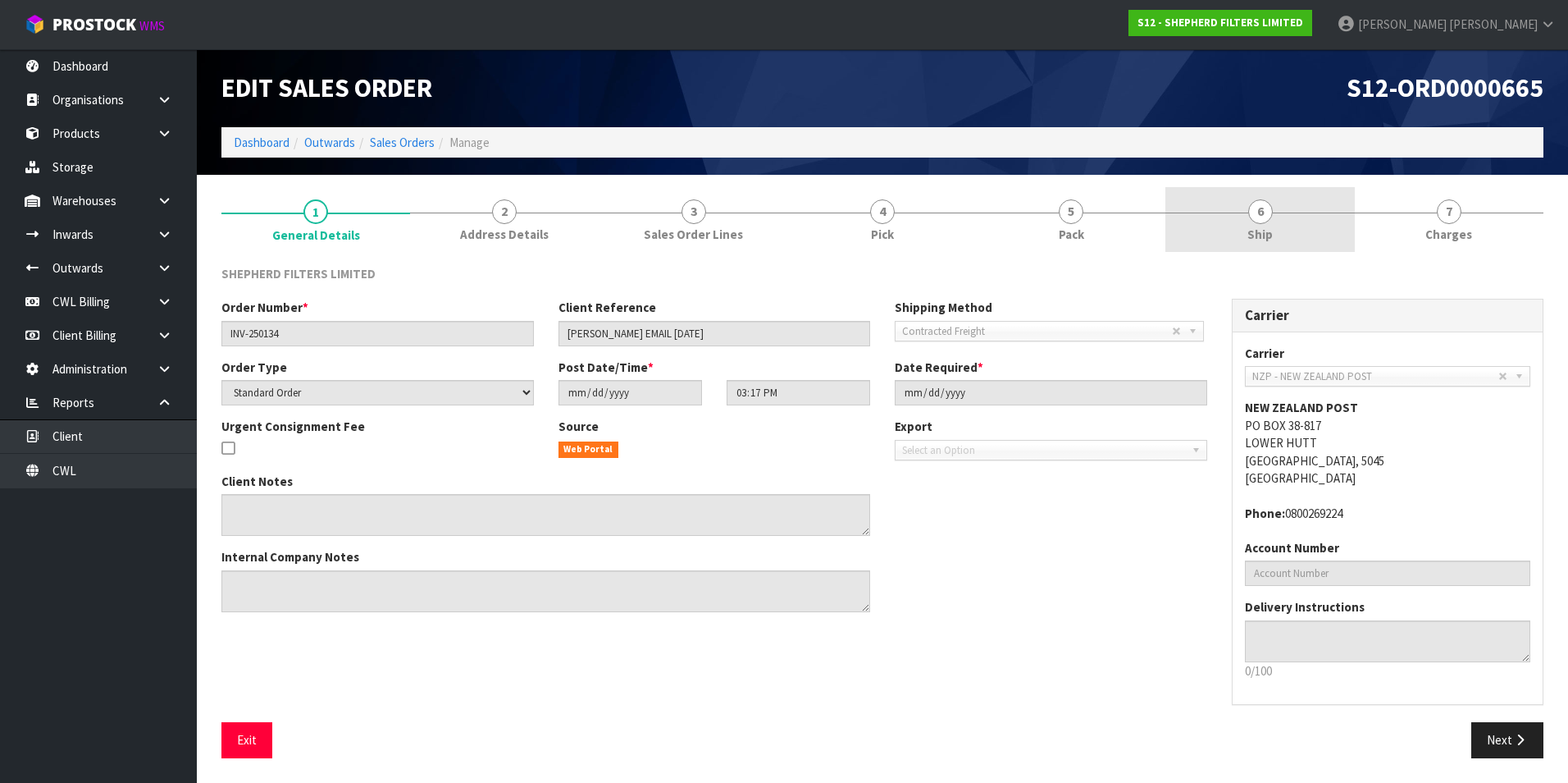
click at [1269, 219] on span "6" at bounding box center [1260, 211] width 24 height 24
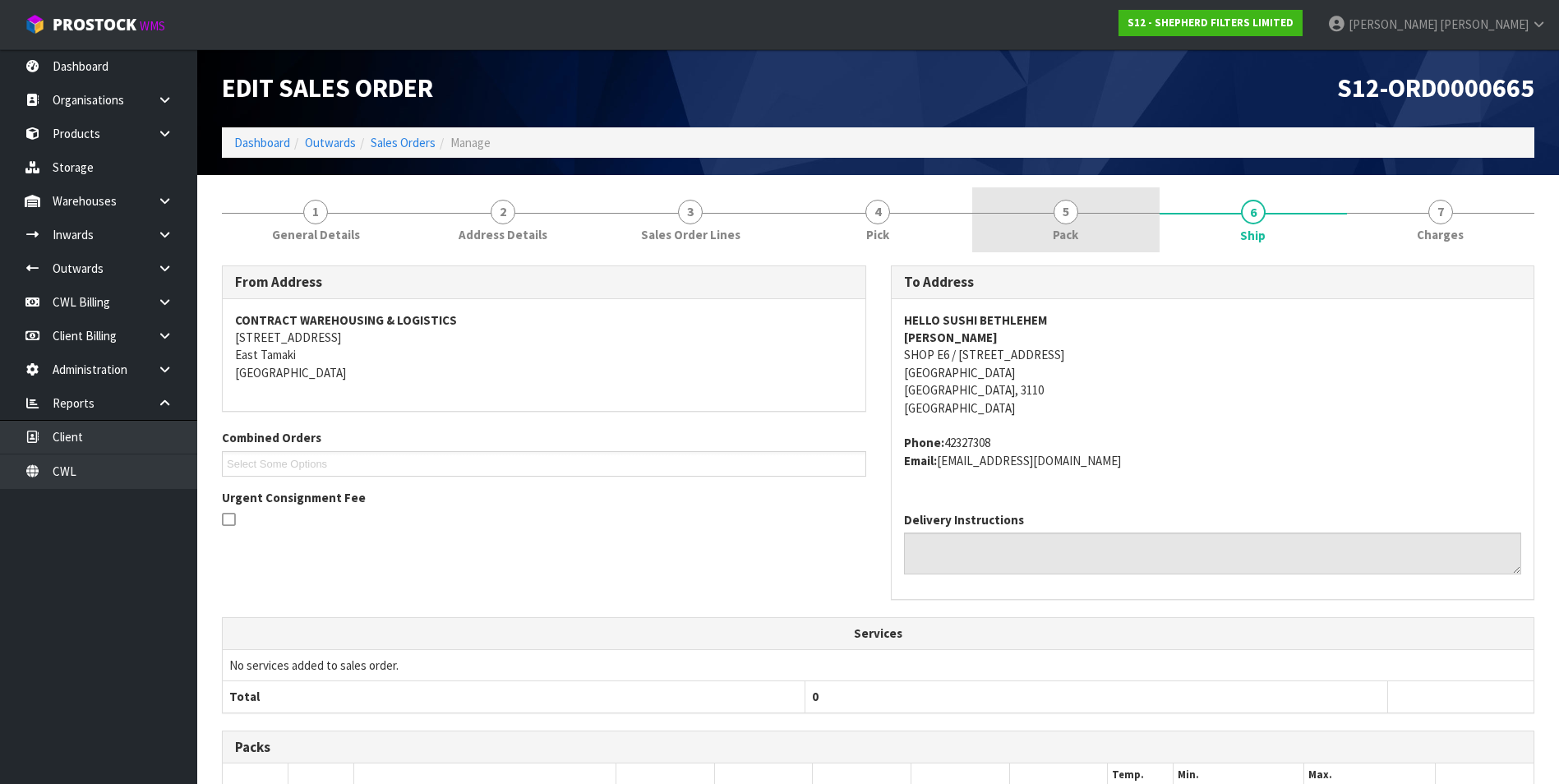
click at [1075, 220] on span "5" at bounding box center [1065, 211] width 24 height 24
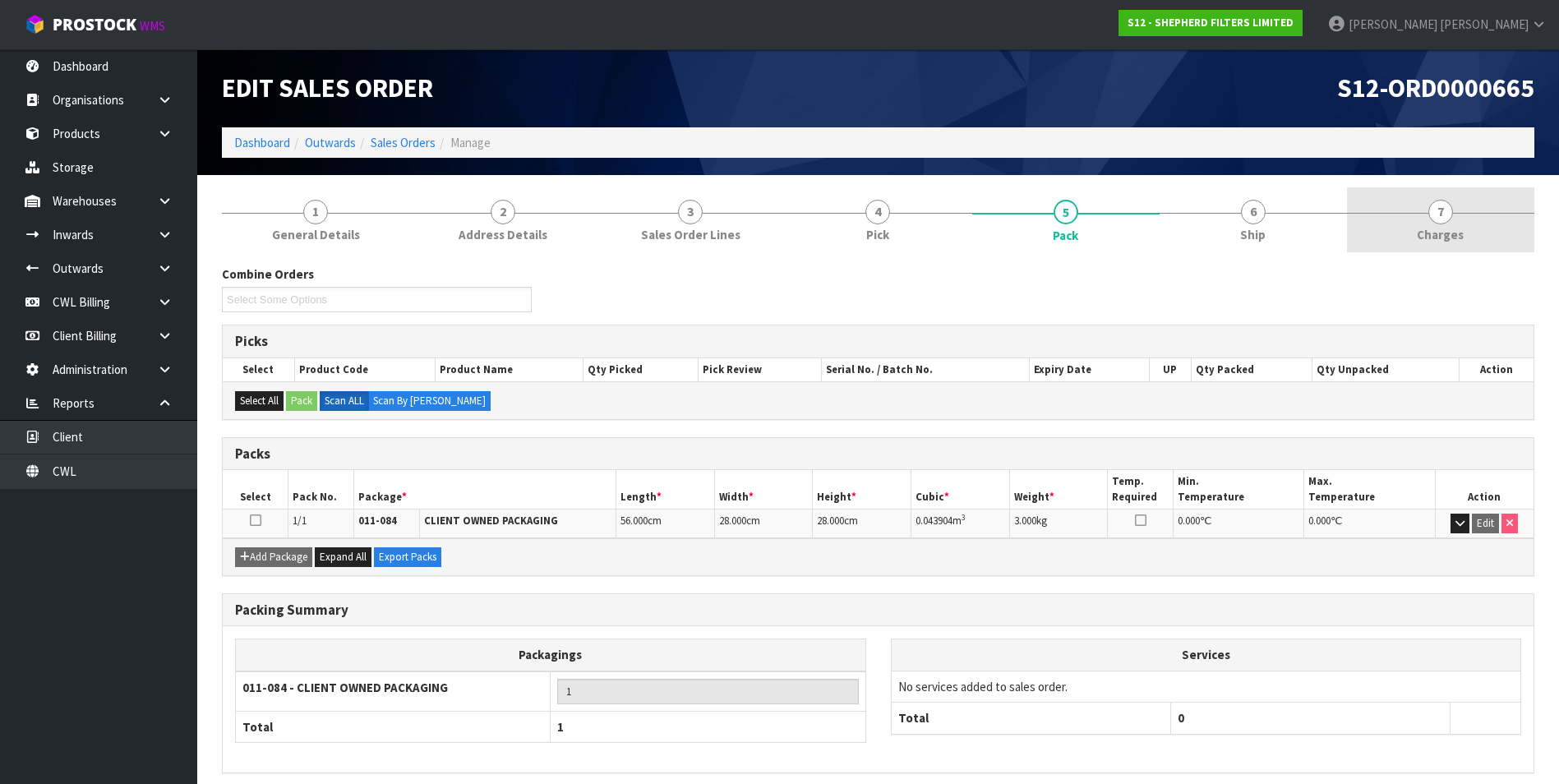
click at [1431, 215] on span "7" at bounding box center [1440, 211] width 24 height 24
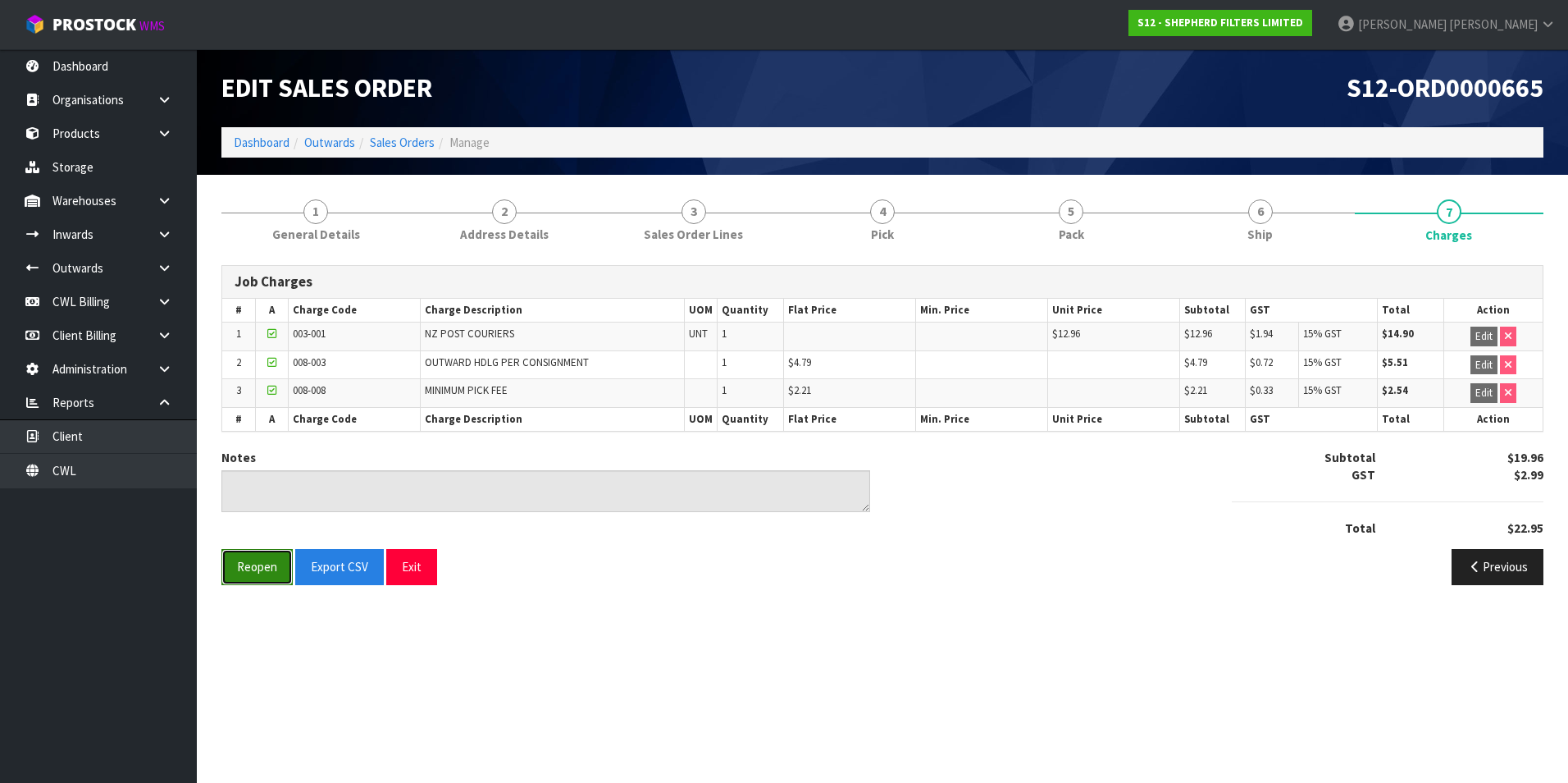
click at [251, 567] on button "Reopen" at bounding box center [257, 566] width 71 height 35
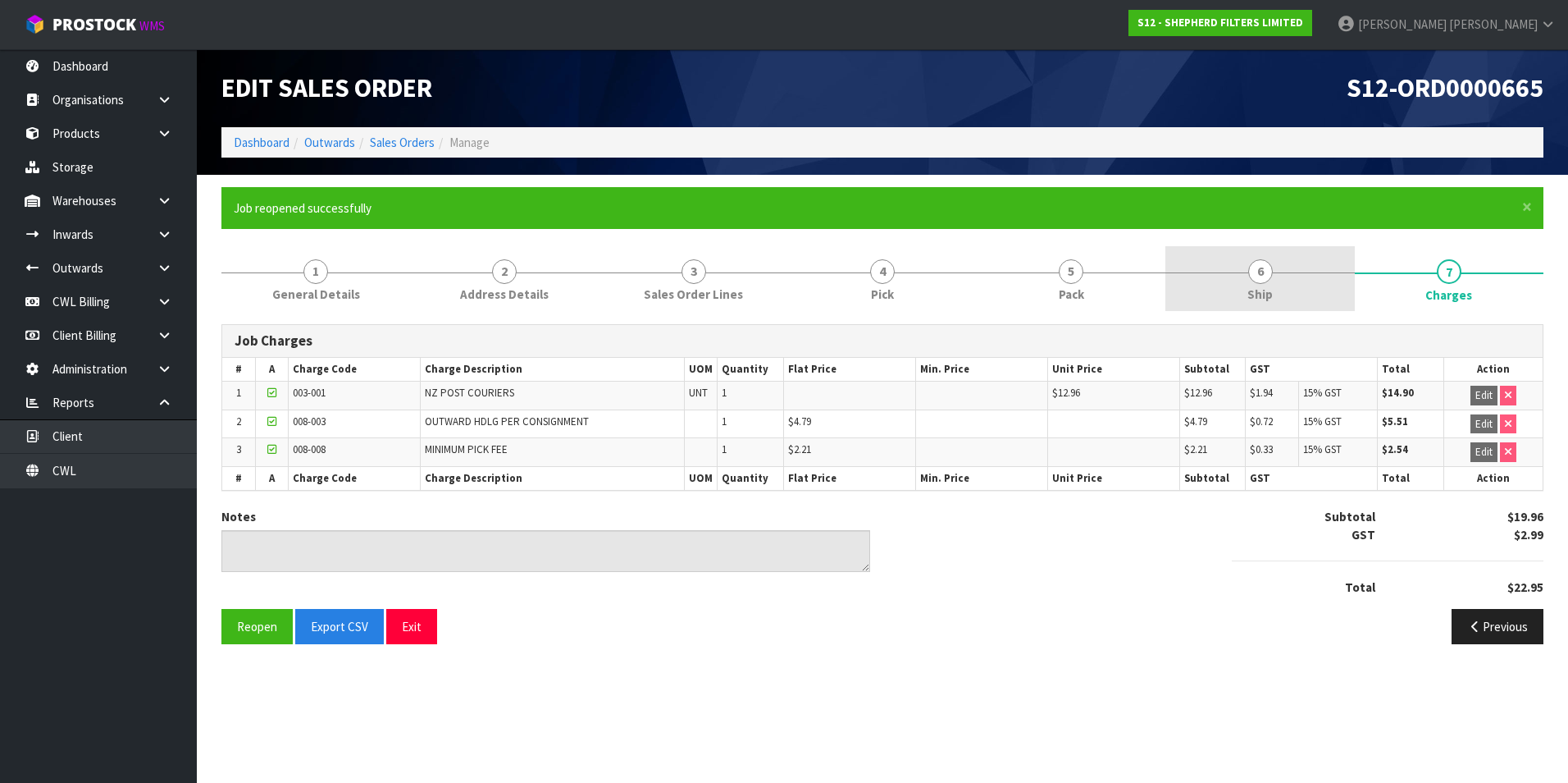
click at [1256, 278] on span "6" at bounding box center [1260, 271] width 24 height 24
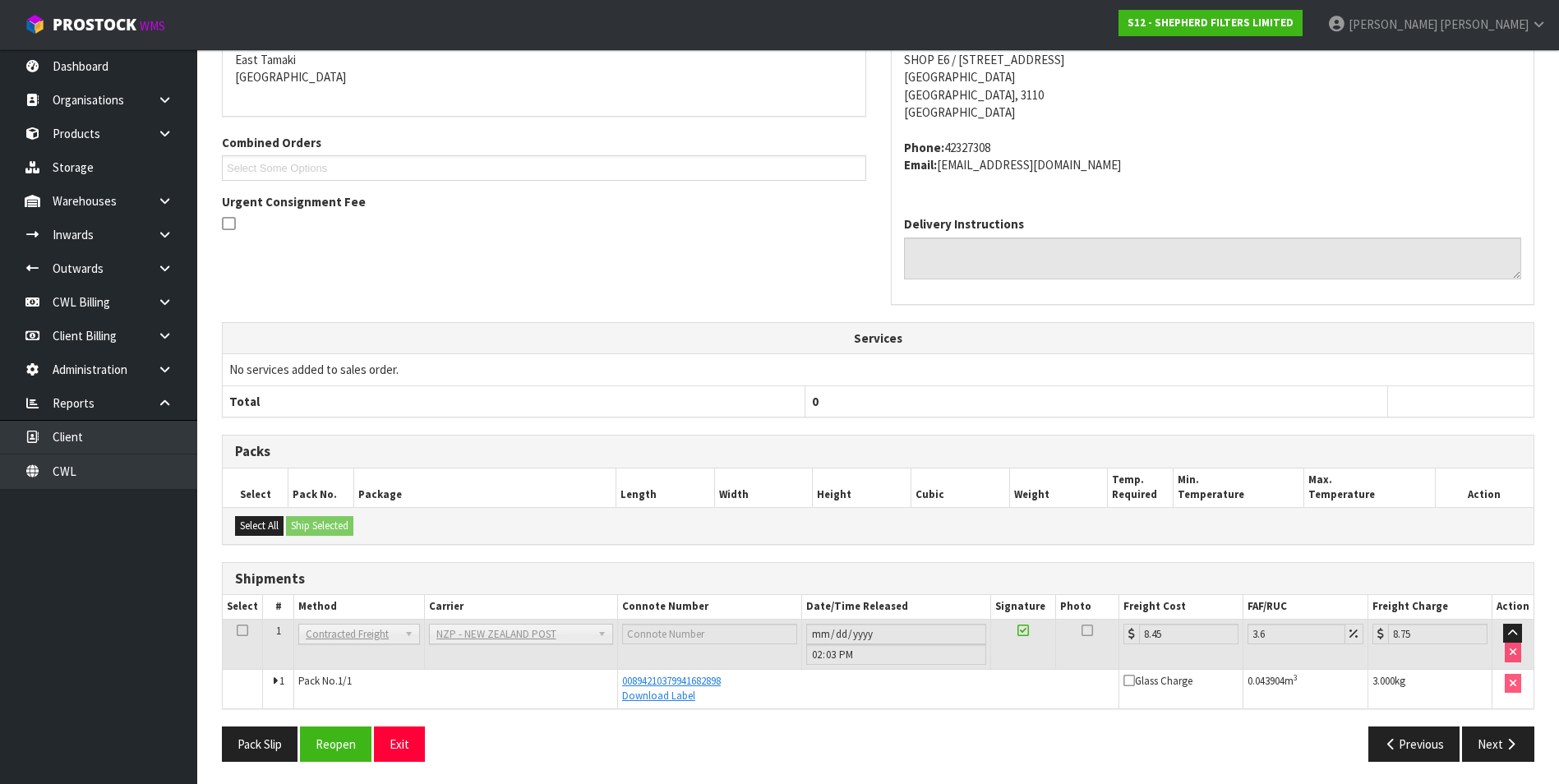
scroll to position [357, 0]
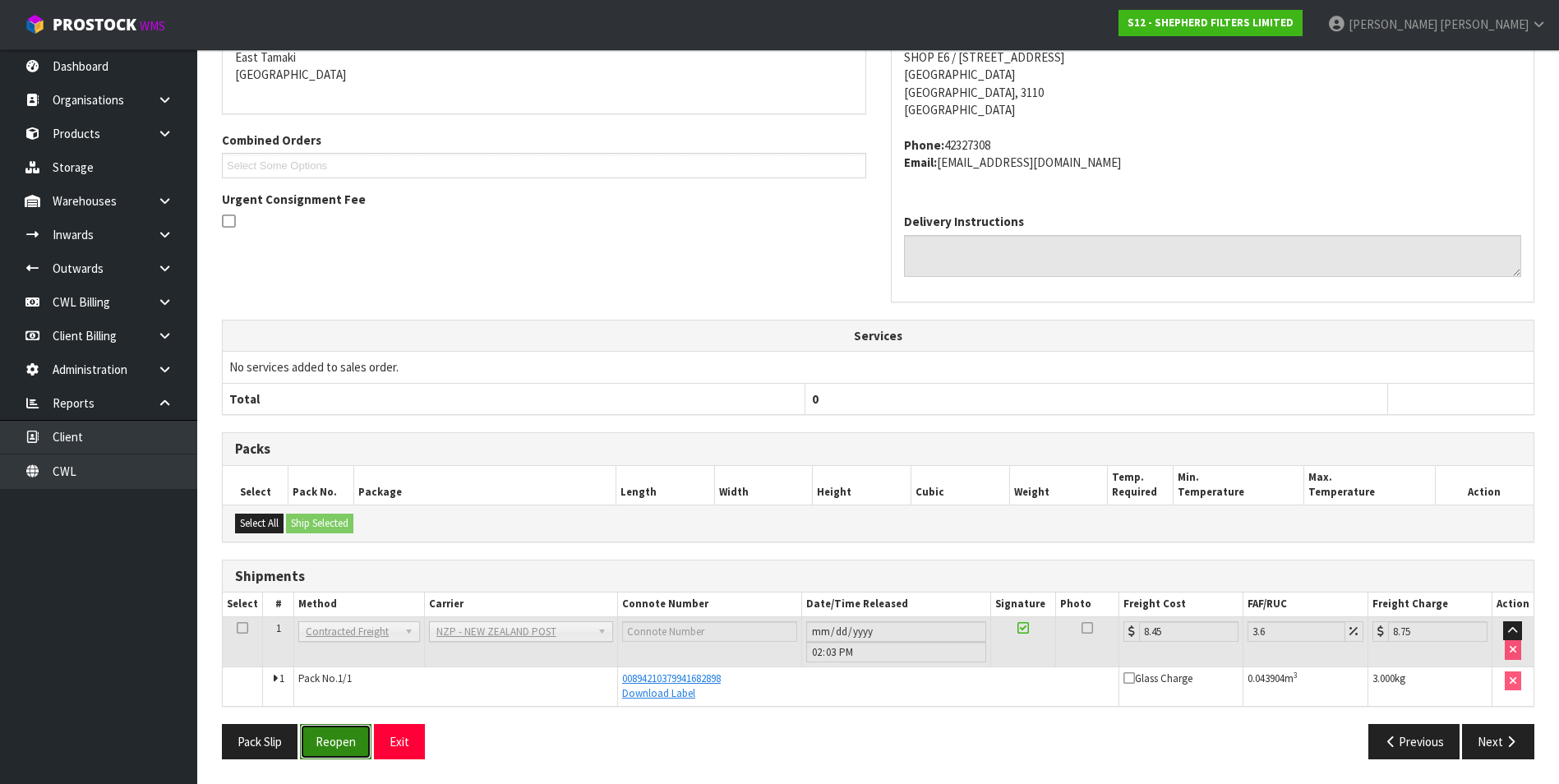
click at [359, 741] on button "Reopen" at bounding box center [336, 741] width 72 height 35
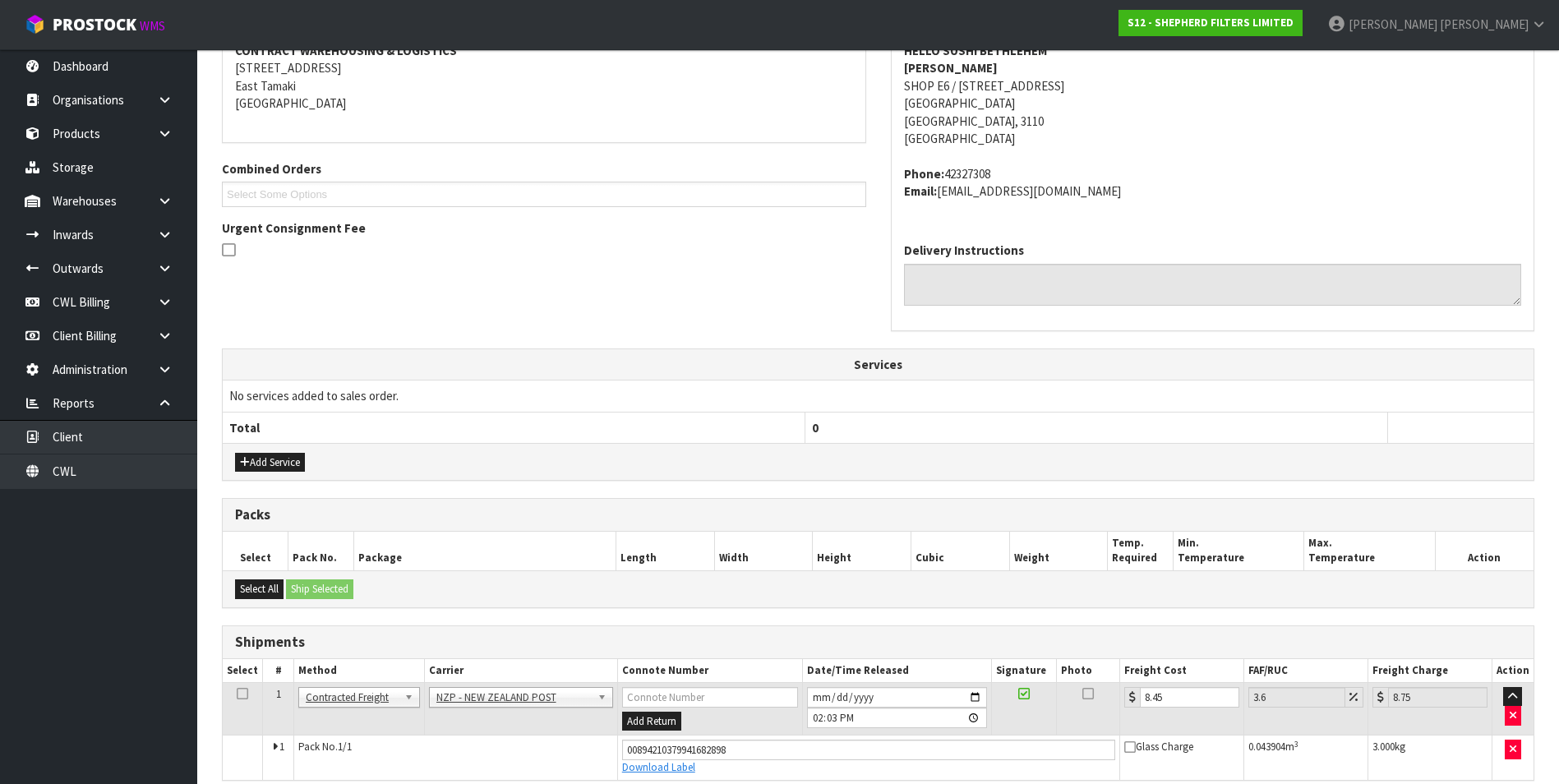
scroll to position [403, 0]
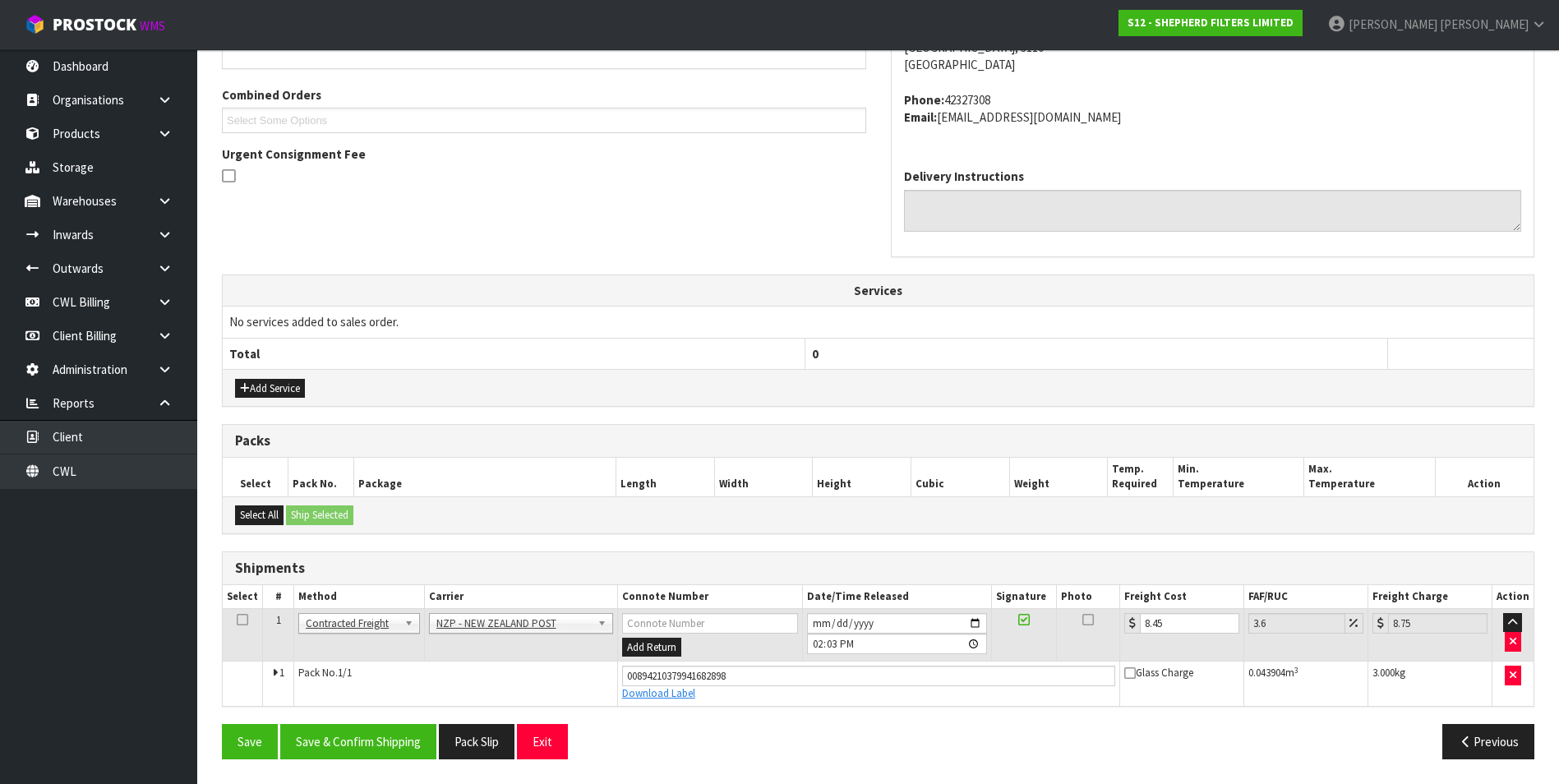
click at [1186, 612] on td "8.45" at bounding box center [1181, 634] width 123 height 53
click at [1172, 623] on input "8.45" at bounding box center [1189, 622] width 99 height 20
type input "8.4"
type input "8.7"
type input "8"
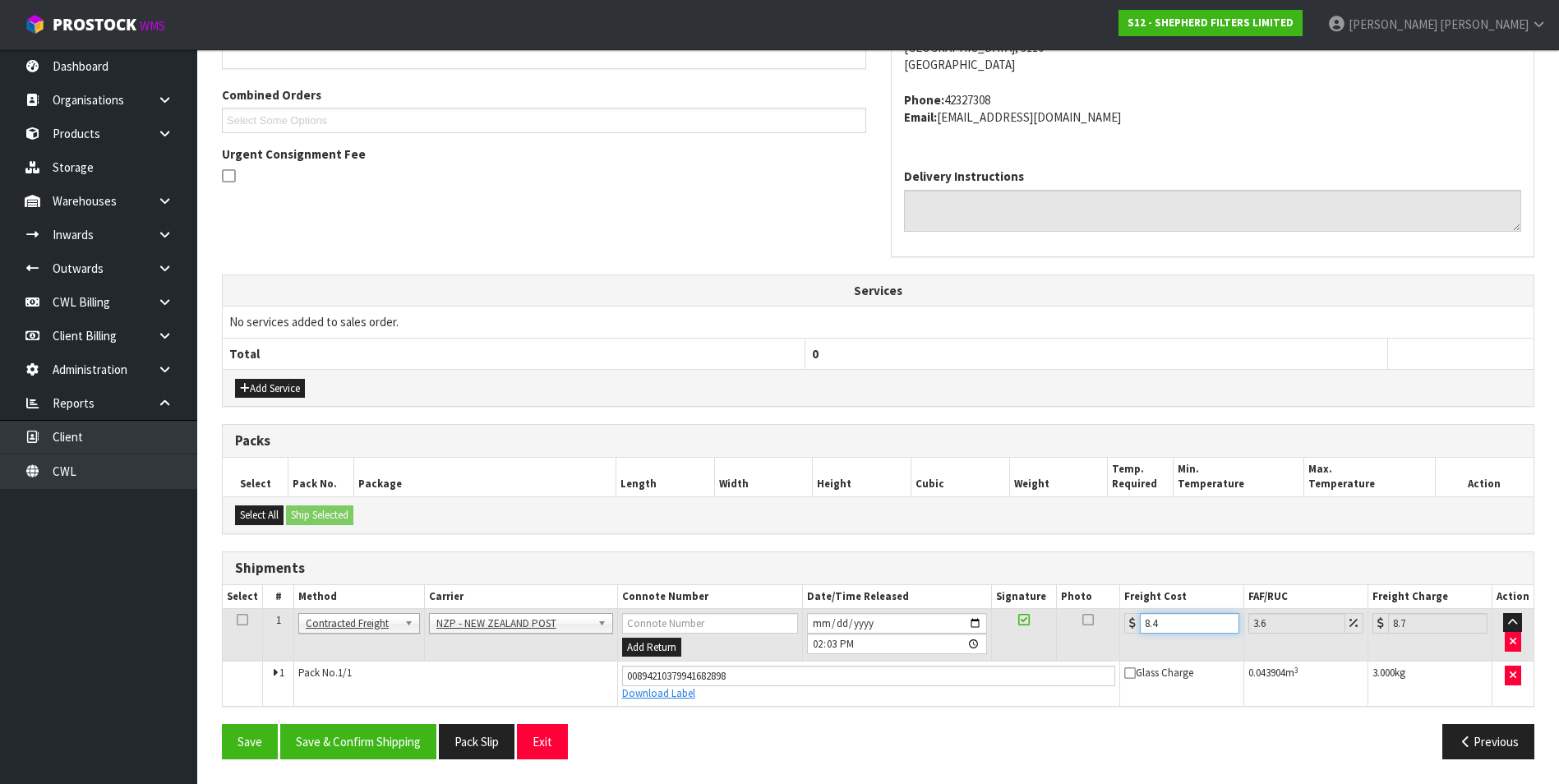
type input "8.29"
type input "0"
type input "1"
type input "1.04"
type input "10"
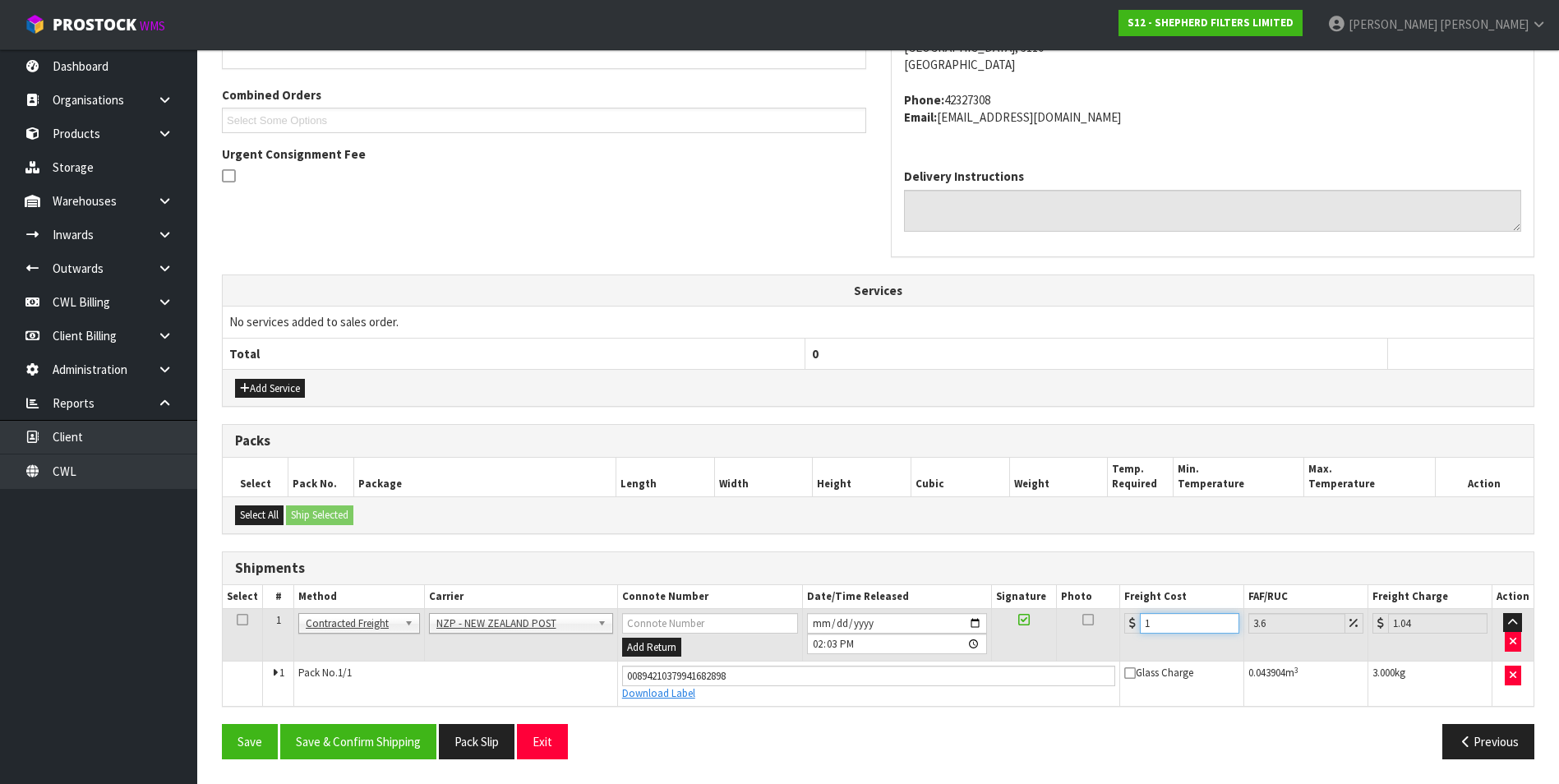
type input "10.36"
type input "10.2"
type input "10.57"
type input "10.25"
type input "10.62"
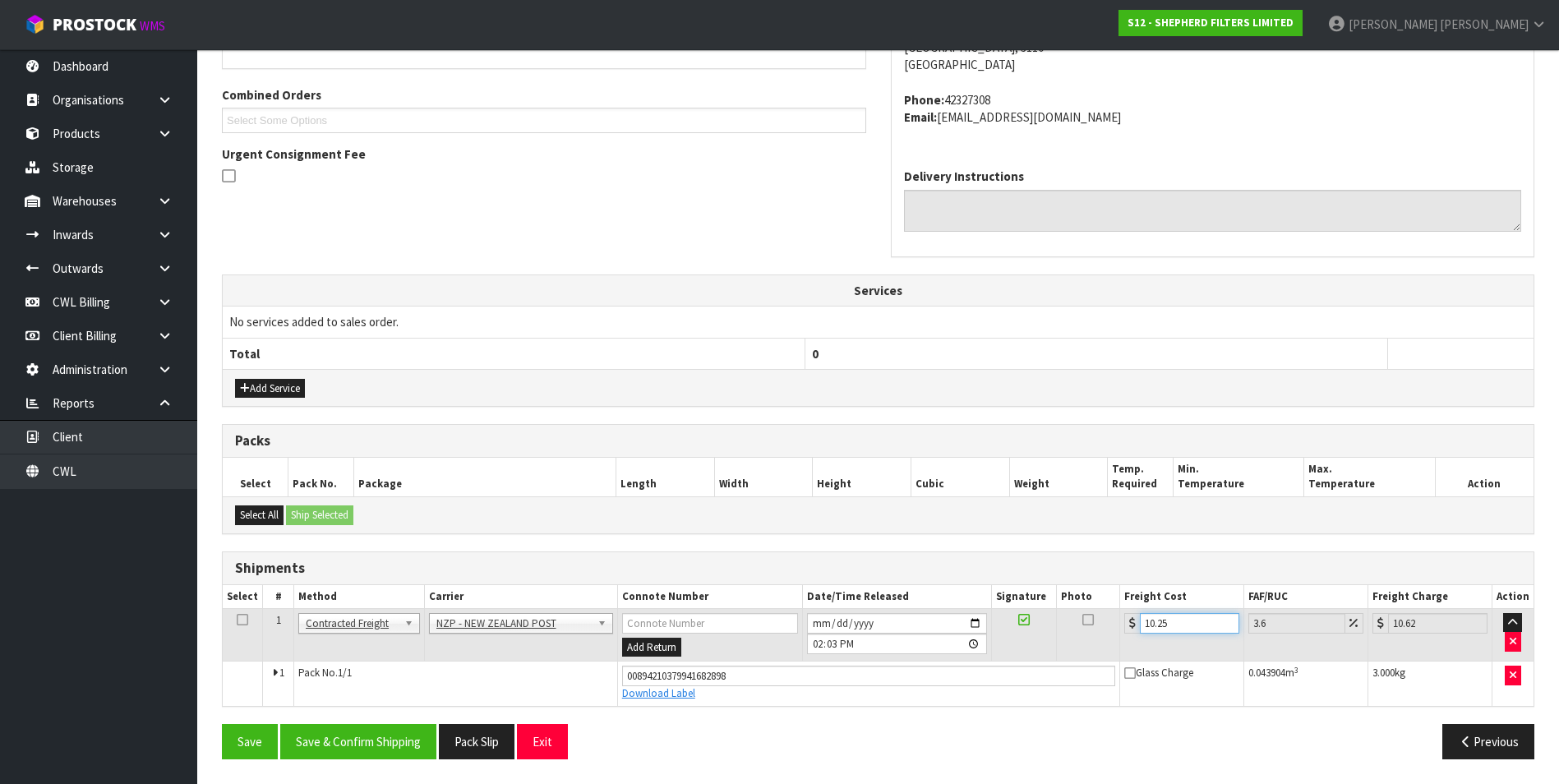
type input "10.258"
type input "10.63"
type input "10.25"
type input "10.62"
type input "10.2"
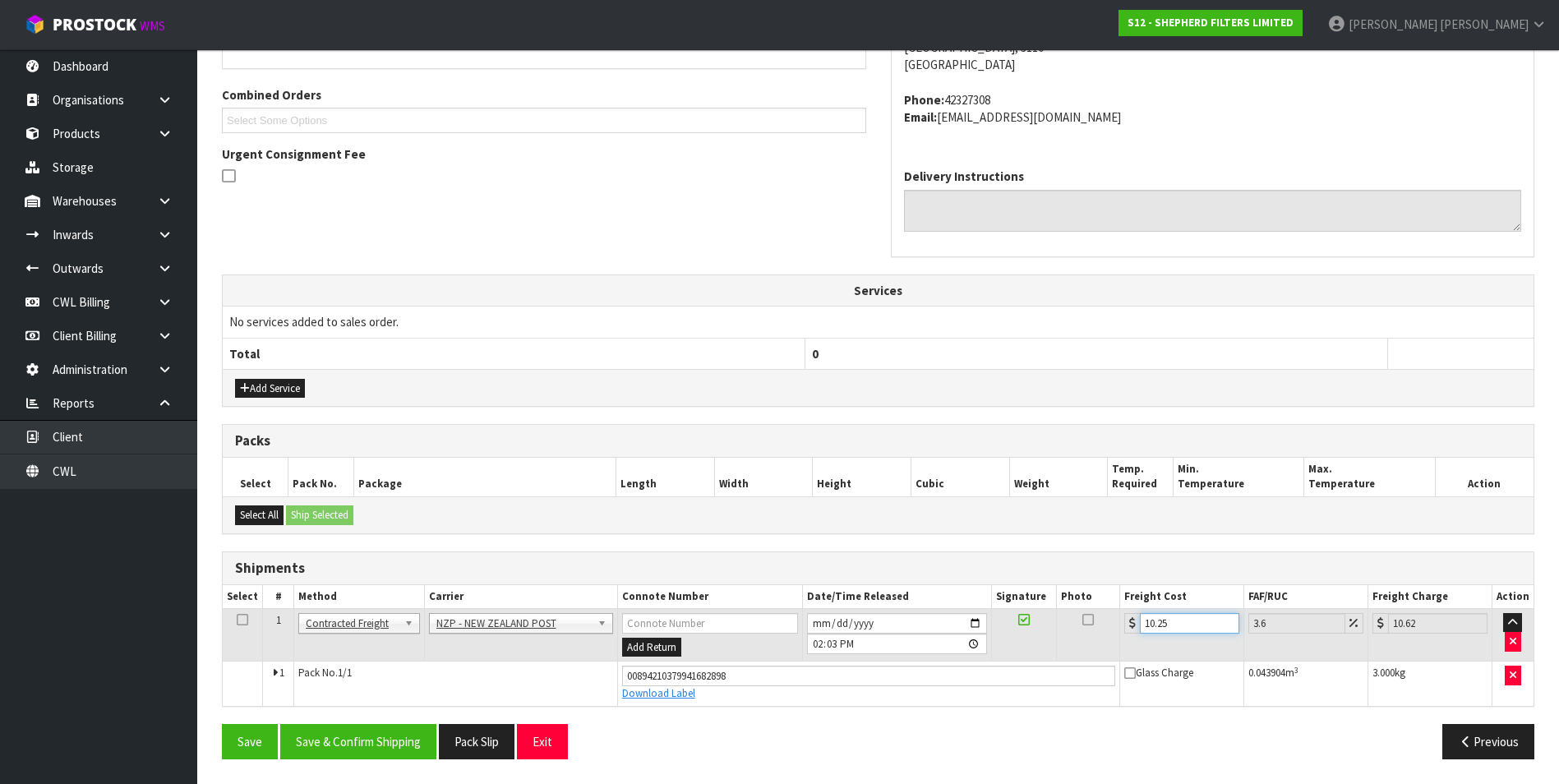
type input "10.57"
type input "10"
type input "10.36"
type input "10.5"
type input "10.88"
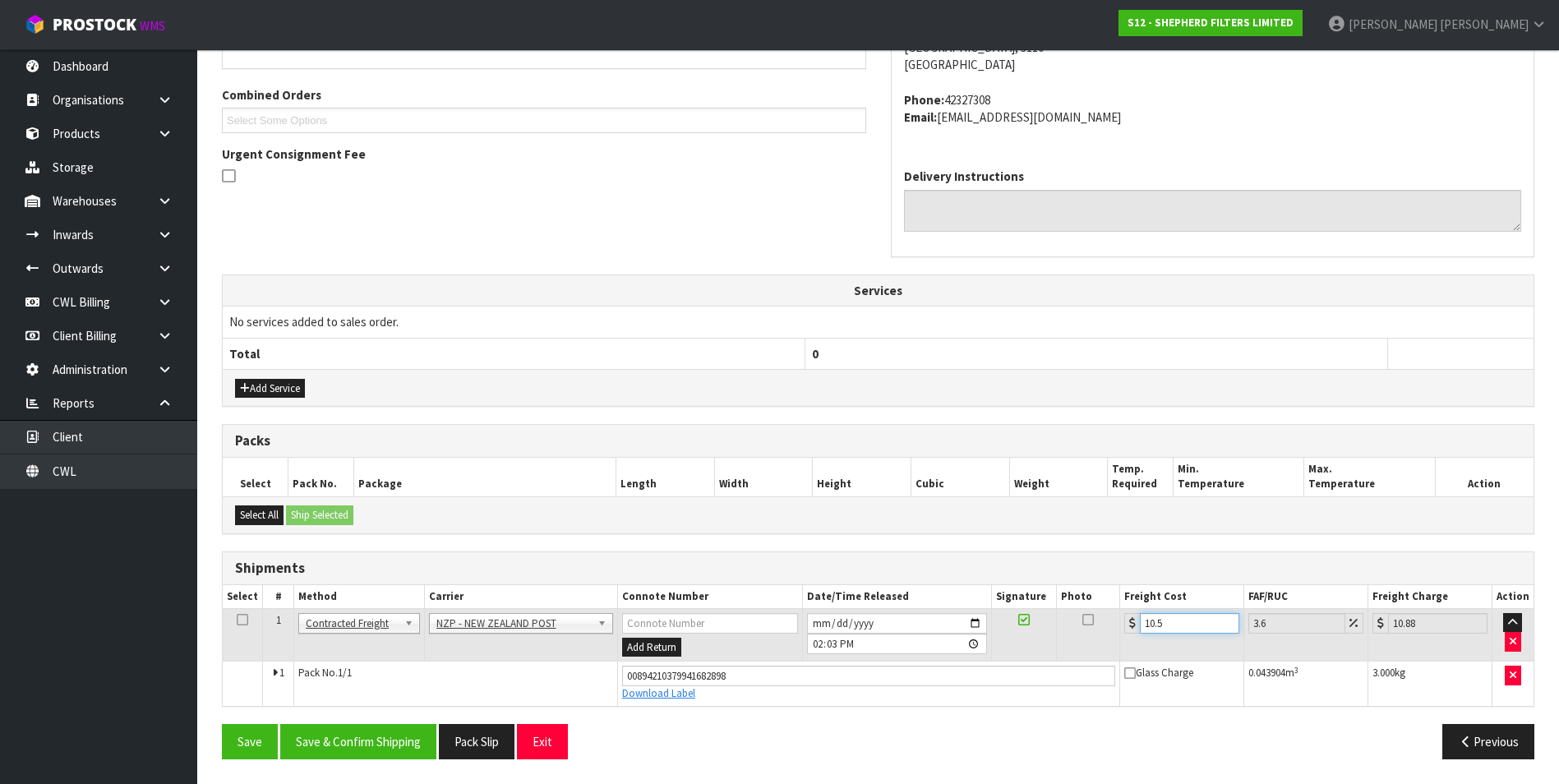
type input "10.58"
type input "10.96"
type input "10.58"
click at [388, 747] on button "Save & Confirm Shipping" at bounding box center [357, 741] width 156 height 35
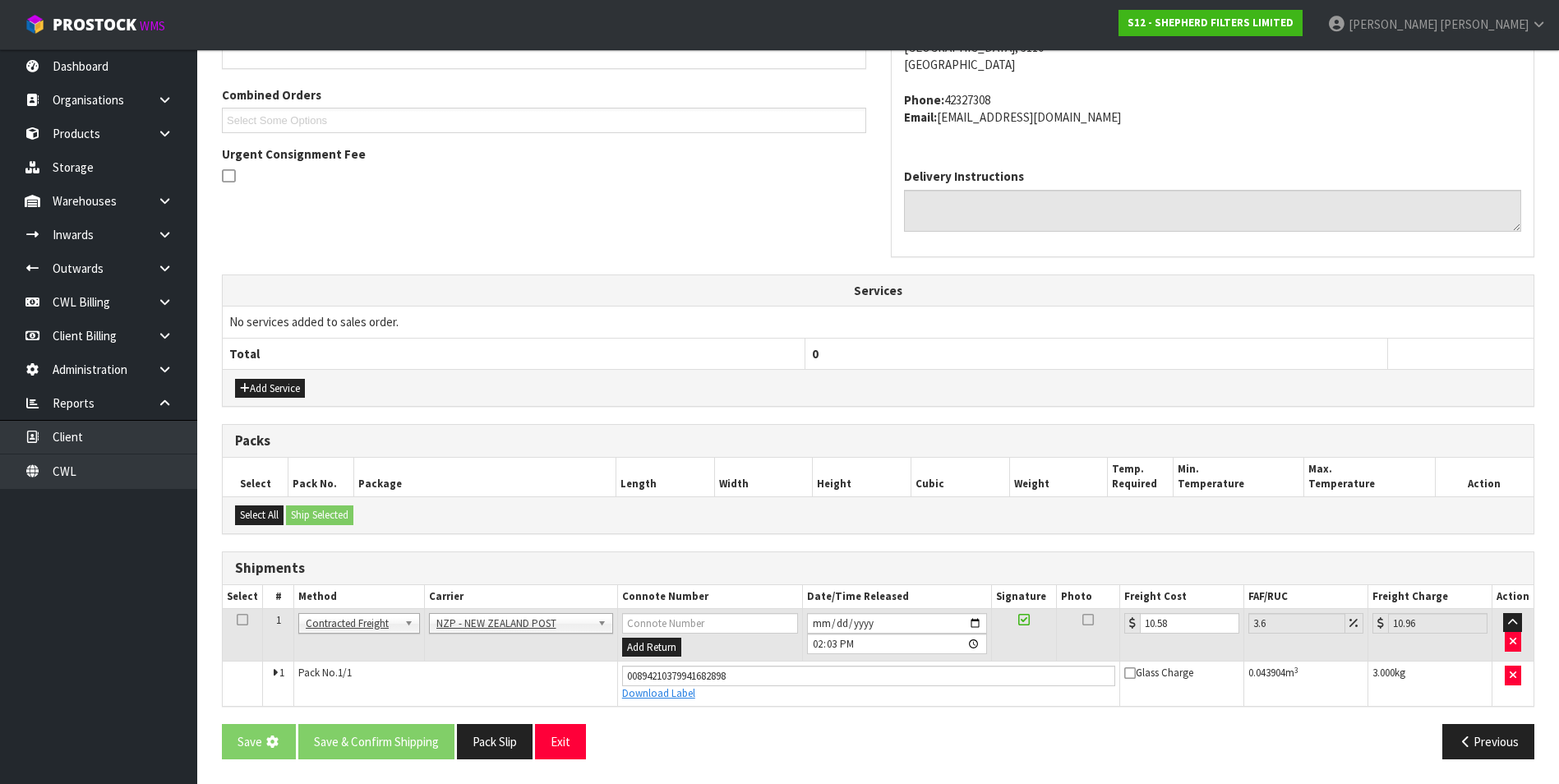
scroll to position [0, 0]
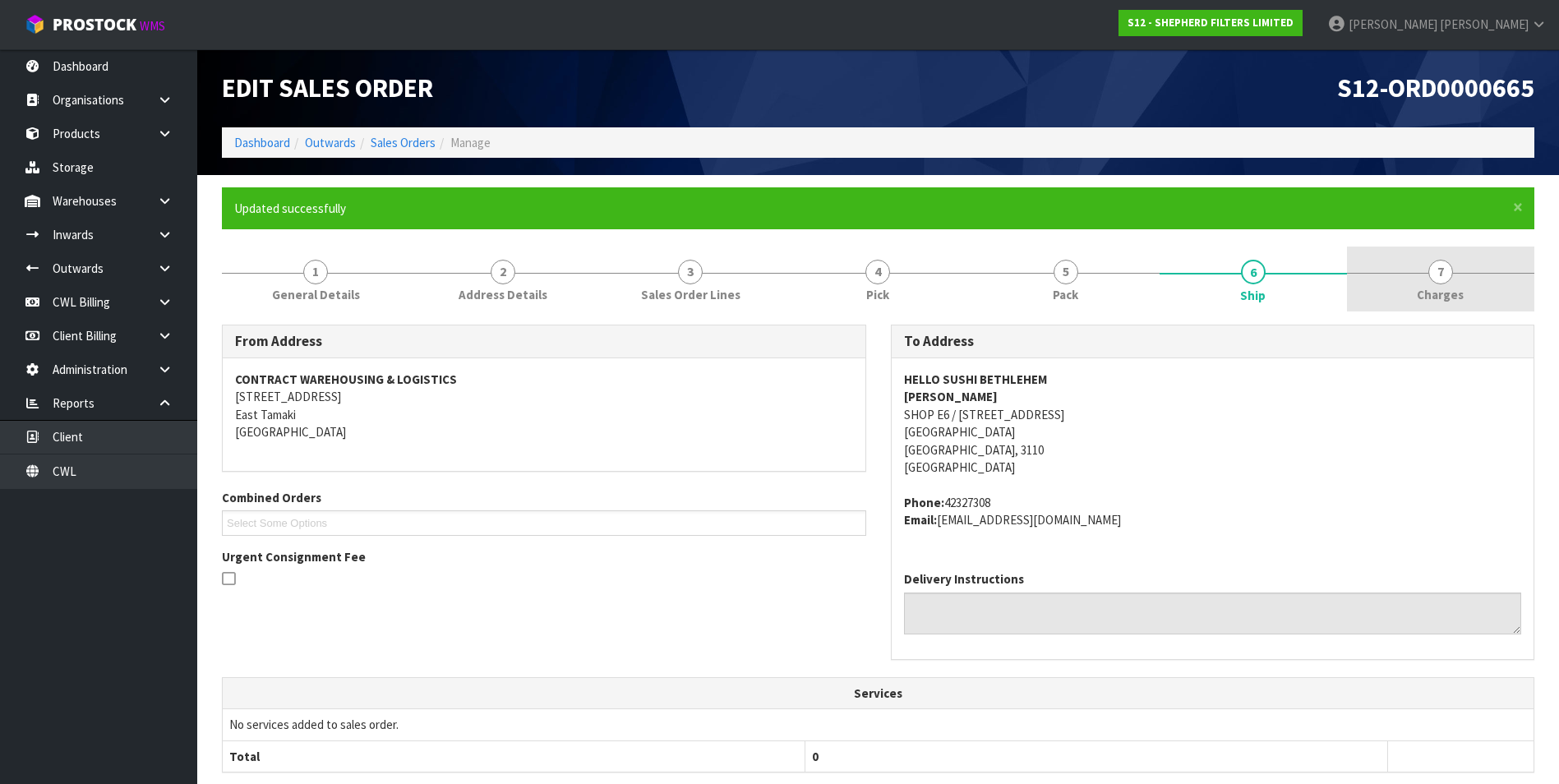
click at [1449, 281] on span "7" at bounding box center [1440, 271] width 24 height 24
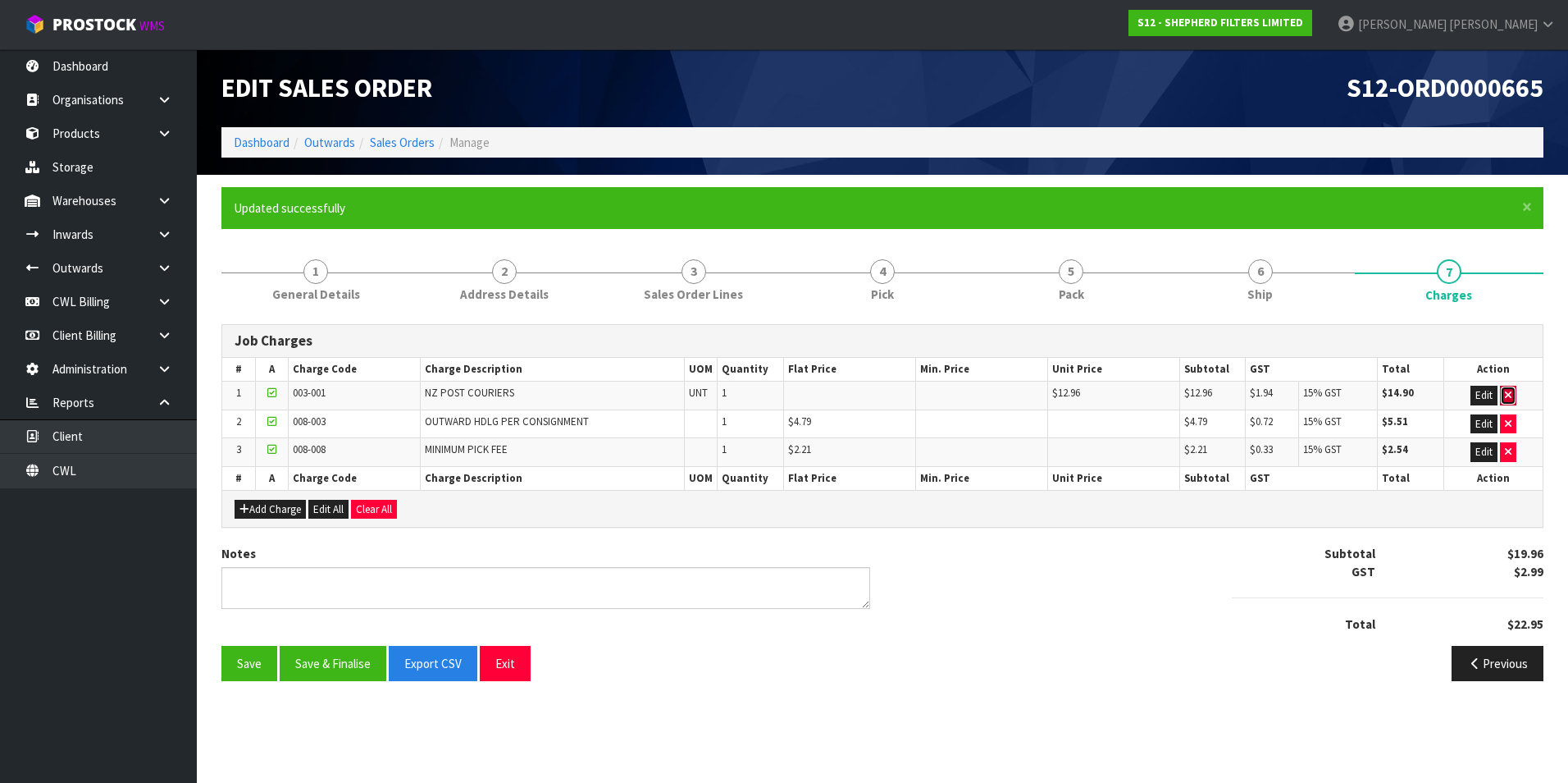
click at [1508, 393] on icon "button" at bounding box center [1508, 394] width 7 height 11
click at [1509, 393] on icon "button" at bounding box center [1508, 394] width 7 height 11
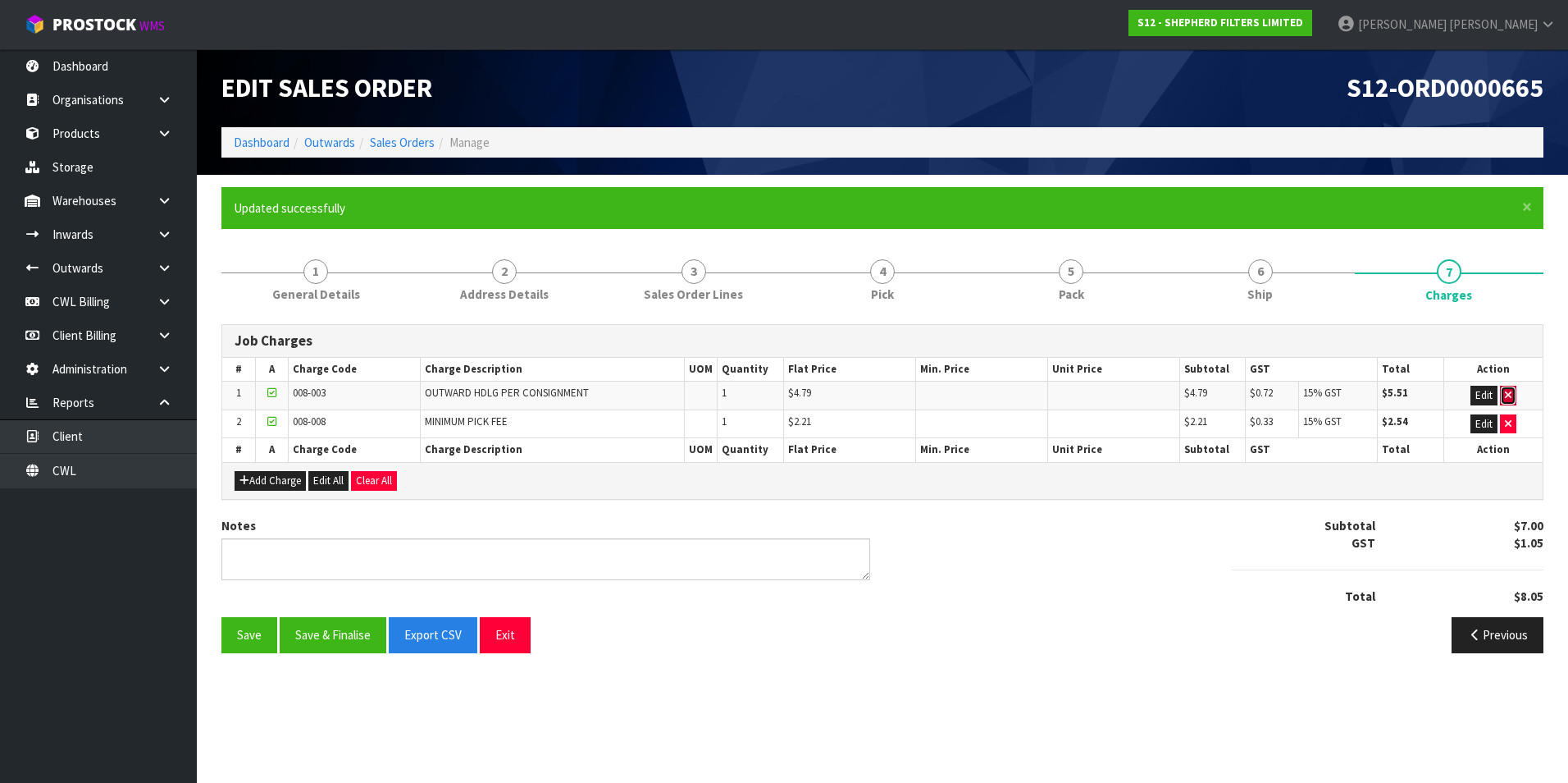
click at [1509, 393] on icon "button" at bounding box center [1508, 394] width 7 height 11
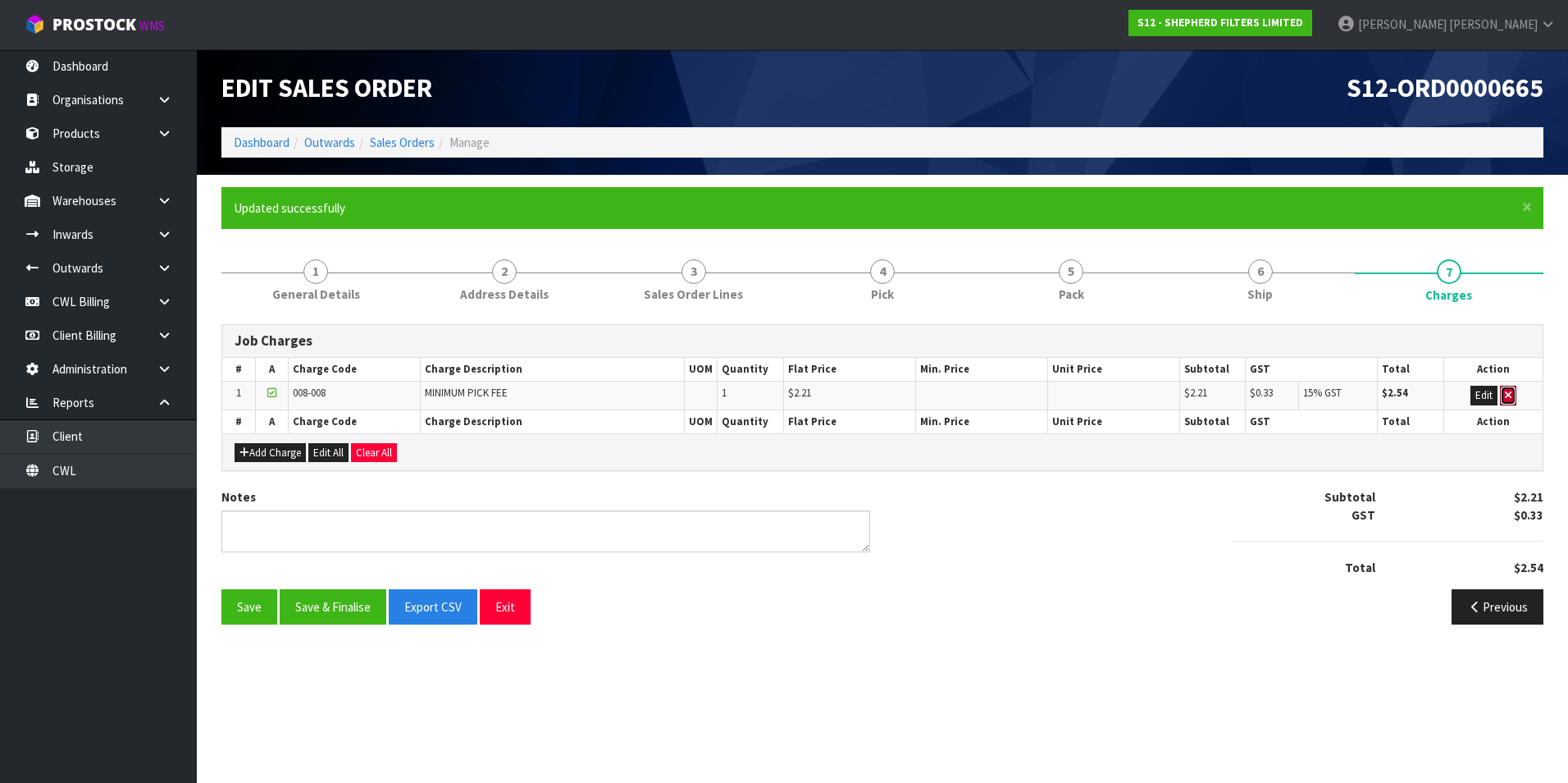
click at [1509, 393] on icon "button" at bounding box center [1508, 394] width 7 height 11
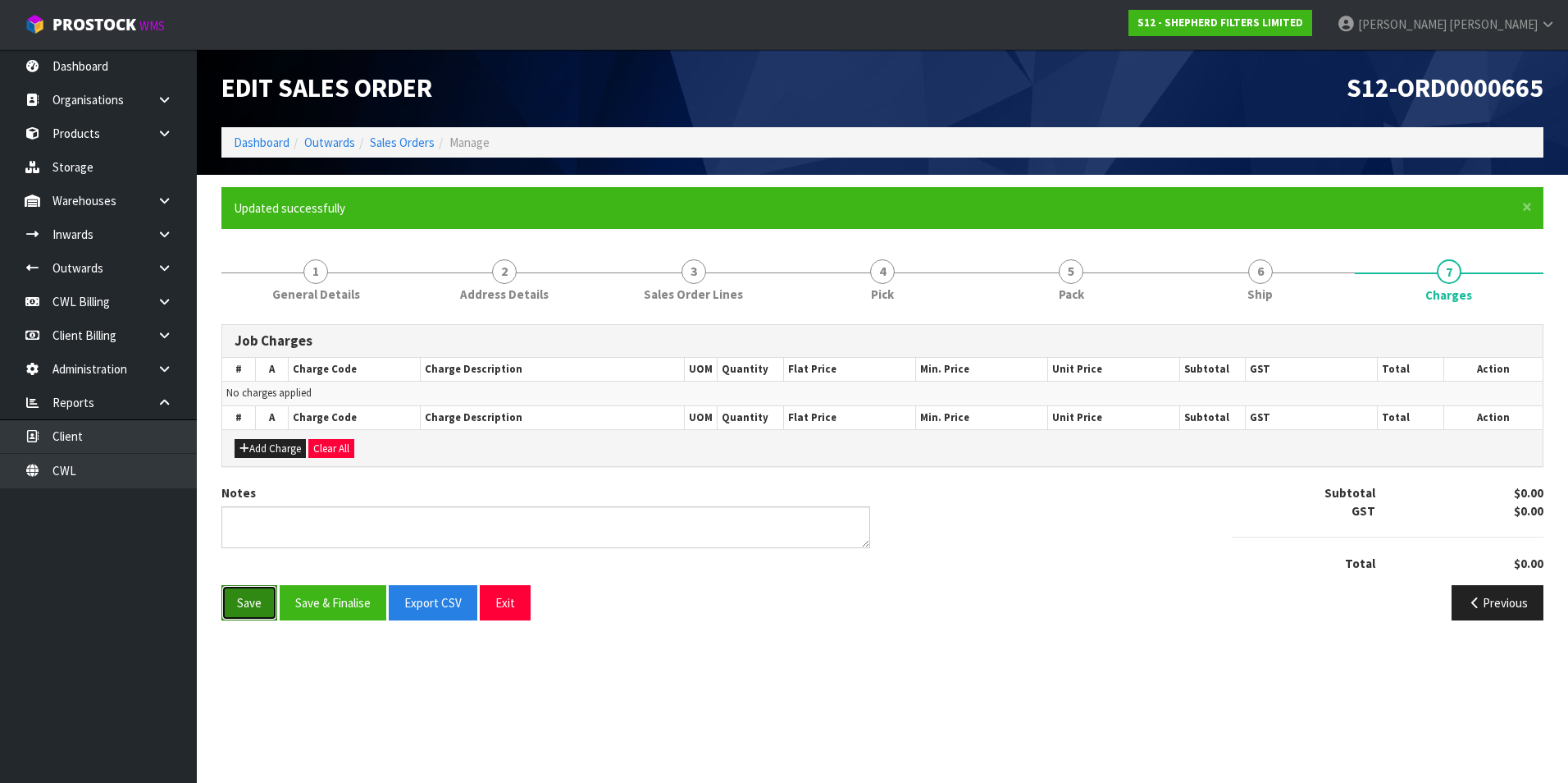
click at [257, 597] on button "Save" at bounding box center [249, 602] width 56 height 35
click at [342, 601] on button "Save & Finalise" at bounding box center [332, 602] width 106 height 35
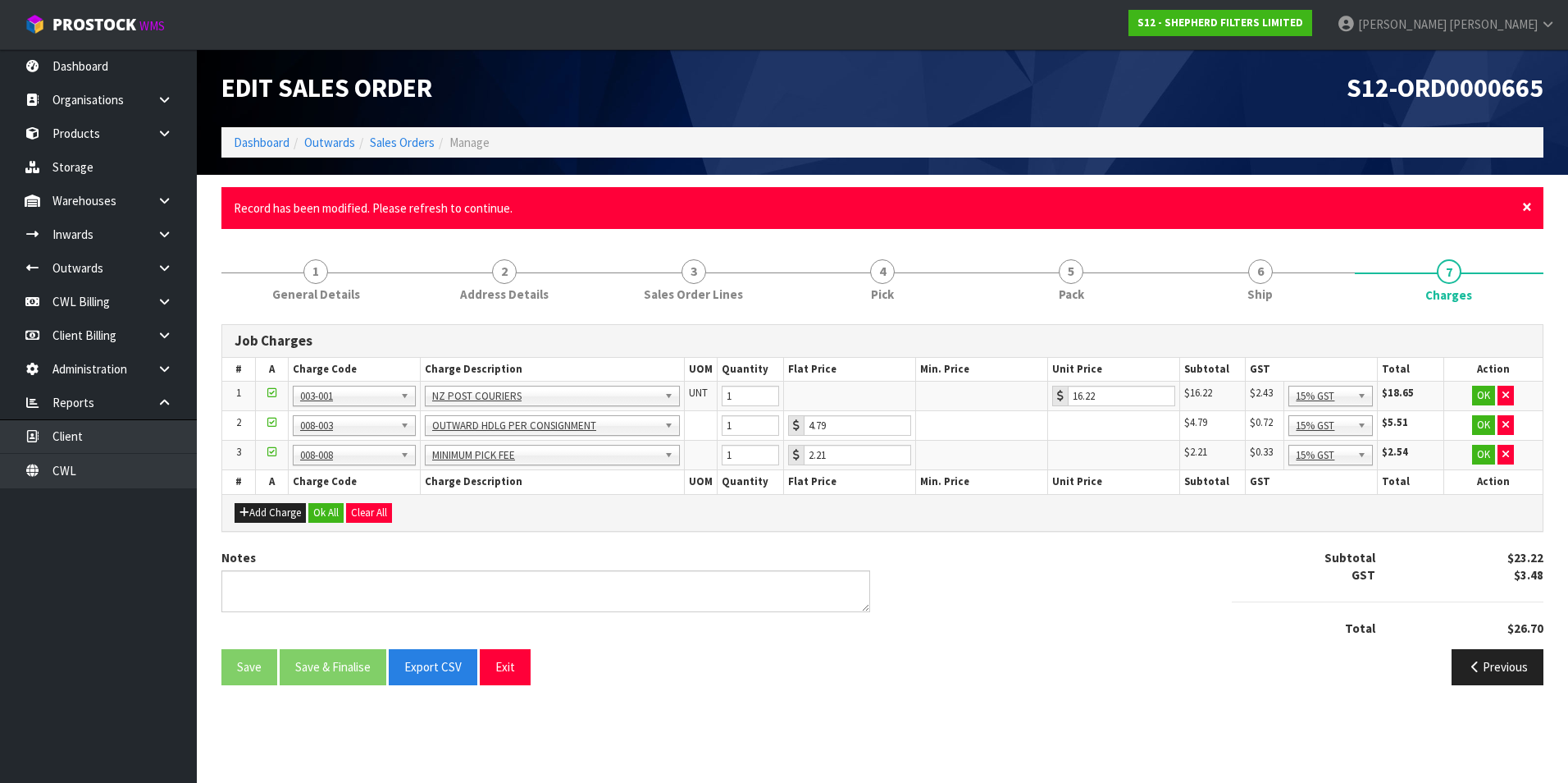
click at [1526, 206] on span "×" at bounding box center [1526, 207] width 10 height 23
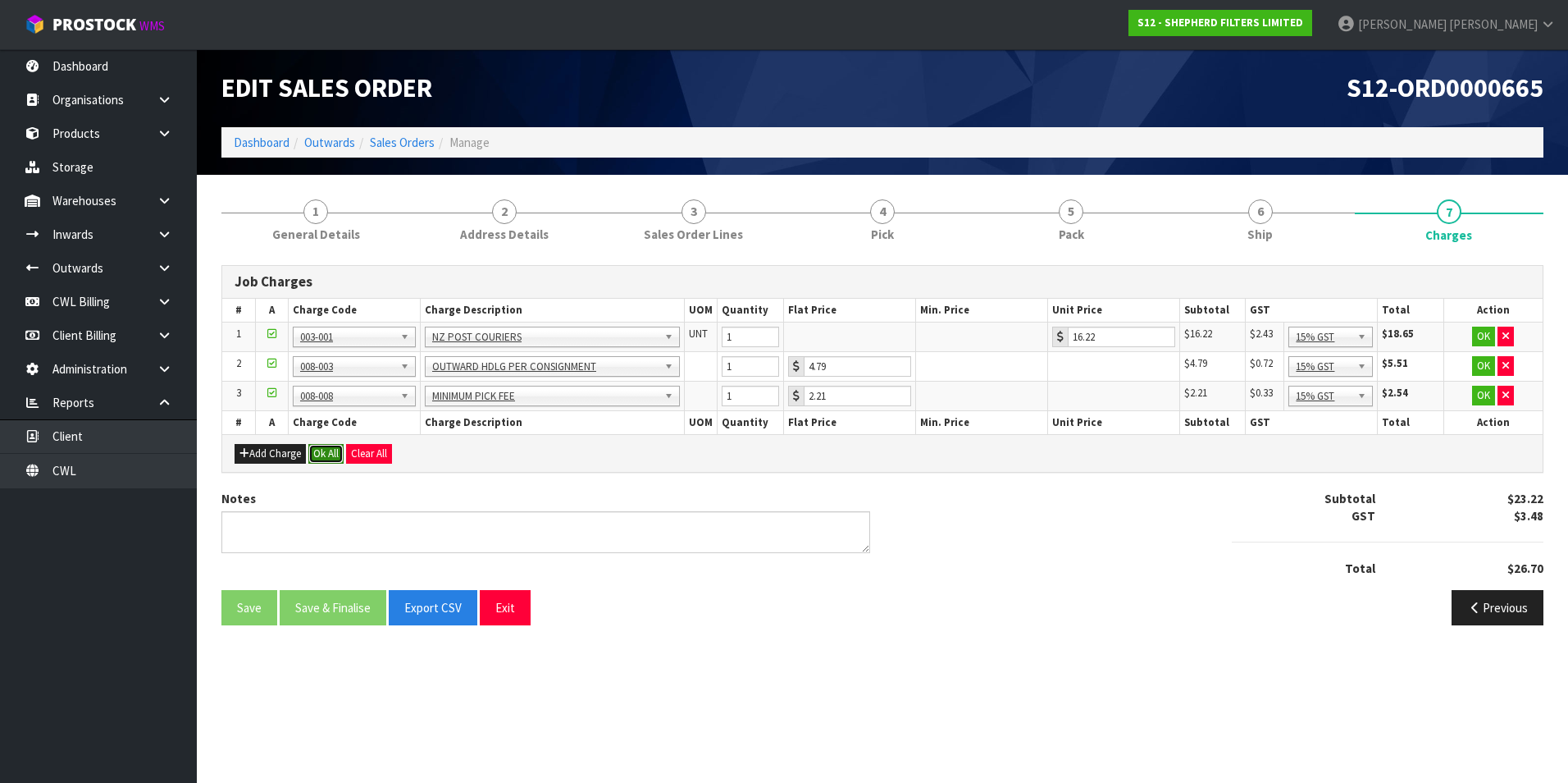
click at [333, 453] on button "Ok All" at bounding box center [326, 453] width 35 height 19
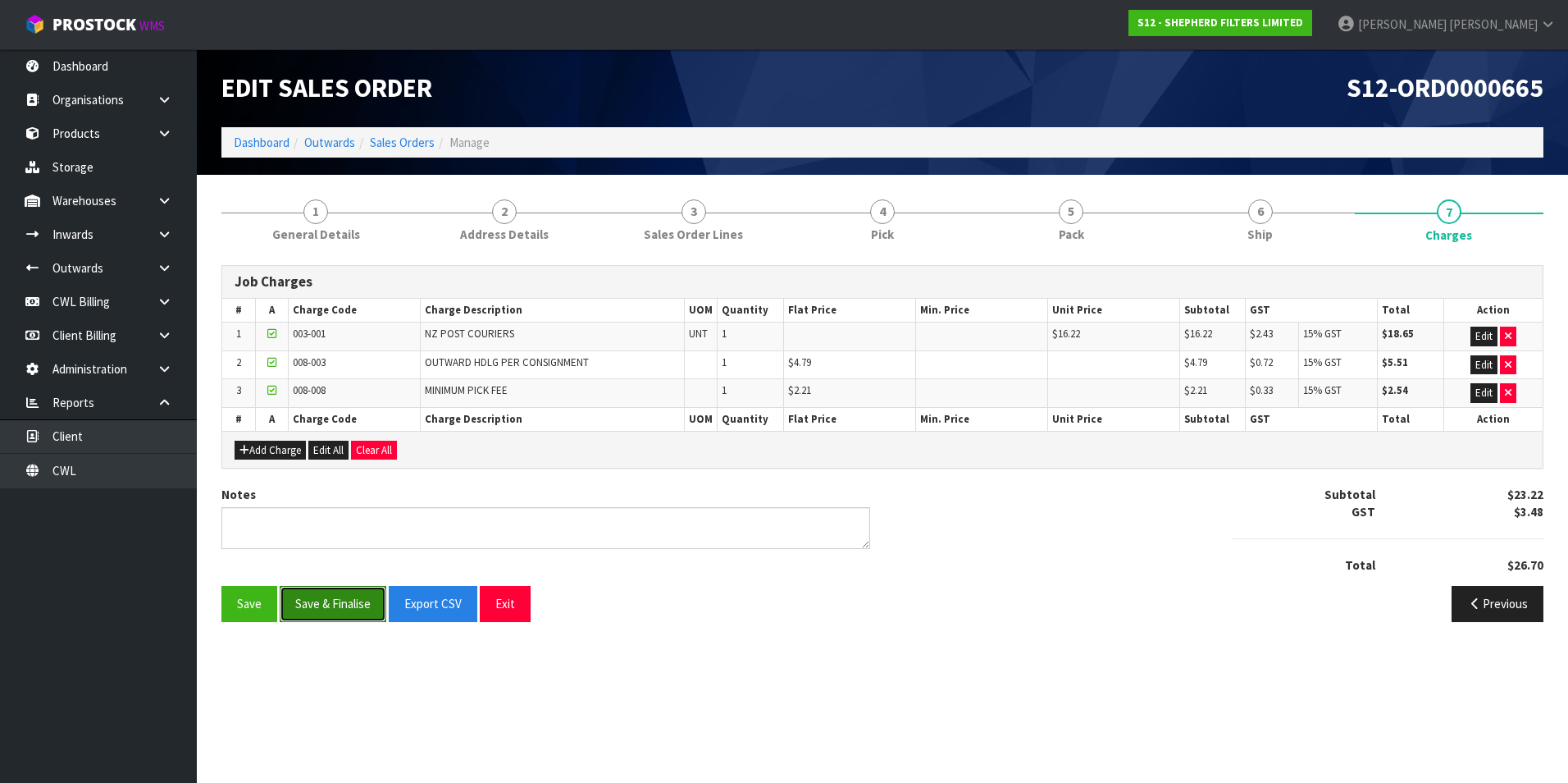
click at [317, 606] on button "Save & Finalise" at bounding box center [332, 603] width 106 height 35
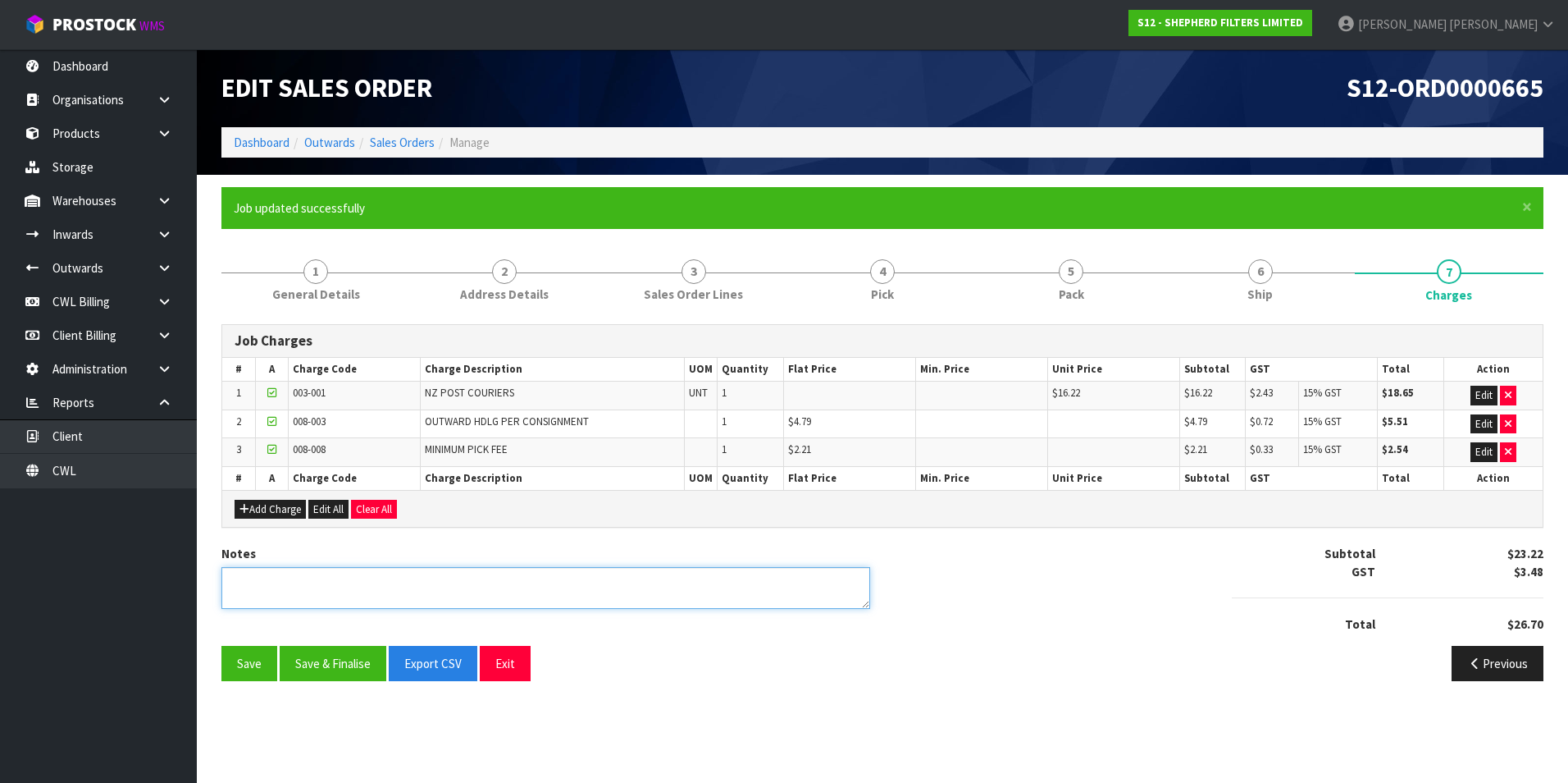
click at [300, 590] on textarea at bounding box center [545, 588] width 648 height 42
type textarea "UNDERT"
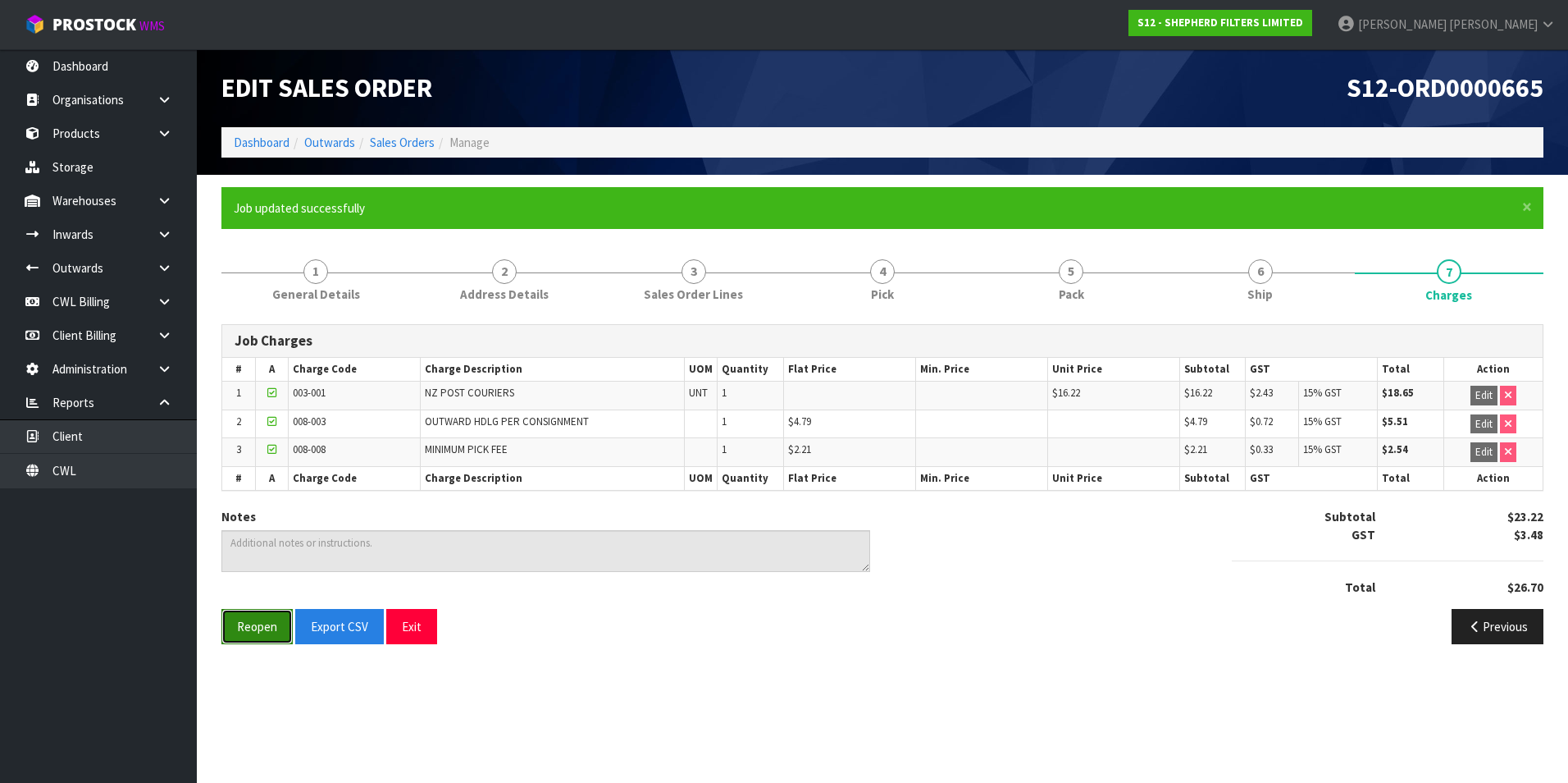
click at [266, 629] on button "Reopen" at bounding box center [257, 626] width 71 height 35
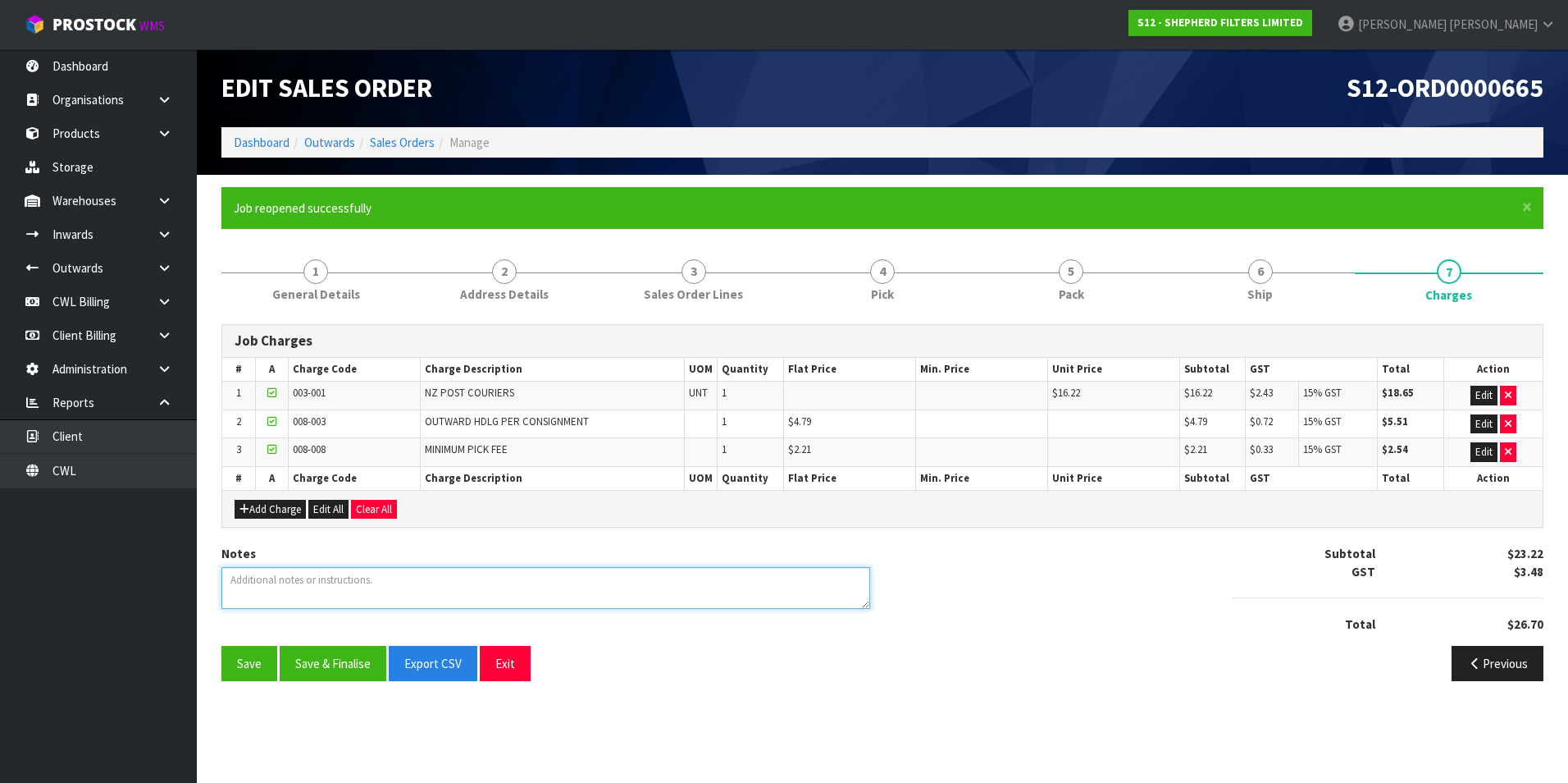
click at [242, 594] on textarea at bounding box center [545, 588] width 648 height 42
type textarea "UNDERTICKETING ADDED"
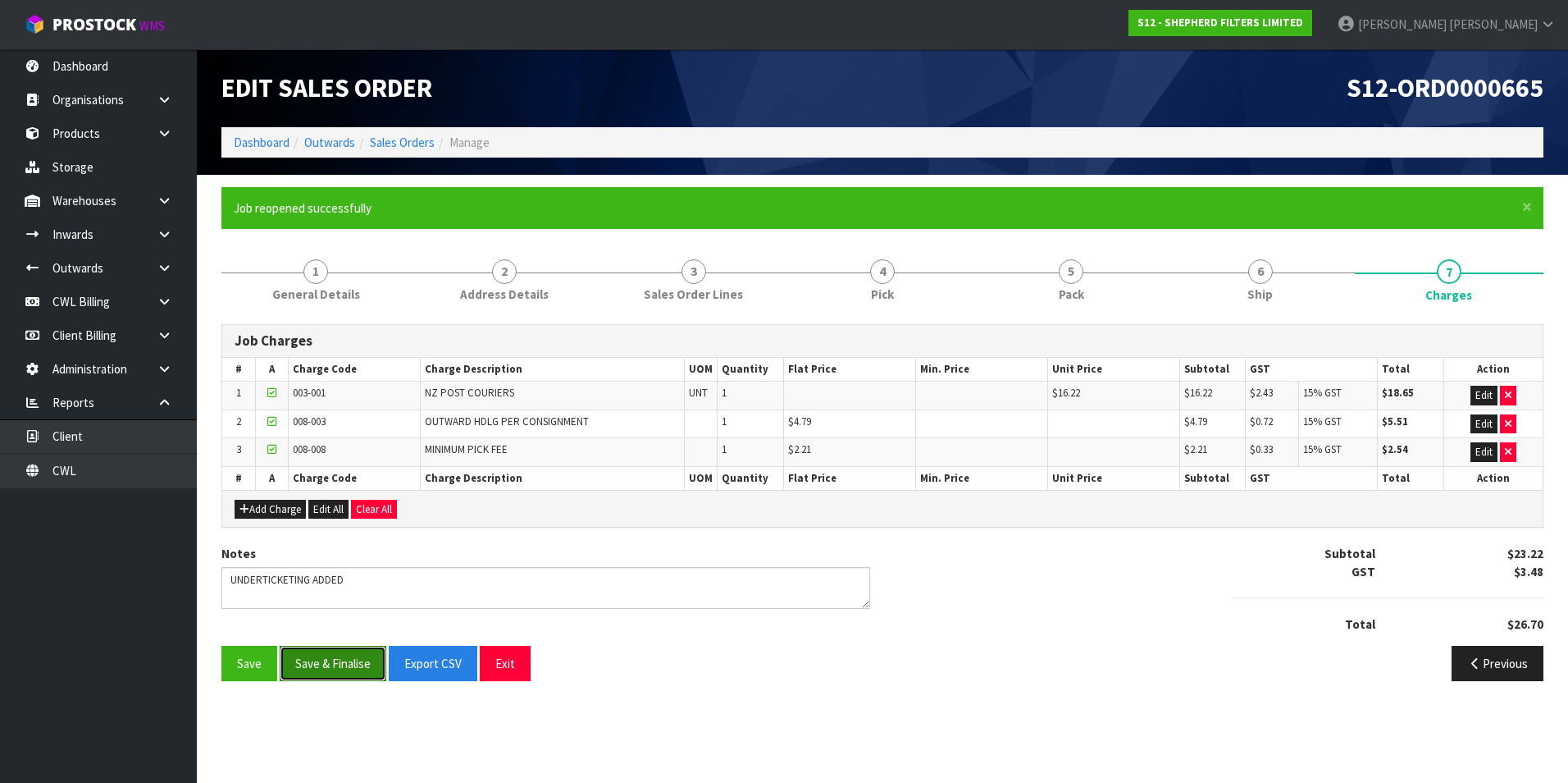
click at [310, 662] on button "Save & Finalise" at bounding box center [332, 663] width 106 height 35
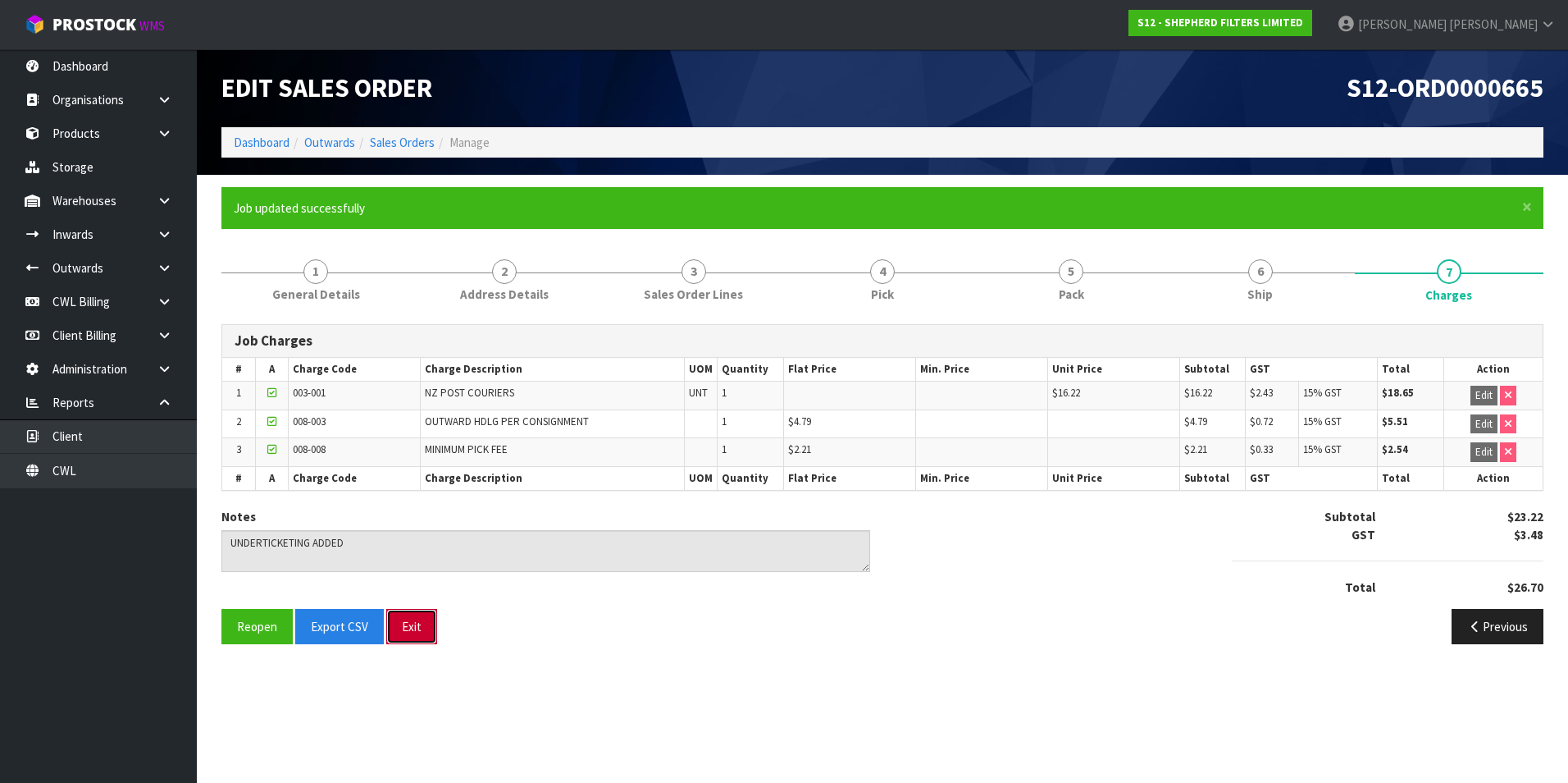
click at [399, 623] on button "Exit" at bounding box center [412, 626] width 51 height 35
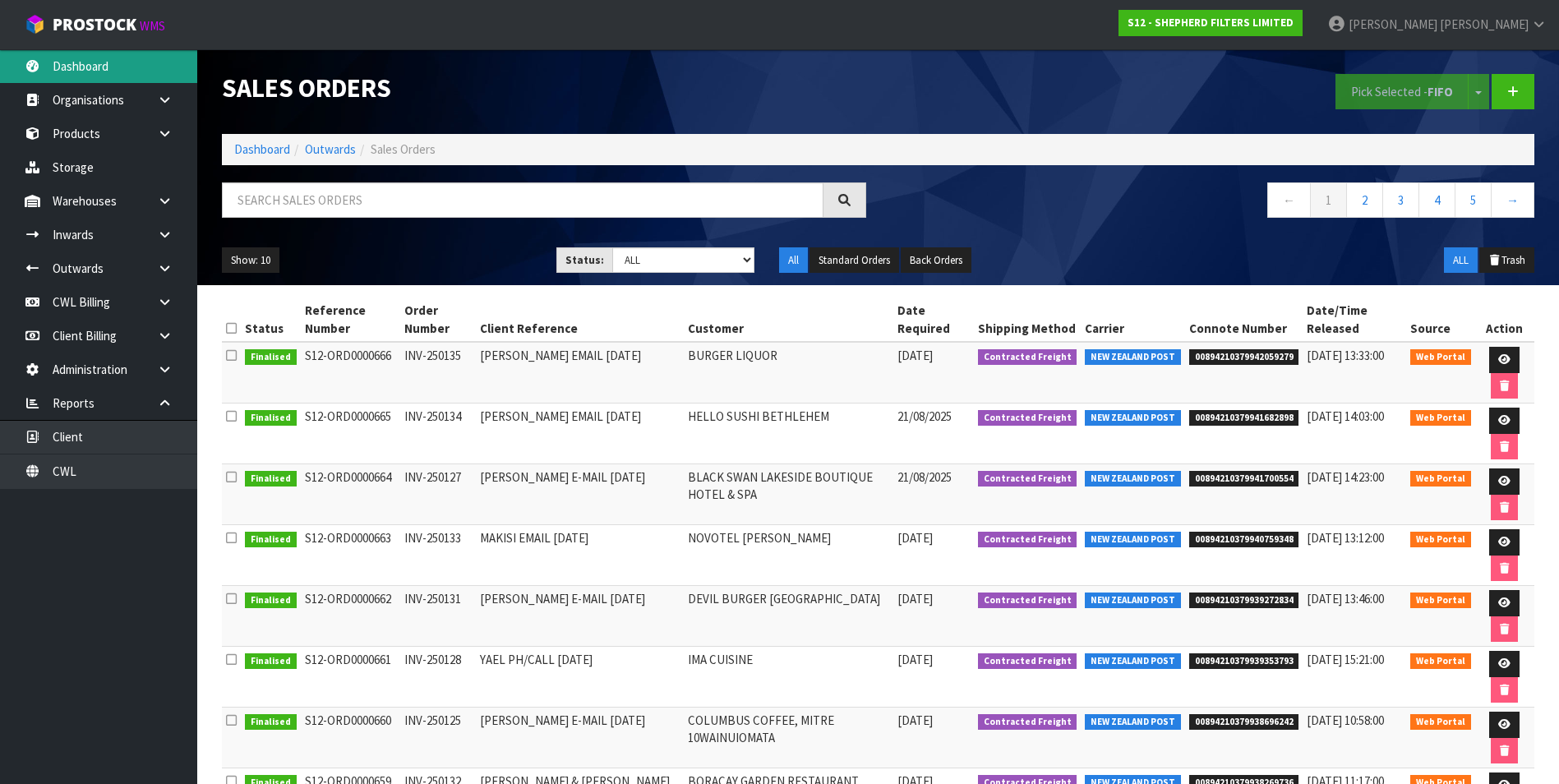
click at [94, 68] on link "Dashboard" at bounding box center [99, 66] width 198 height 34
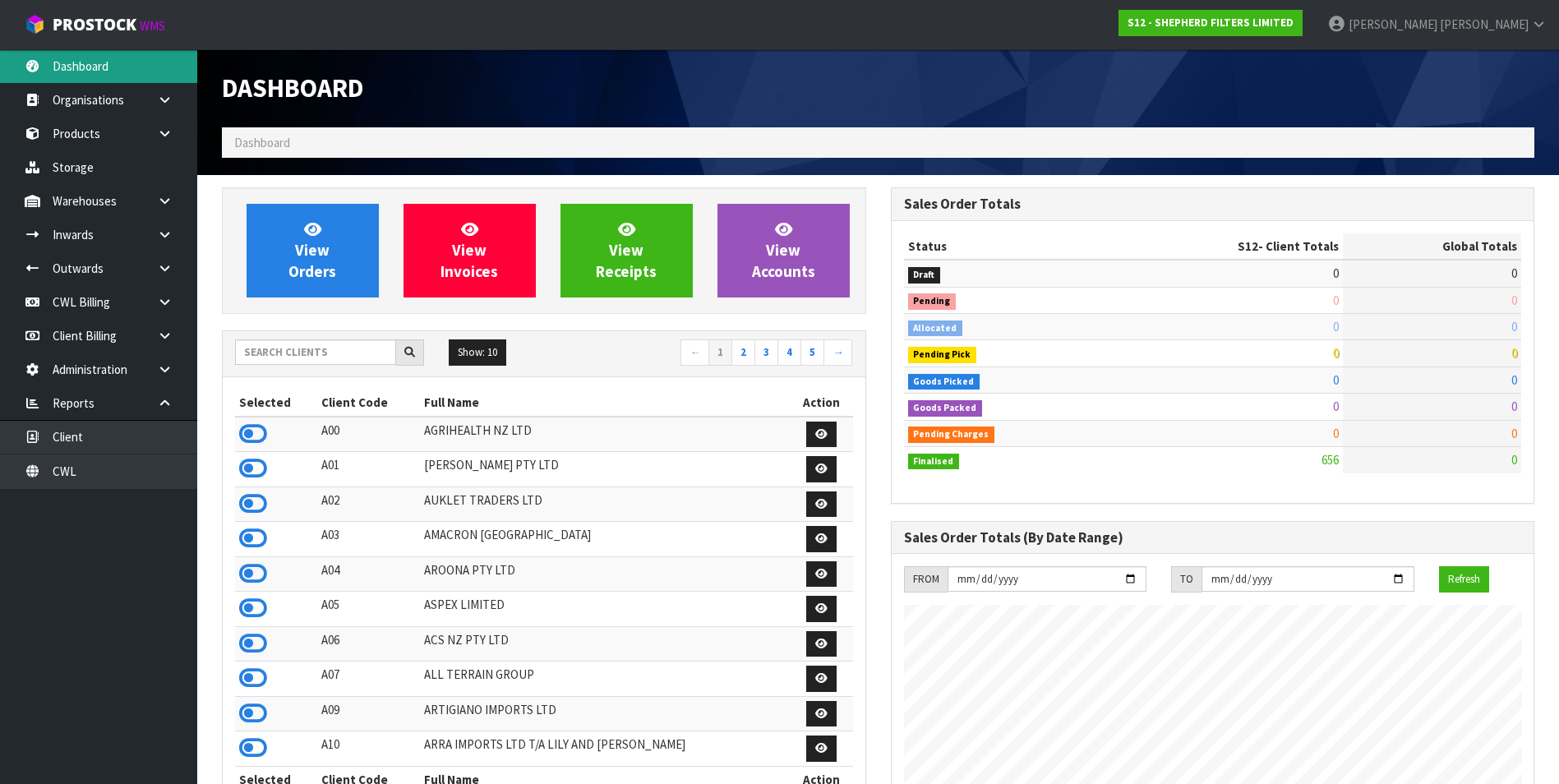
scroll to position [1085, 668]
click at [285, 354] on input "text" at bounding box center [316, 352] width 161 height 25
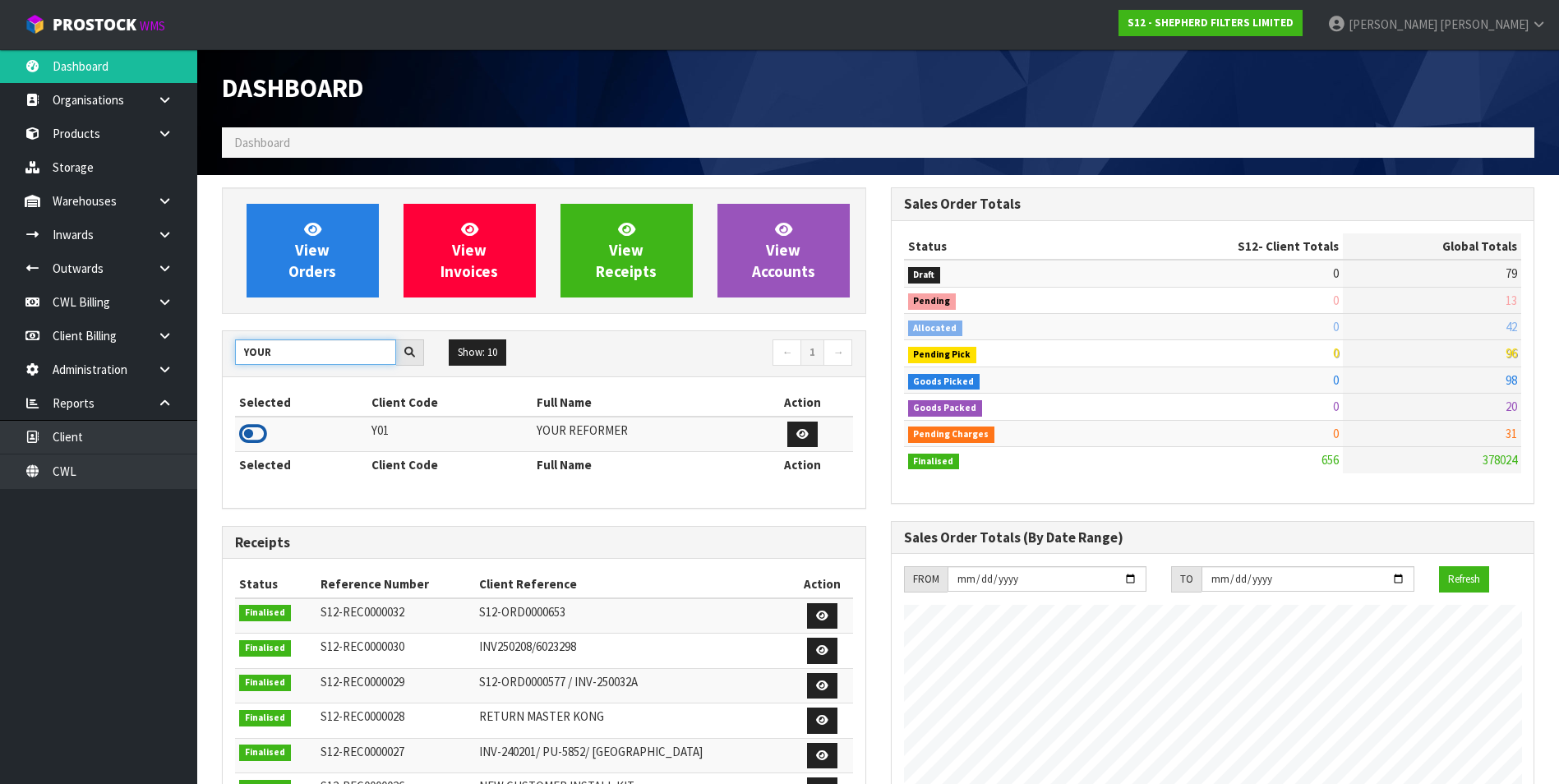
type input "YOUR"
click at [248, 432] on icon at bounding box center [253, 433] width 28 height 24
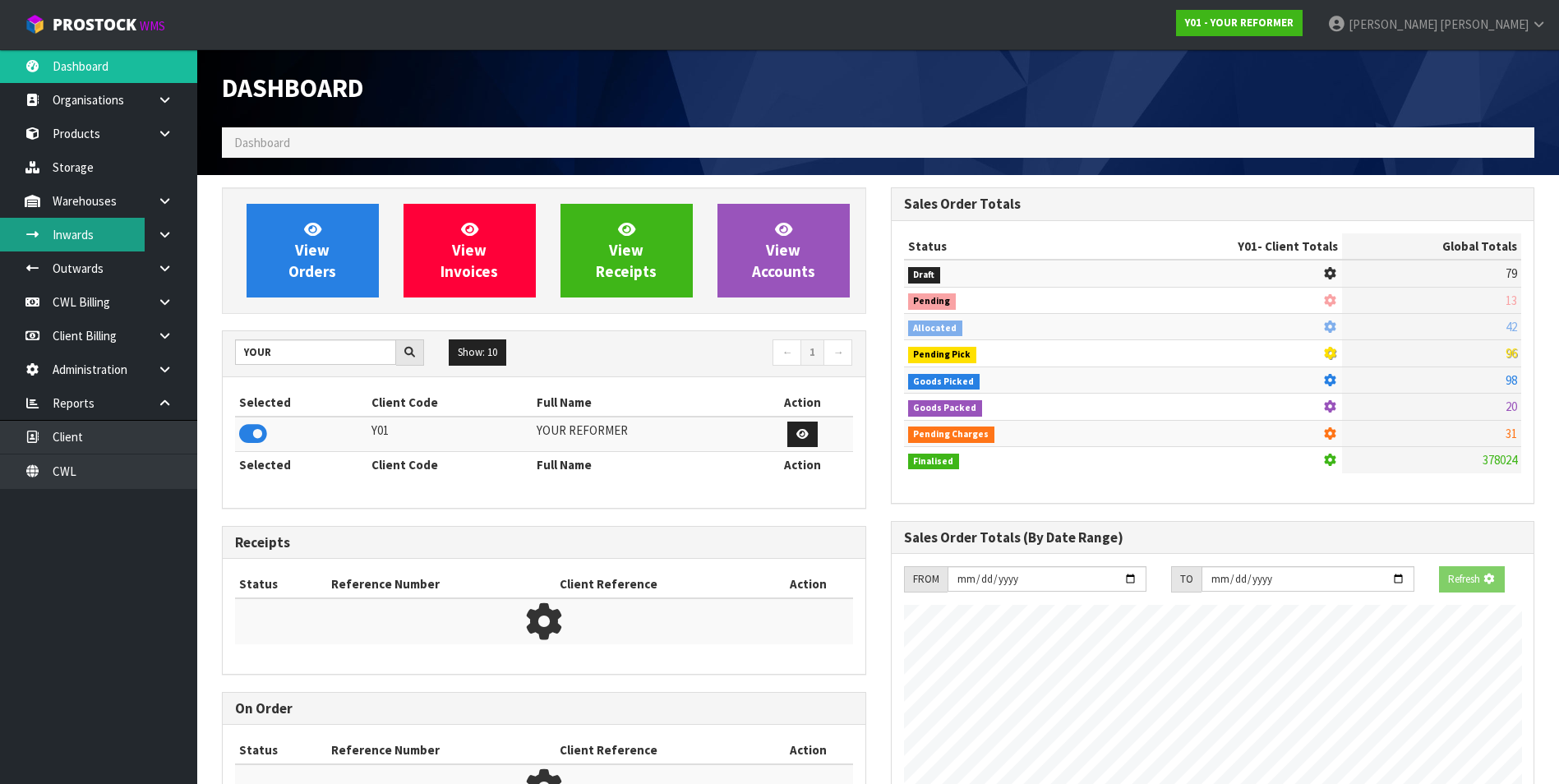
scroll to position [1245, 668]
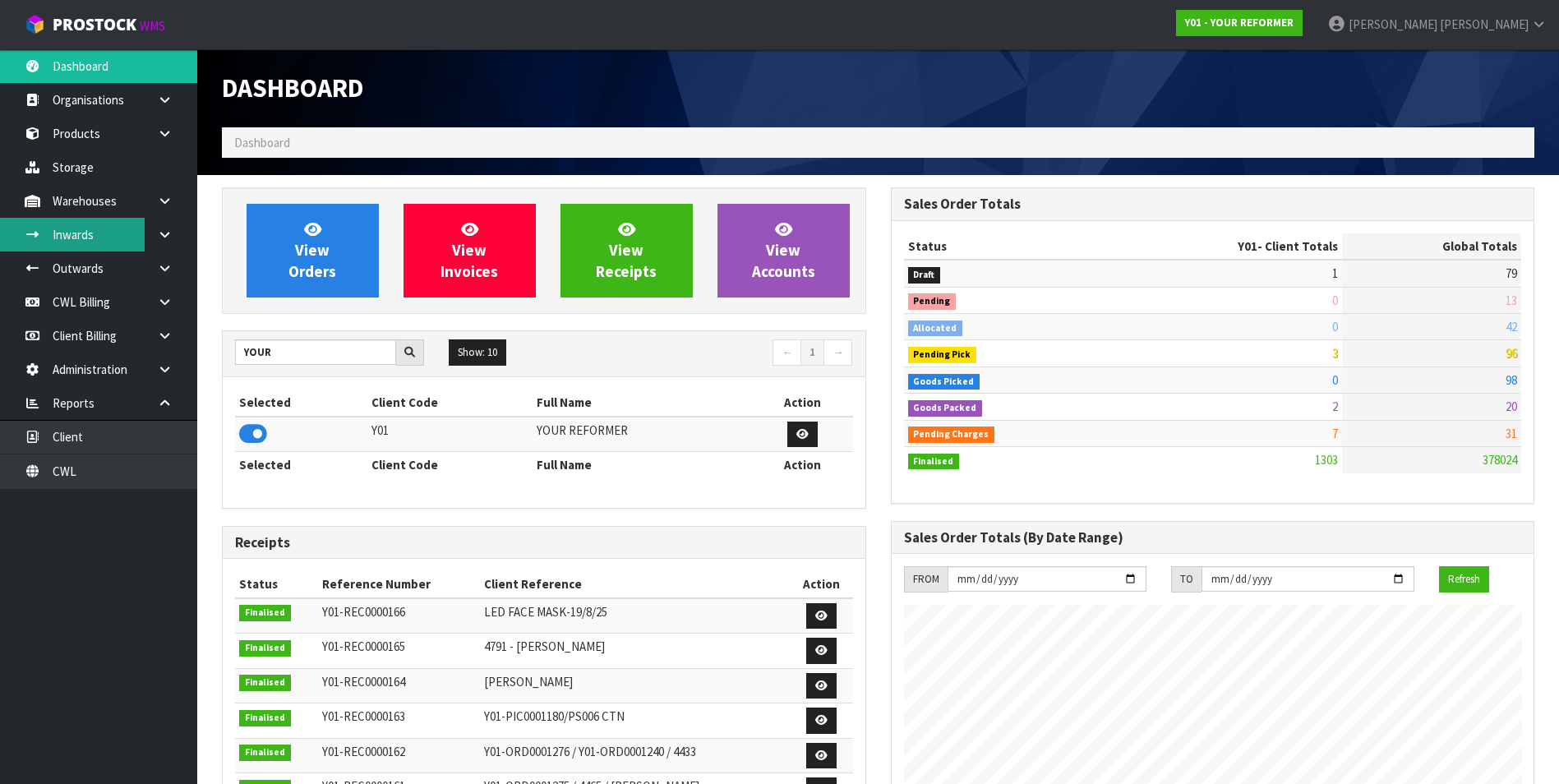
click at [139, 231] on link "Inwards" at bounding box center [99, 234] width 198 height 34
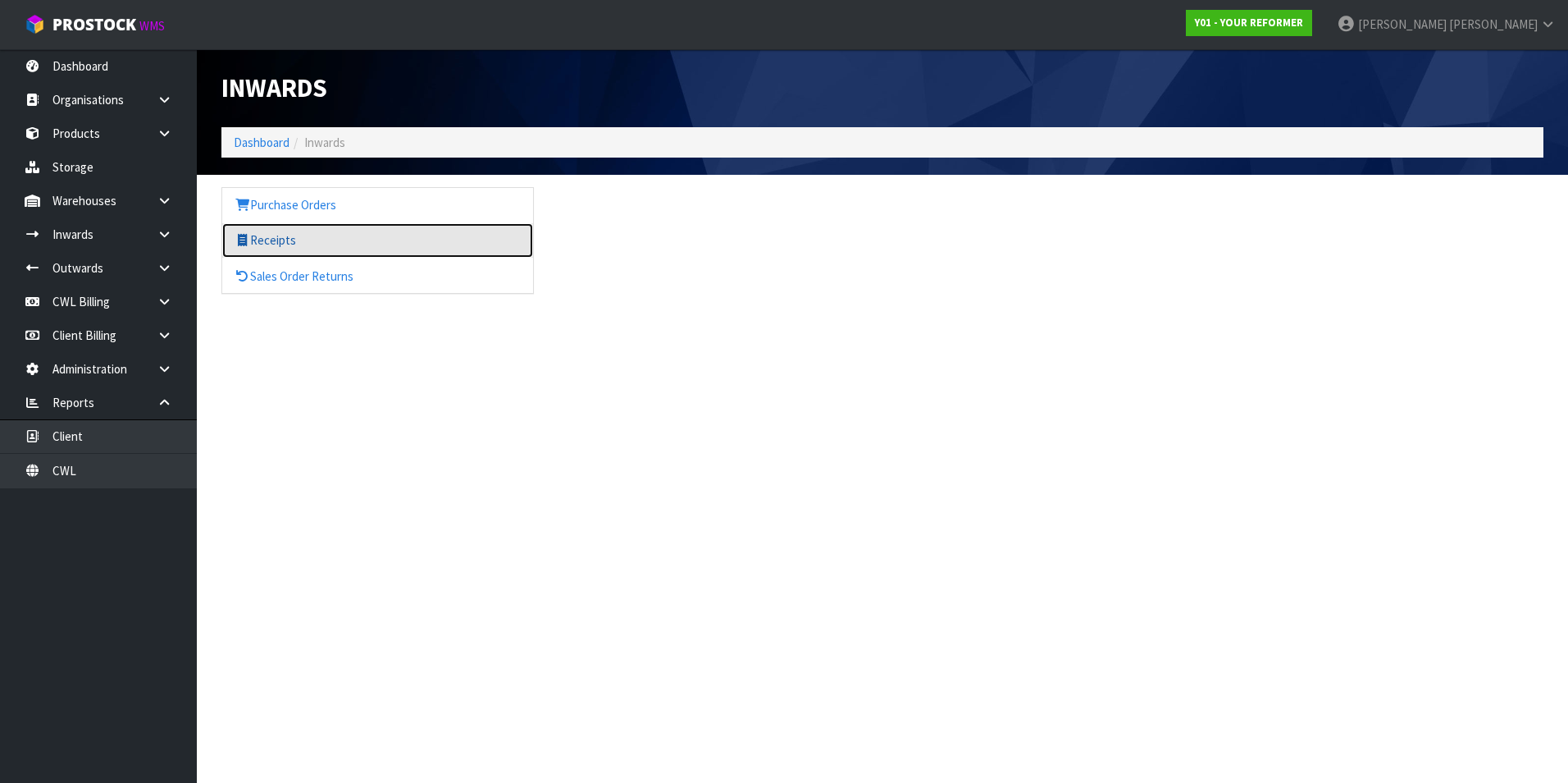
click at [273, 236] on link "Receipts" at bounding box center [378, 240] width 311 height 34
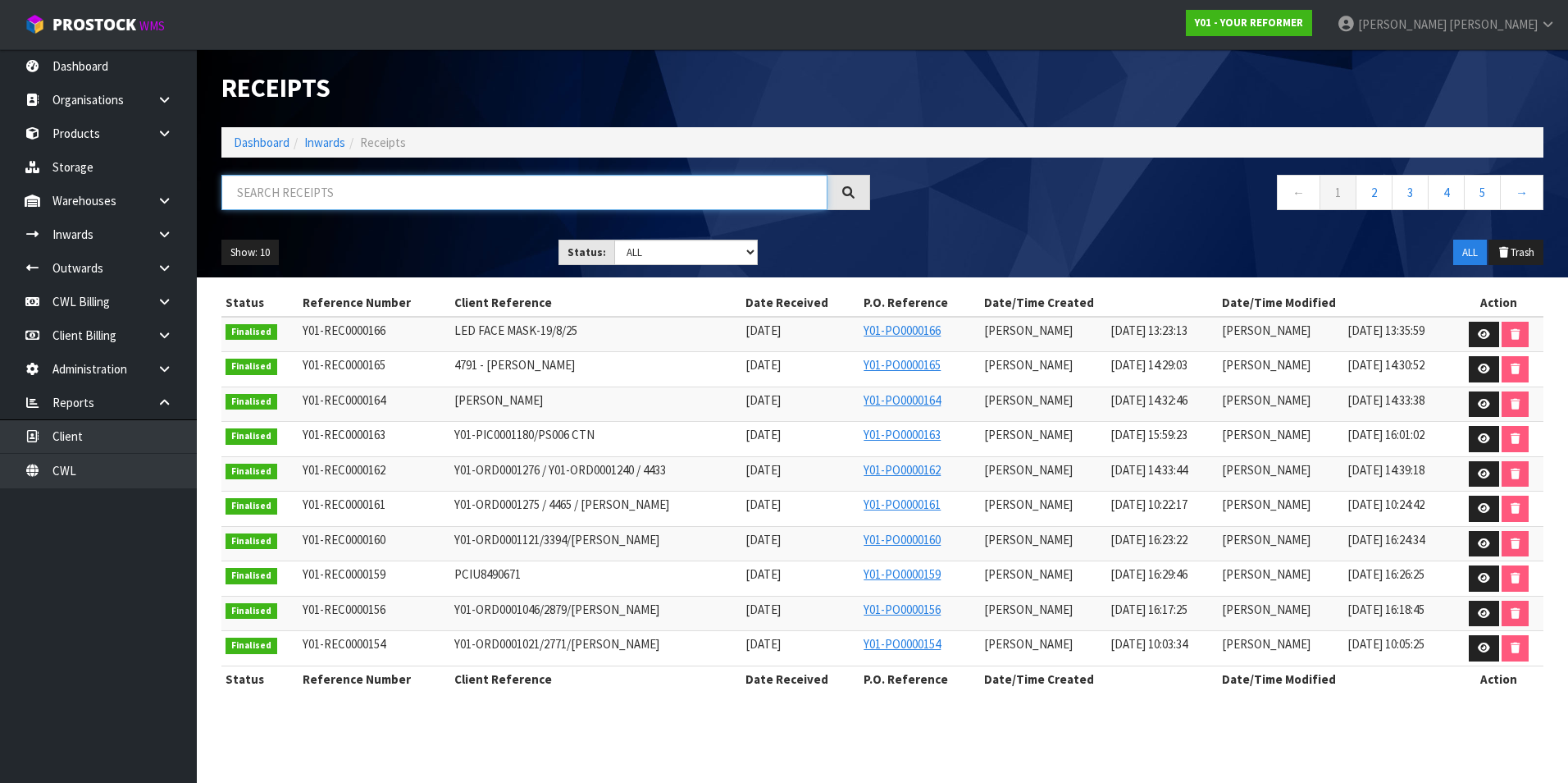
click at [293, 188] on input "text" at bounding box center [524, 192] width 606 height 35
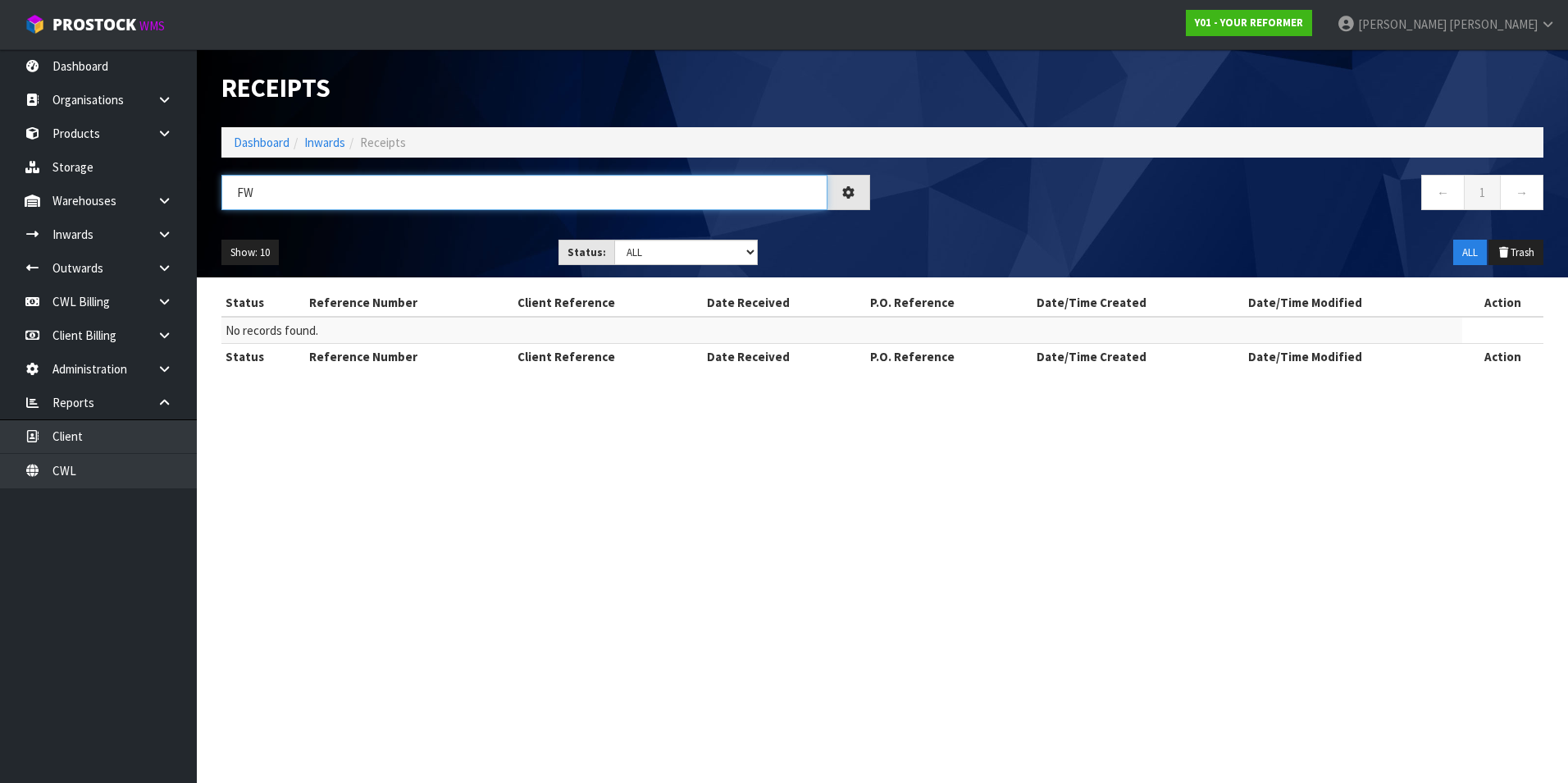
type input "F"
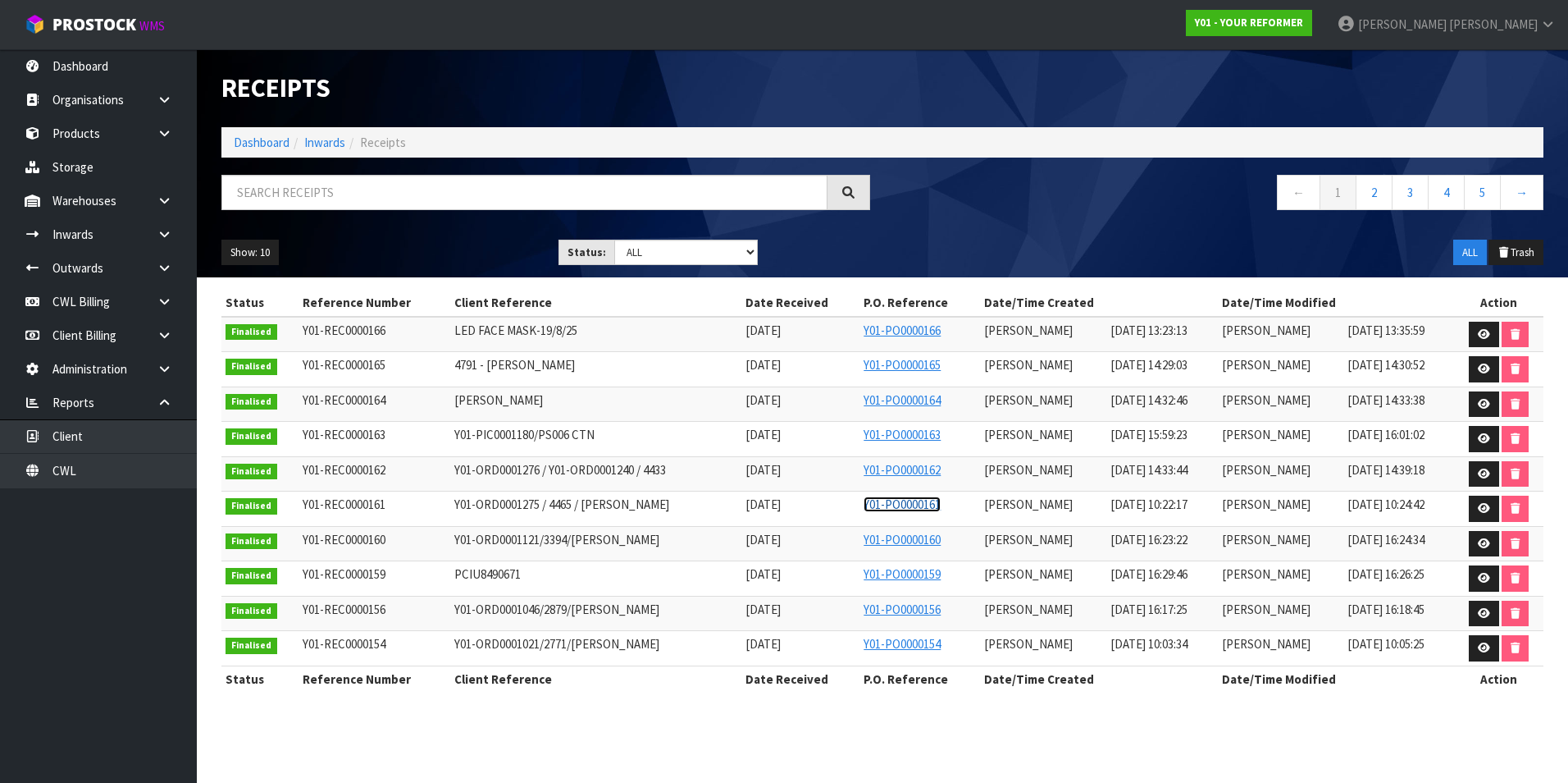
click at [887, 503] on link "Y01-PO0000161" at bounding box center [902, 505] width 77 height 15
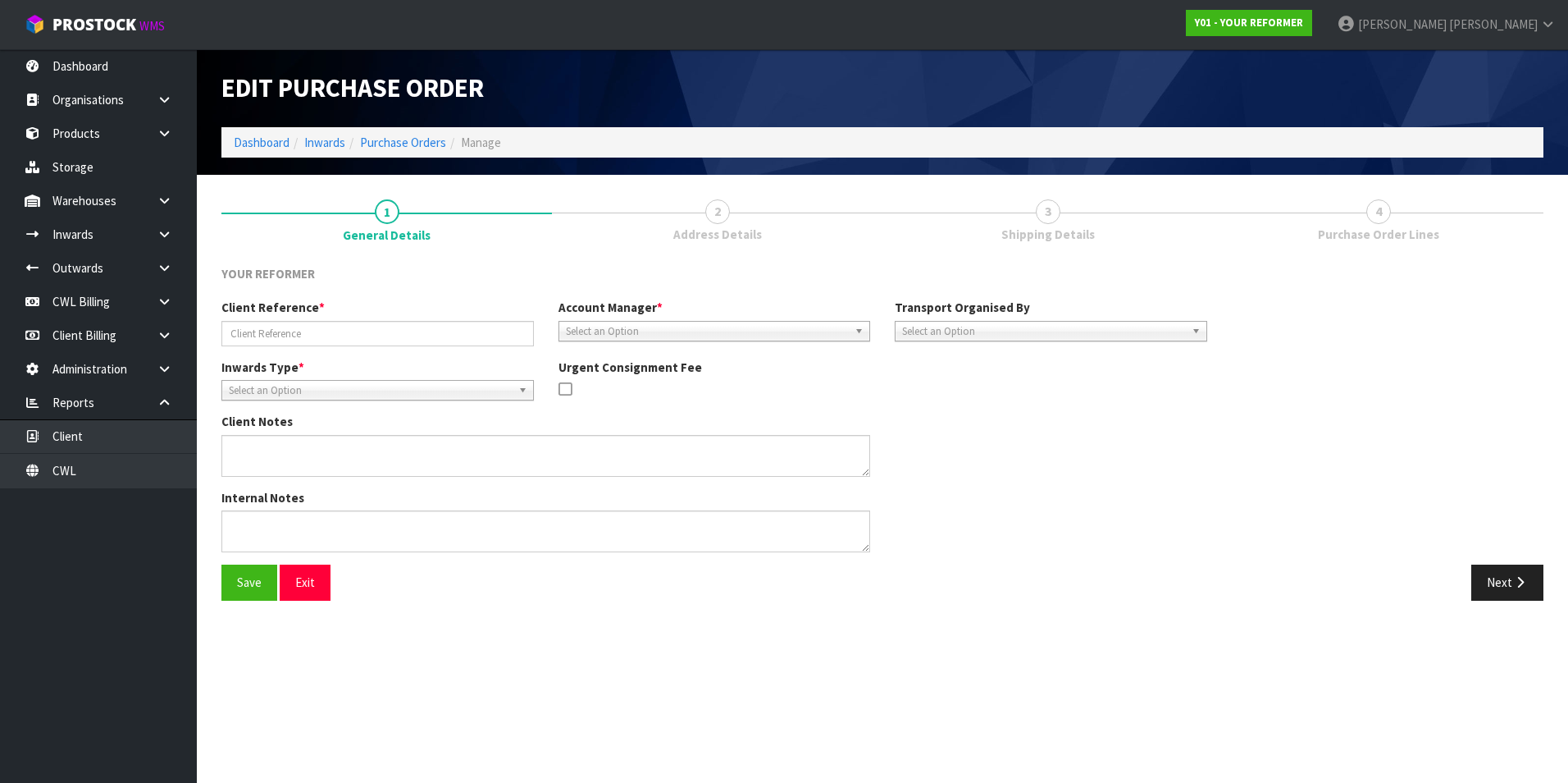
type input "Y01-ORD0001275 / 4465 / [PERSON_NAME]"
type textarea "RETURNING ORDER Y01-ORD0001246 - FLD-MCA-01 X 1 AND PB-MCA"
type textarea "PLEASE CONFIRM RETURN FREIGHT CHARGE FROM MF PORTAL."
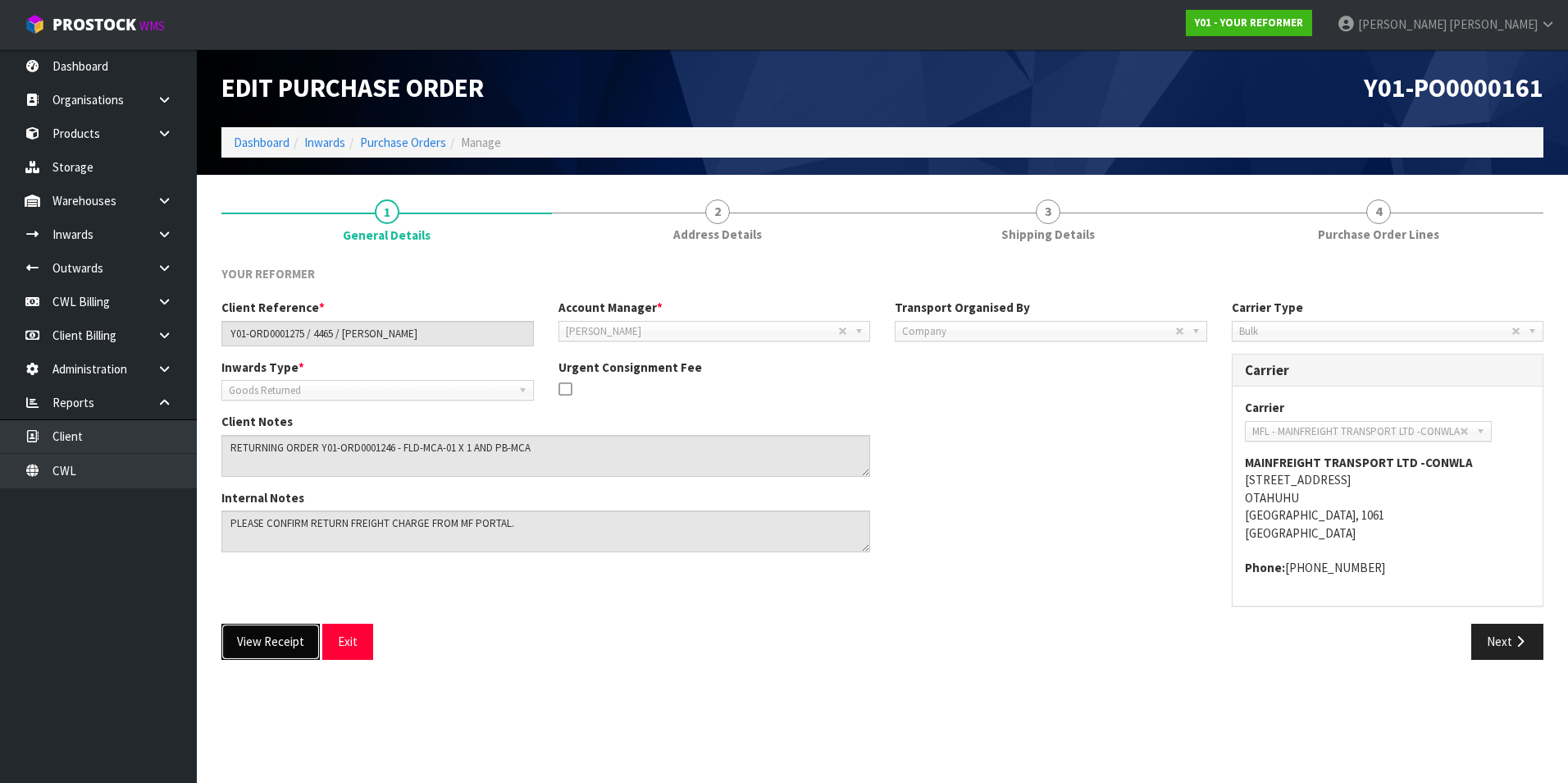
click at [265, 646] on button "View Receipt" at bounding box center [271, 641] width 99 height 35
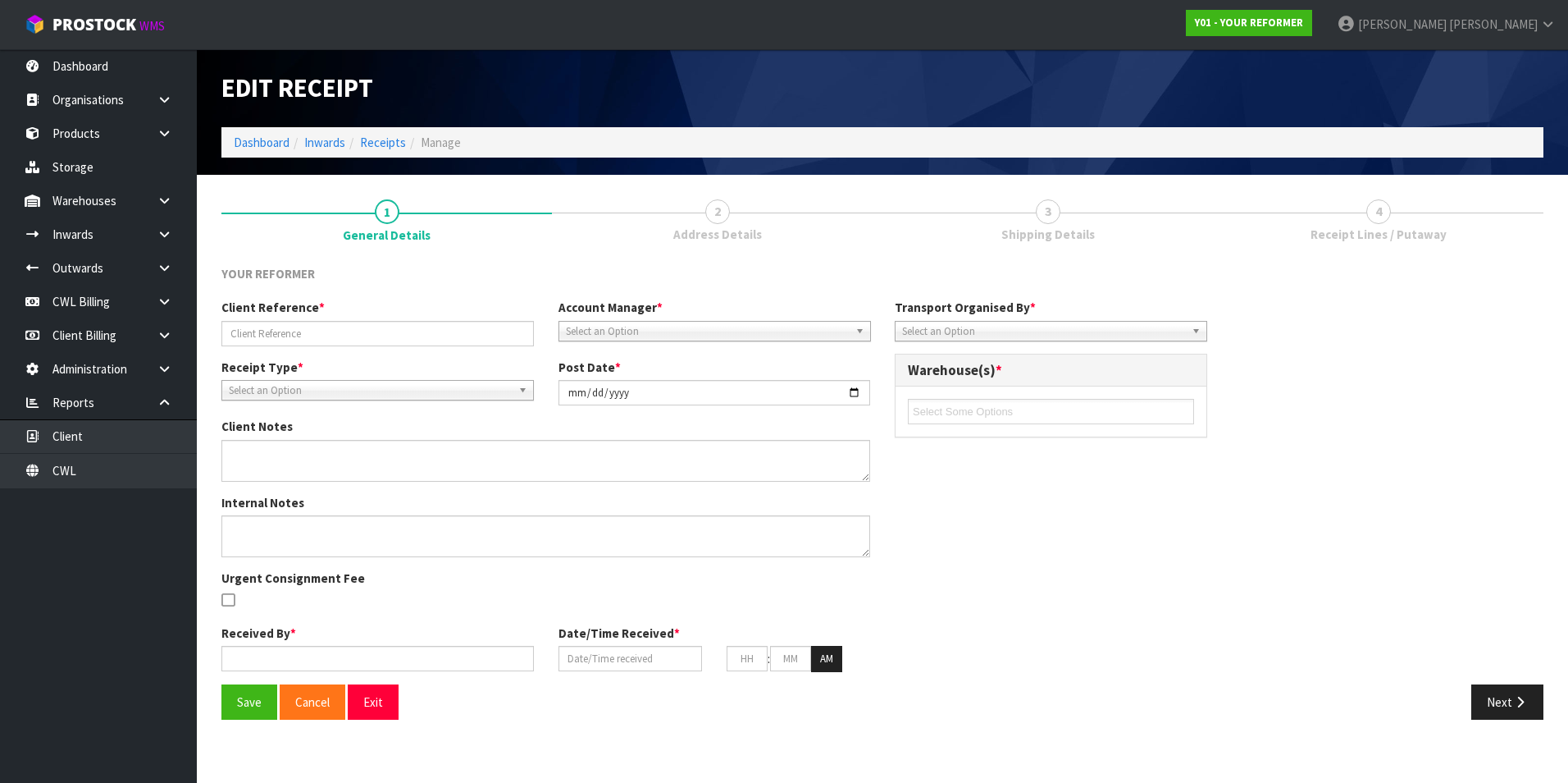
type input "Y01-ORD0001275 / 4465 / [PERSON_NAME]"
type input "[DATE]"
type textarea "RETURNING ORDER Y01-ORD0001246 - FLD-MCA-01 X 1 AND PB-MCA"
type textarea "PLEASE CONFIRM RETURN FREIGHT CHARGE FROM MF PORTAL."
type input "[PERSON_NAME]"
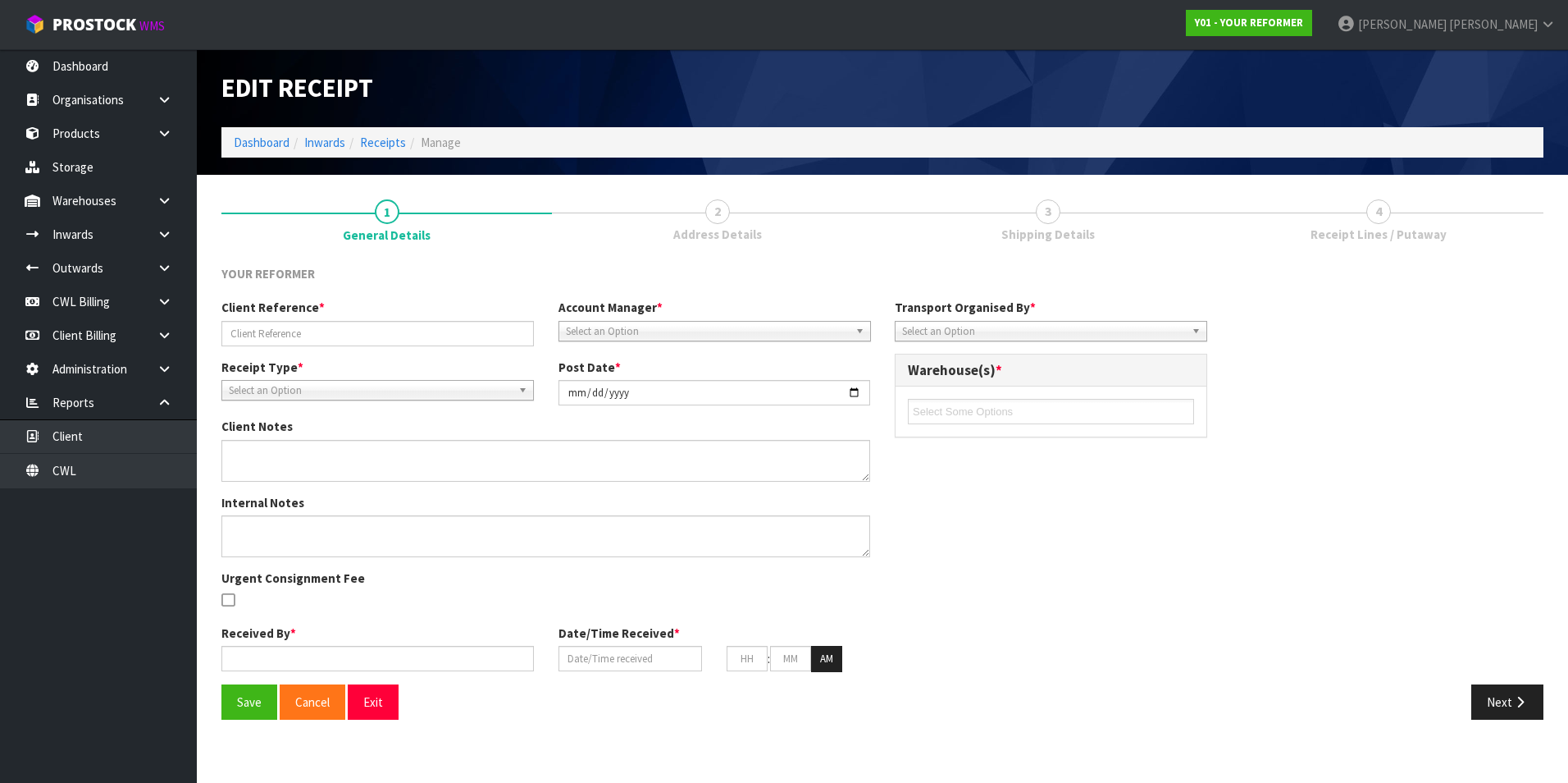
type input "[DATE]"
type input "10"
type input "22"
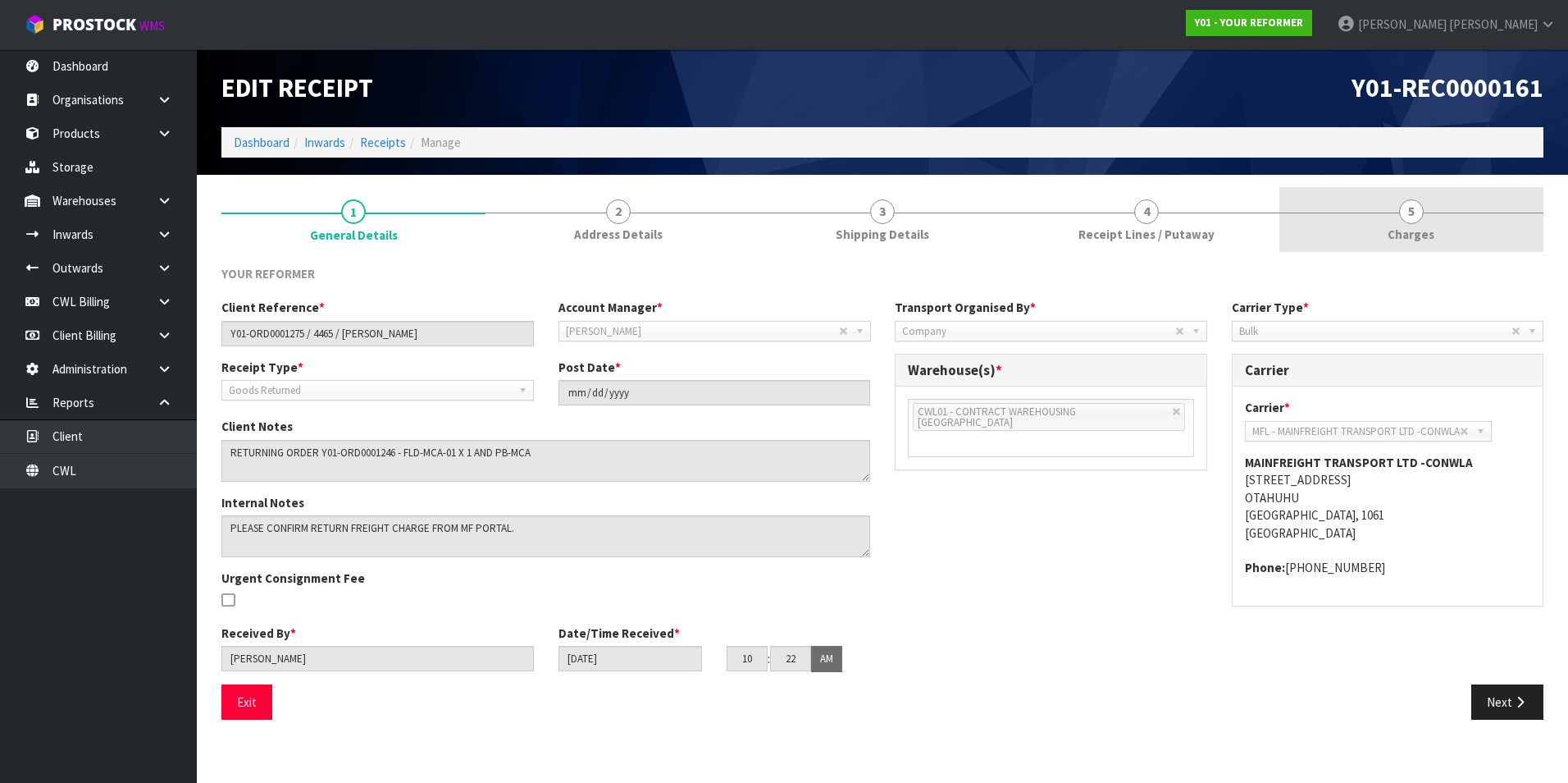
click at [1423, 215] on span "5" at bounding box center [1411, 211] width 24 height 24
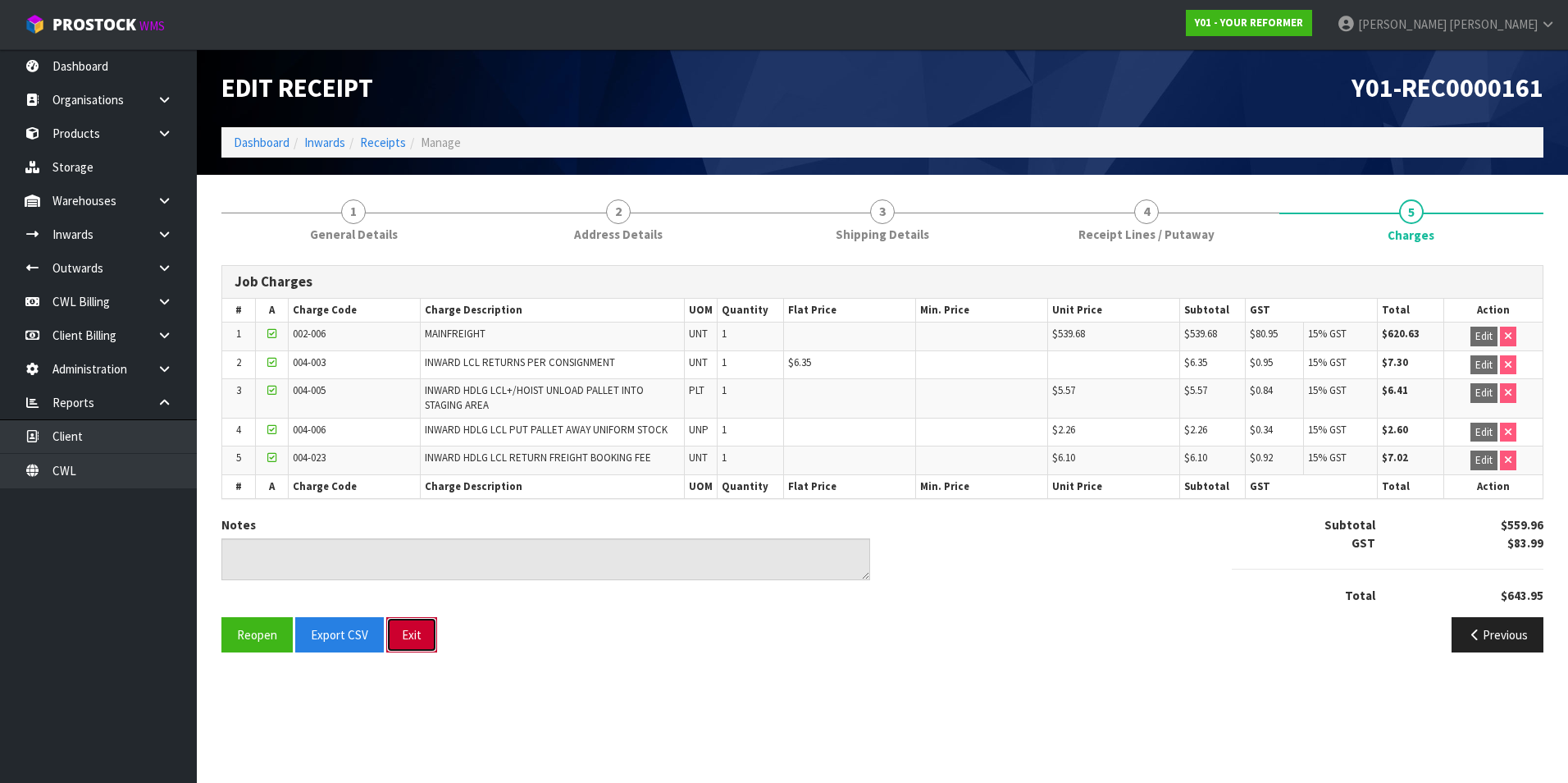
click at [412, 642] on button "Exit" at bounding box center [412, 634] width 51 height 35
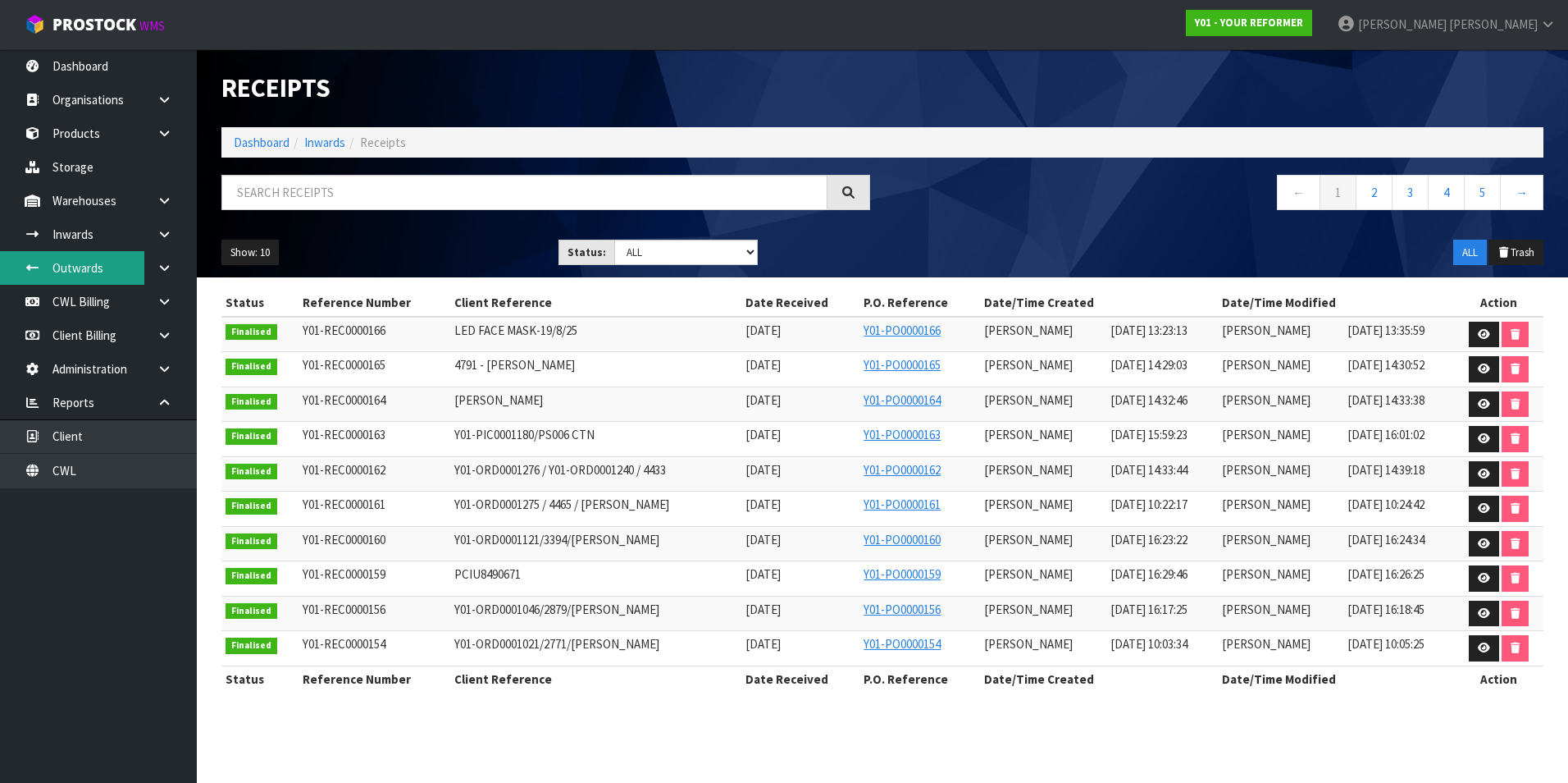
click at [93, 274] on link "Outwards" at bounding box center [99, 268] width 197 height 34
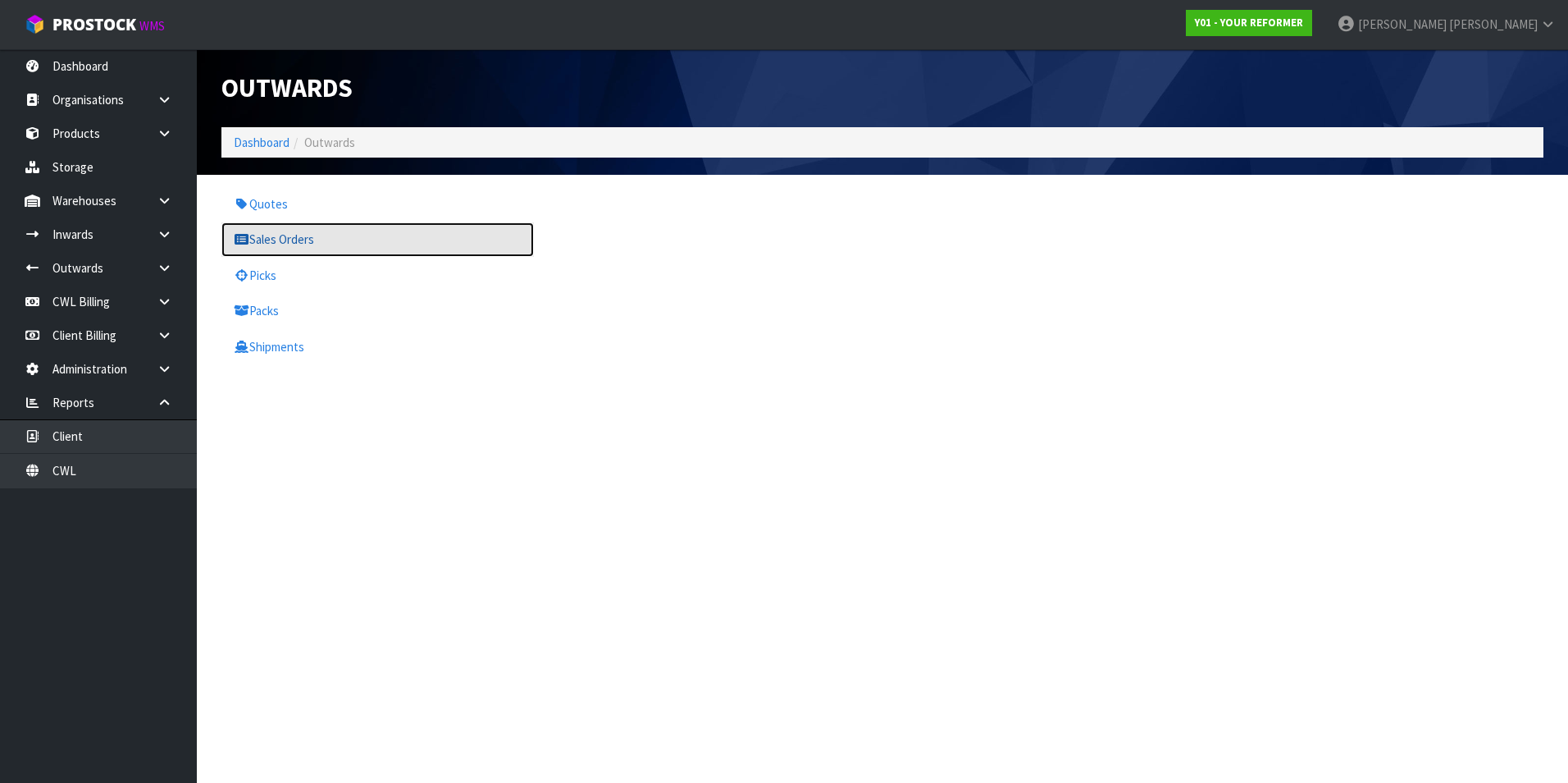
click at [266, 247] on link "Sales Orders" at bounding box center [377, 239] width 312 height 34
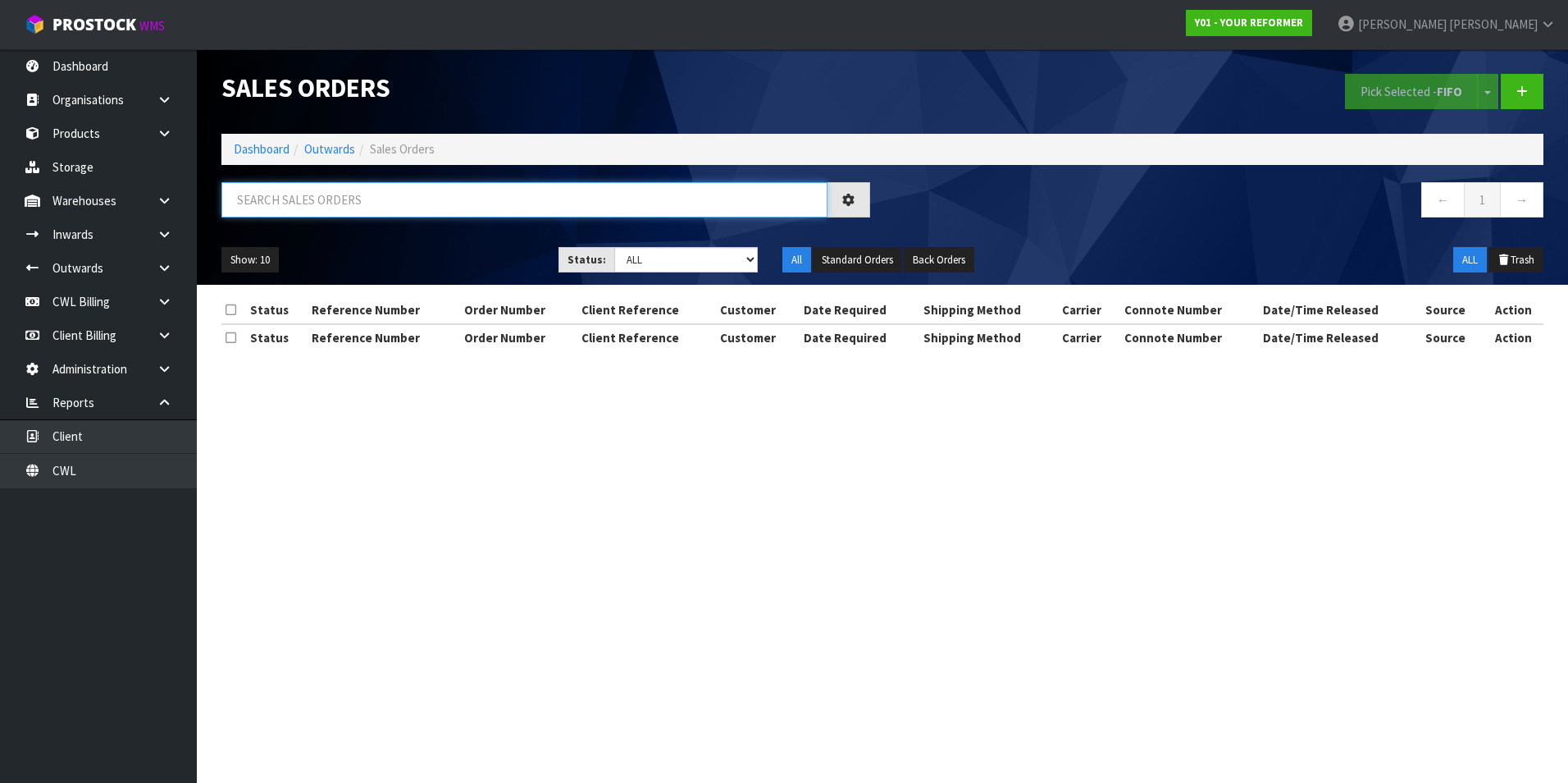
click at [252, 195] on input "text" at bounding box center [524, 199] width 606 height 35
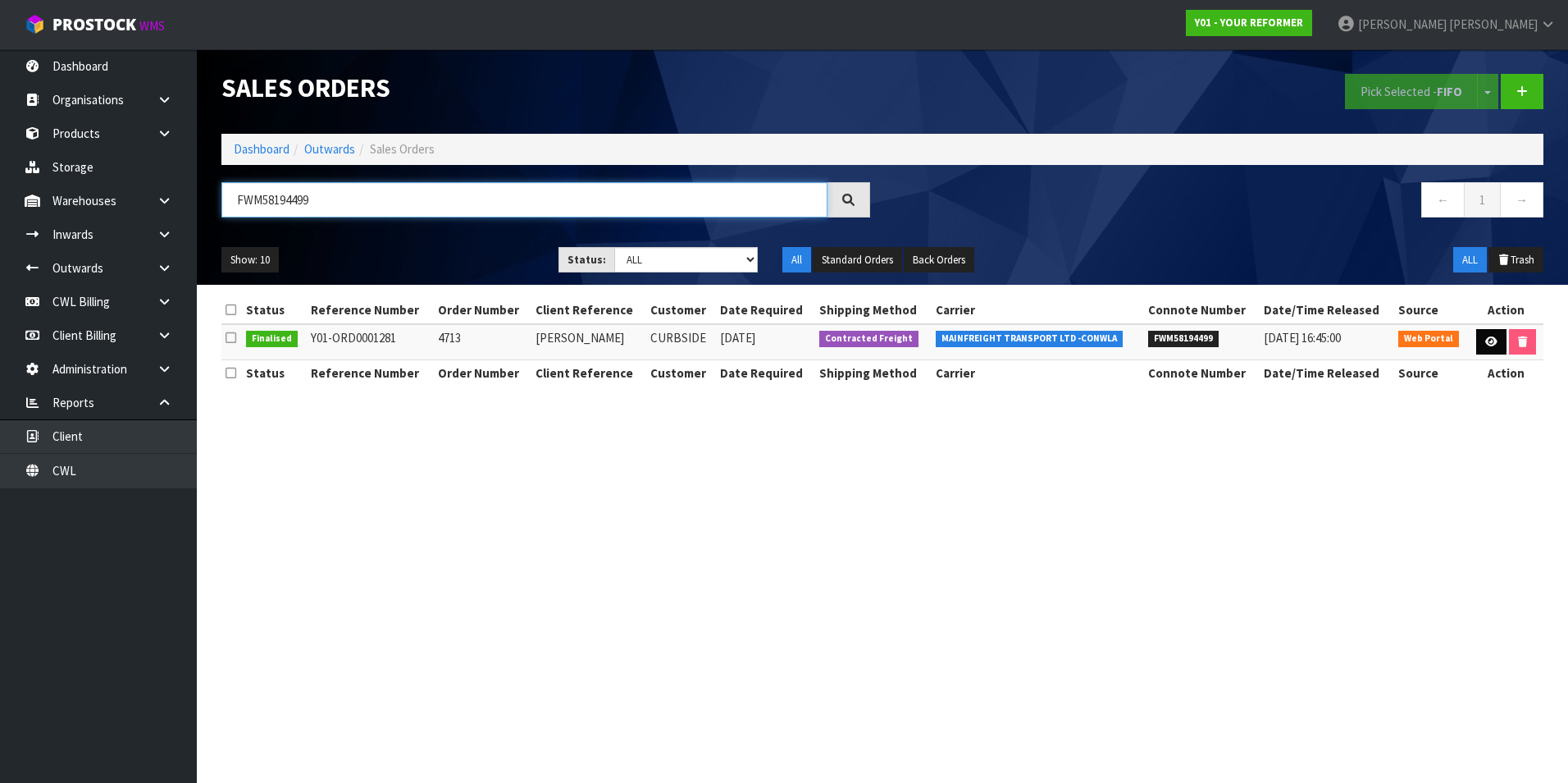
type input "FWM58194499"
click at [1478, 344] on link at bounding box center [1491, 341] width 30 height 26
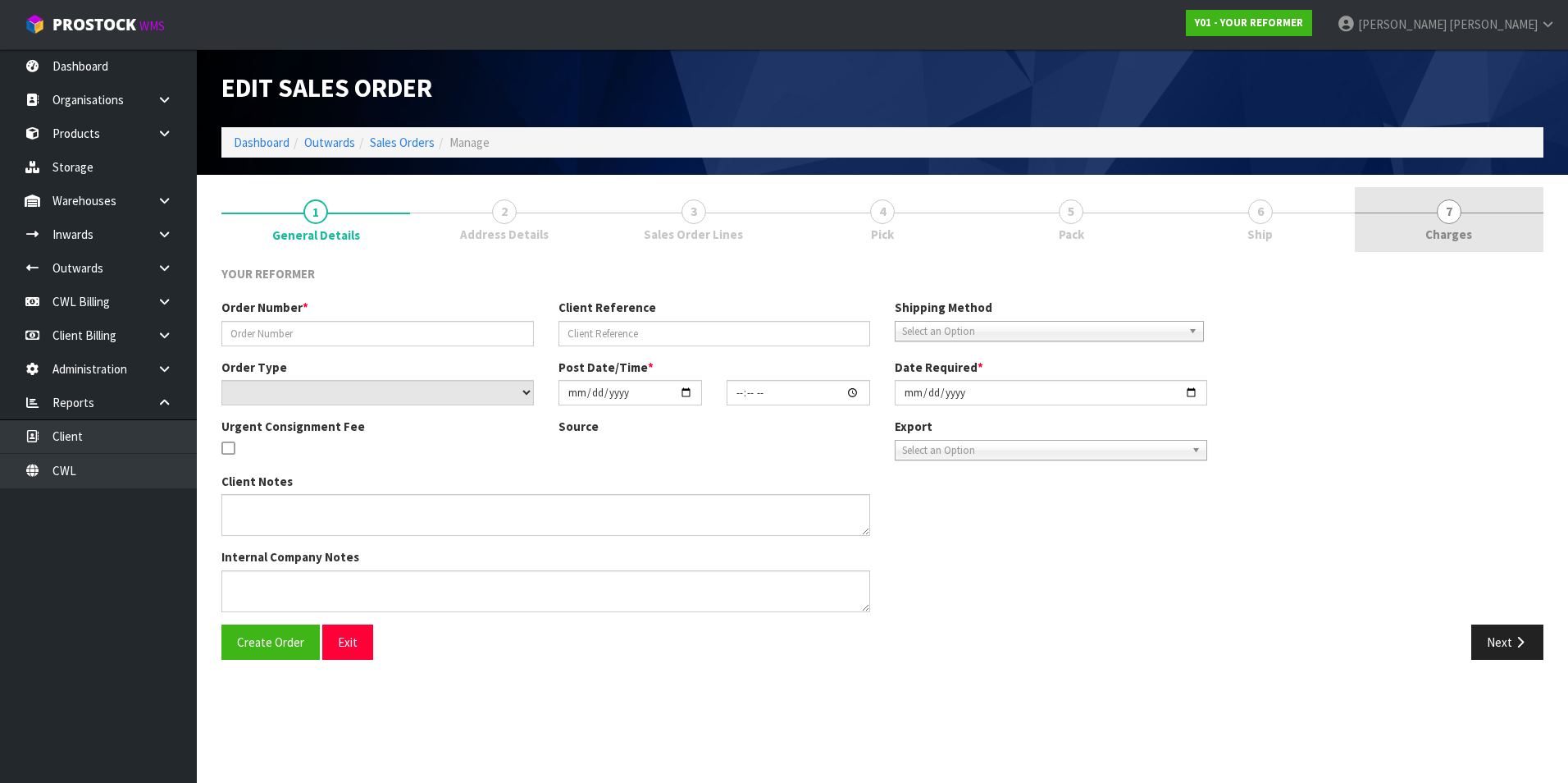
type input "4713"
type input "[PERSON_NAME]"
select select "number:0"
type input "[DATE]"
type input "15:27:00.000"
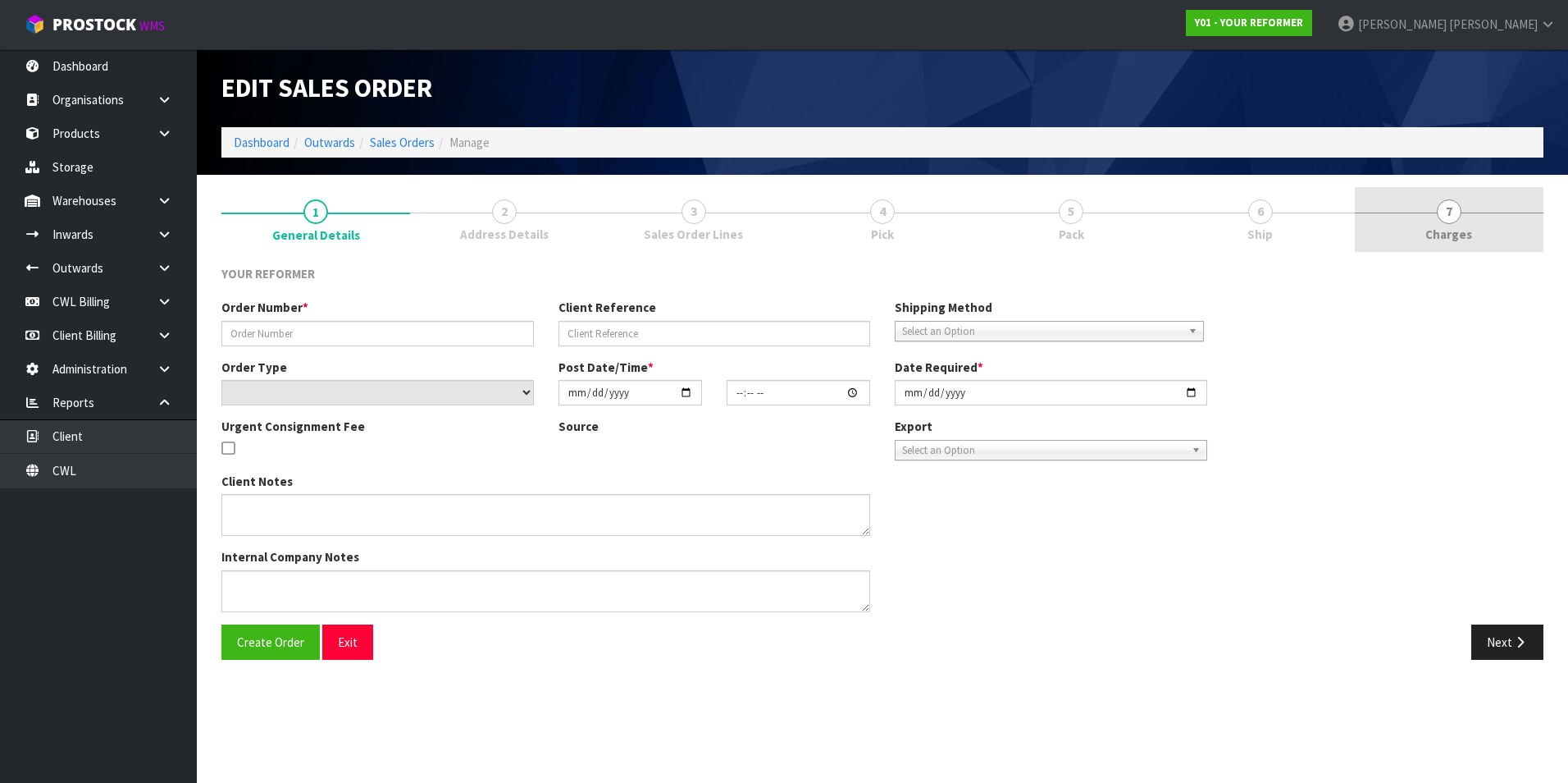
type input "[DATE]"
type textarea "[PERSON_NAME] [STREET_ADDRESS] [PHONE_NUMBER]"
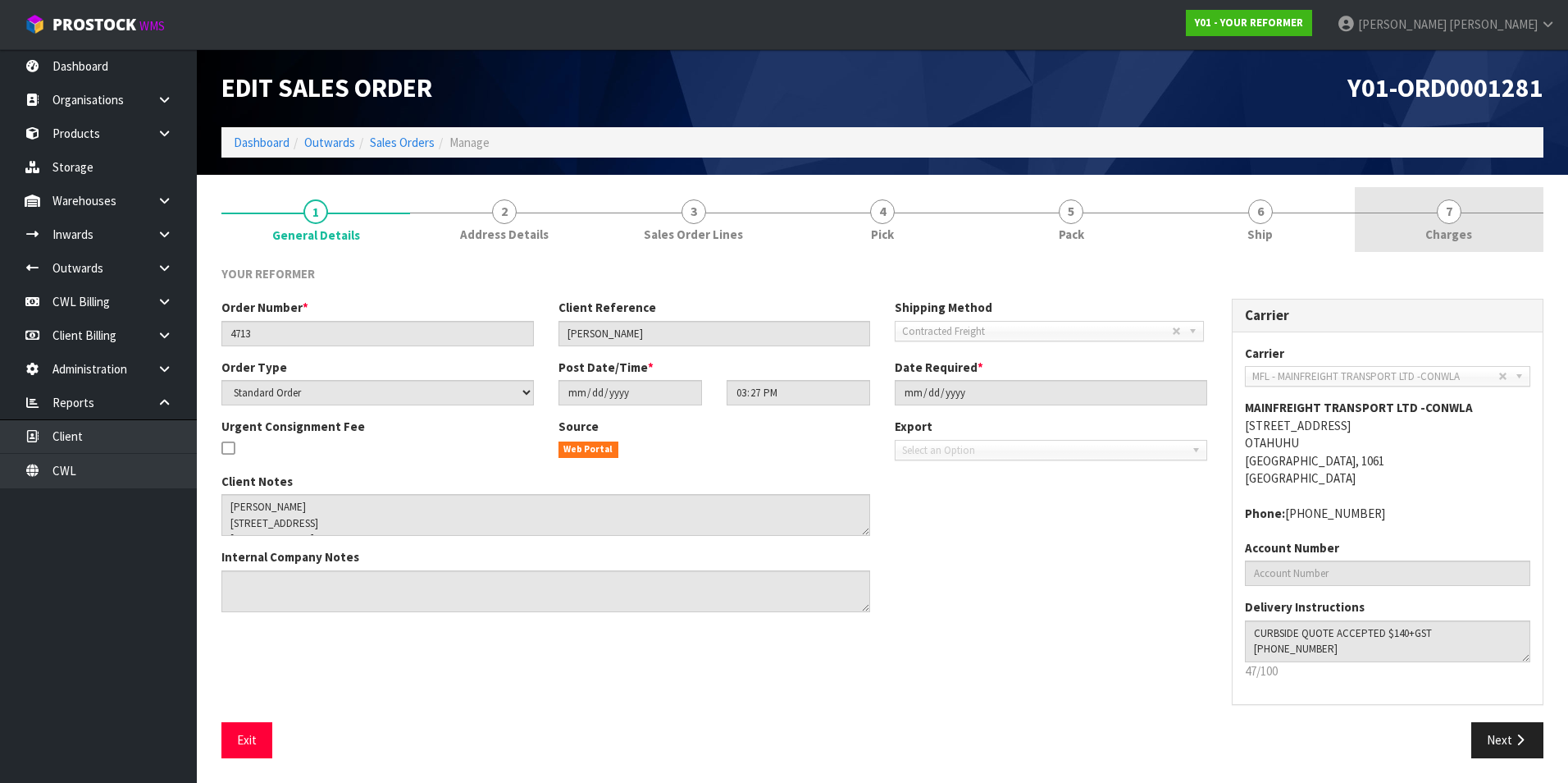
click at [1448, 218] on span "7" at bounding box center [1448, 211] width 24 height 24
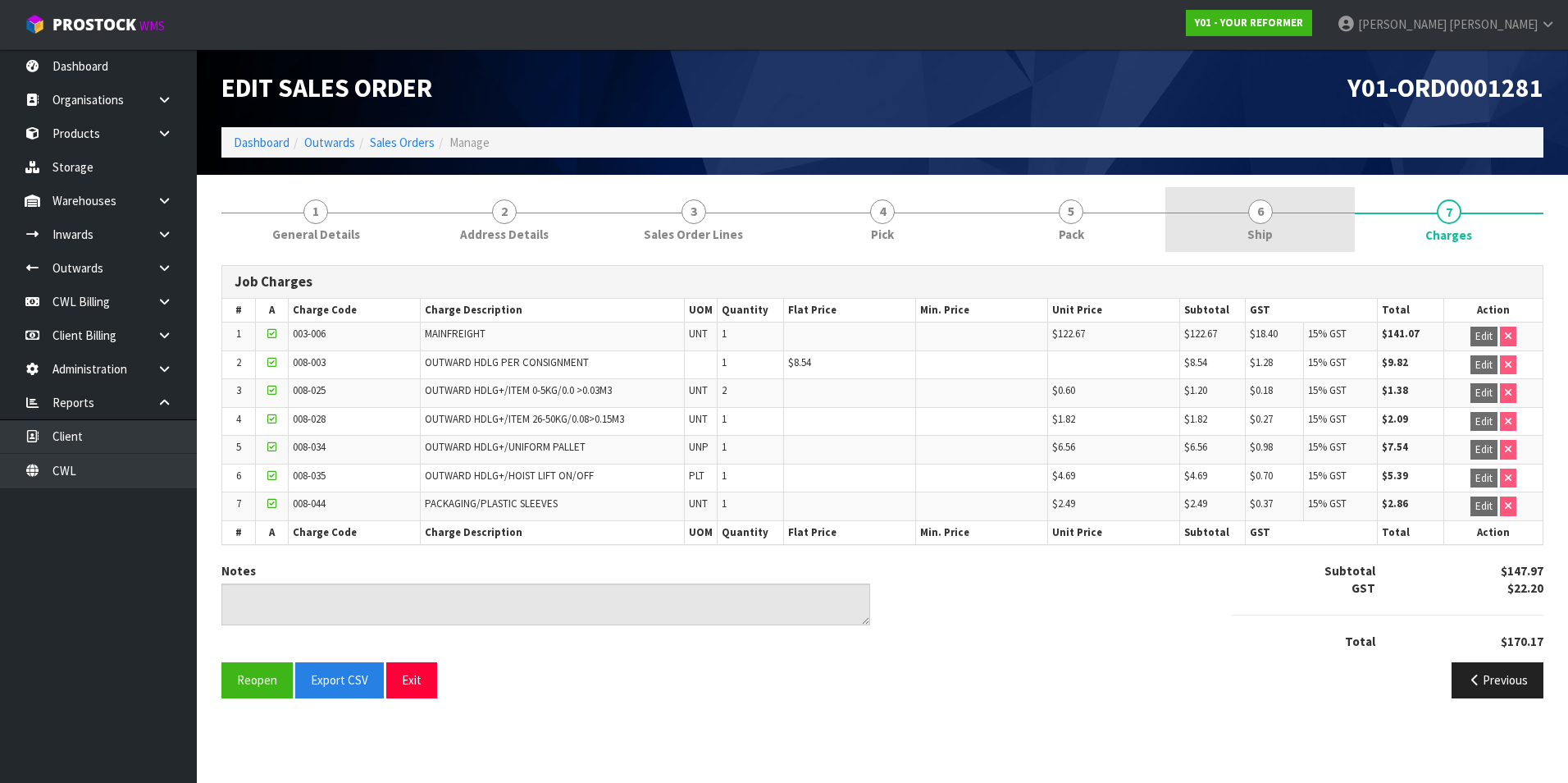
click at [1260, 221] on span "6" at bounding box center [1260, 211] width 24 height 24
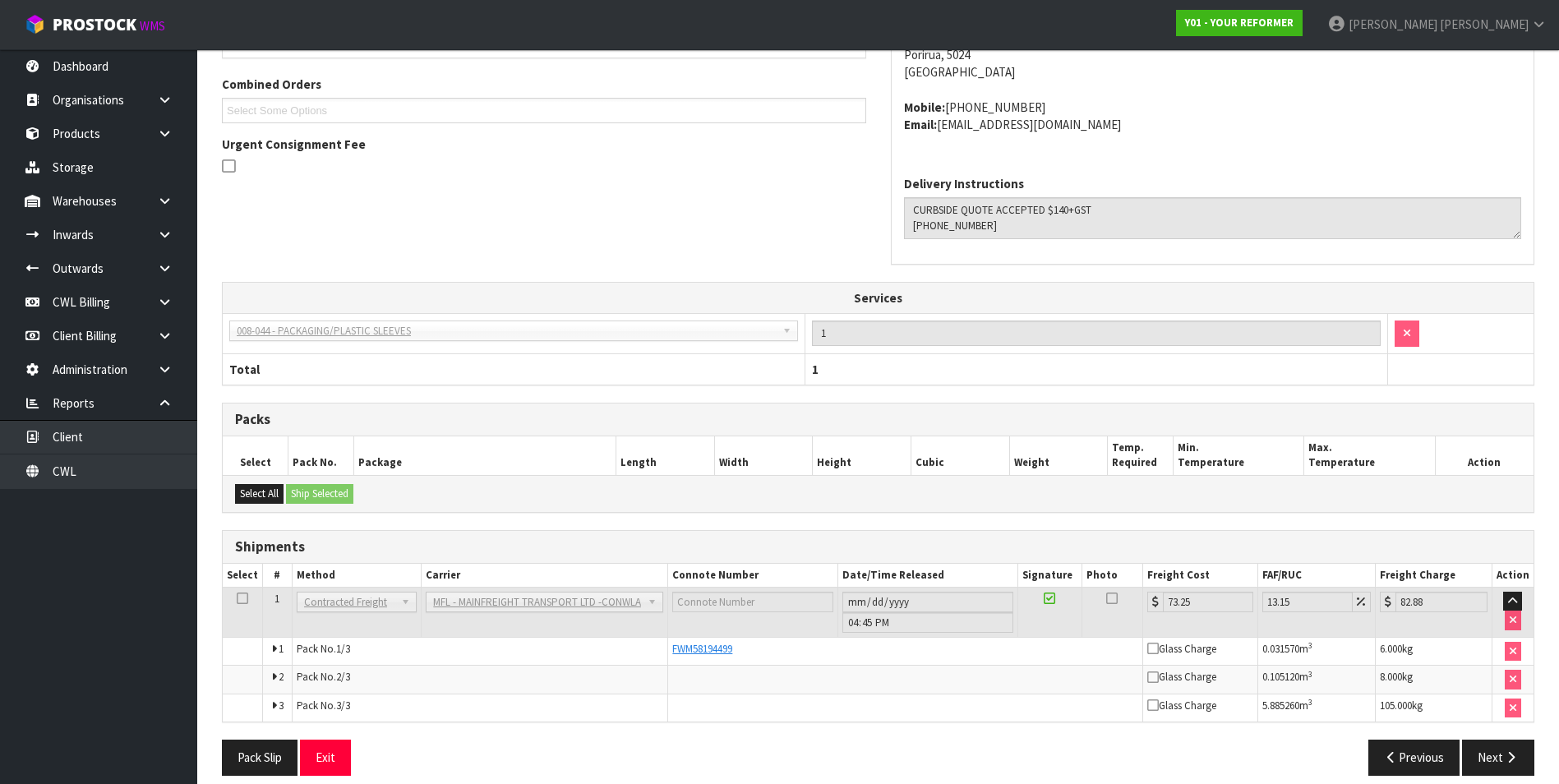
scroll to position [370, 0]
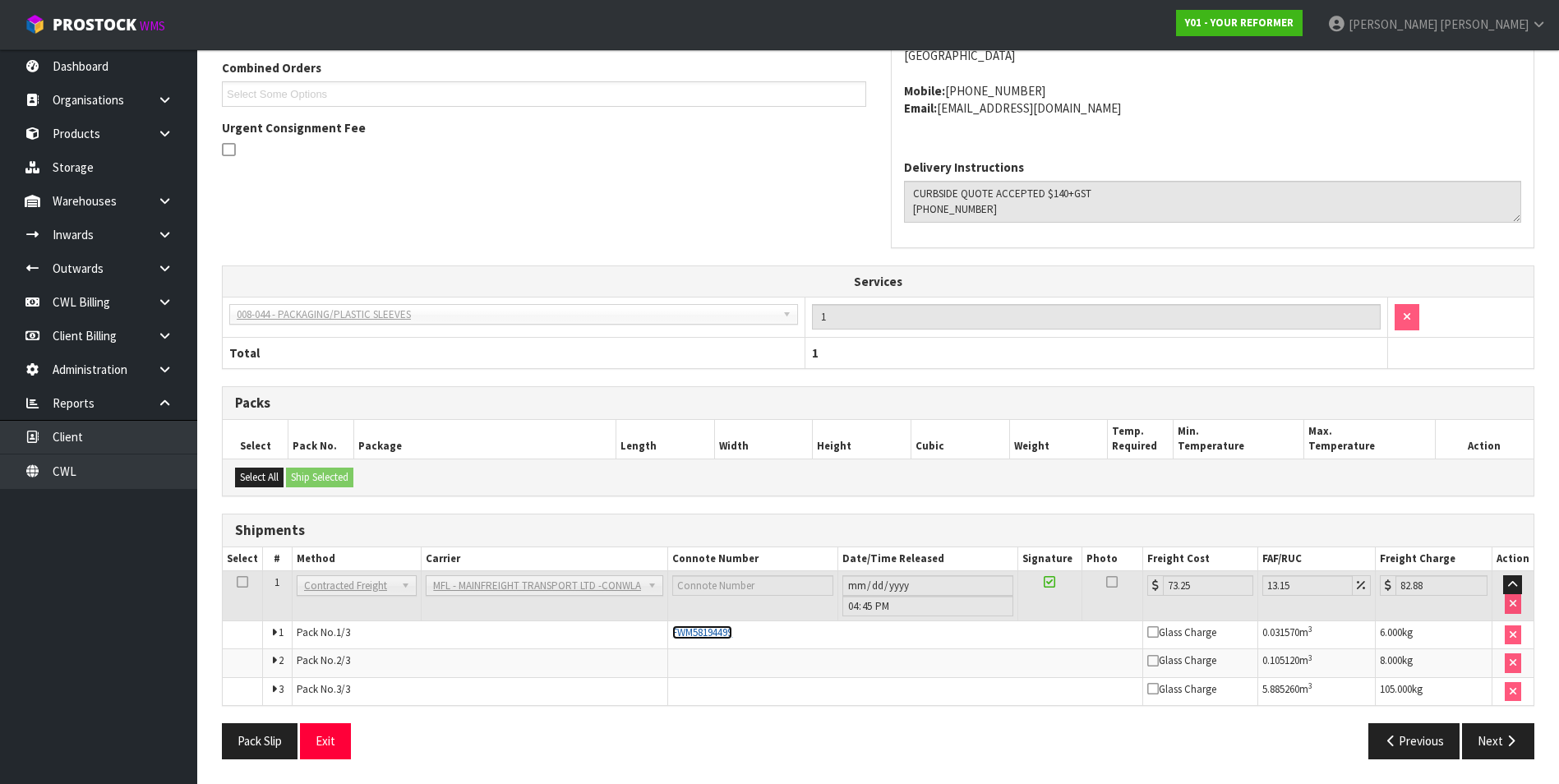
click at [719, 629] on span "FWM58194499" at bounding box center [702, 632] width 60 height 14
drag, startPoint x: 741, startPoint y: 638, endPoint x: 671, endPoint y: 635, distance: 70.1
click at [672, 635] on div "FWM58194499" at bounding box center [904, 632] width 466 height 15
copy span "FWM58194499"
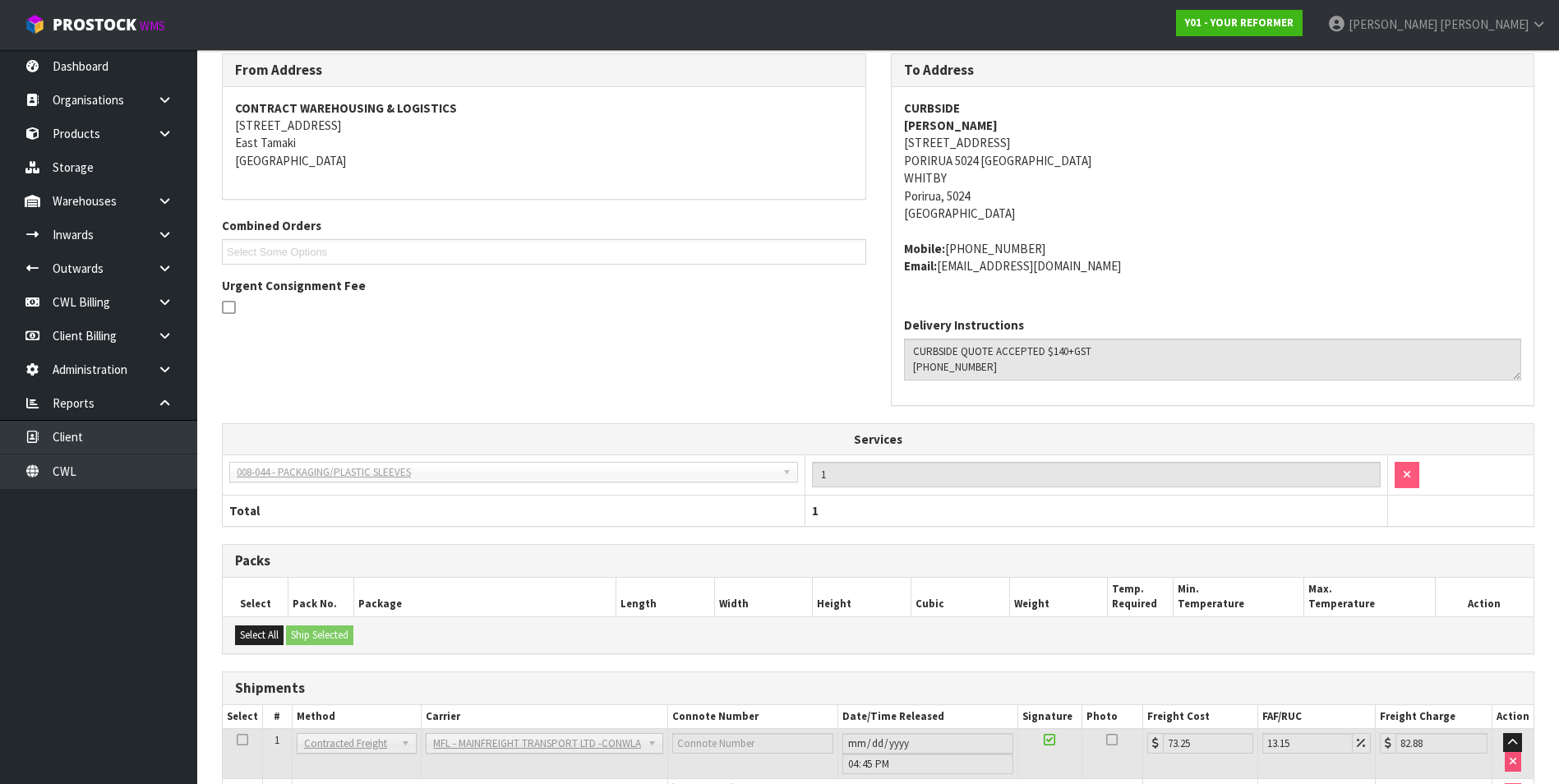
scroll to position [0, 0]
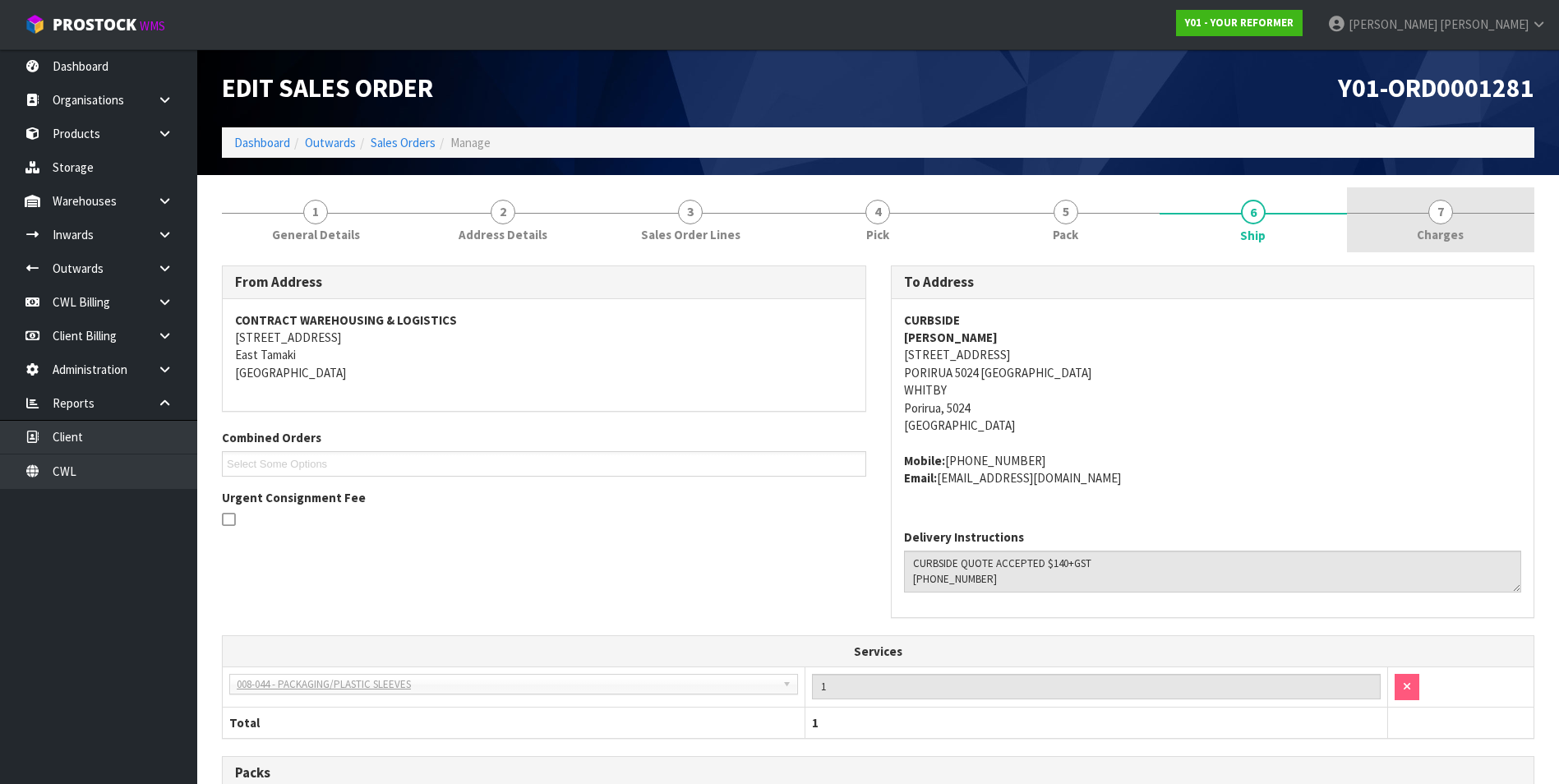
click at [1438, 210] on span "7" at bounding box center [1440, 211] width 24 height 24
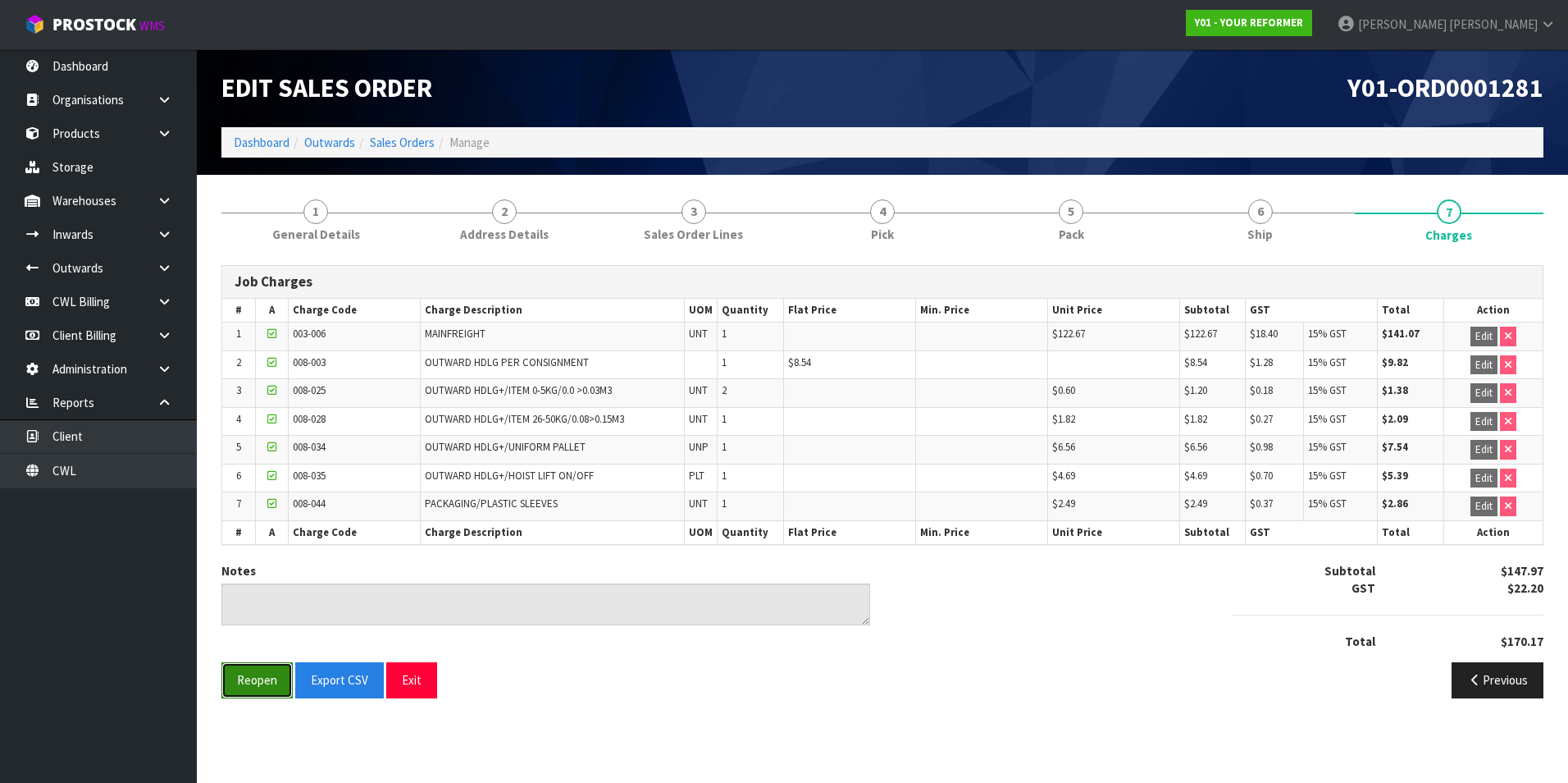
click at [254, 683] on button "Reopen" at bounding box center [257, 680] width 71 height 35
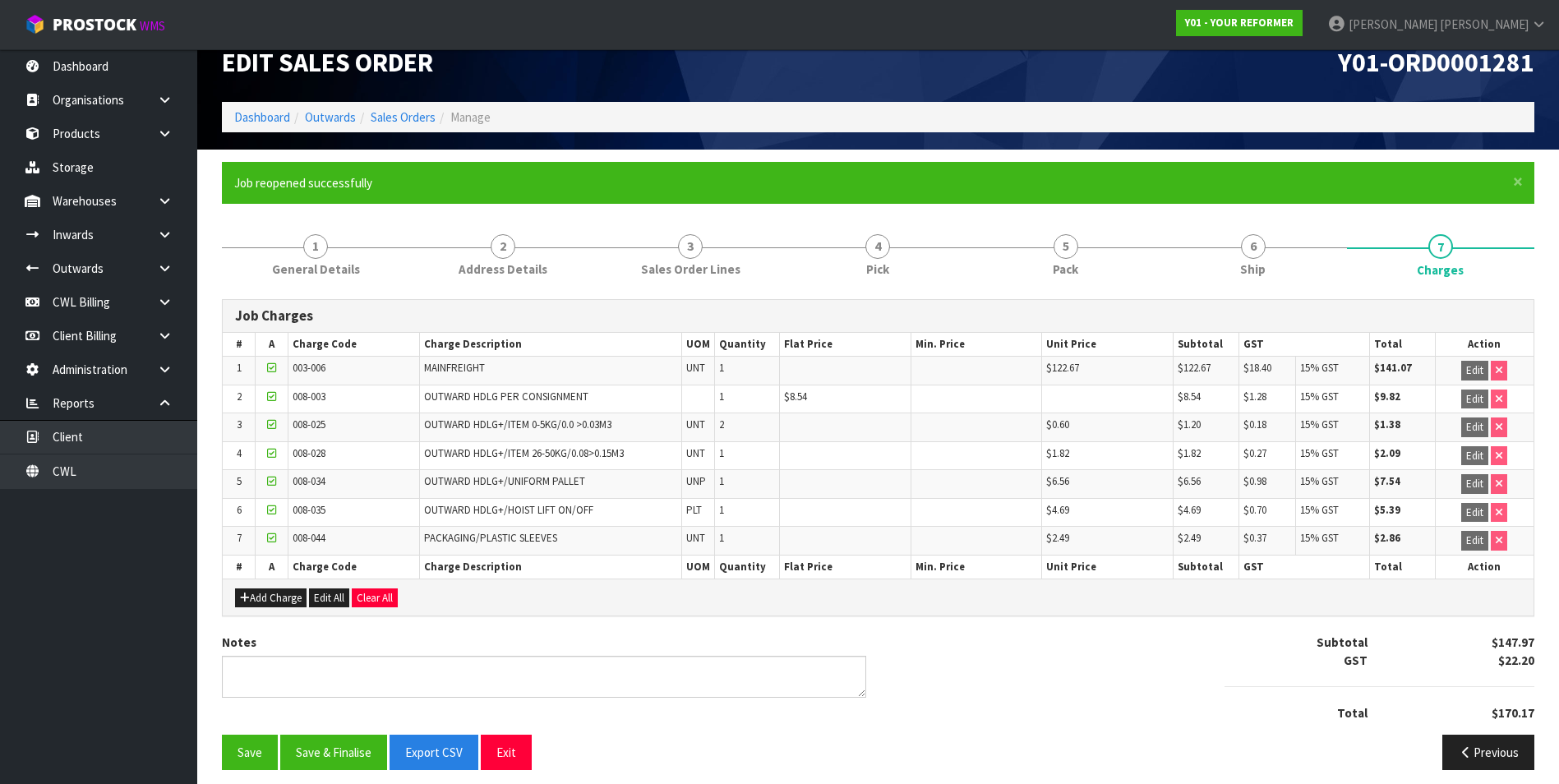
scroll to position [36, 0]
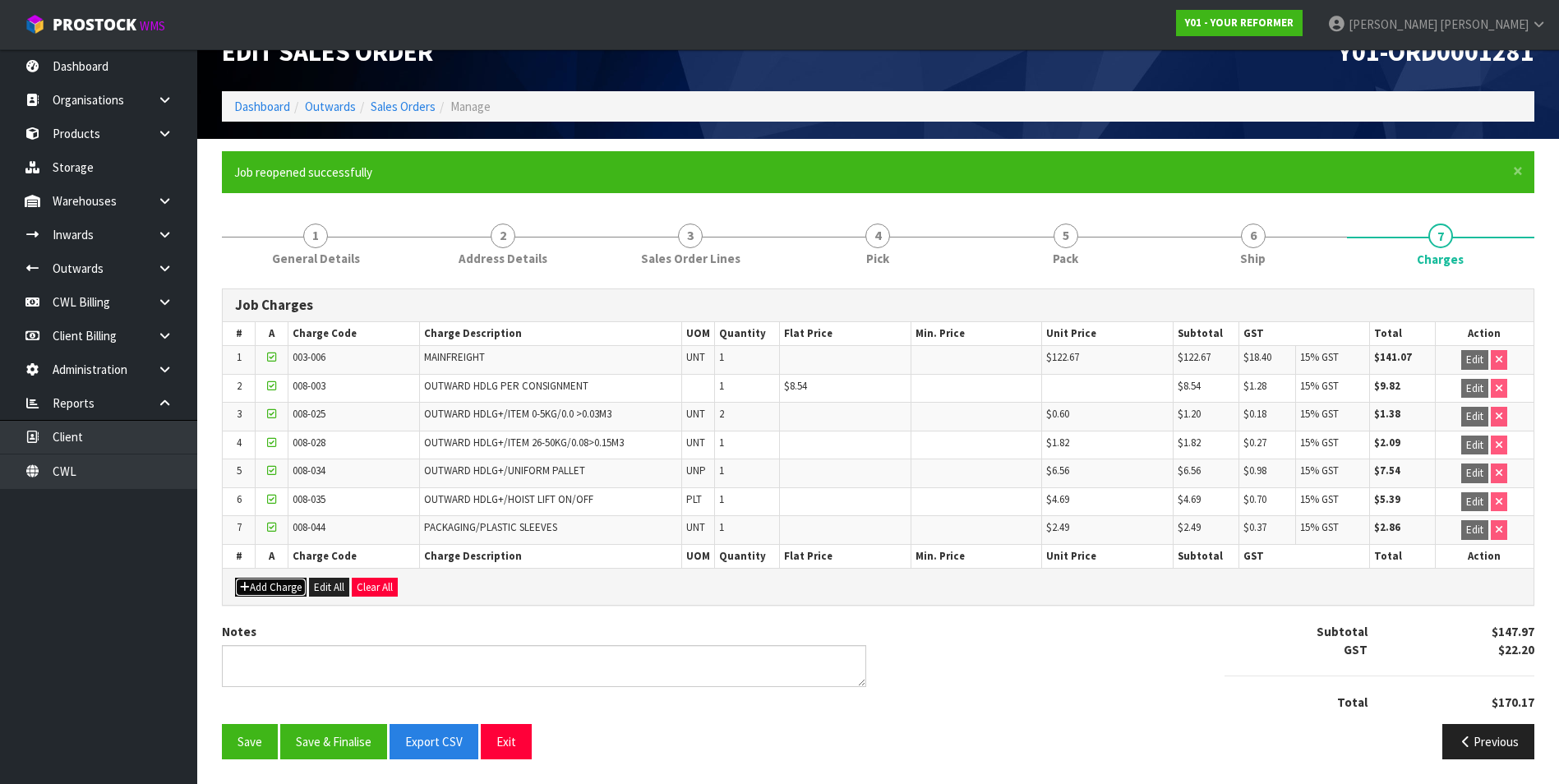
click at [287, 582] on button "Add Charge" at bounding box center [271, 588] width 72 height 19
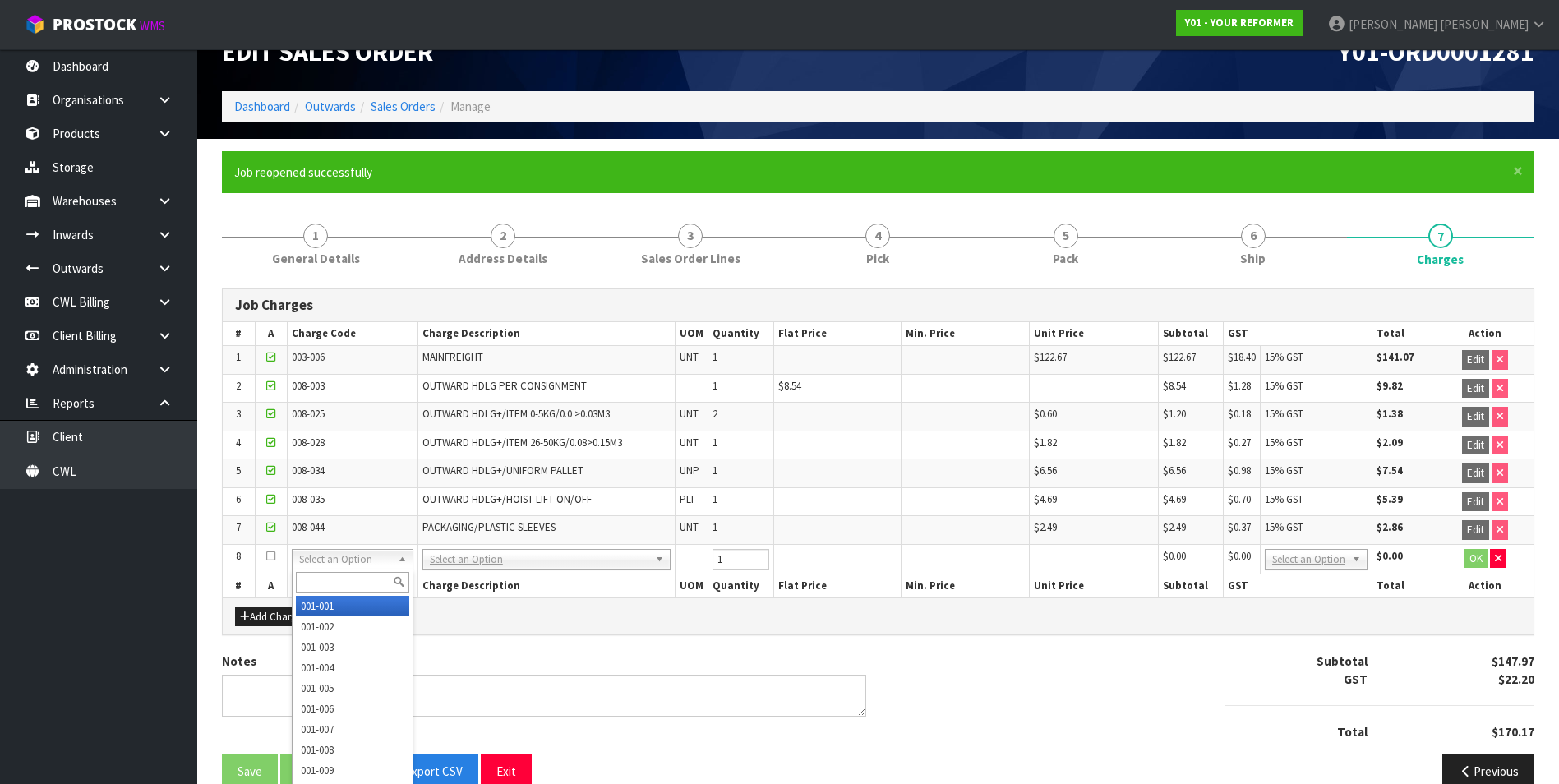
click at [310, 582] on input "text" at bounding box center [352, 582] width 113 height 20
type input "003-006"
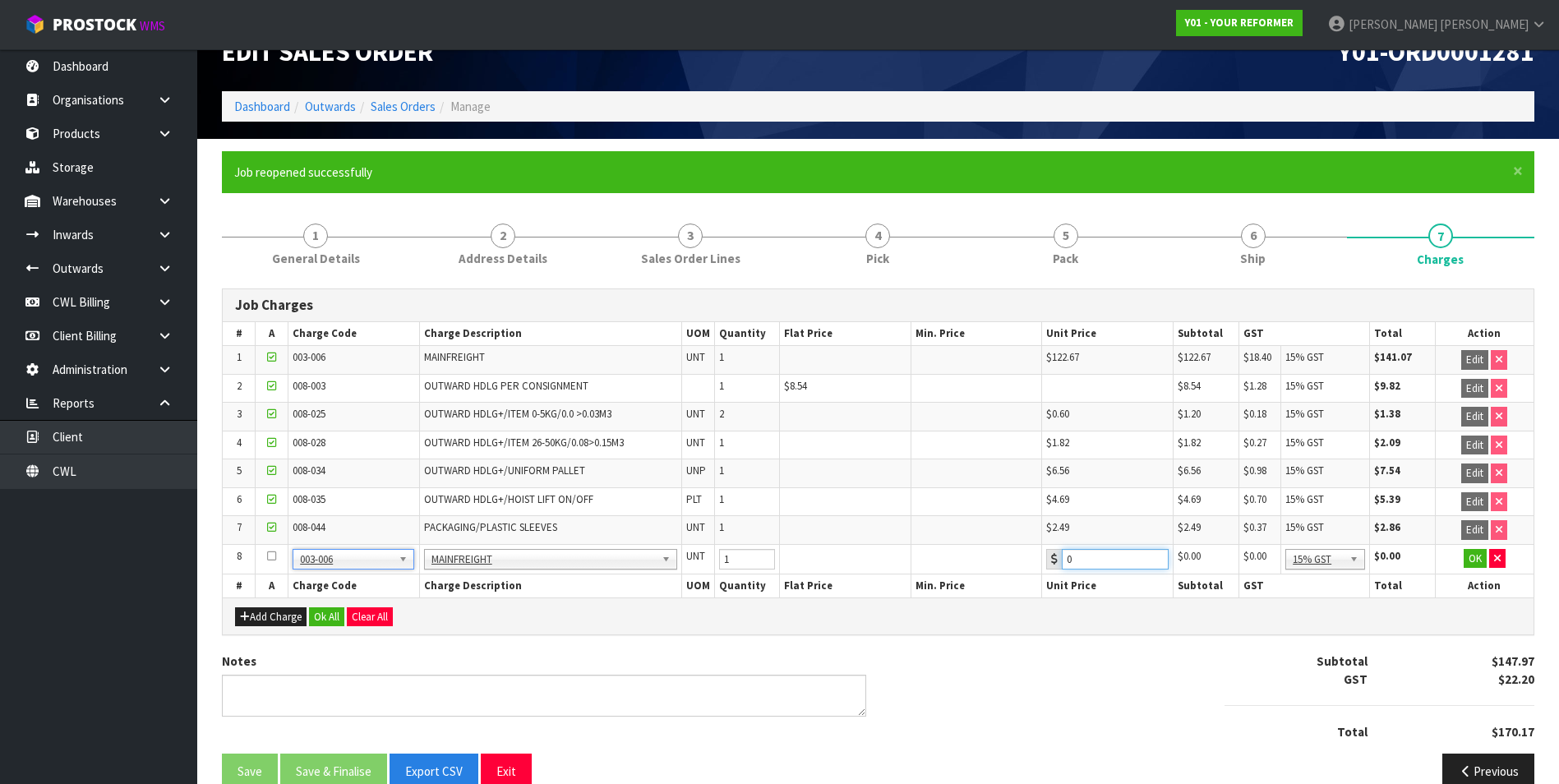
click at [1080, 554] on input "0" at bounding box center [1115, 558] width 106 height 20
type input "051.80"
drag, startPoint x: 1480, startPoint y: 558, endPoint x: 1334, endPoint y: 572, distance: 146.7
click at [1467, 558] on button "OK" at bounding box center [1476, 558] width 23 height 19
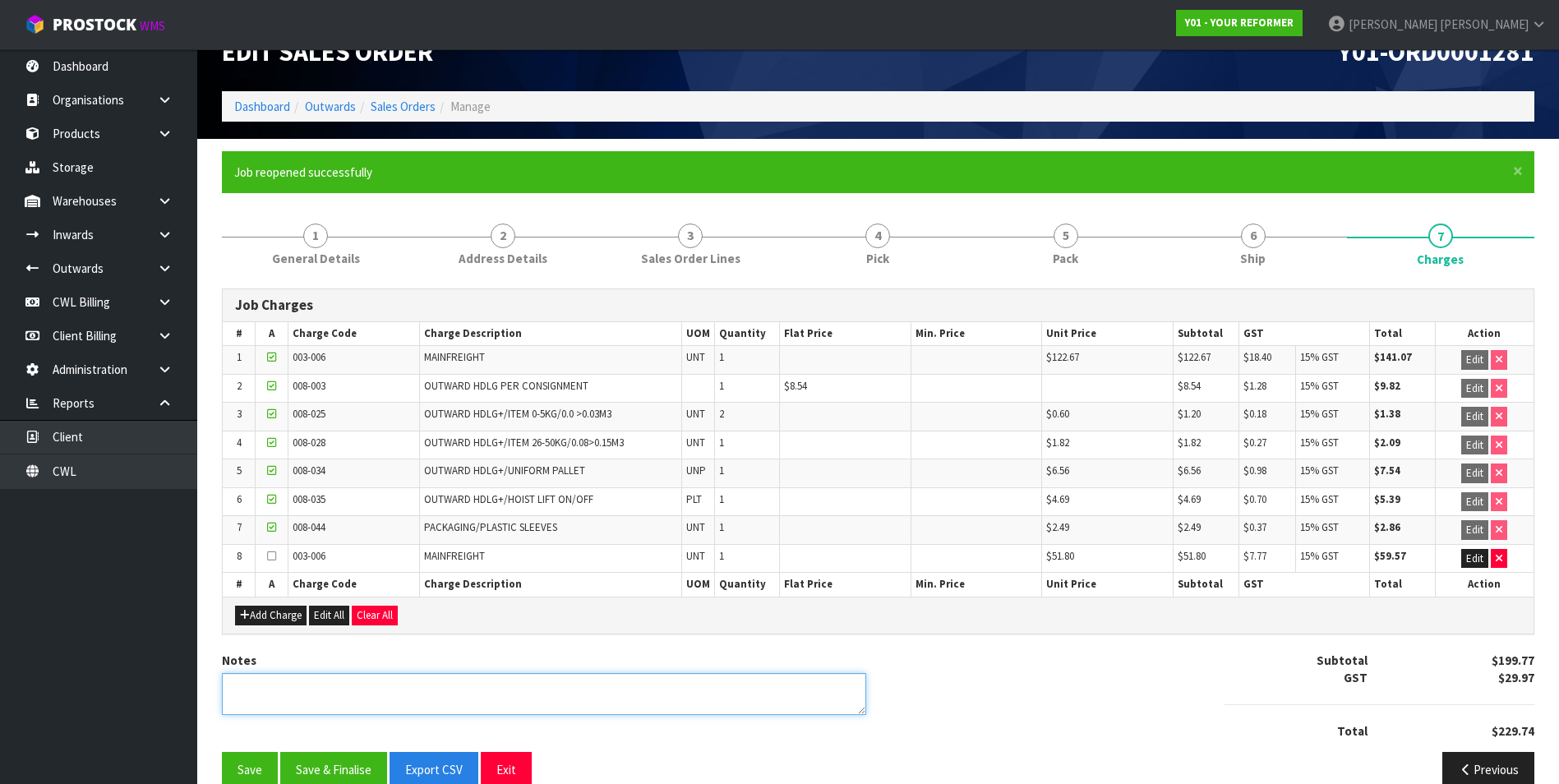
click at [354, 691] on textarea at bounding box center [543, 693] width 644 height 42
type textarea "RESIDENTIAL DELIVERY FEE ADDED"
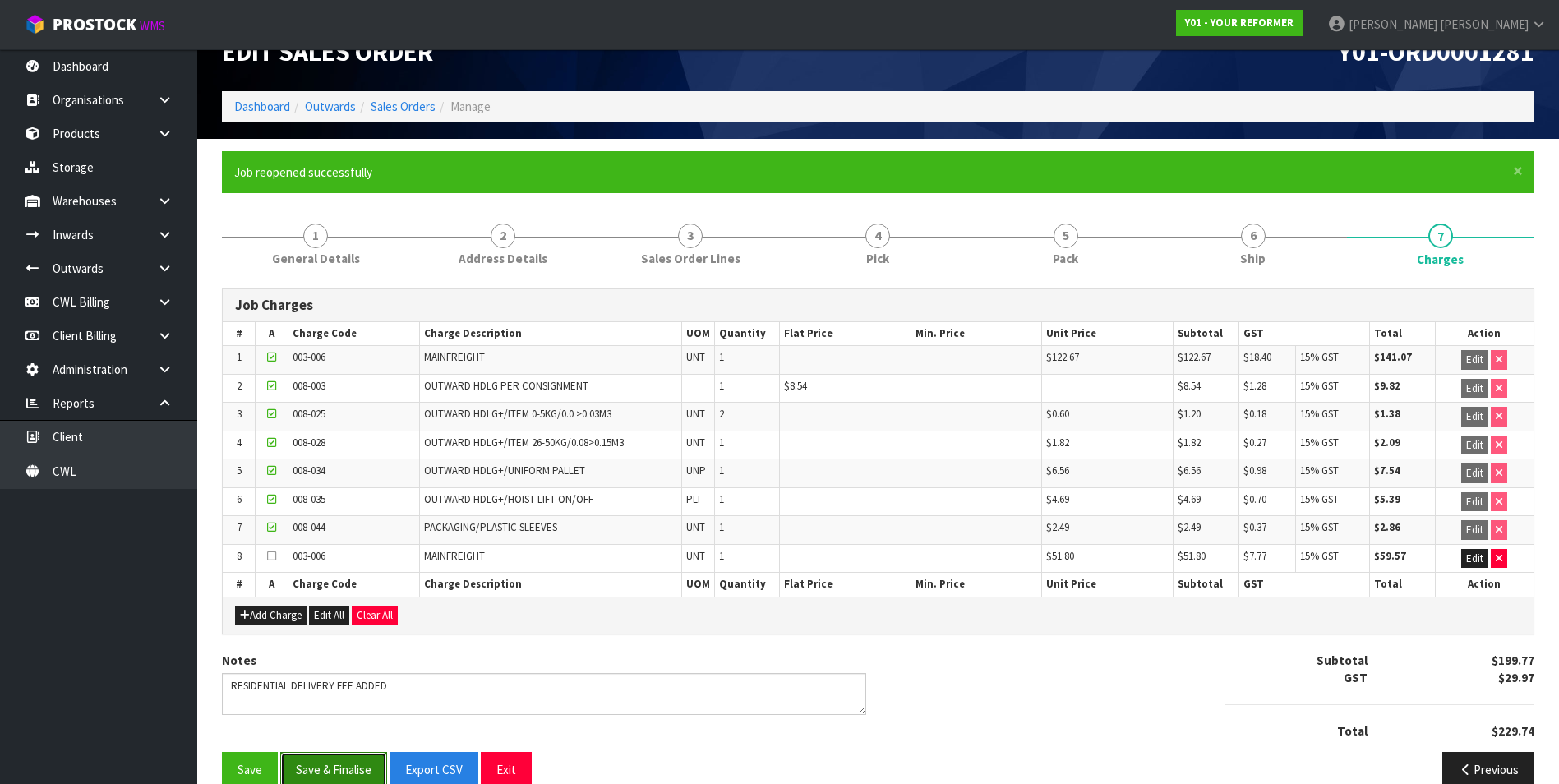
click at [341, 760] on button "Save & Finalise" at bounding box center [333, 769] width 107 height 35
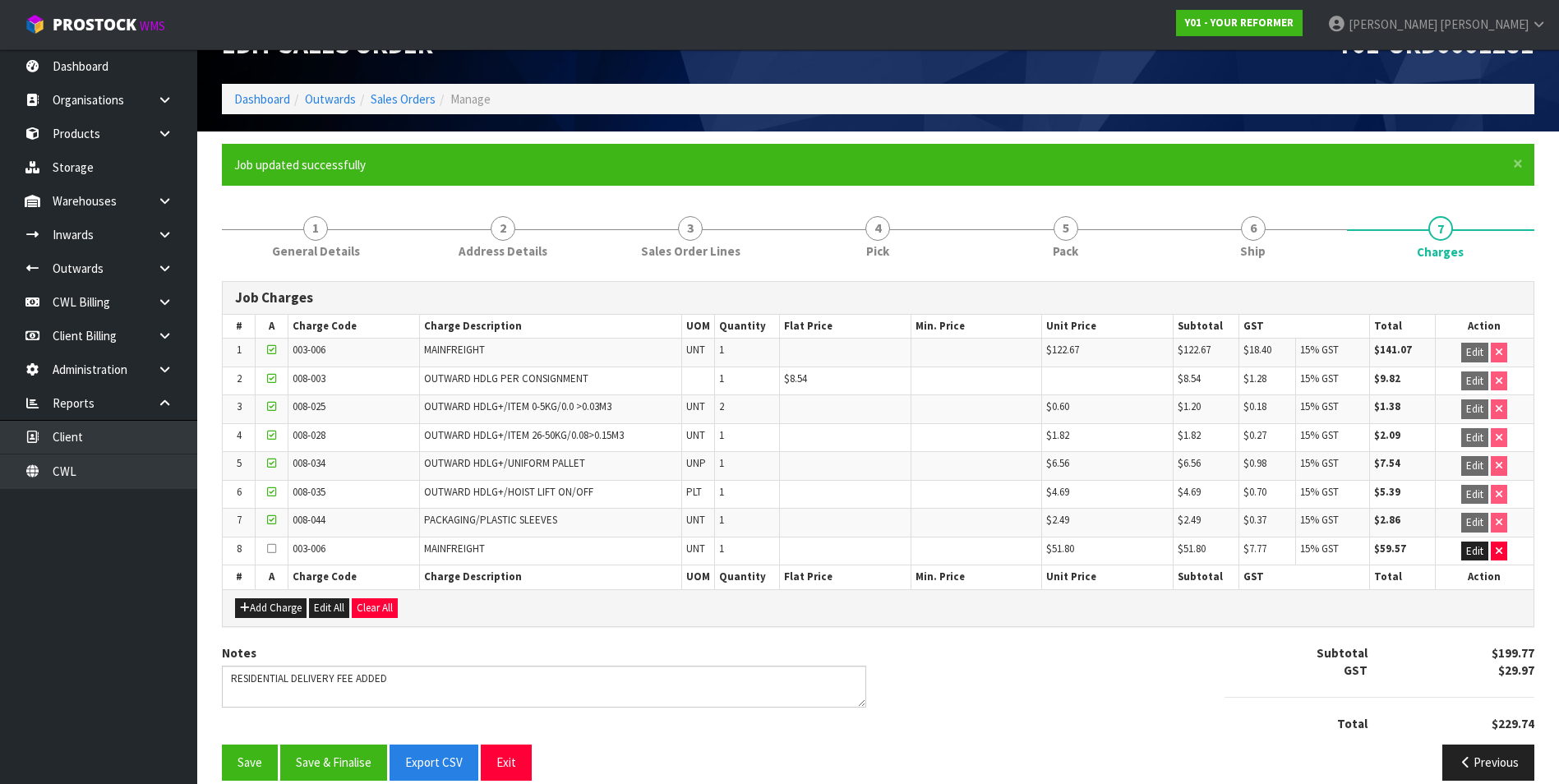
scroll to position [65, 0]
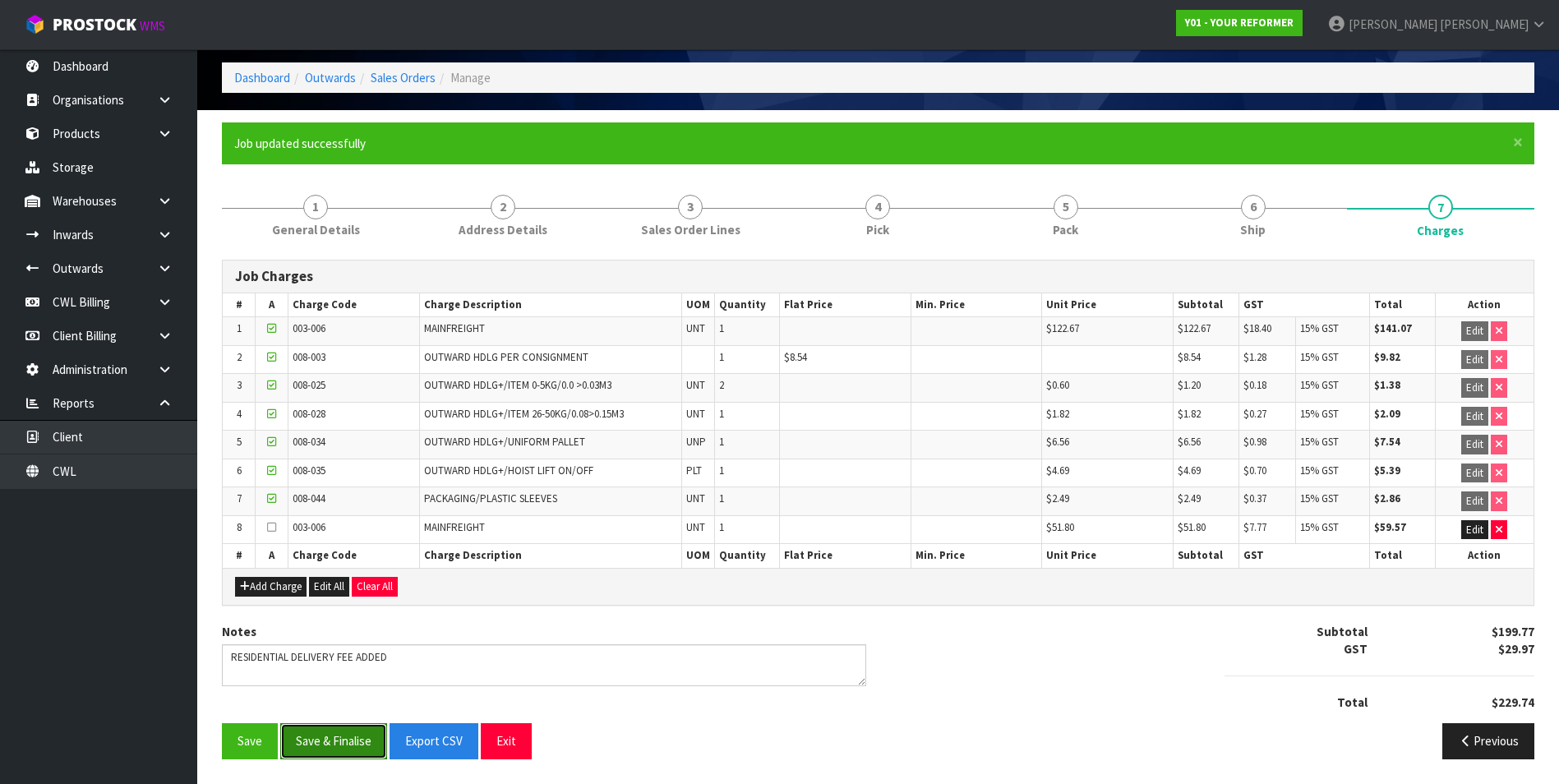
click at [359, 740] on button "Save & Finalise" at bounding box center [333, 740] width 107 height 35
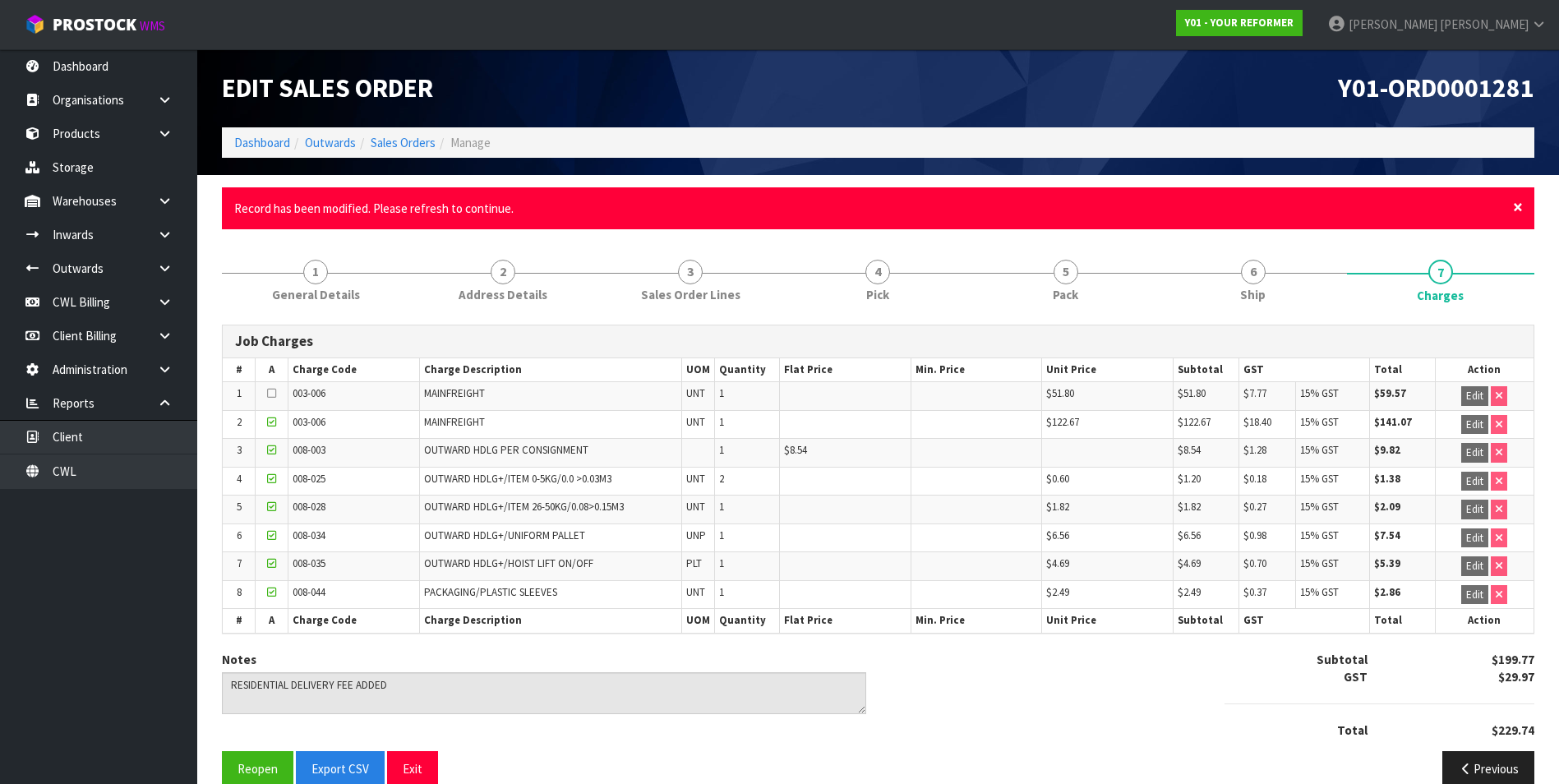
click at [1518, 207] on span "×" at bounding box center [1518, 207] width 10 height 23
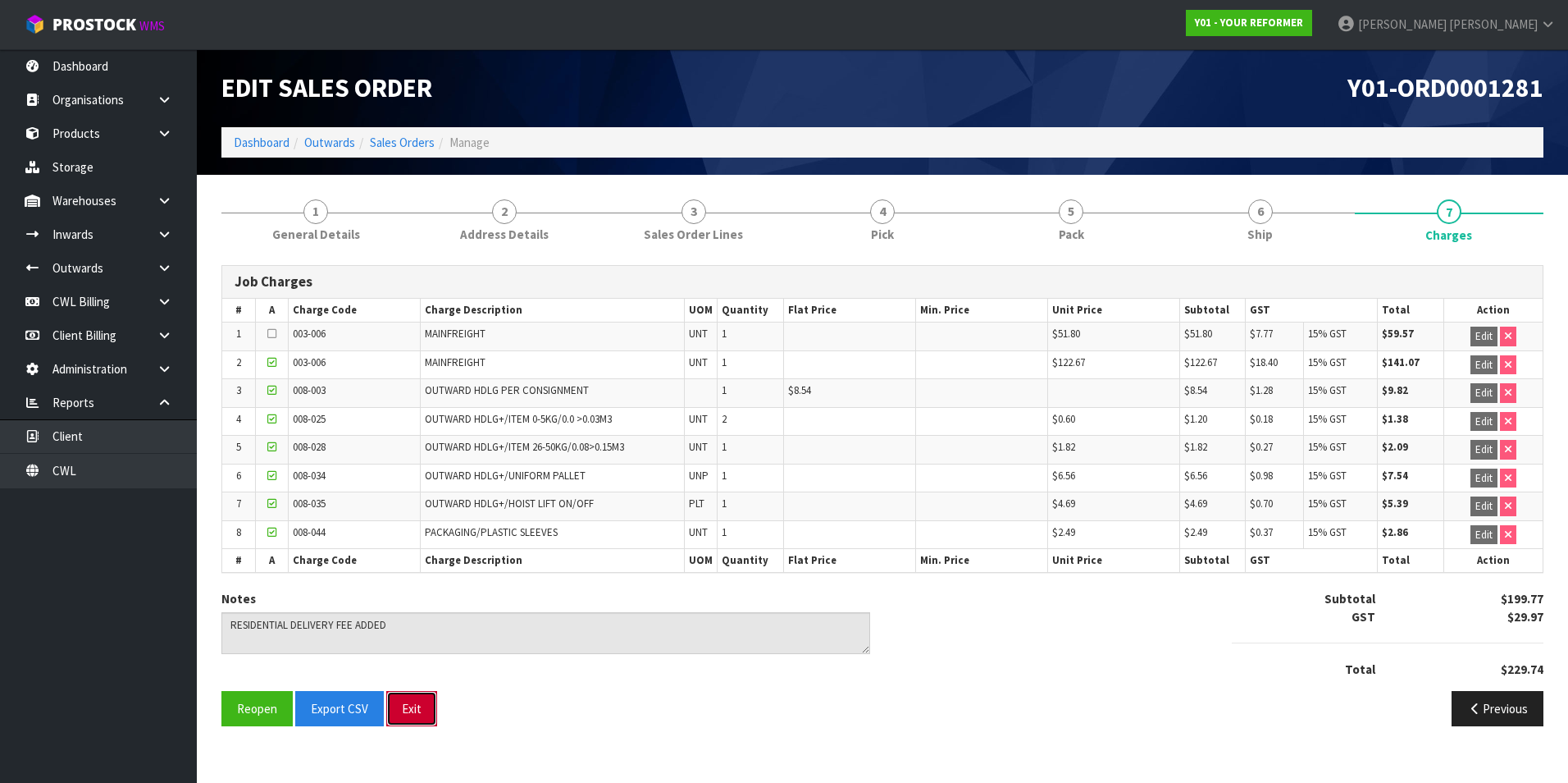
click at [415, 704] on button "Exit" at bounding box center [412, 709] width 51 height 35
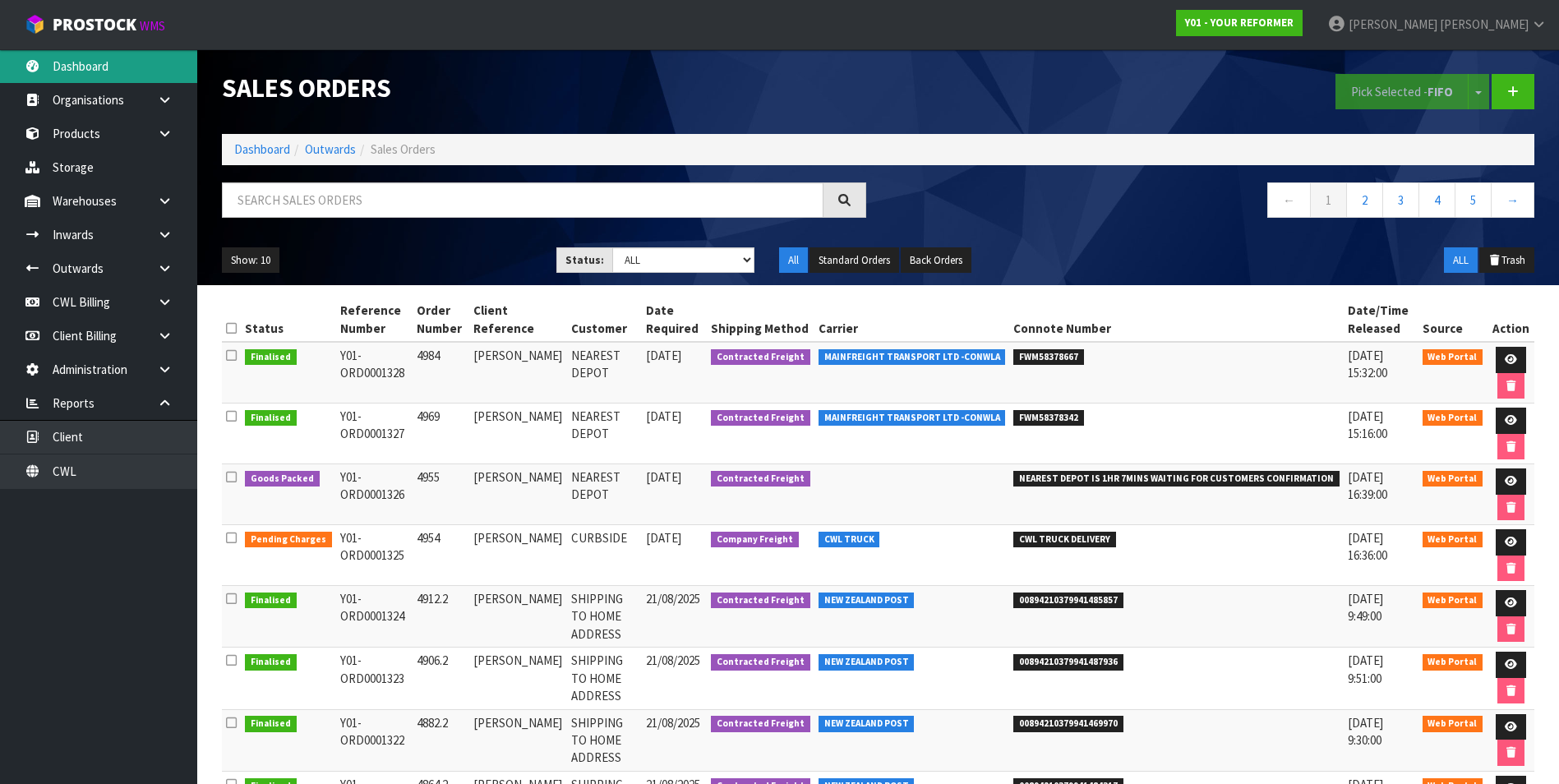
click at [78, 58] on link "Dashboard" at bounding box center [99, 66] width 198 height 34
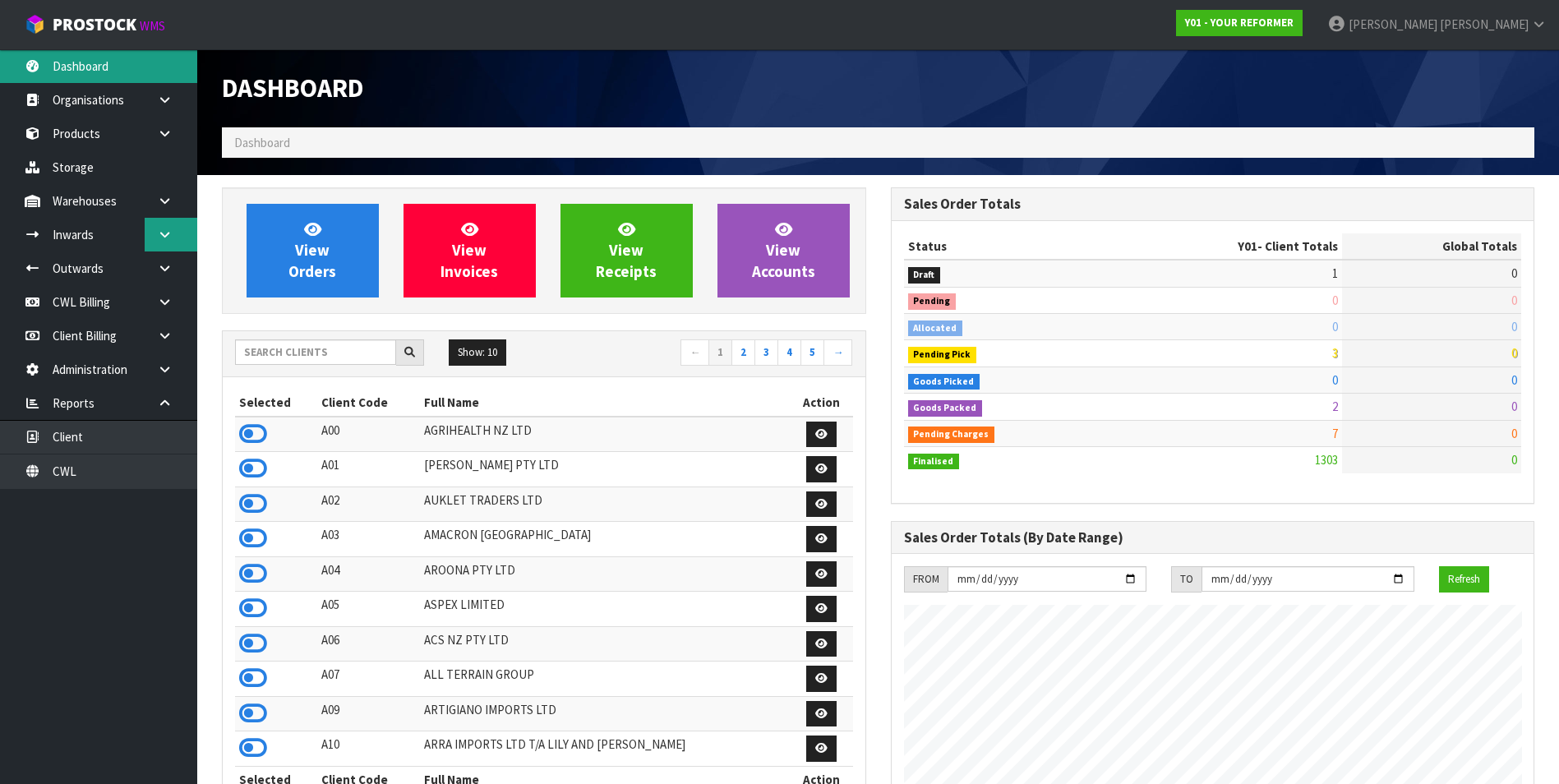
scroll to position [1245, 668]
click at [272, 356] on input "text" at bounding box center [316, 352] width 161 height 25
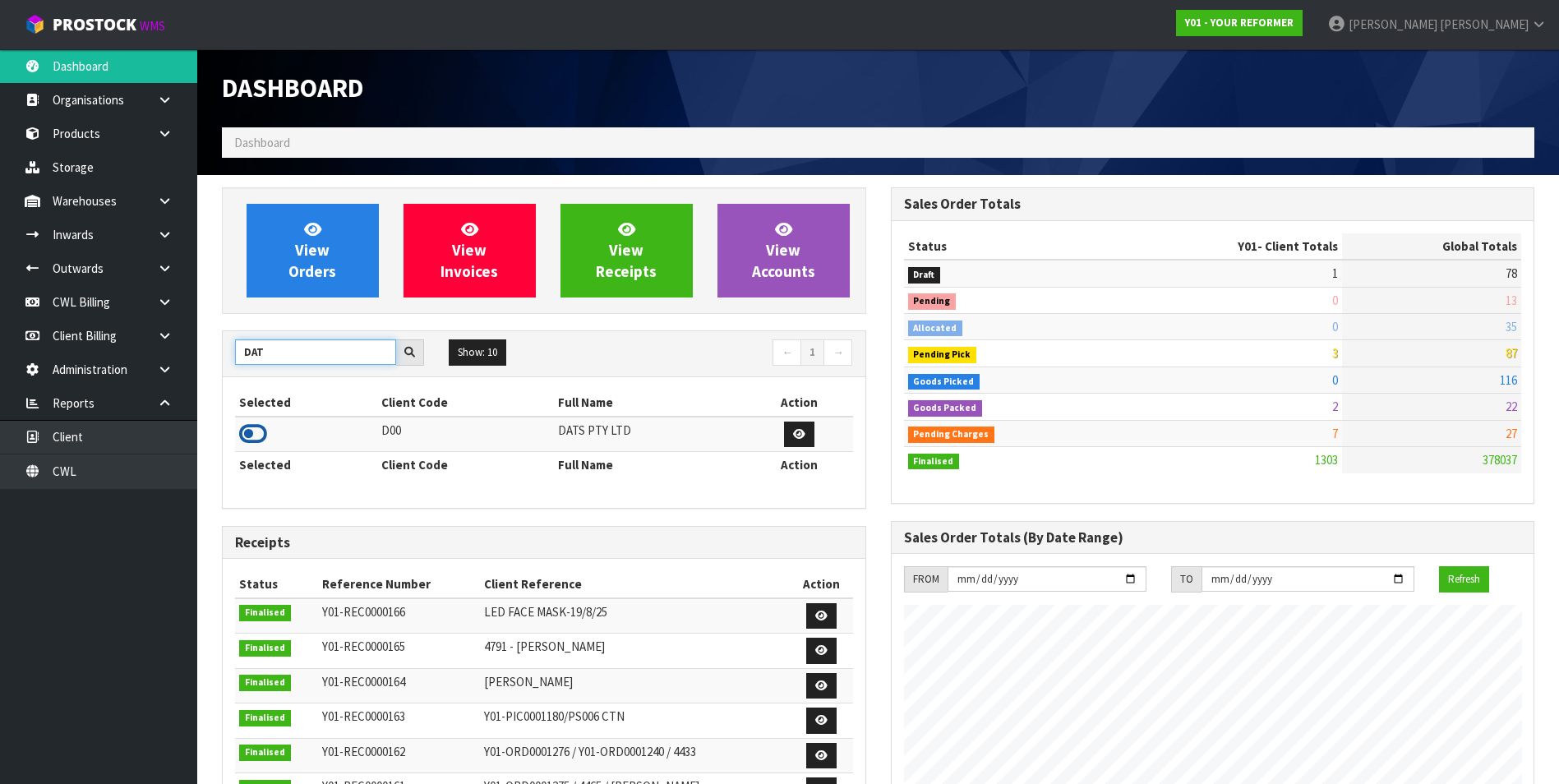
type input "DAT"
click at [252, 432] on icon at bounding box center [253, 433] width 28 height 24
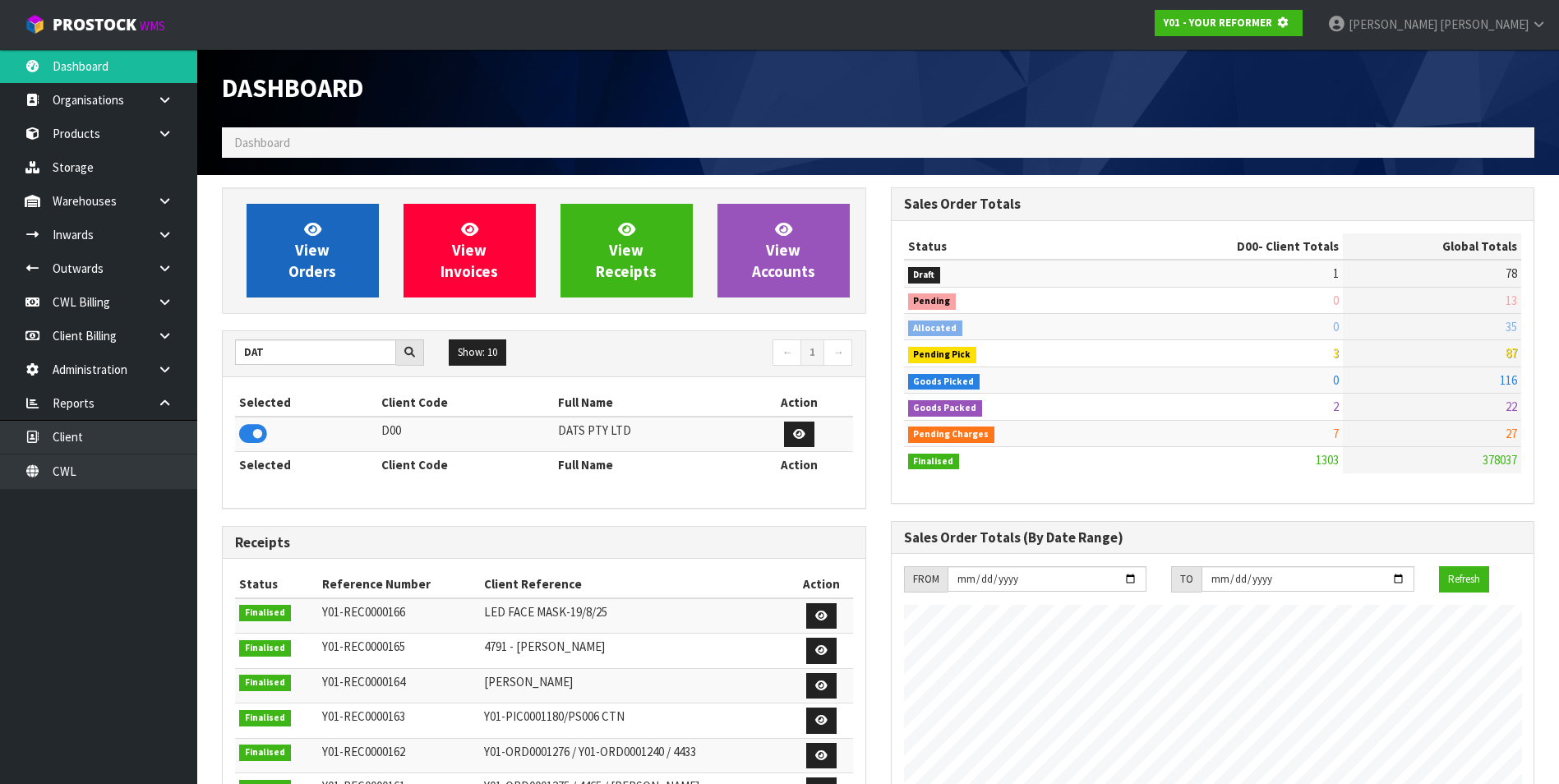
scroll to position [820556, 821270]
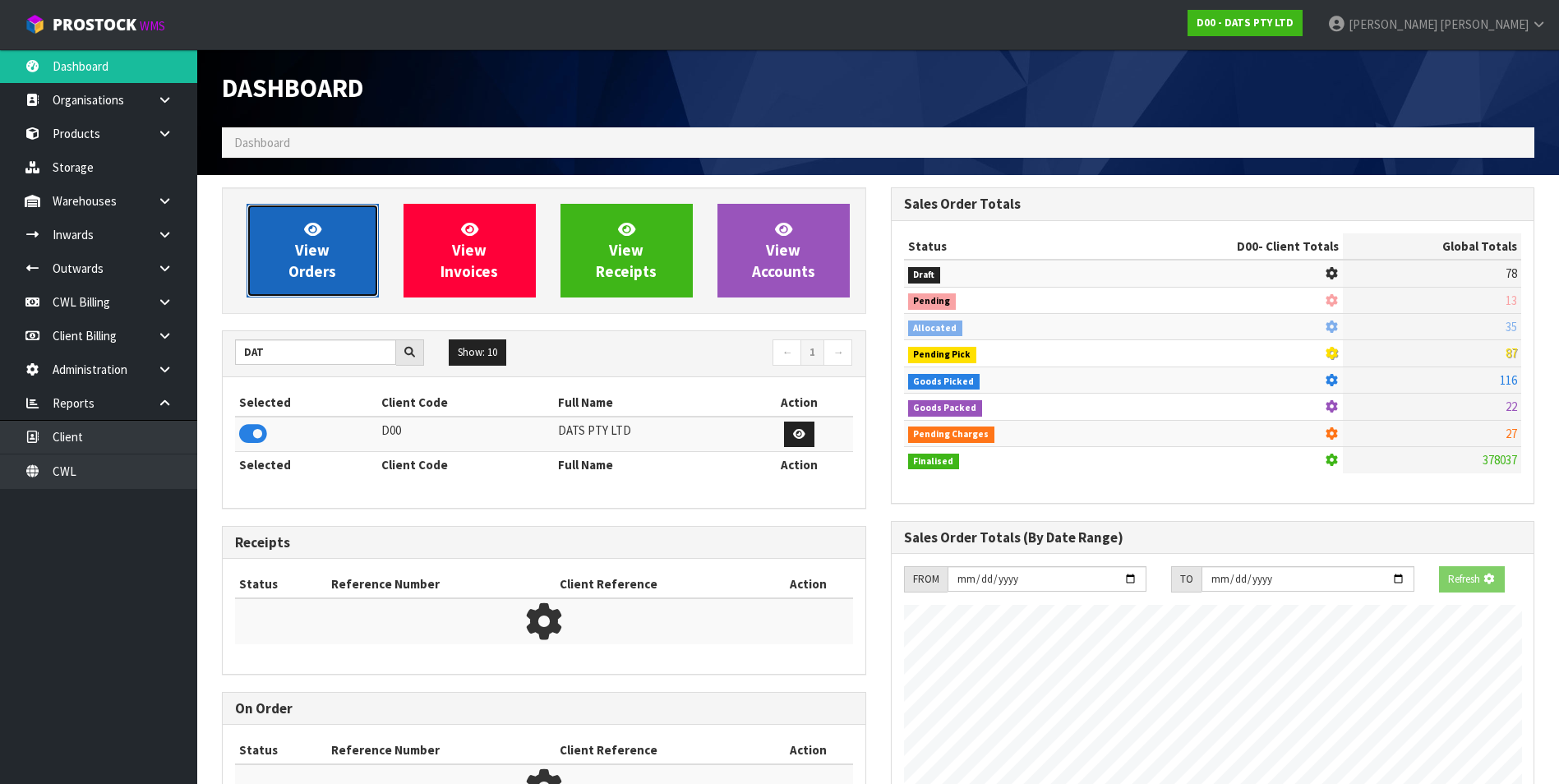
click at [275, 268] on link "View Orders" at bounding box center [313, 251] width 133 height 94
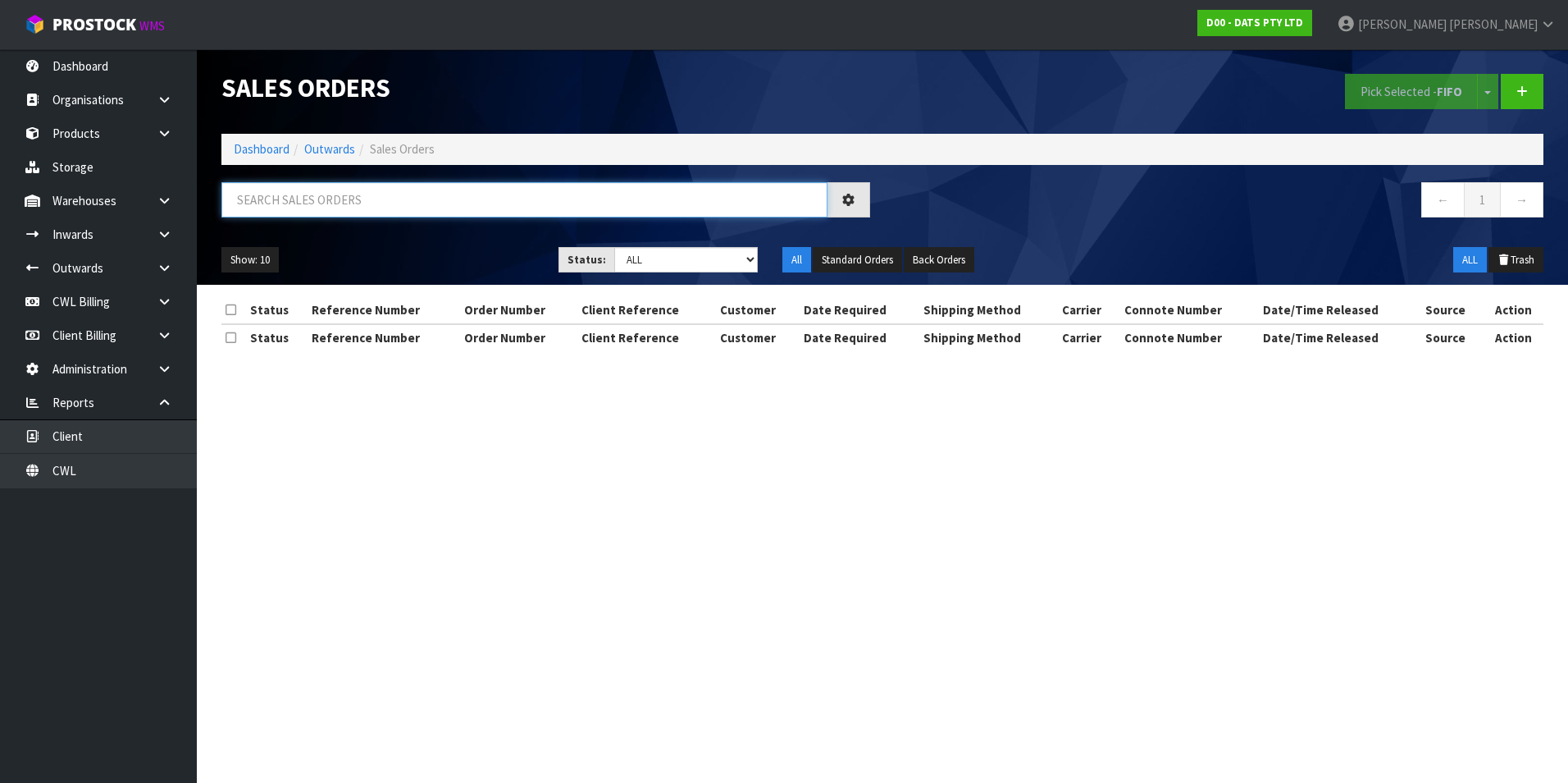
click at [254, 193] on input "text" at bounding box center [524, 199] width 606 height 35
paste input "CWL7715119"
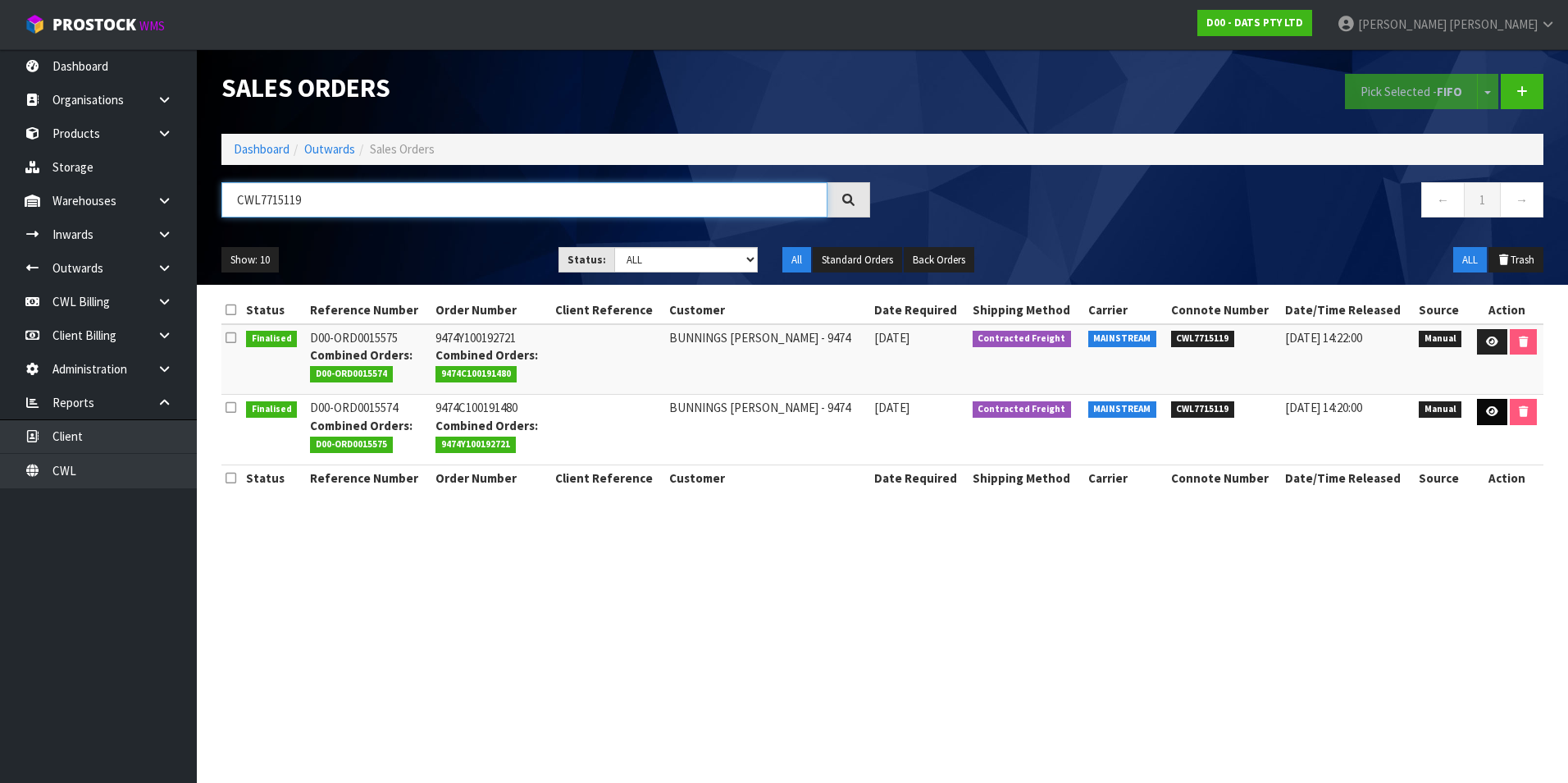
type input "CWL7715119"
click at [1495, 413] on link at bounding box center [1492, 412] width 30 height 26
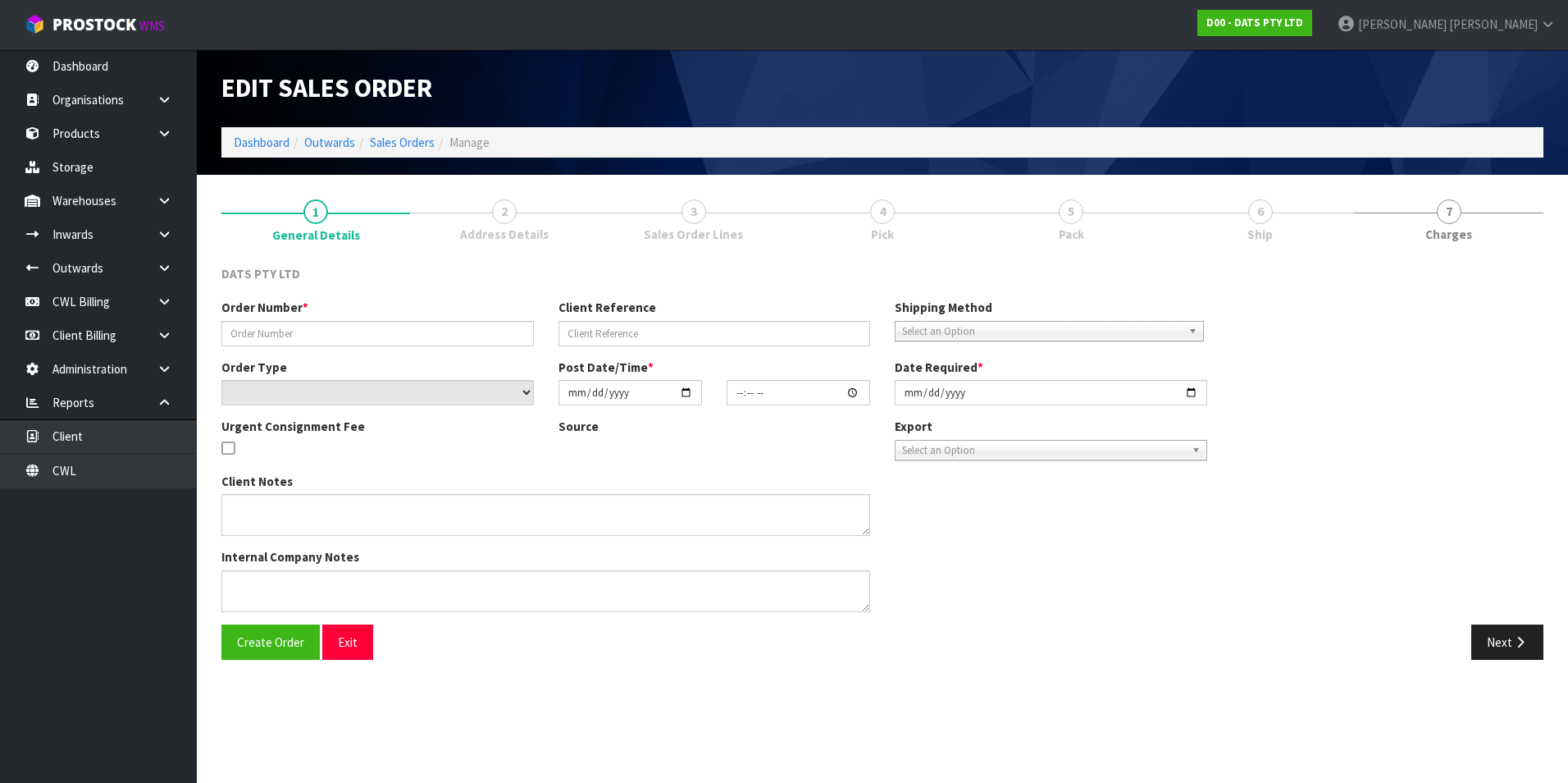
type input "9474C100191480"
select select "number:0"
type input "[DATE]"
type input "09:37:00.000"
type input "[DATE]"
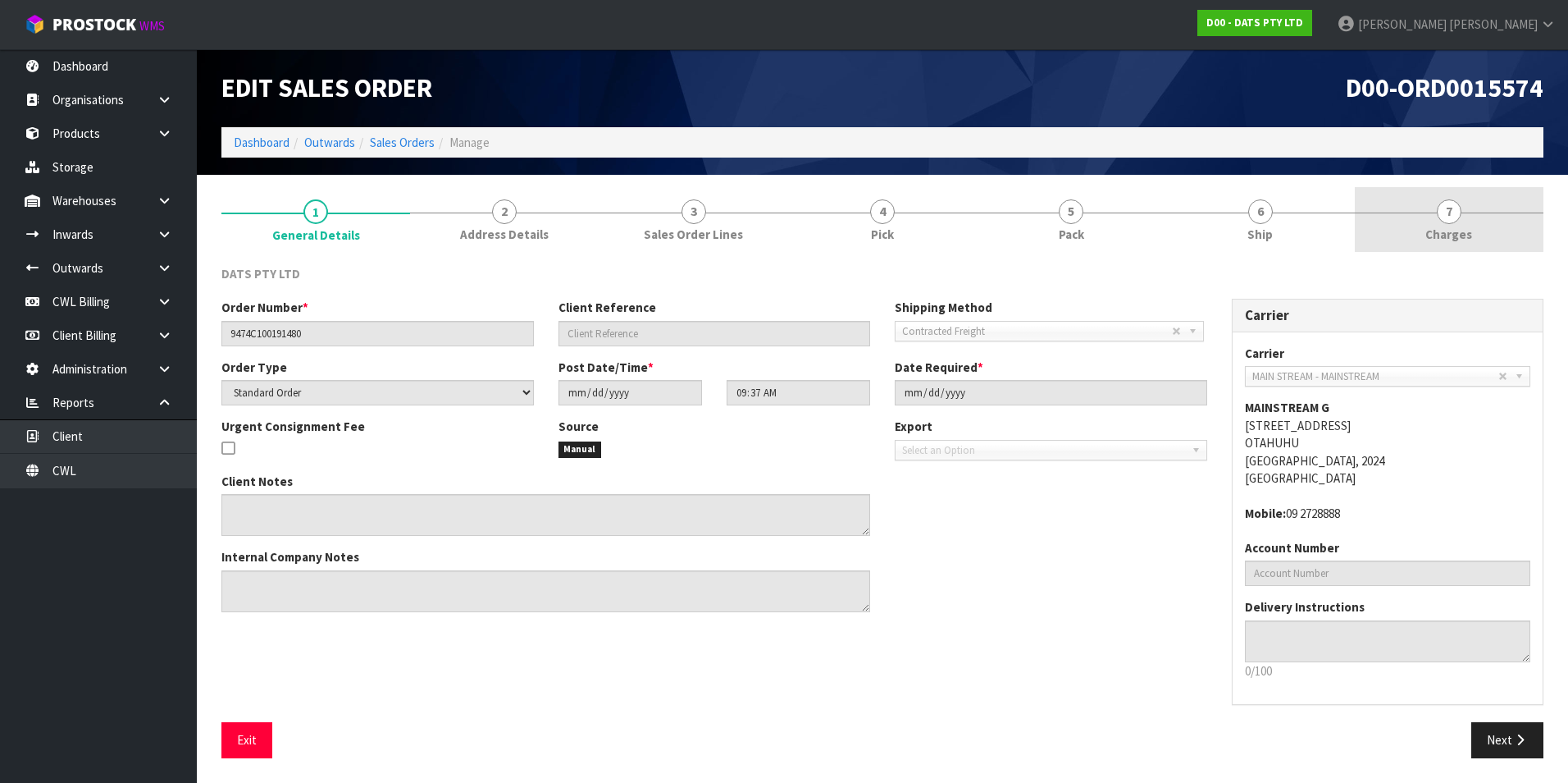
click at [1452, 215] on span "7" at bounding box center [1448, 211] width 24 height 24
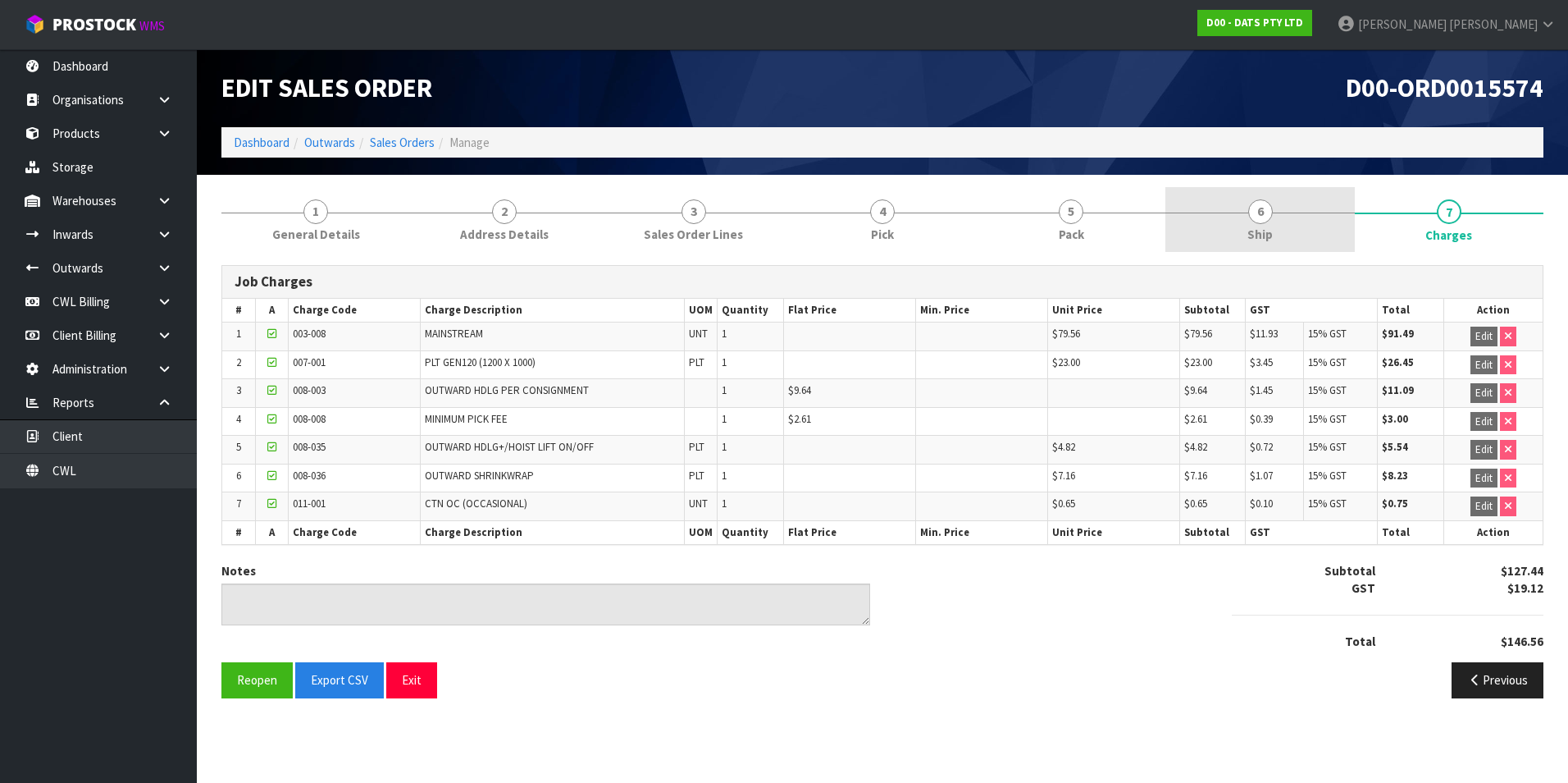
click at [1258, 215] on span "6" at bounding box center [1260, 211] width 24 height 24
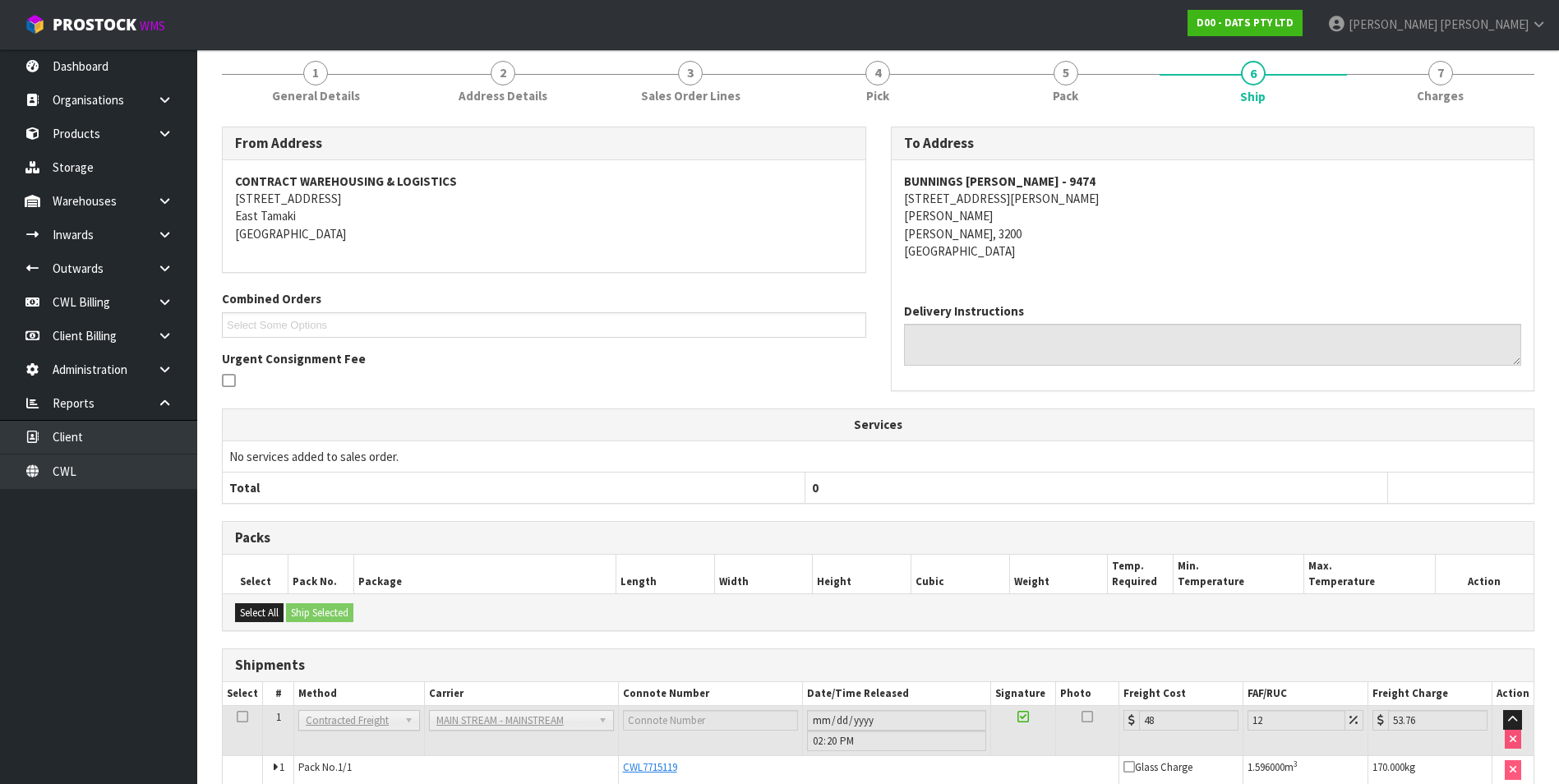
scroll to position [52, 0]
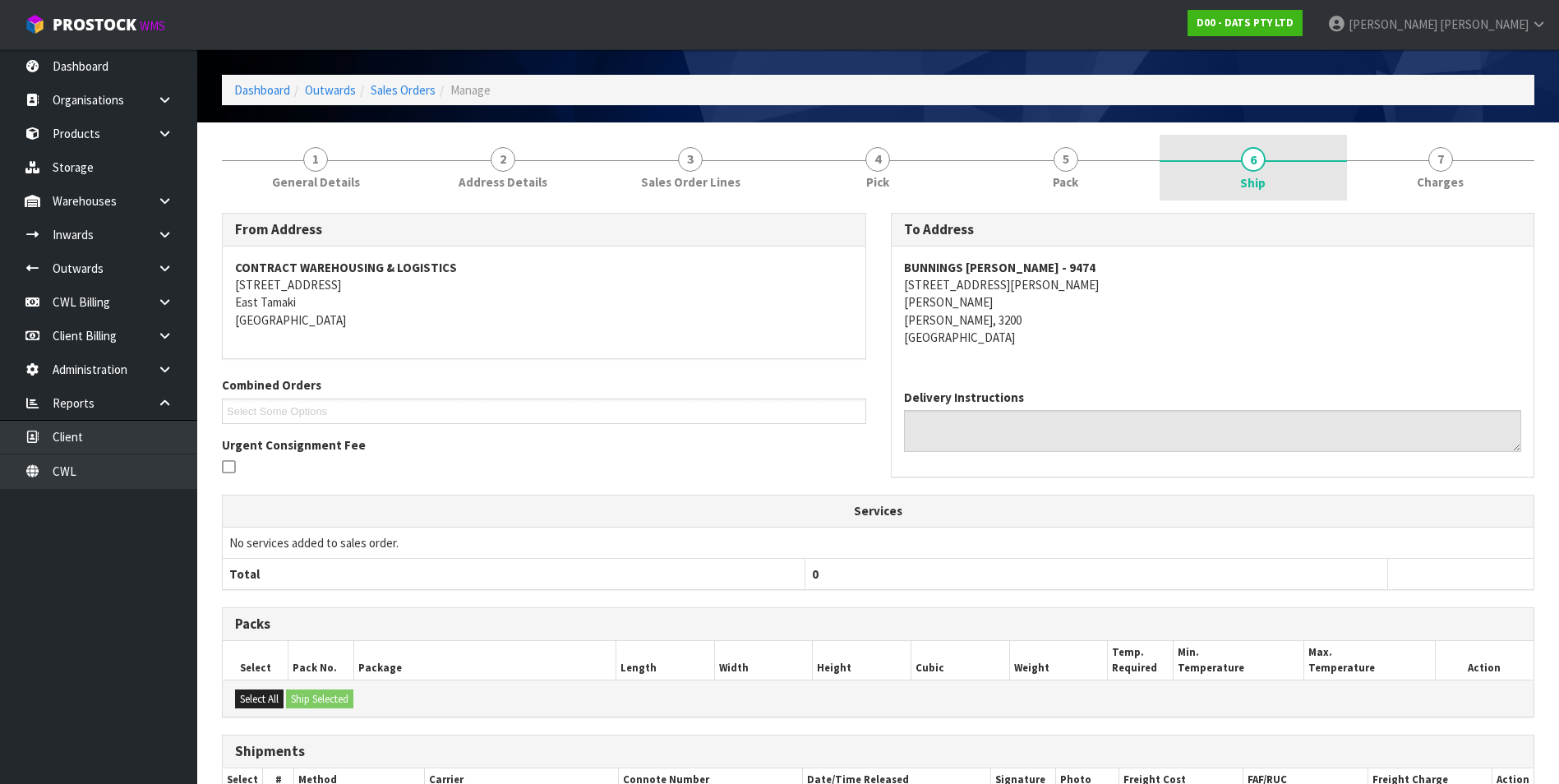
drag, startPoint x: 1444, startPoint y: 166, endPoint x: 1294, endPoint y: 229, distance: 162.7
click at [1443, 166] on span "7" at bounding box center [1440, 159] width 24 height 24
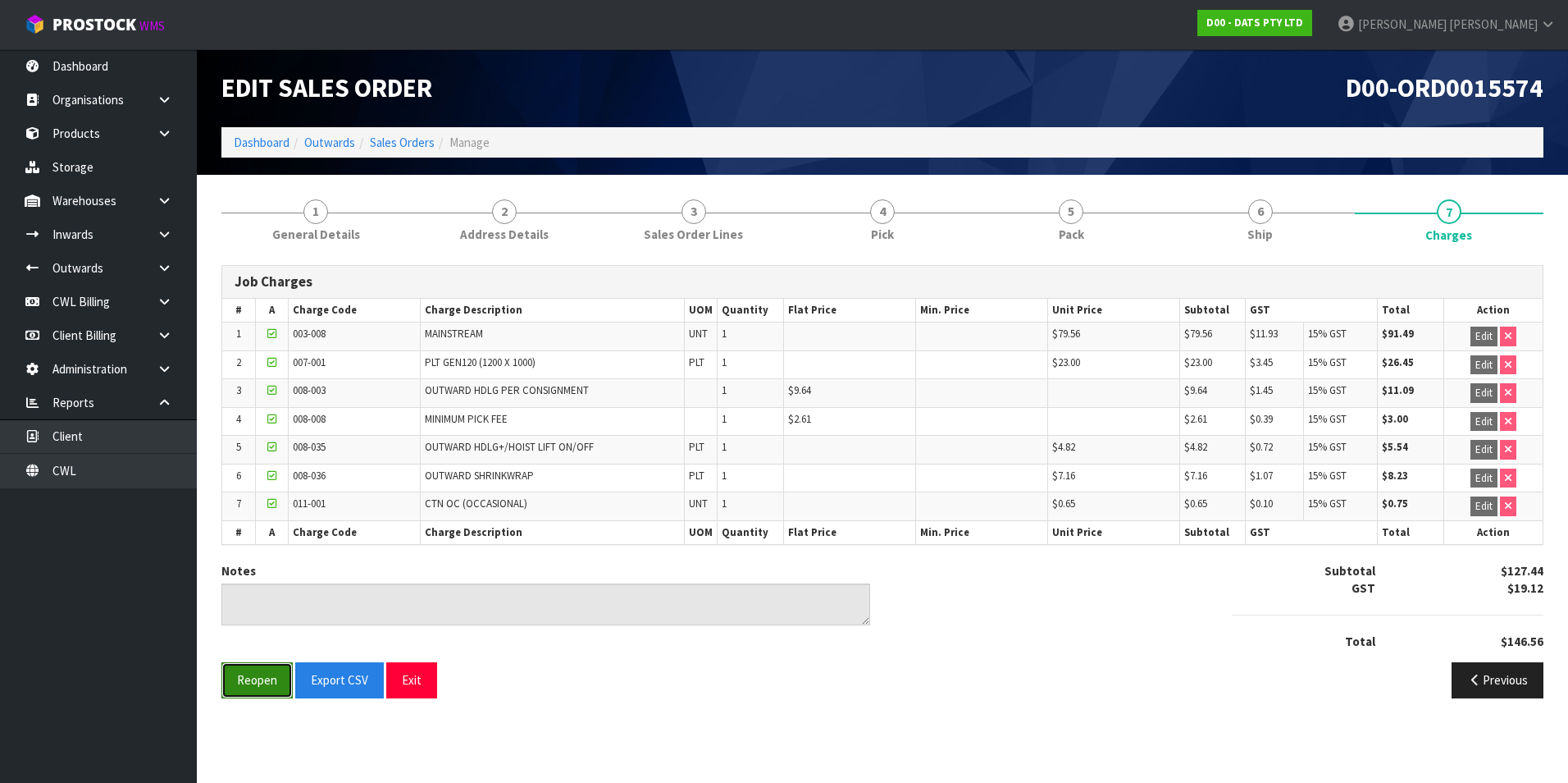
click at [265, 677] on button "Reopen" at bounding box center [257, 680] width 71 height 35
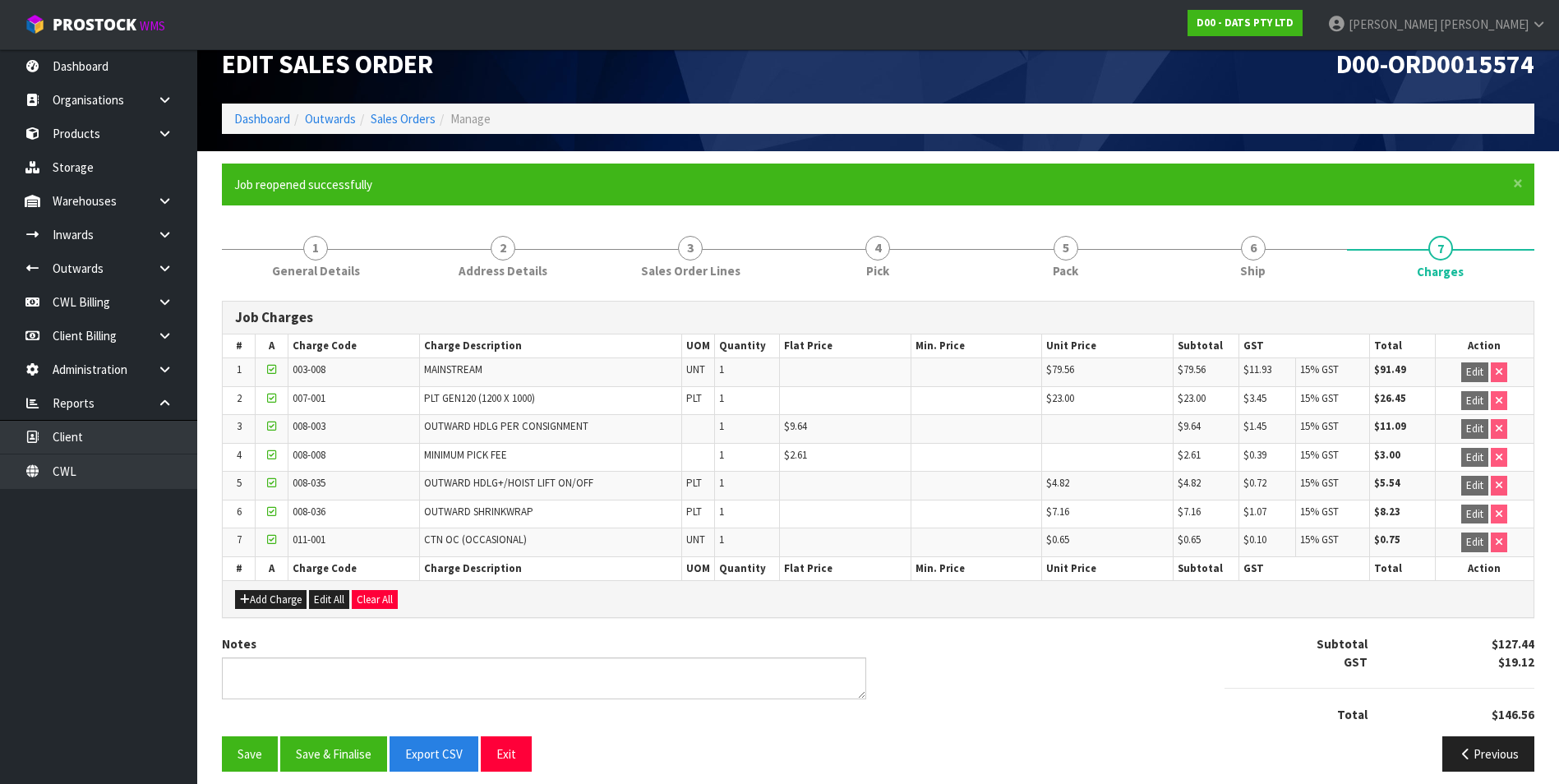
scroll to position [36, 0]
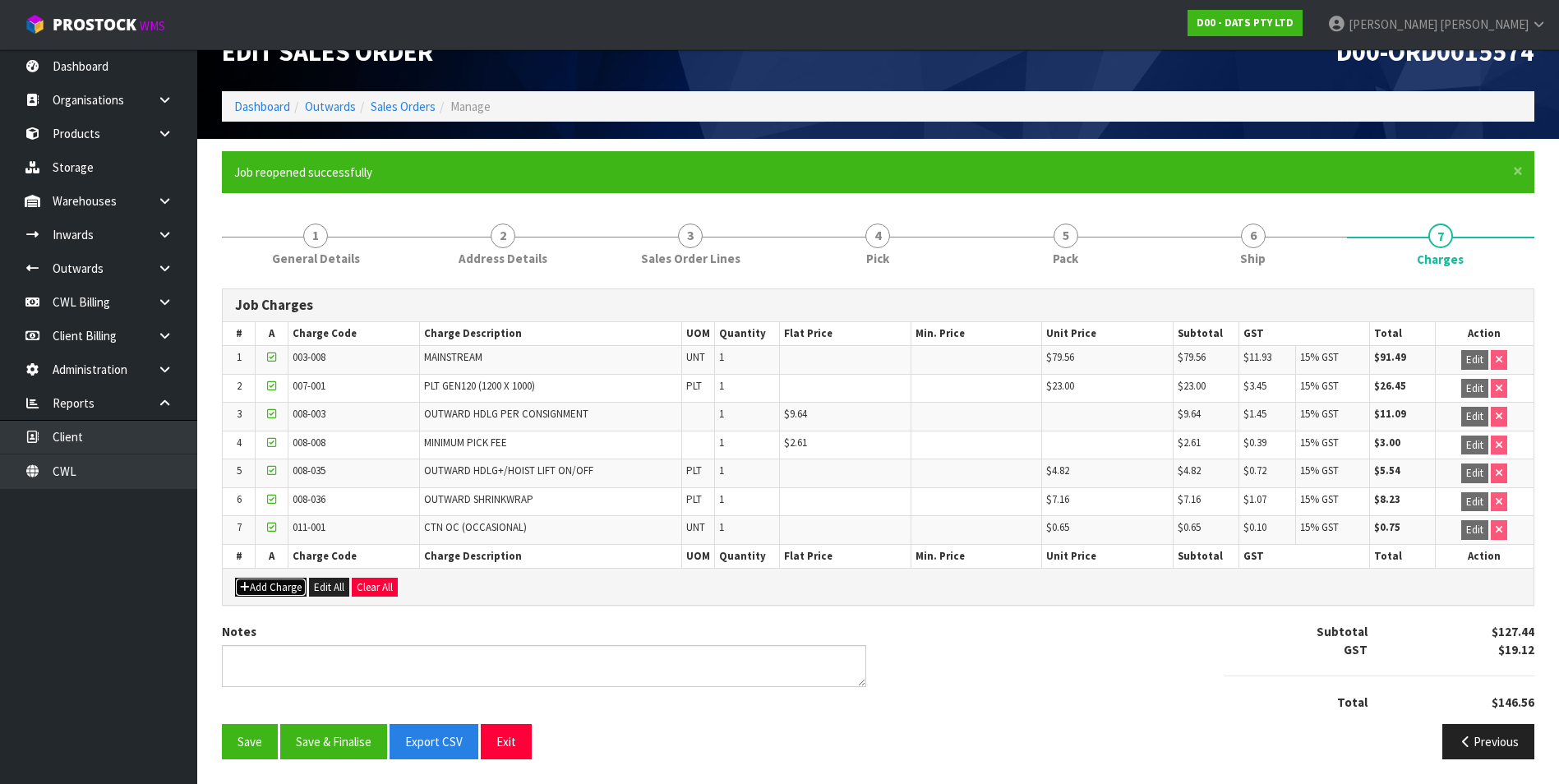
click at [285, 588] on button "Add Charge" at bounding box center [271, 588] width 72 height 19
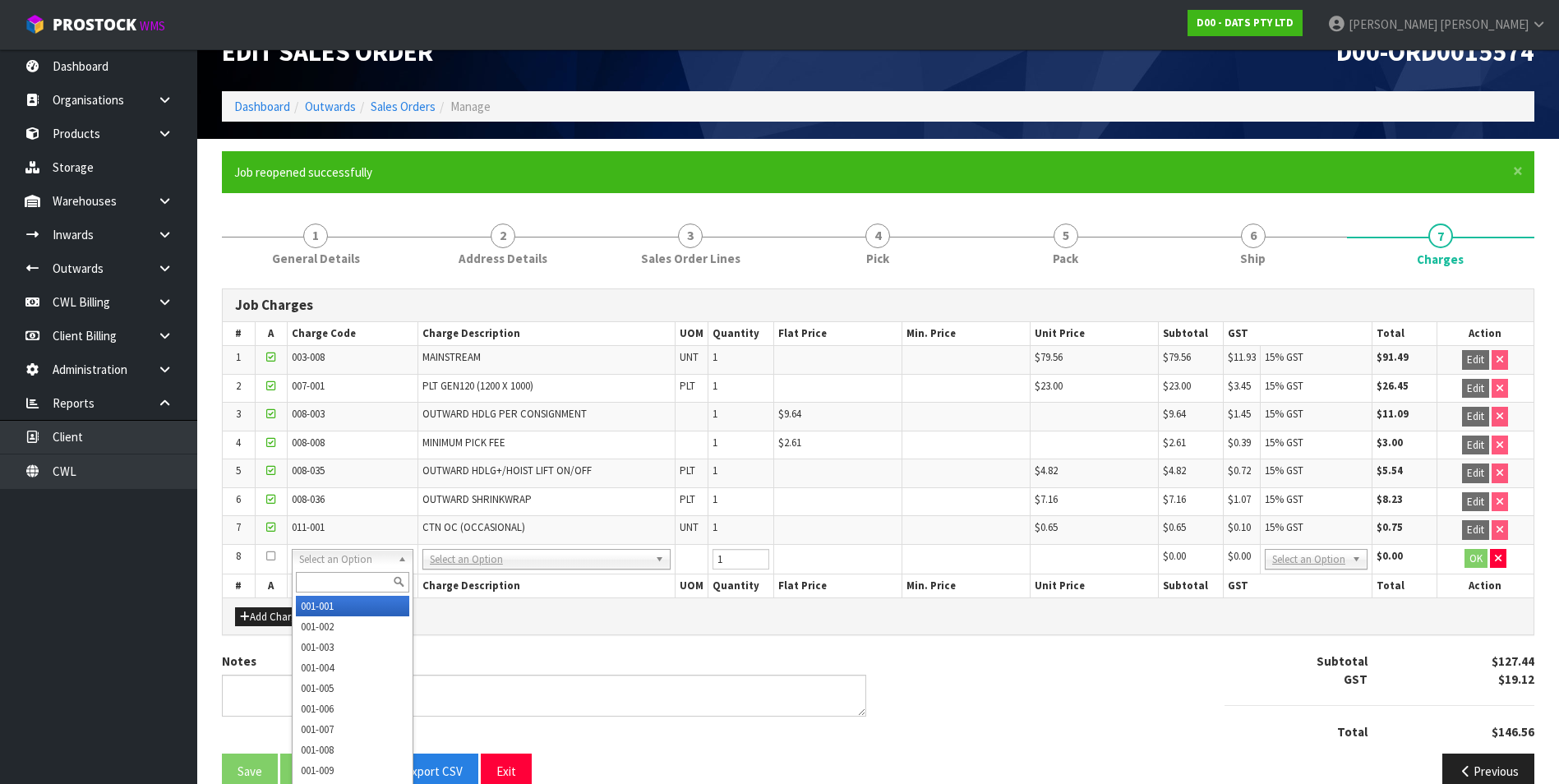
click at [313, 577] on input "text" at bounding box center [352, 582] width 113 height 20
type input "003-008"
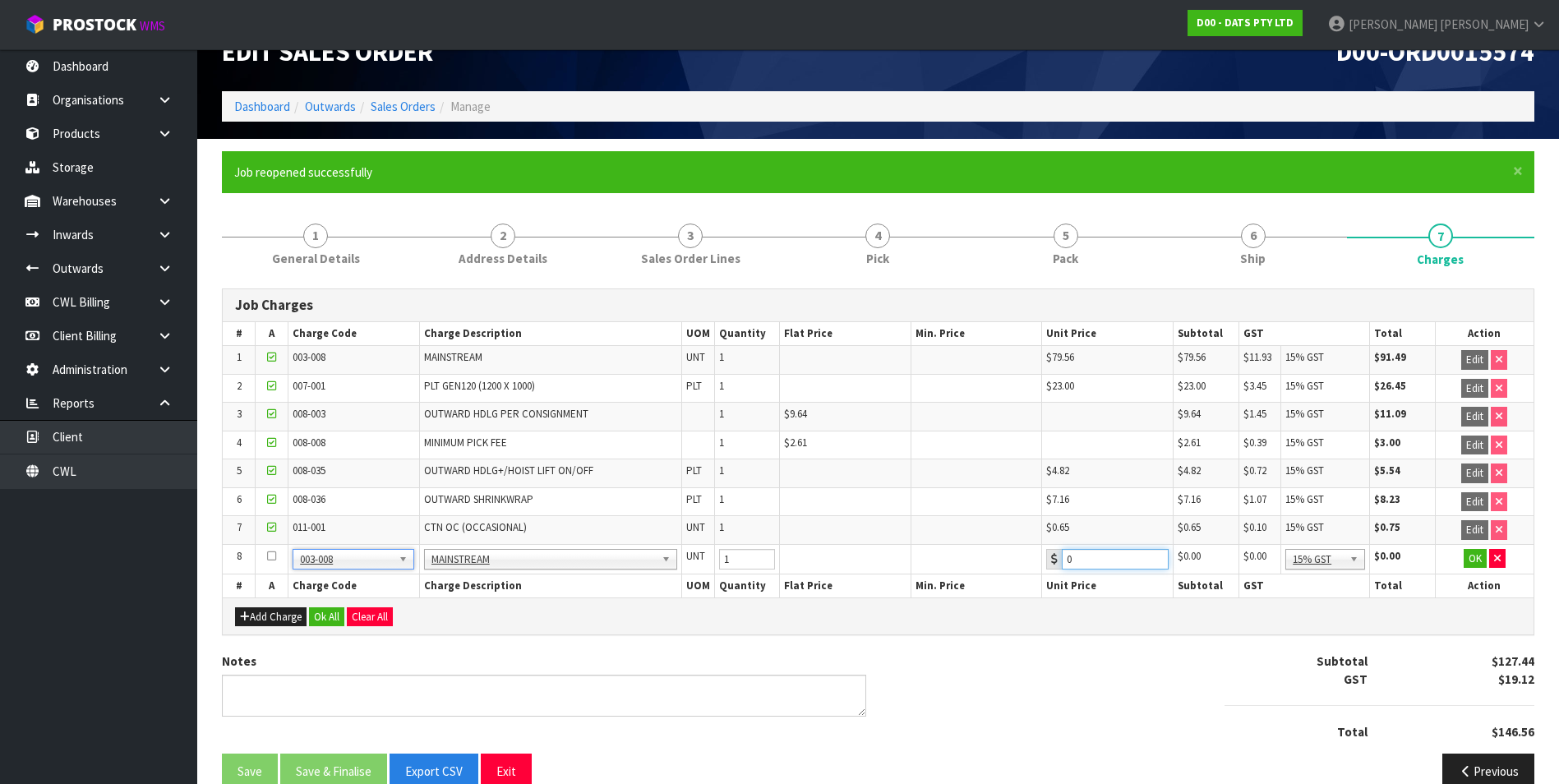
click at [1108, 558] on input "0" at bounding box center [1115, 558] width 106 height 20
type input "028.85"
click at [1470, 561] on button "OK" at bounding box center [1476, 558] width 23 height 19
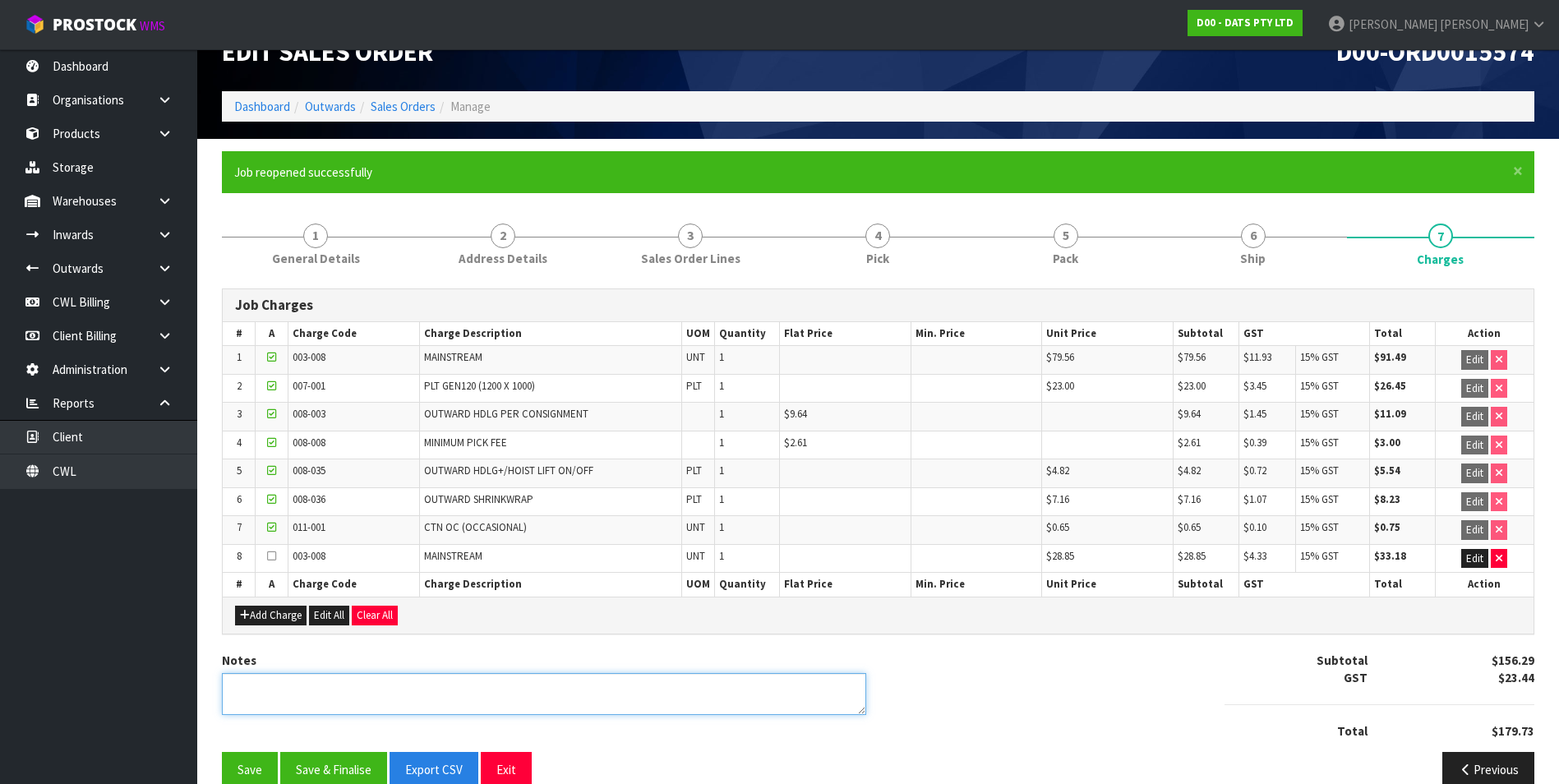
click at [264, 687] on textarea at bounding box center [543, 693] width 644 height 42
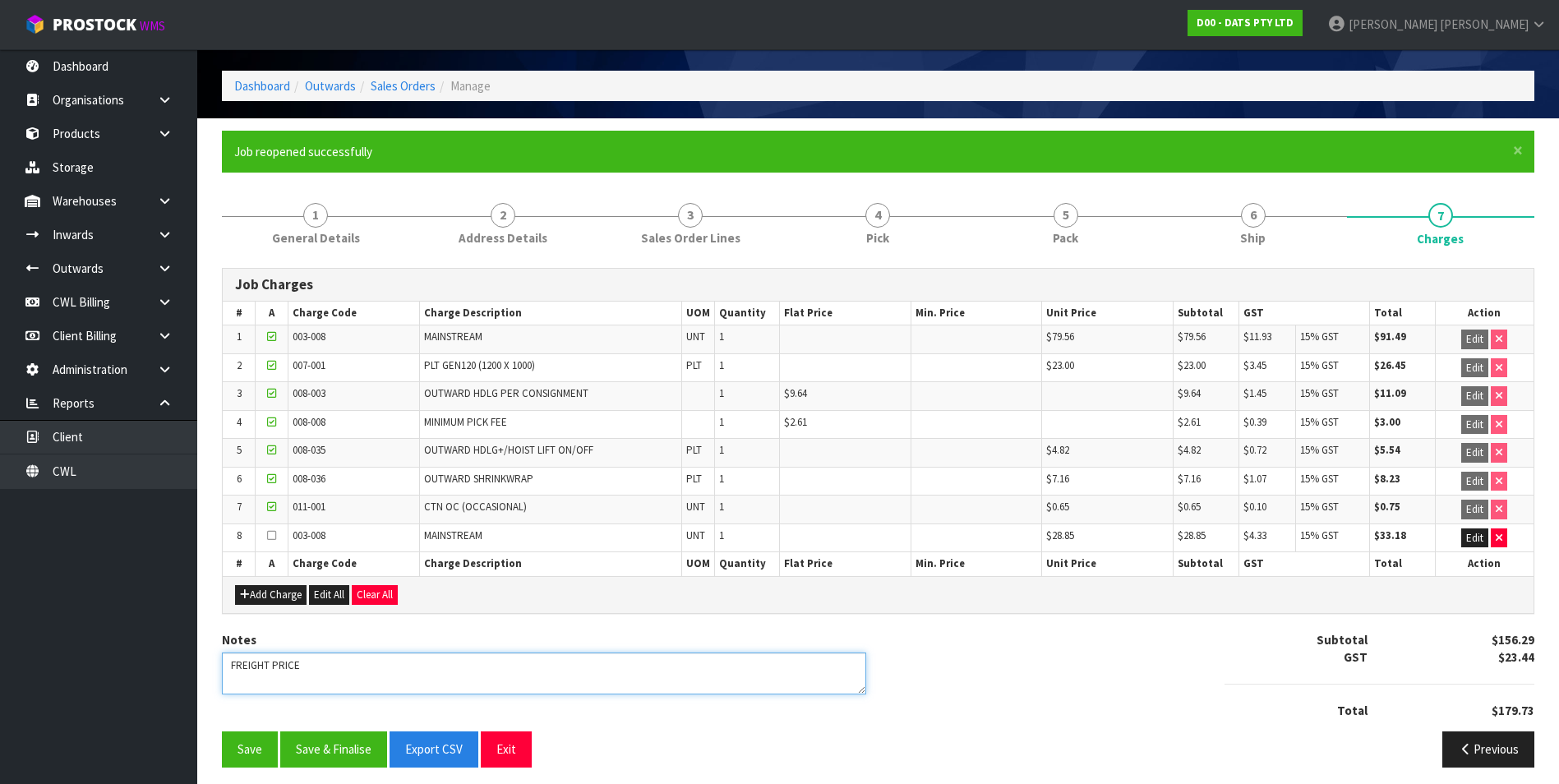
scroll to position [65, 0]
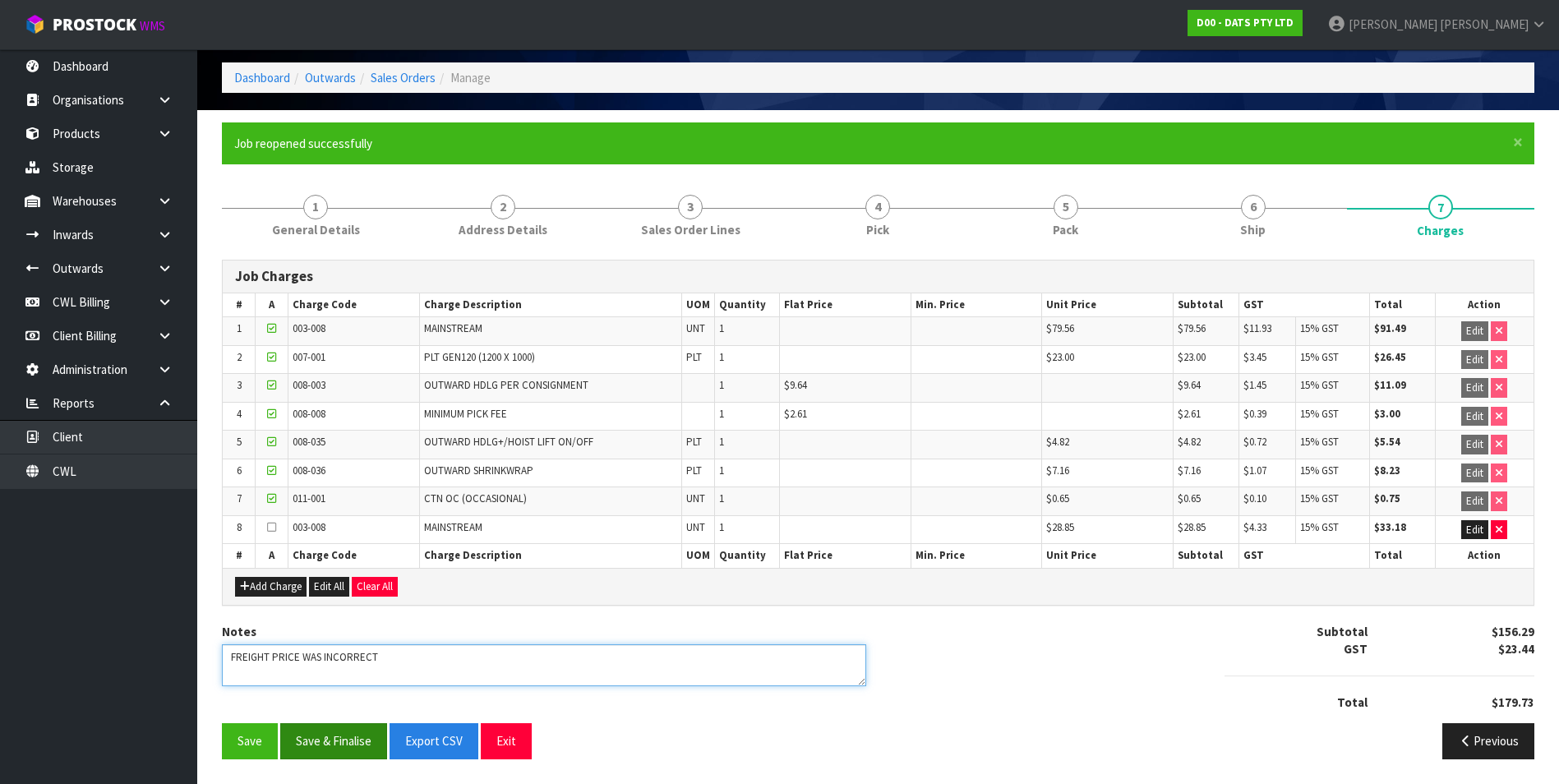
type textarea "FREIGHT PRICE WAS INCORRECT"
click at [356, 744] on button "Save & Finalise" at bounding box center [333, 740] width 107 height 35
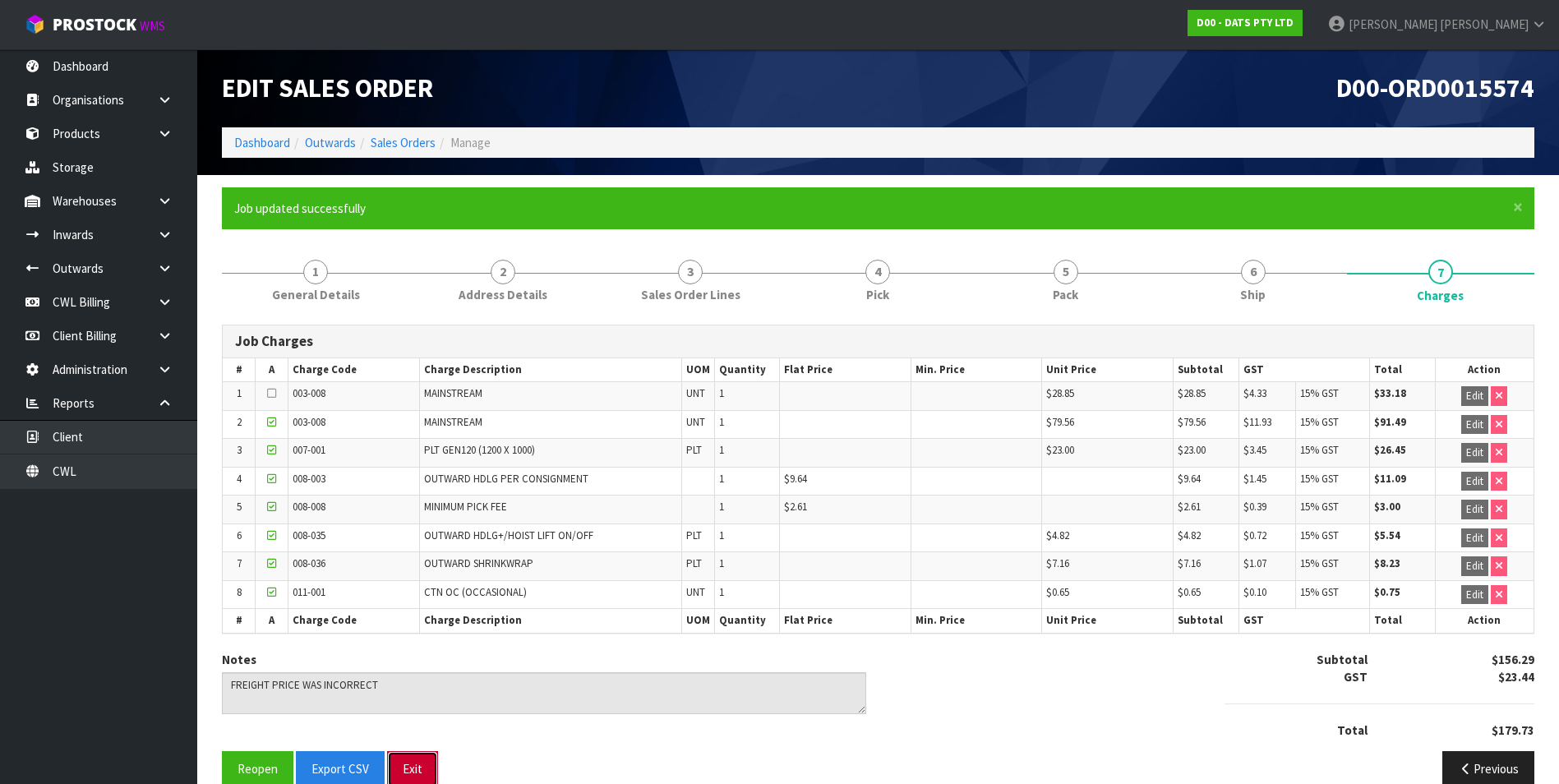
click at [406, 760] on button "Exit" at bounding box center [413, 769] width 51 height 35
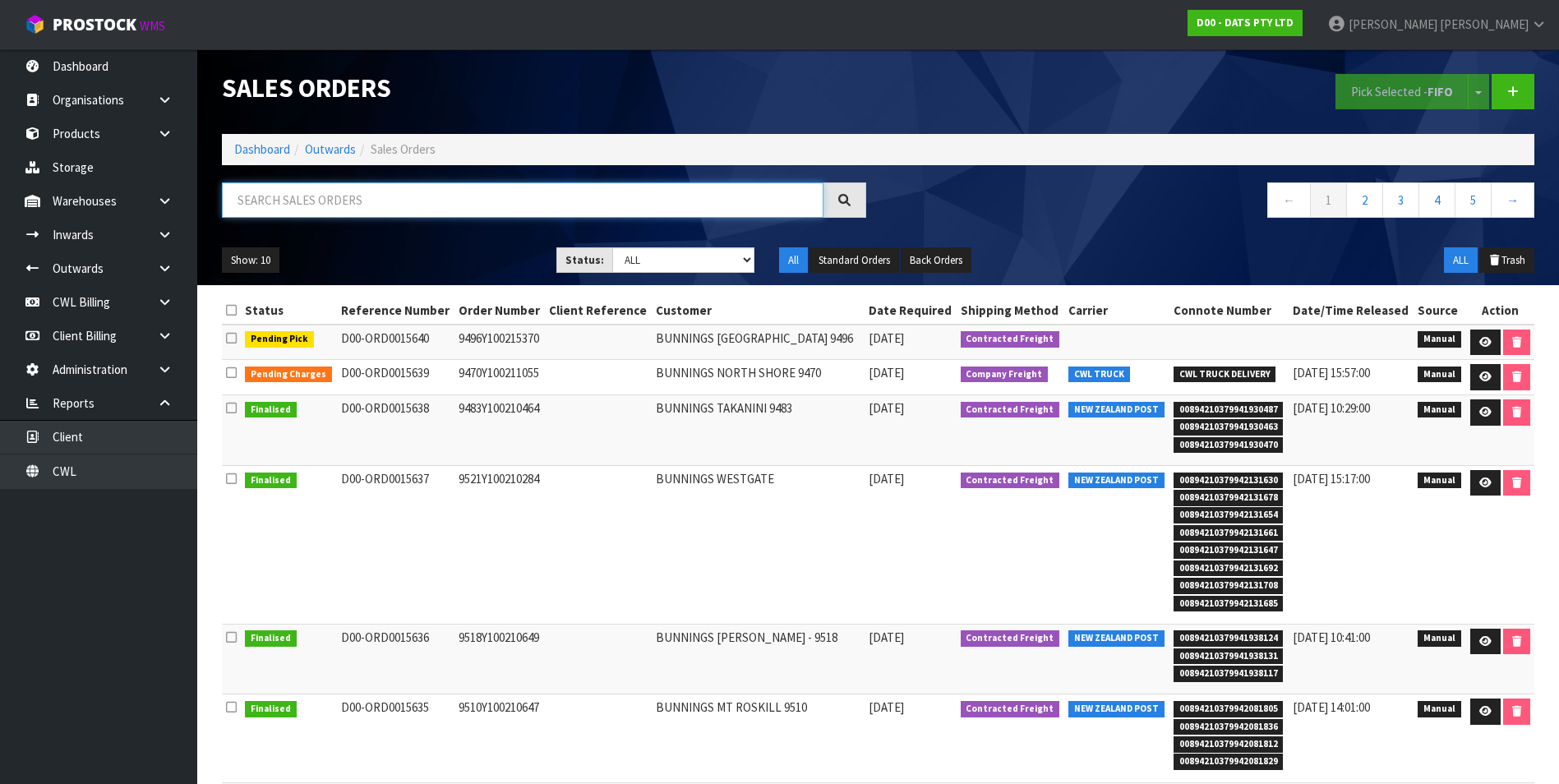
click at [283, 194] on input "text" at bounding box center [522, 199] width 601 height 35
drag, startPoint x: 278, startPoint y: 196, endPoint x: 583, endPoint y: 198, distance: 305.0
click at [583, 198] on input "text" at bounding box center [522, 199] width 601 height 35
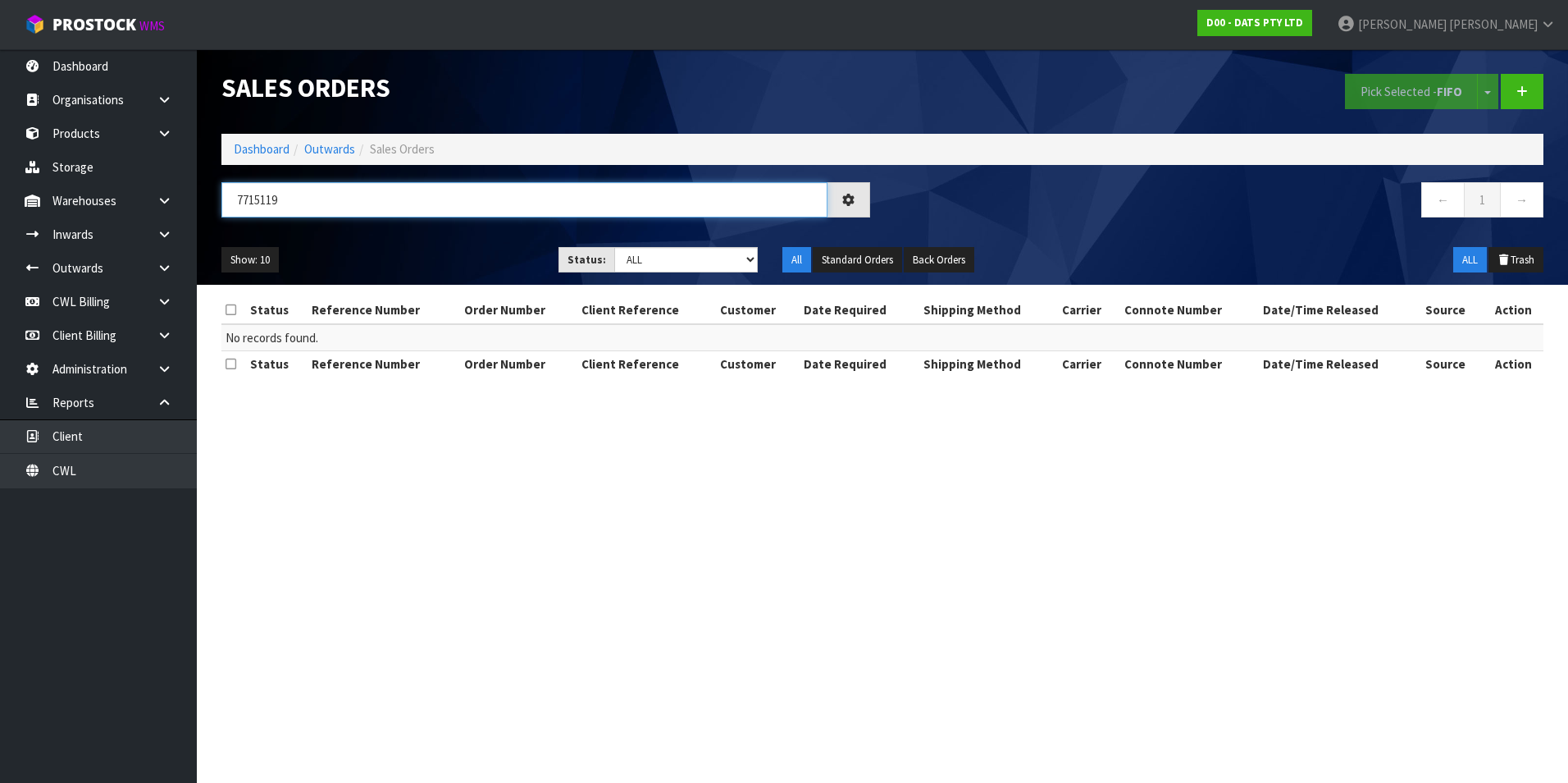
type input "7715119"
click at [299, 199] on input "7715119" at bounding box center [524, 199] width 606 height 35
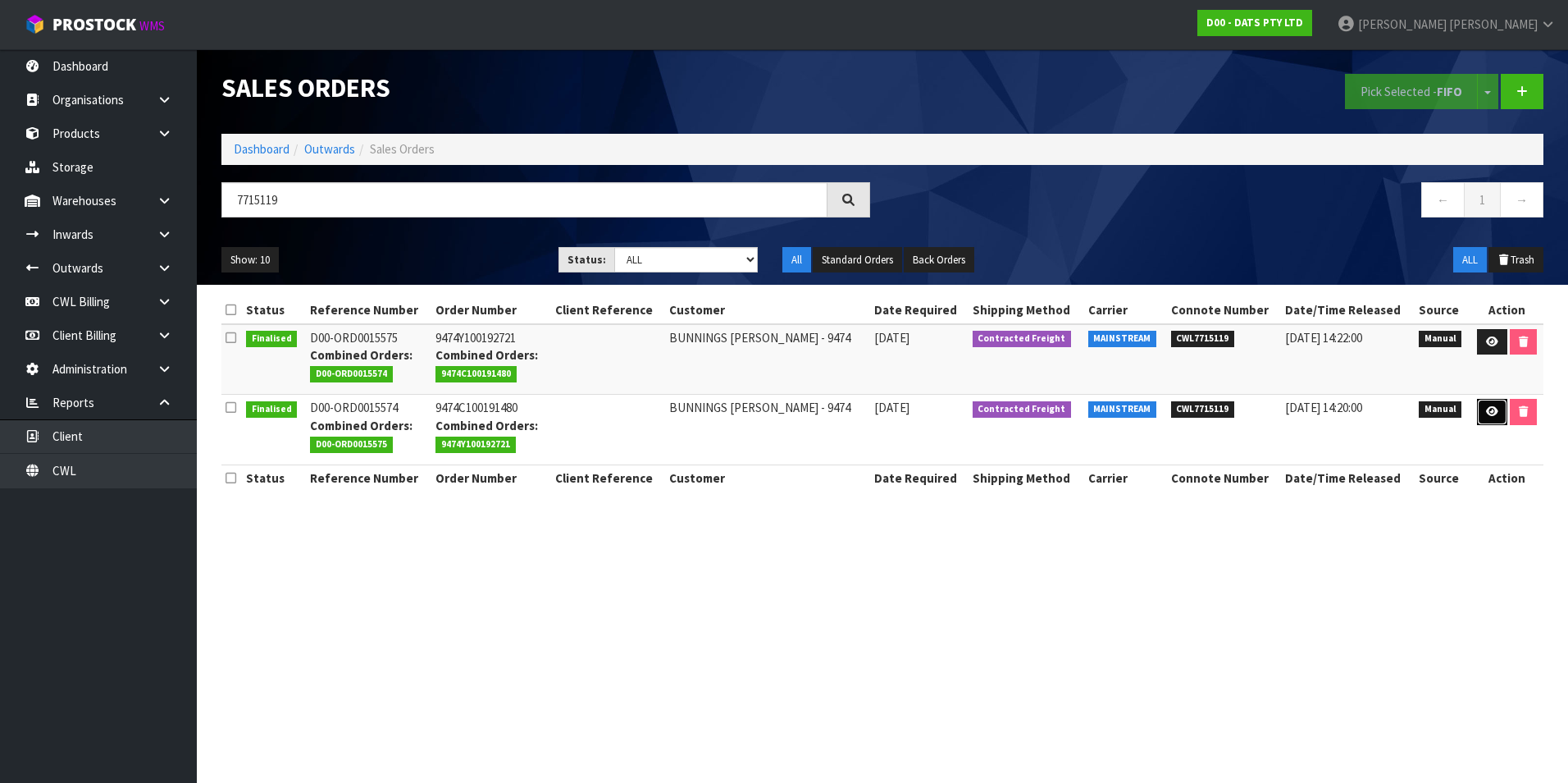
click at [1492, 411] on icon at bounding box center [1492, 411] width 13 height 11
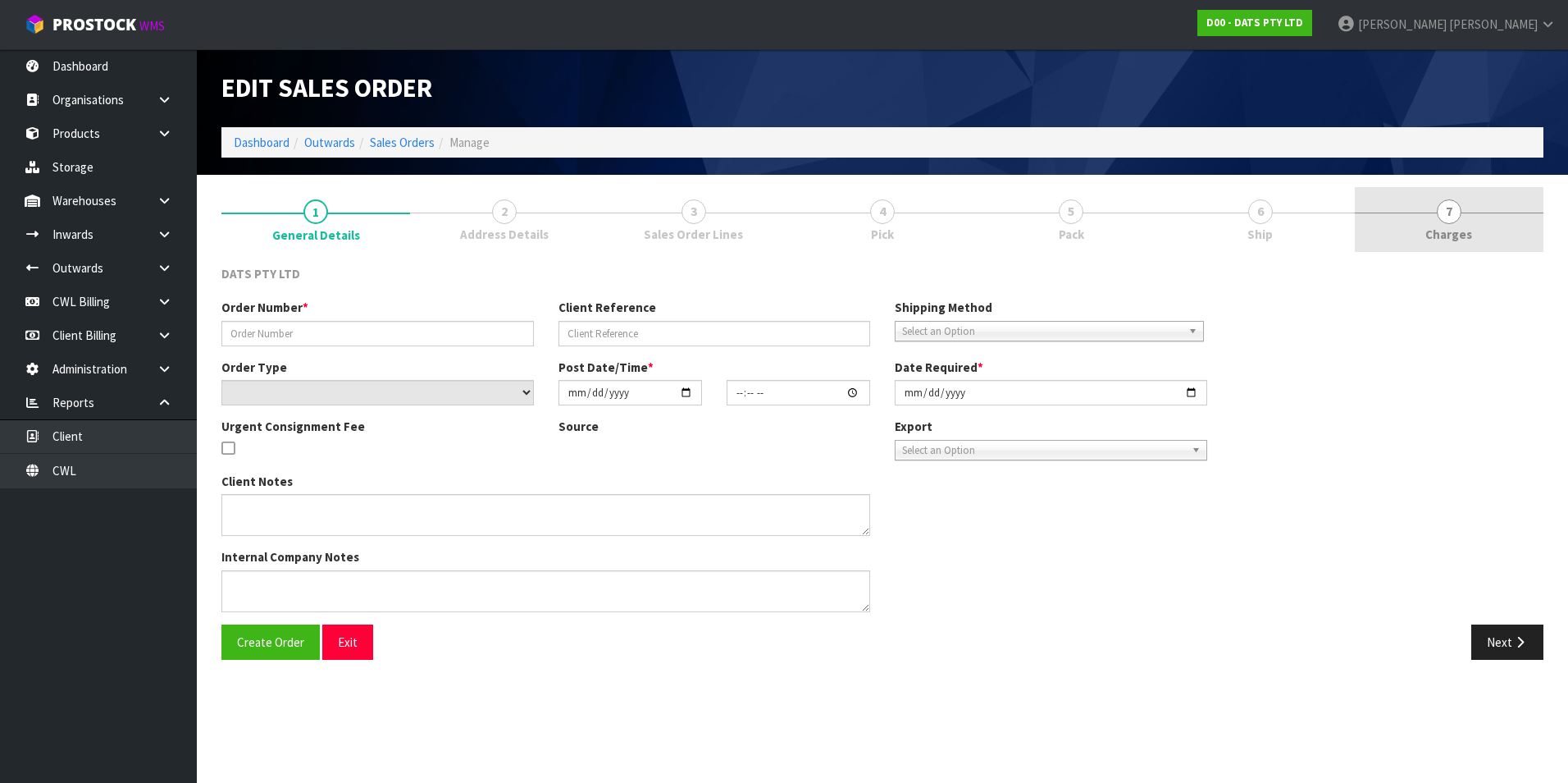
type input "9474C100191480"
select select "number:0"
type input "[DATE]"
type input "09:37:00.000"
type input "[DATE]"
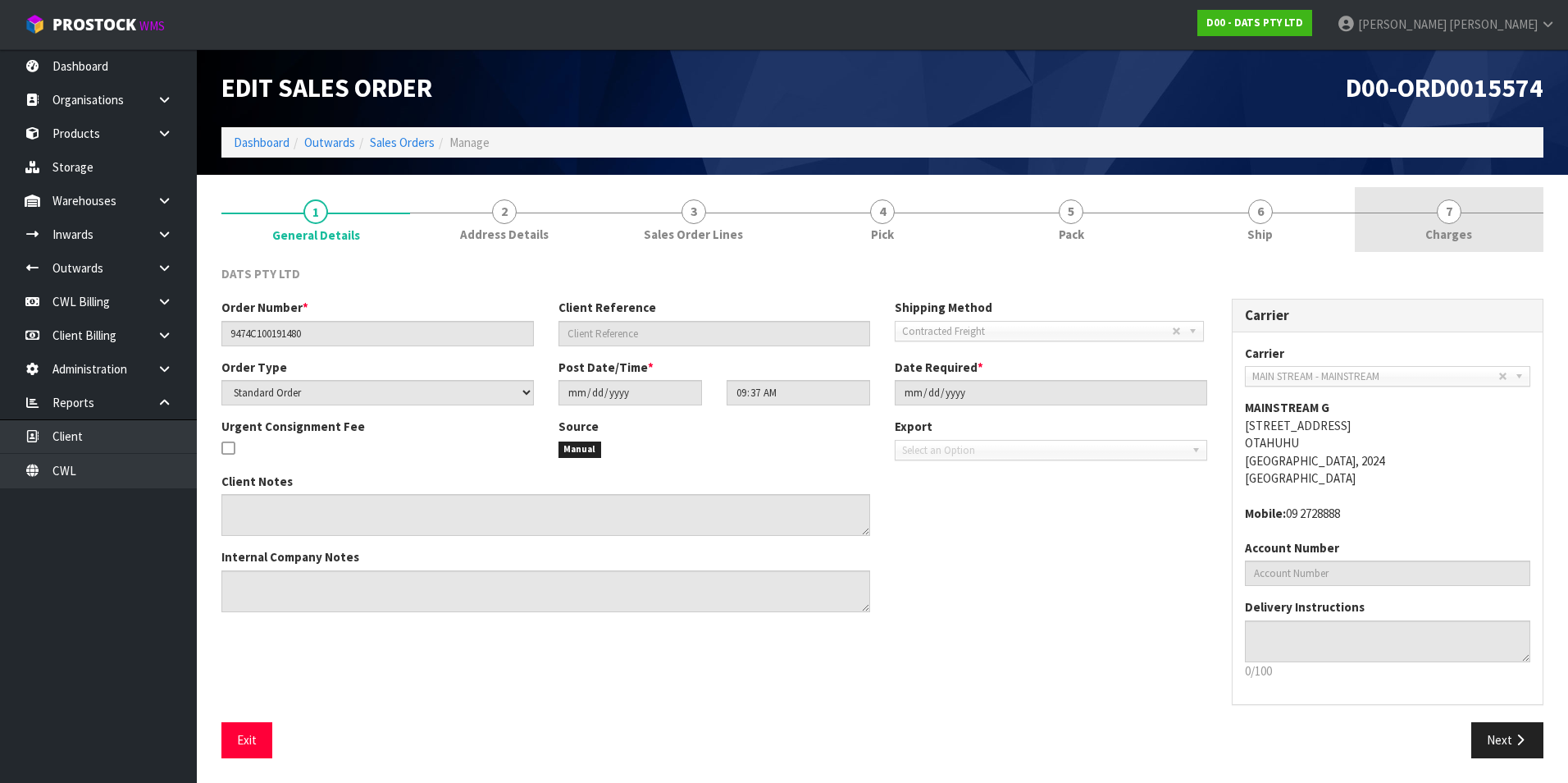
click at [1445, 213] on span "7" at bounding box center [1448, 211] width 24 height 24
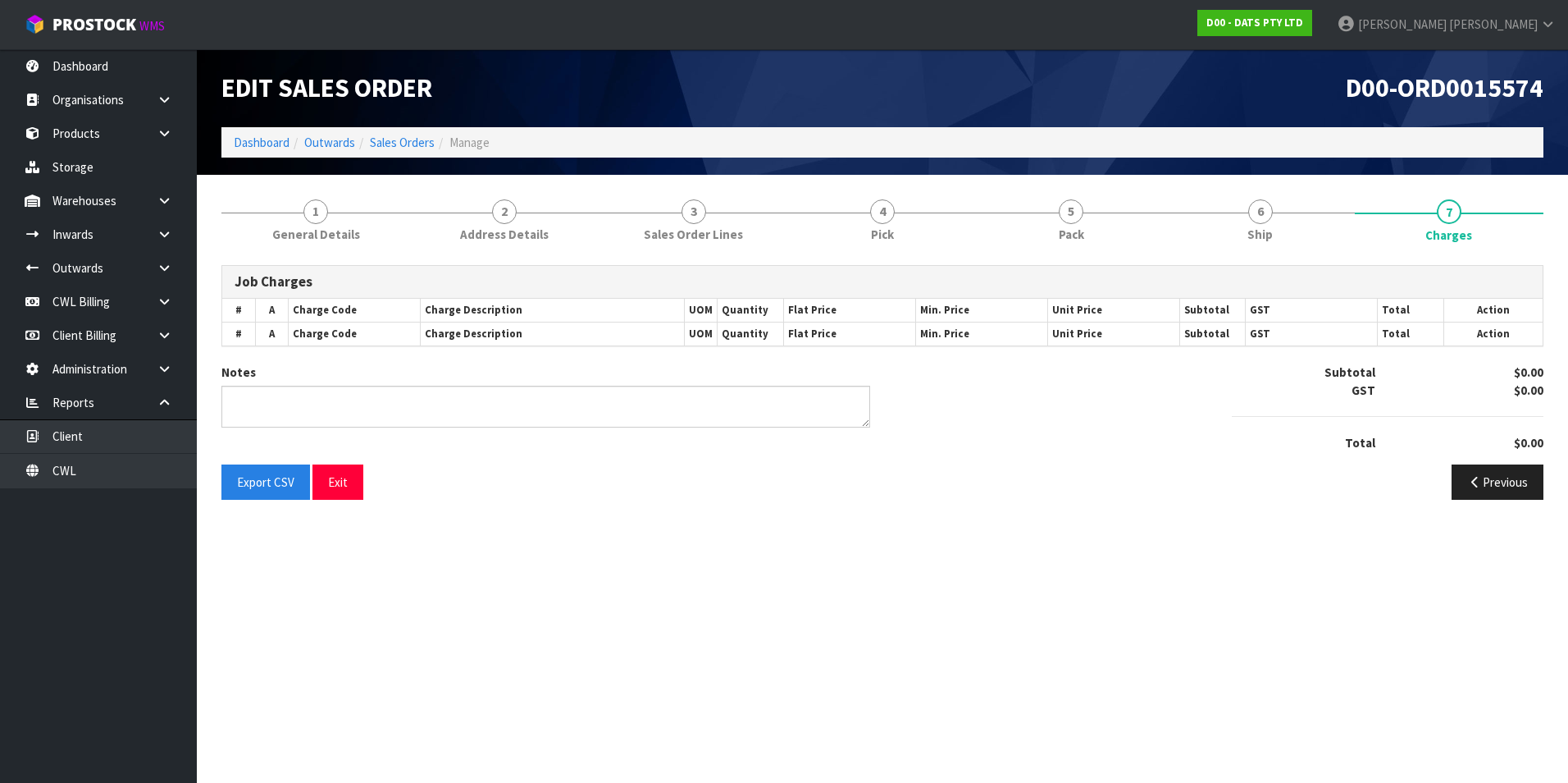
type textarea "FREIGHT PRICE WAS INCORRECT"
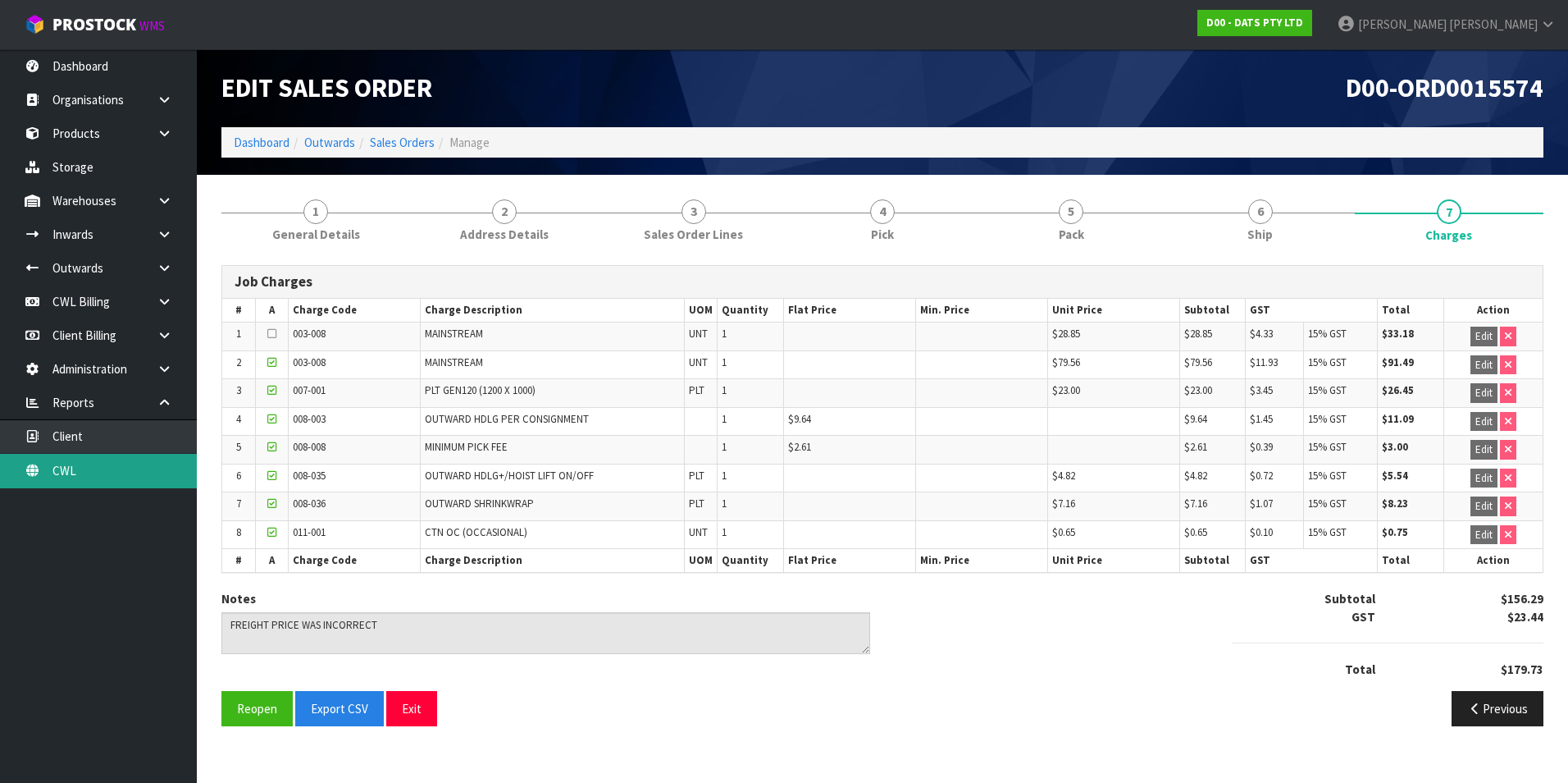
click at [108, 468] on link "CWL" at bounding box center [99, 470] width 197 height 34
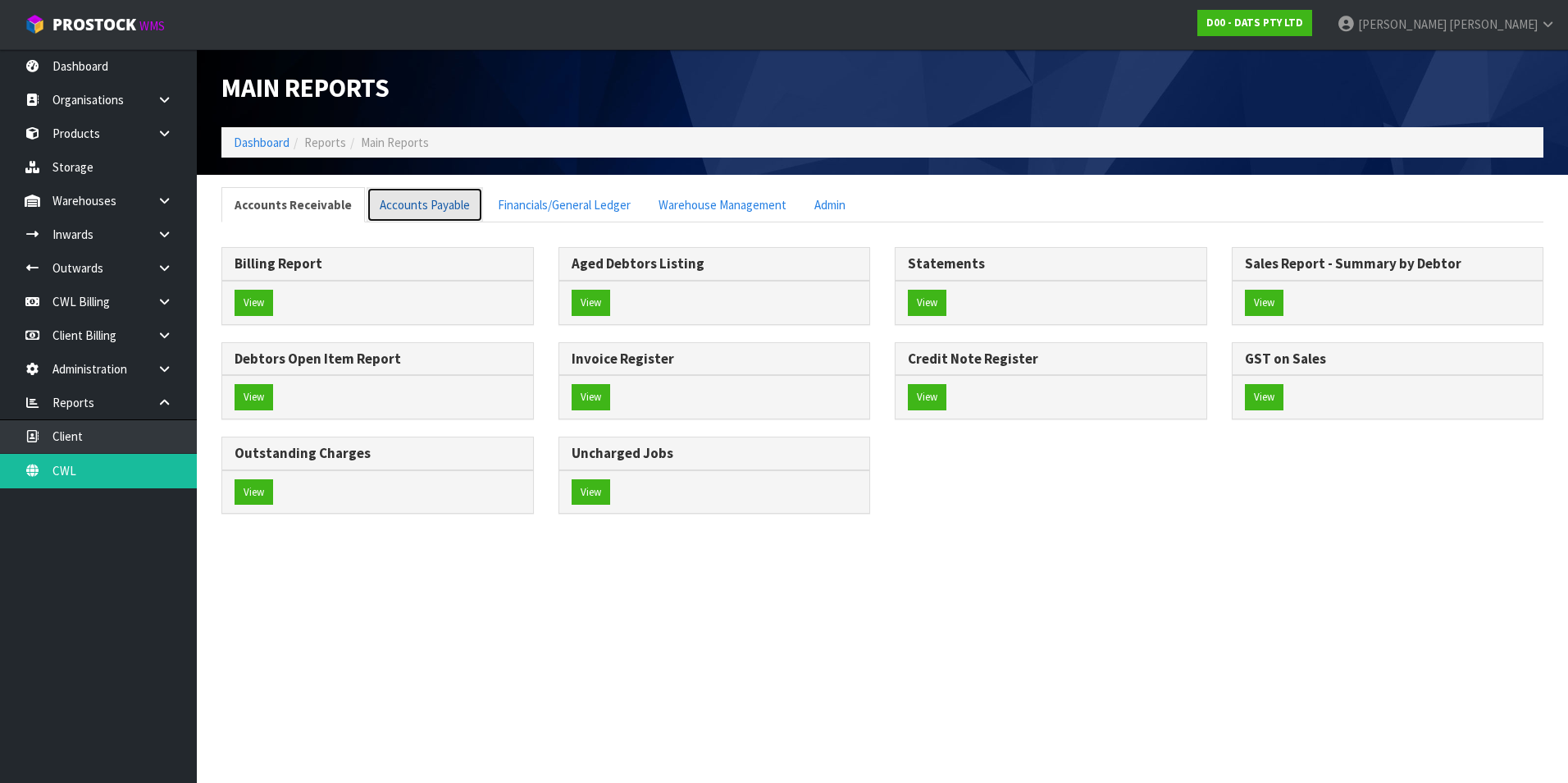
click at [442, 206] on link "Accounts Payable" at bounding box center [424, 205] width 117 height 35
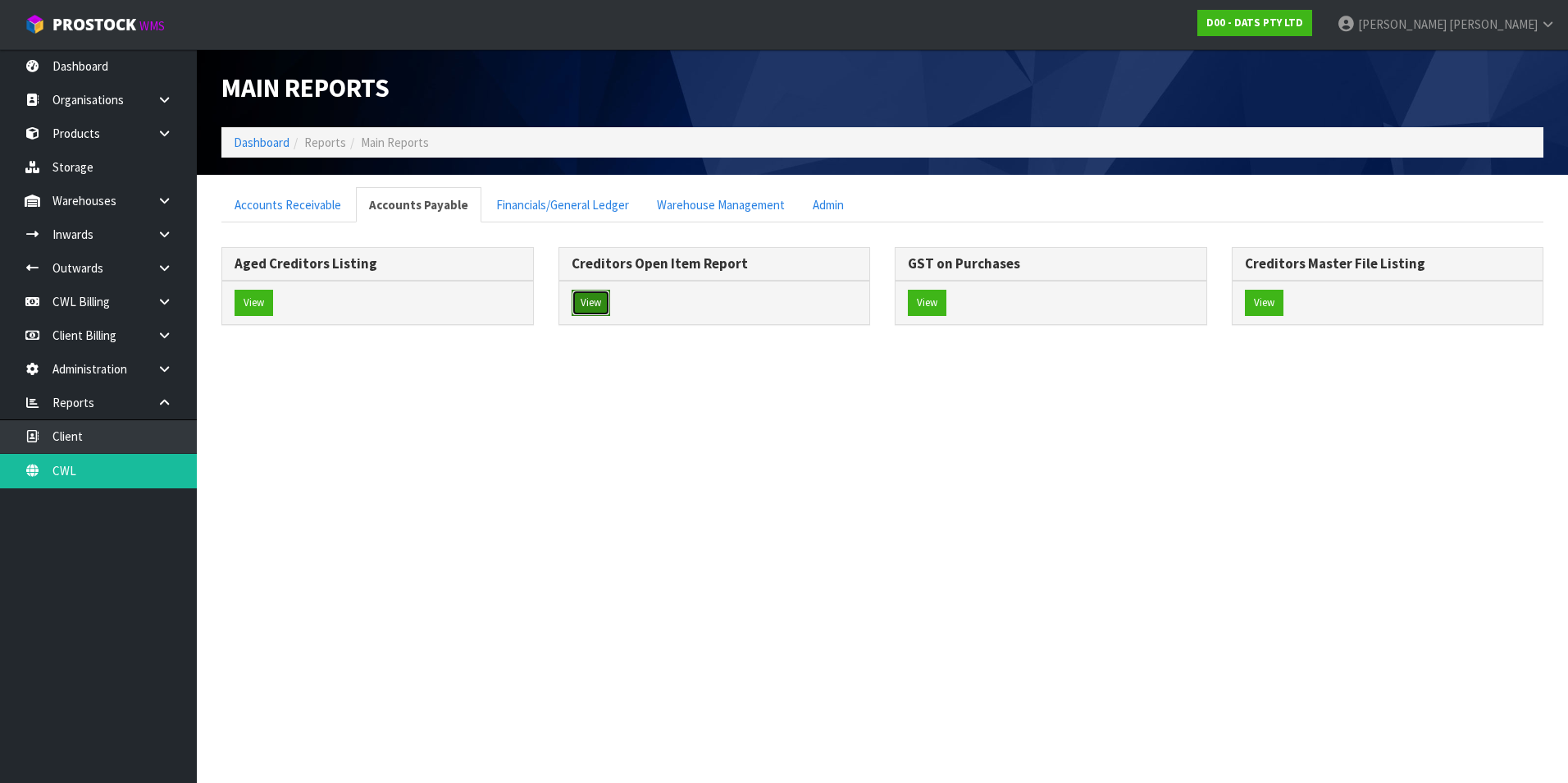
click at [601, 302] on button "View" at bounding box center [591, 303] width 39 height 26
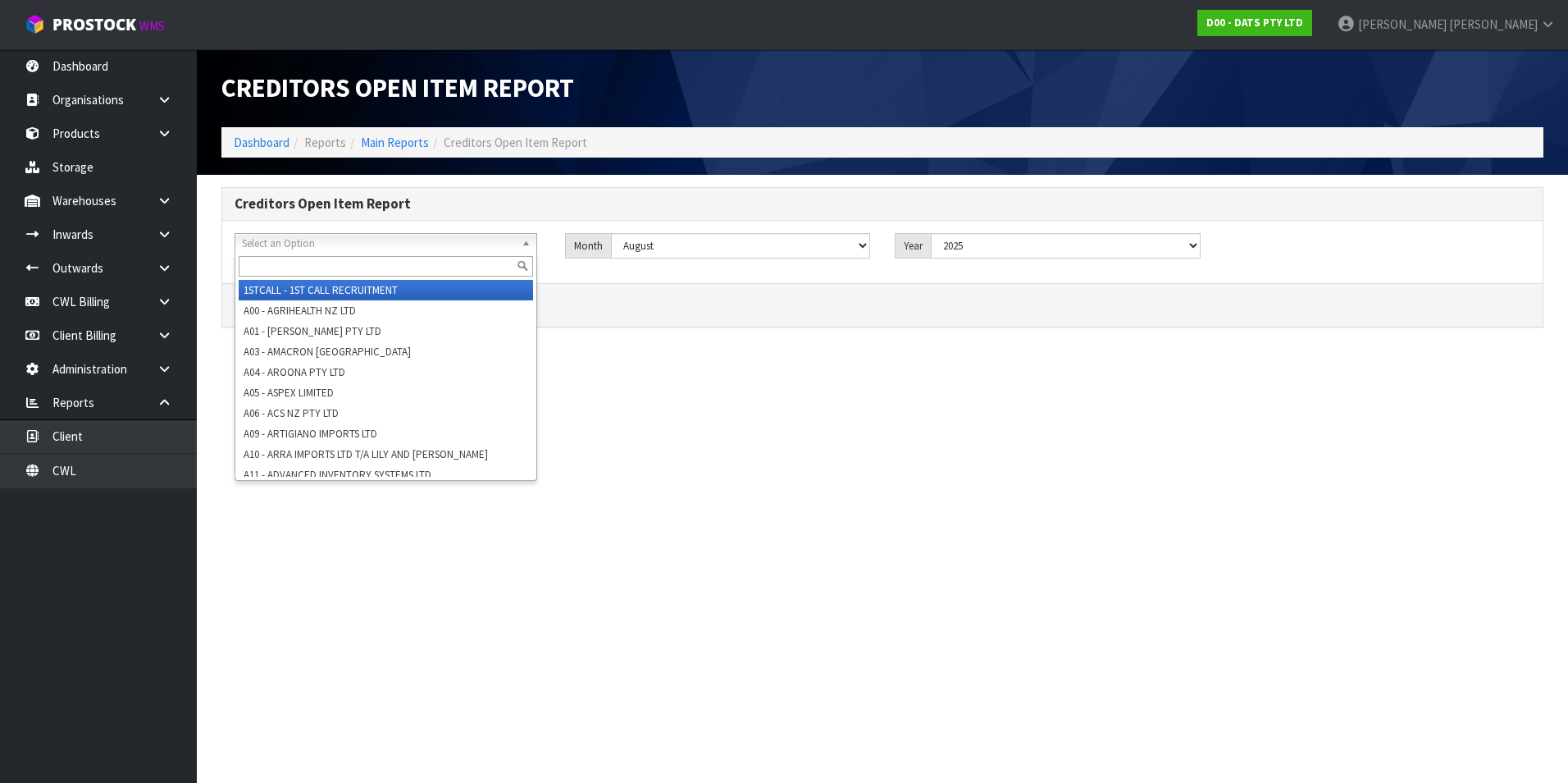
click at [276, 242] on span "Select an Option" at bounding box center [378, 244] width 273 height 19
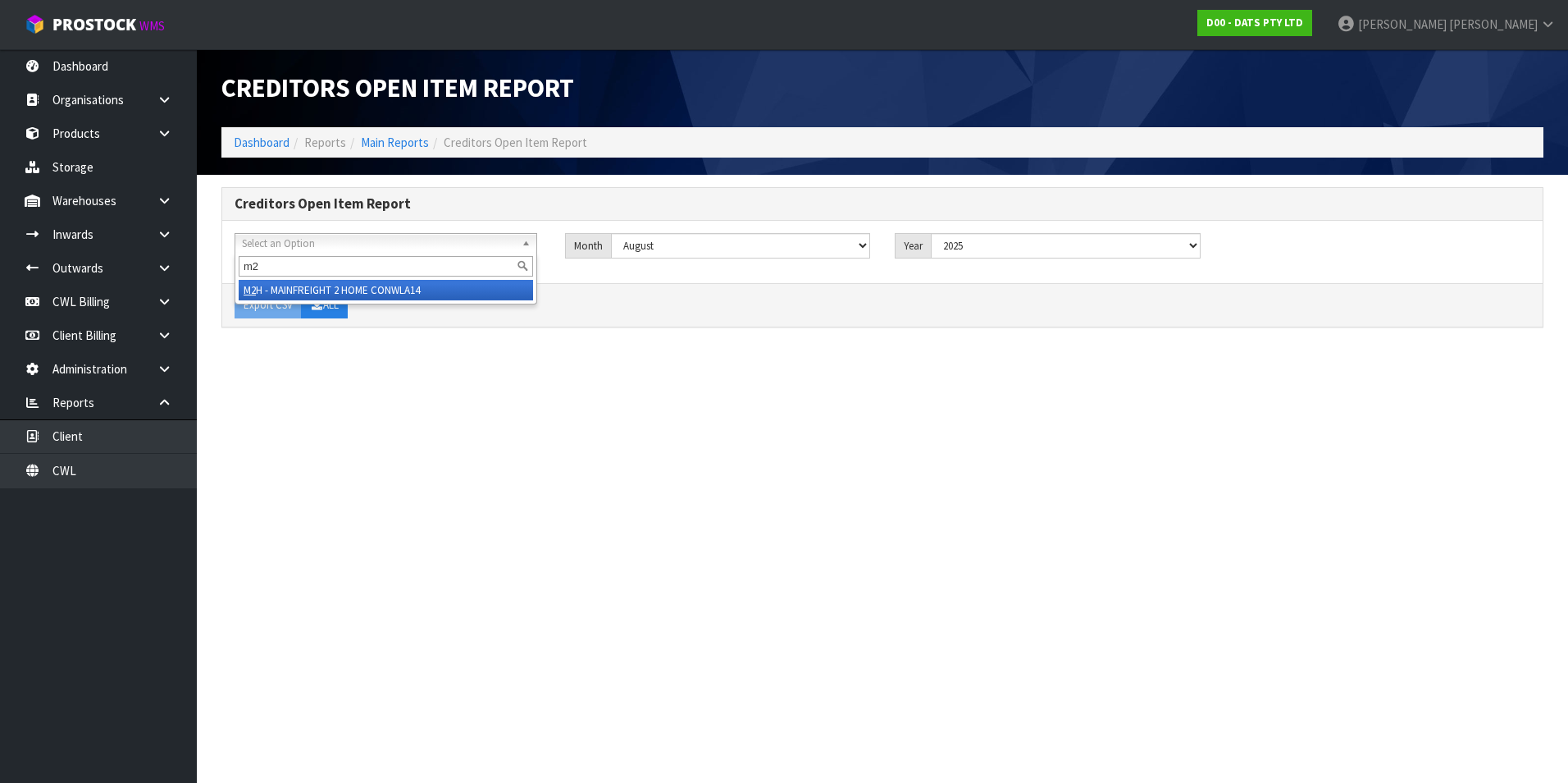
type input "m2"
click at [315, 290] on li "M2 H - MAINFREIGHT 2 HOME CONWLA14" at bounding box center [385, 289] width 295 height 20
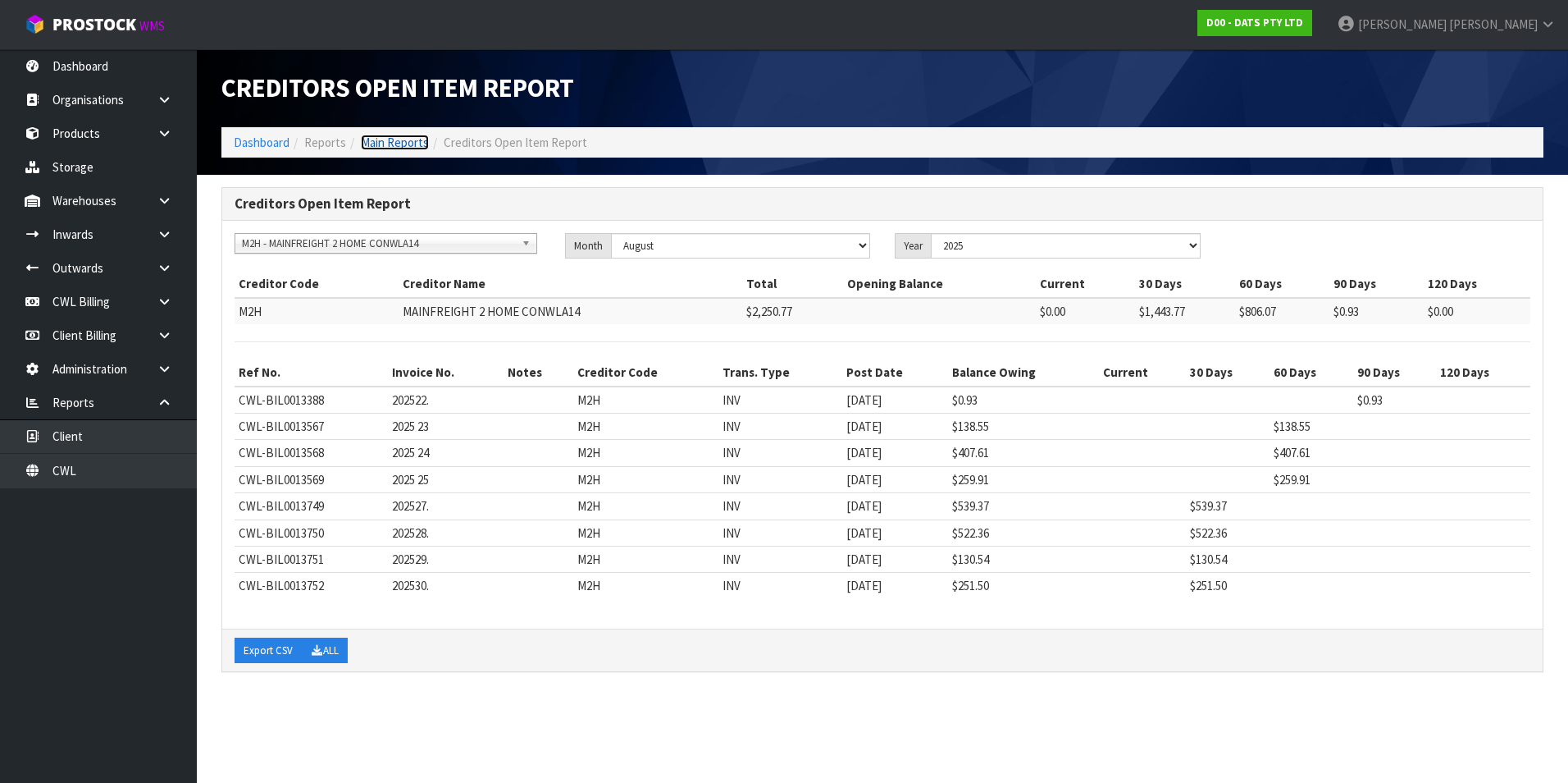
click at [398, 144] on link "Main Reports" at bounding box center [394, 142] width 68 height 15
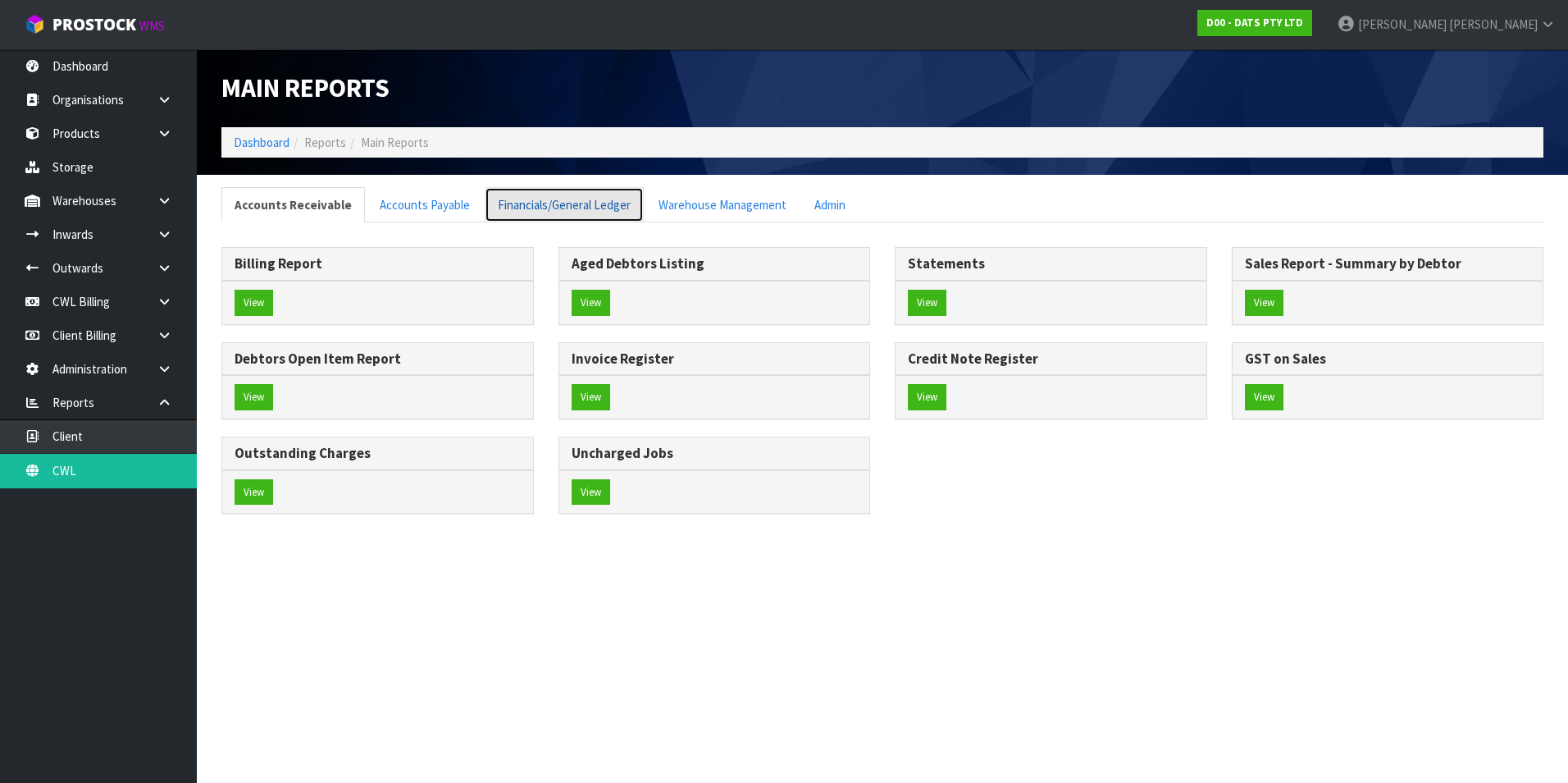
click at [538, 209] on link "Financials/General Ledger" at bounding box center [564, 205] width 159 height 35
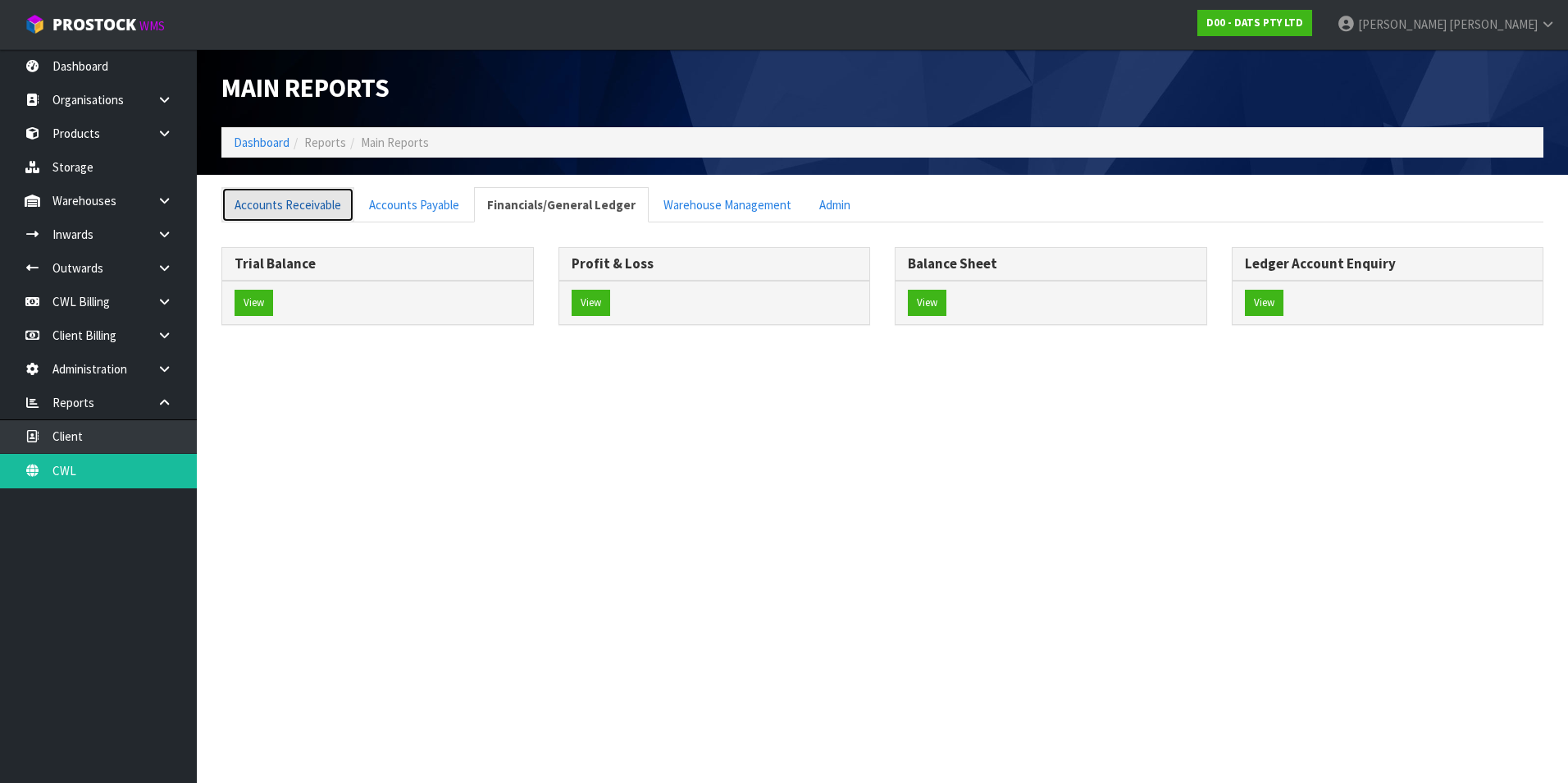
click at [281, 205] on link "Accounts Receivable" at bounding box center [288, 205] width 133 height 35
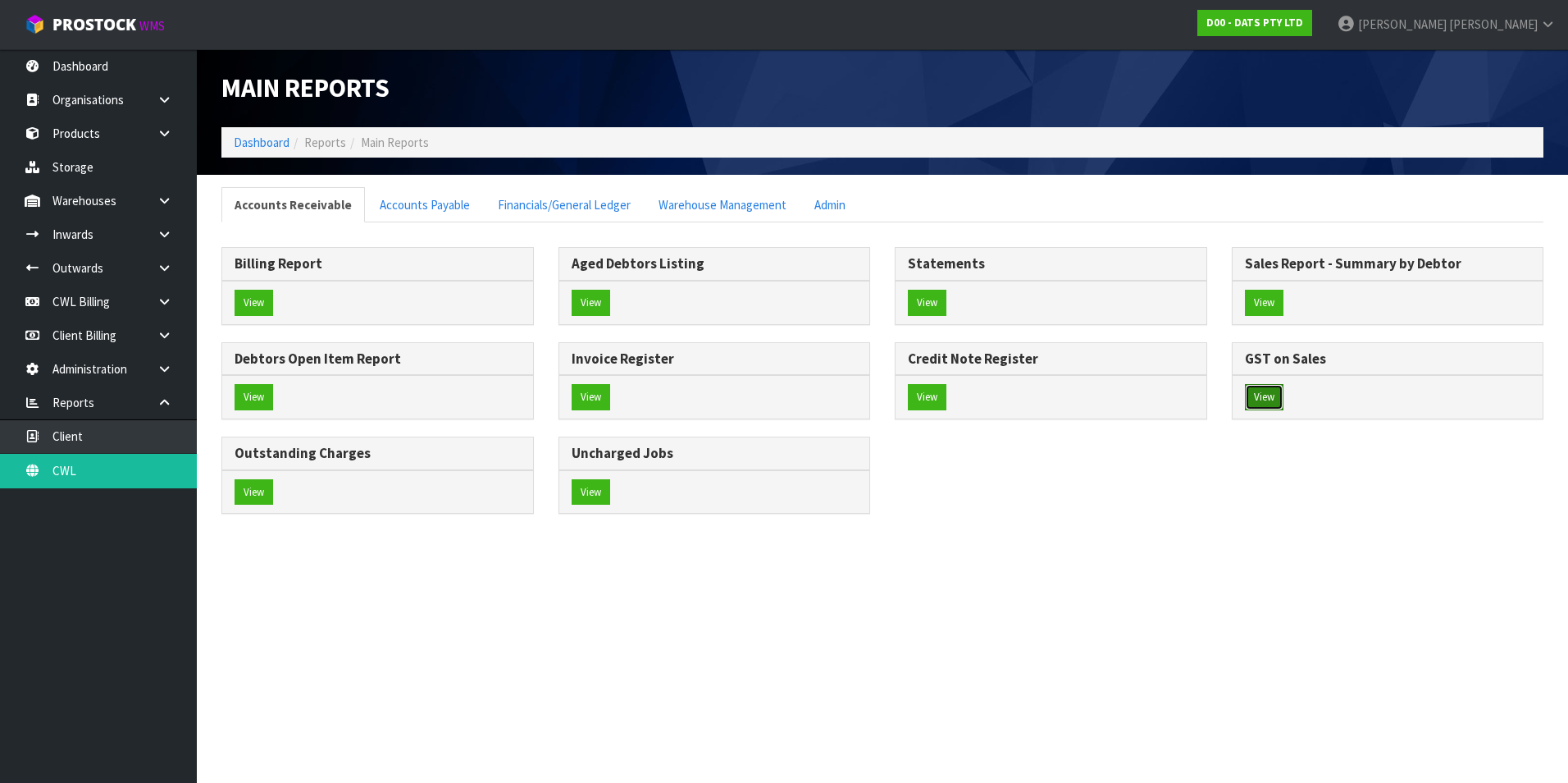
click at [1270, 402] on button "View" at bounding box center [1265, 396] width 39 height 26
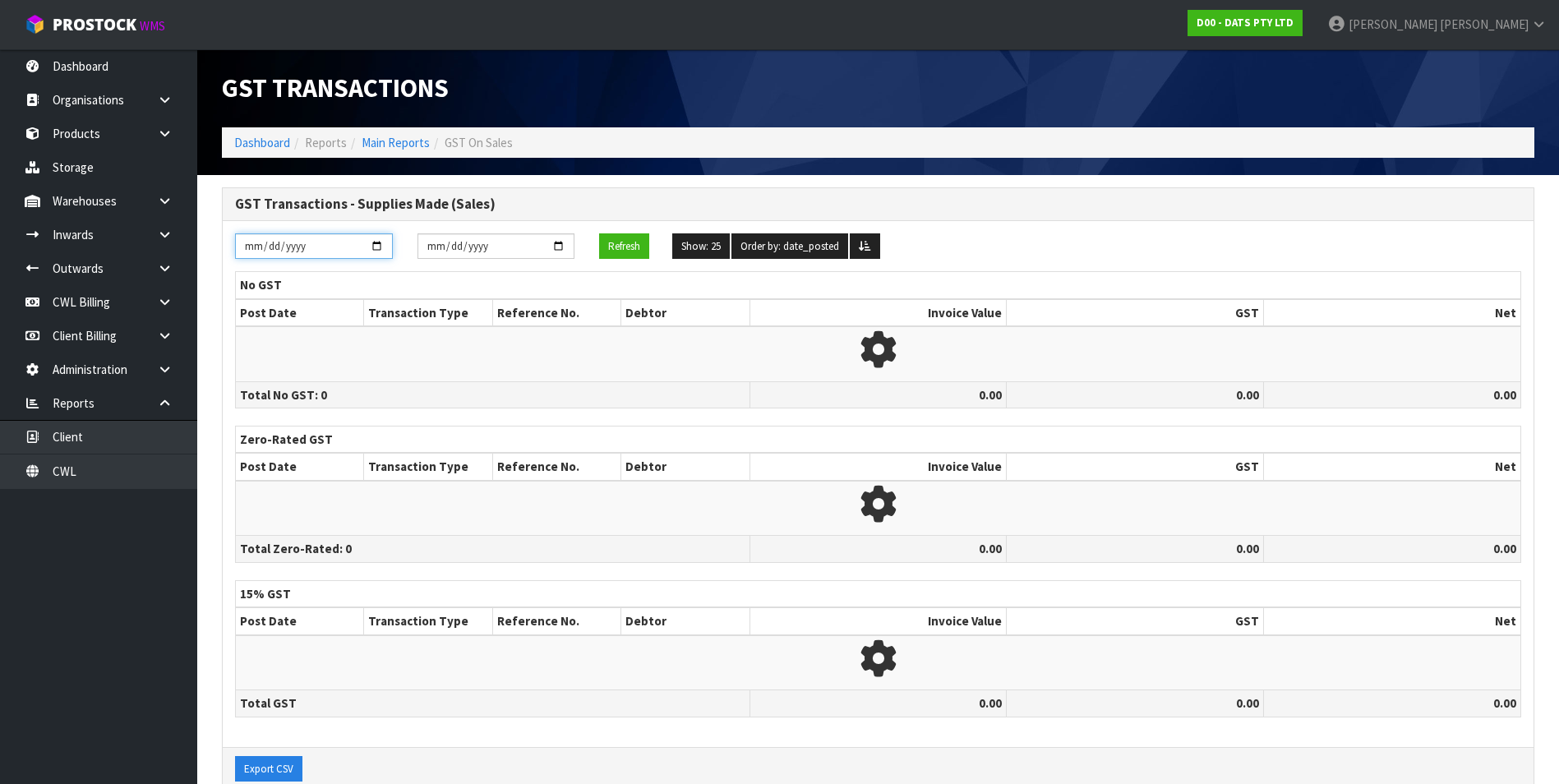
click at [382, 245] on input "[DATE]" at bounding box center [314, 246] width 158 height 25
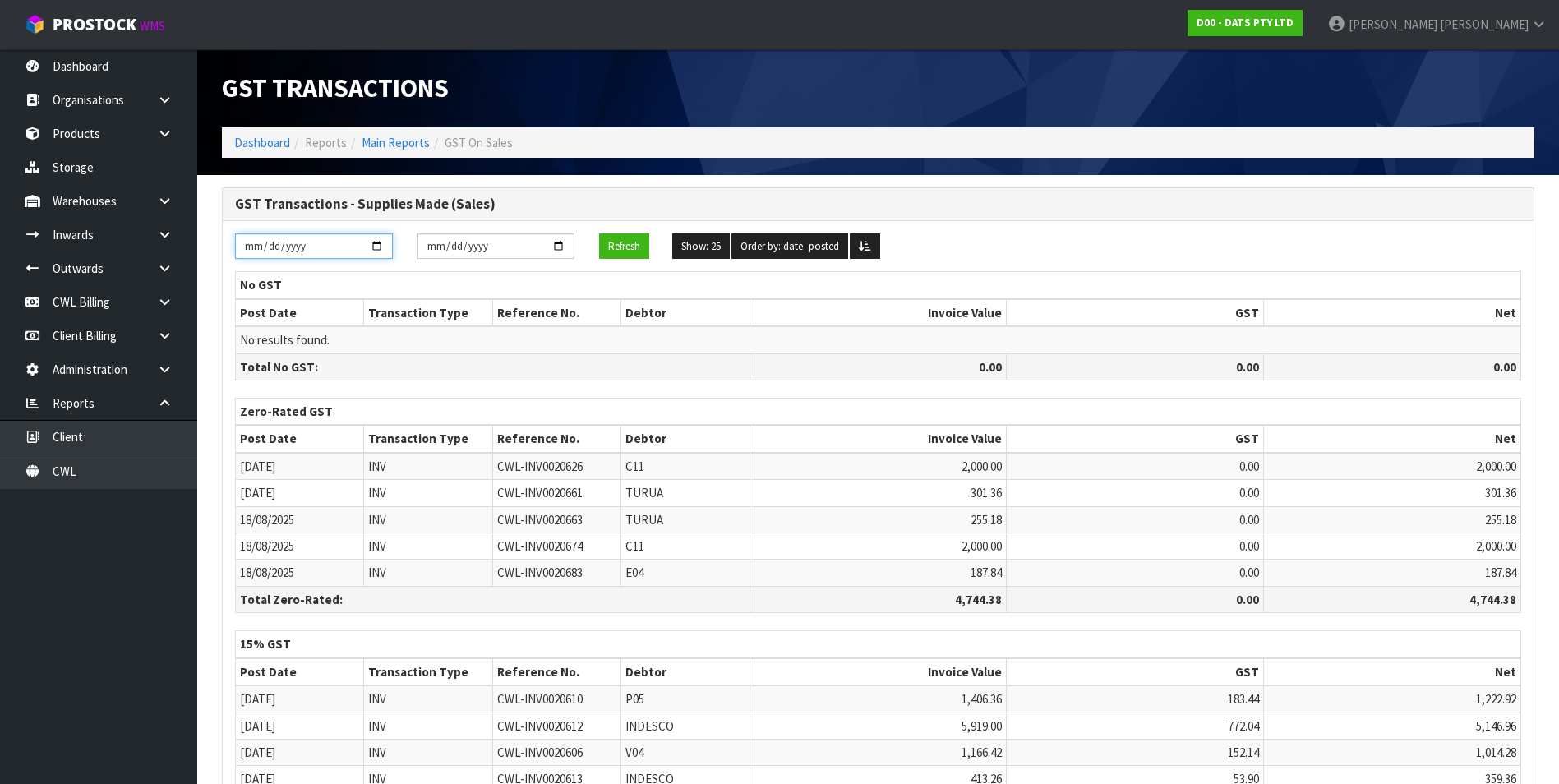
type input "[DATE]"
click at [558, 244] on input "[DATE]" at bounding box center [496, 246] width 158 height 25
type input "[DATE]"
click at [636, 248] on button "Refresh" at bounding box center [625, 246] width 50 height 26
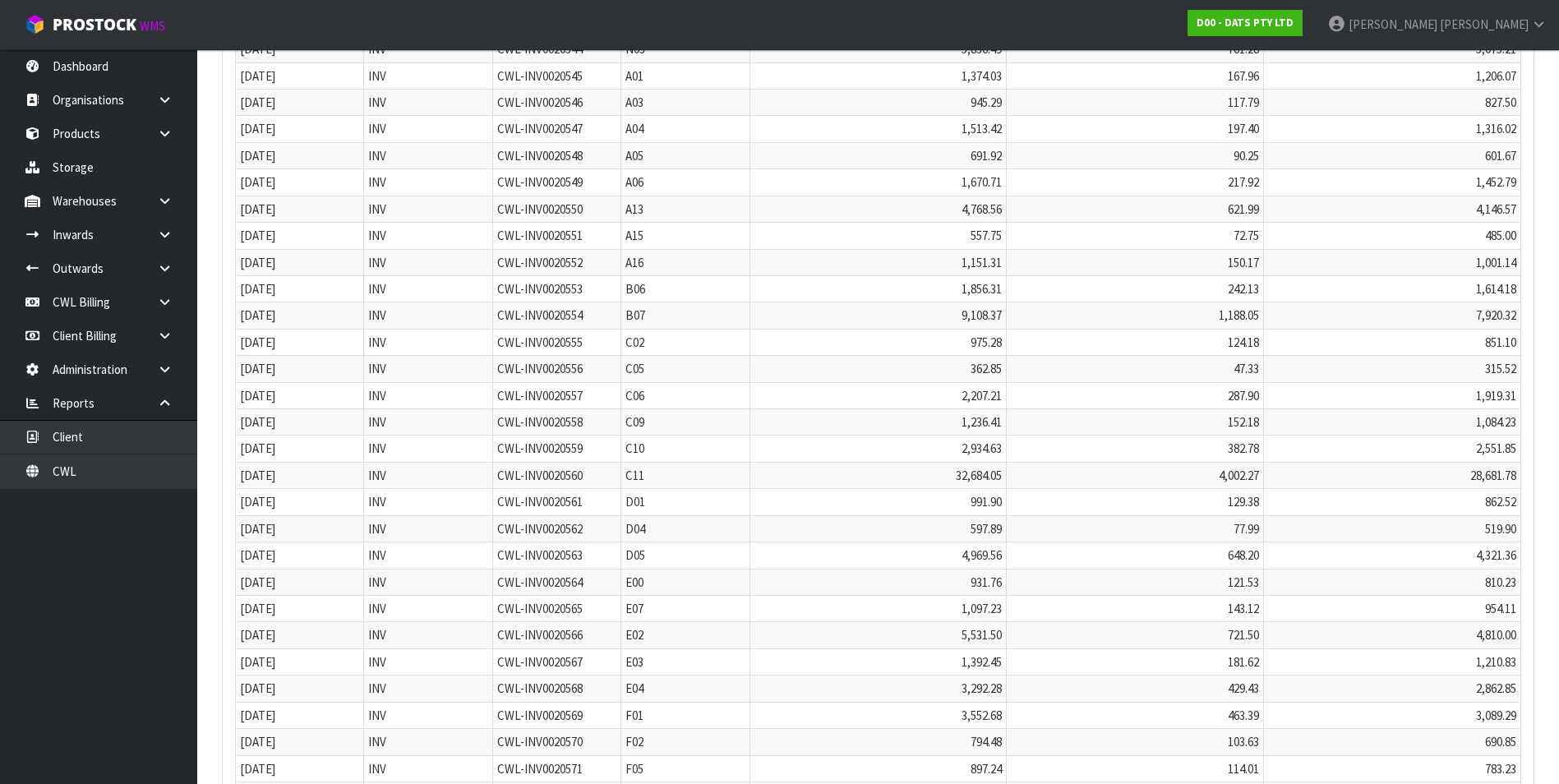
scroll to position [14230, 0]
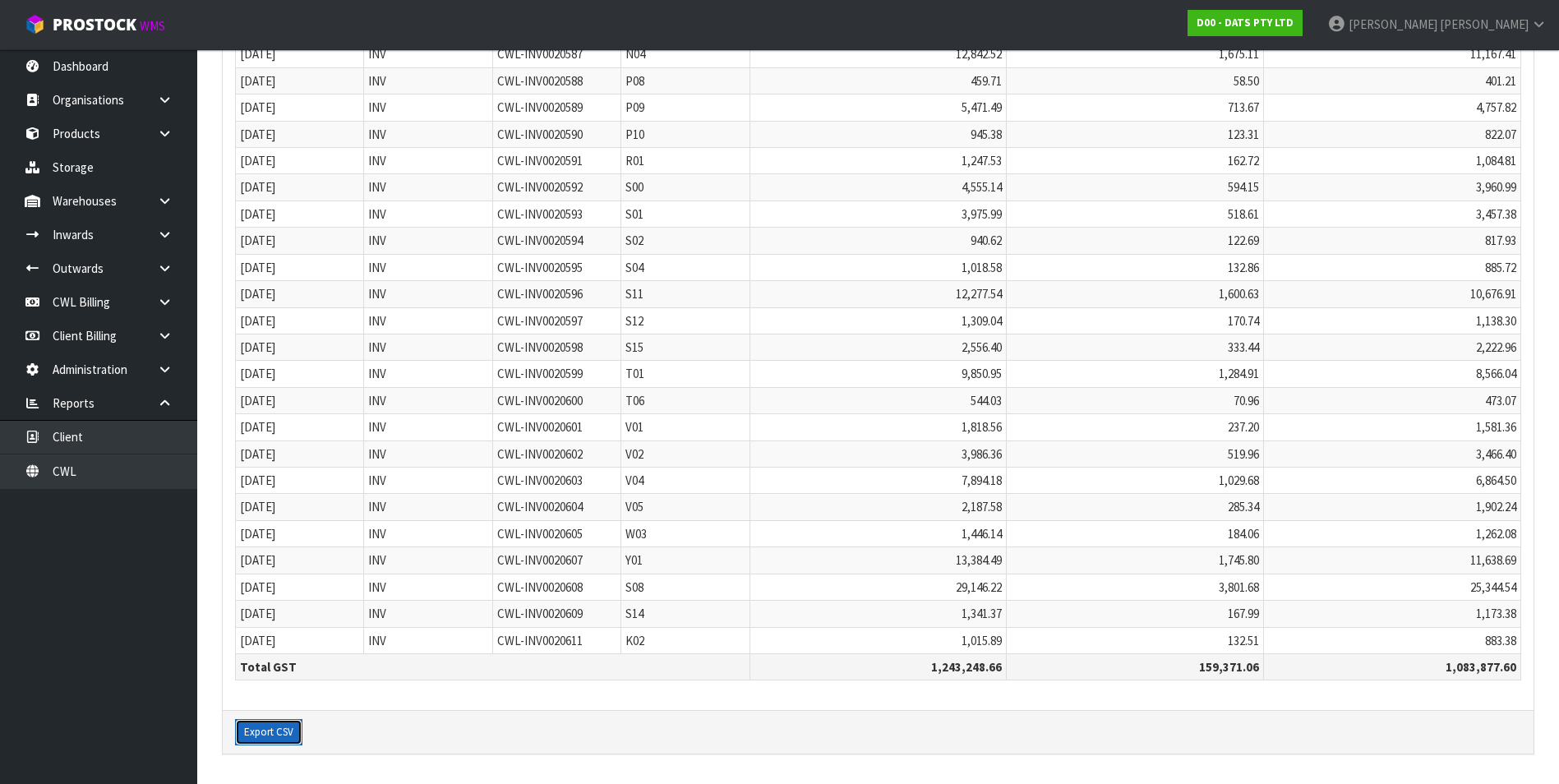
click at [288, 736] on button "Export CSV" at bounding box center [269, 732] width 68 height 26
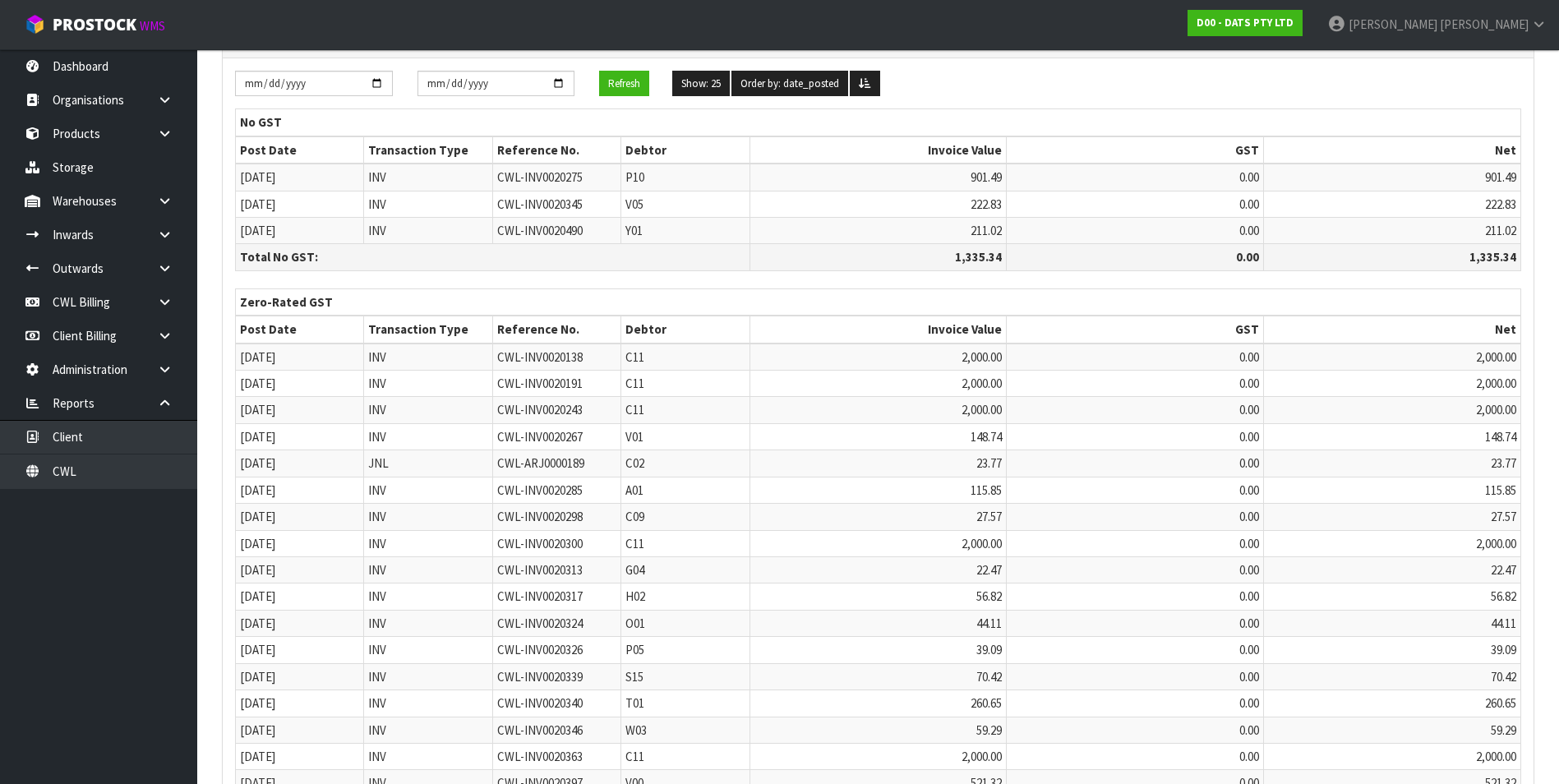
scroll to position [0, 0]
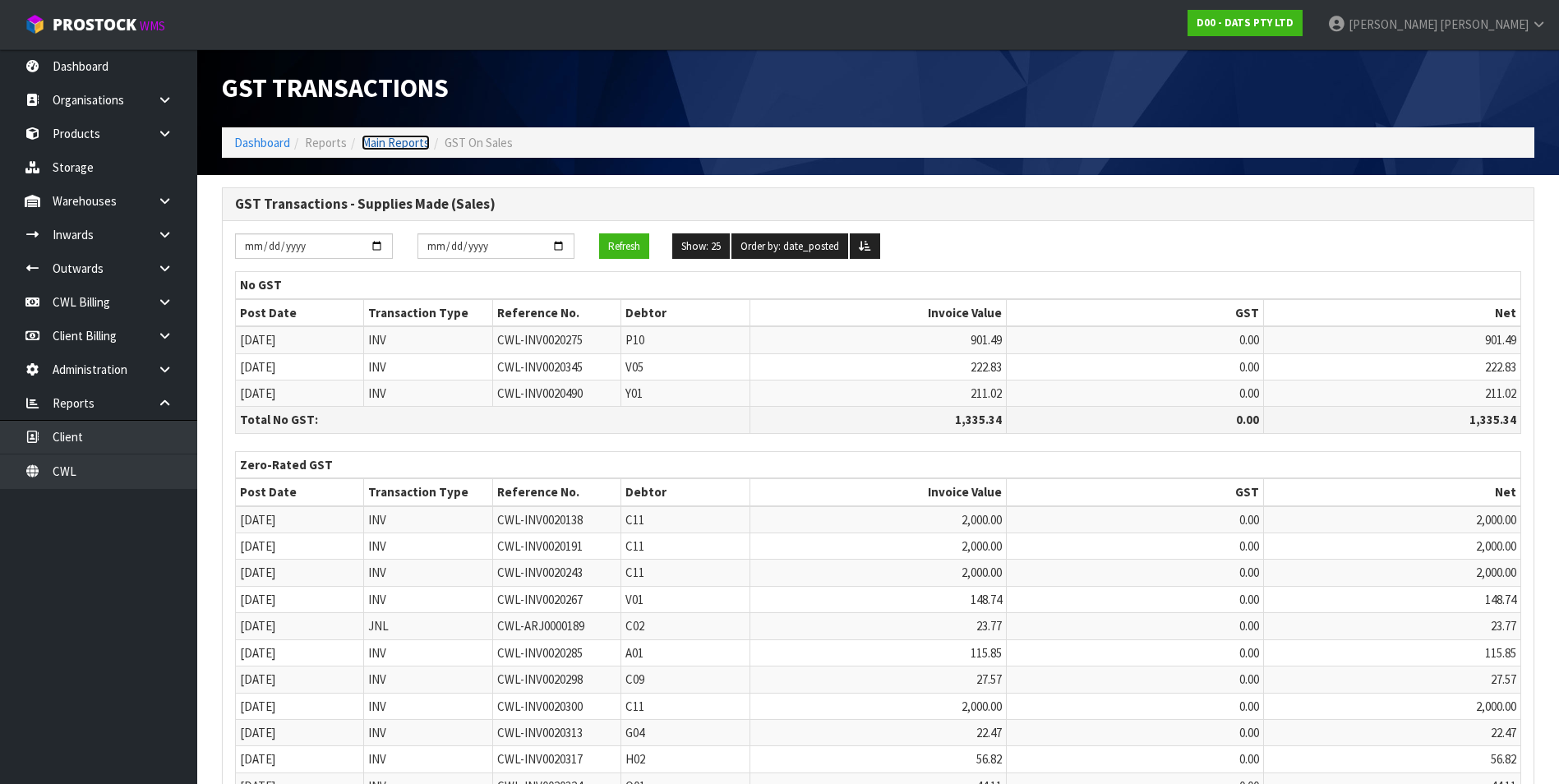
click at [411, 145] on link "Main Reports" at bounding box center [395, 142] width 68 height 15
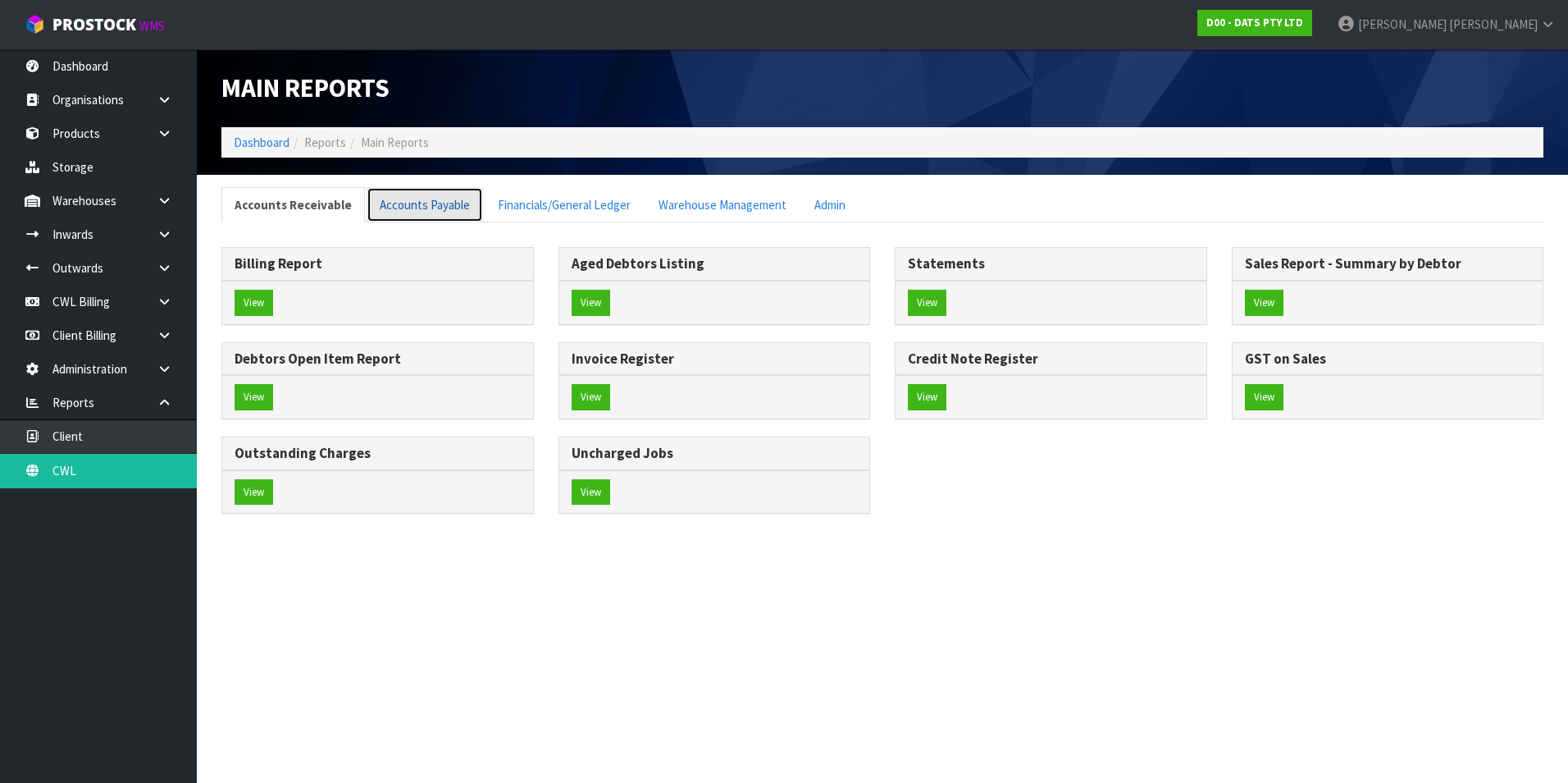
click at [420, 209] on link "Accounts Payable" at bounding box center [424, 205] width 117 height 35
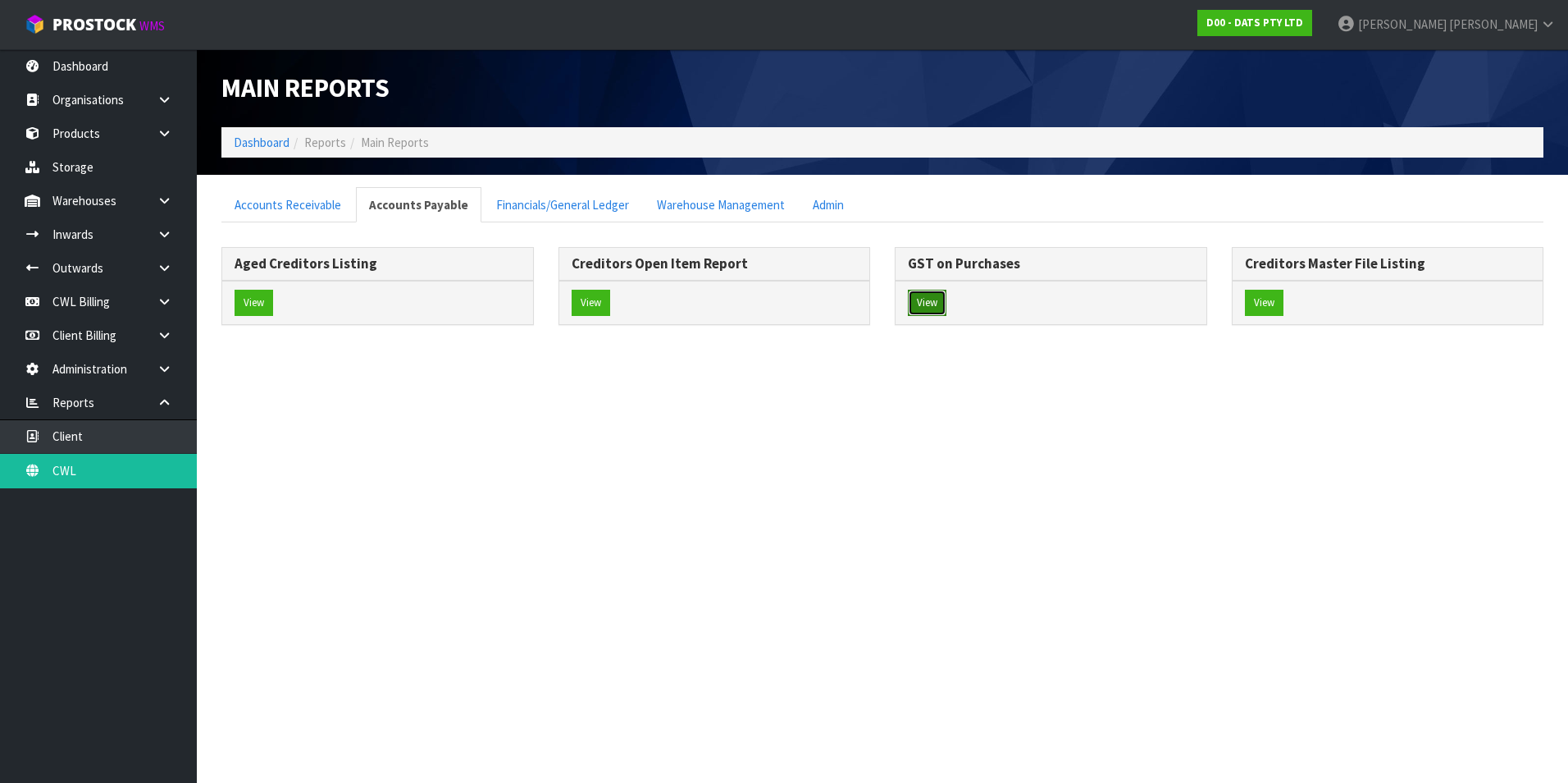
click at [932, 303] on button "View" at bounding box center [927, 303] width 39 height 26
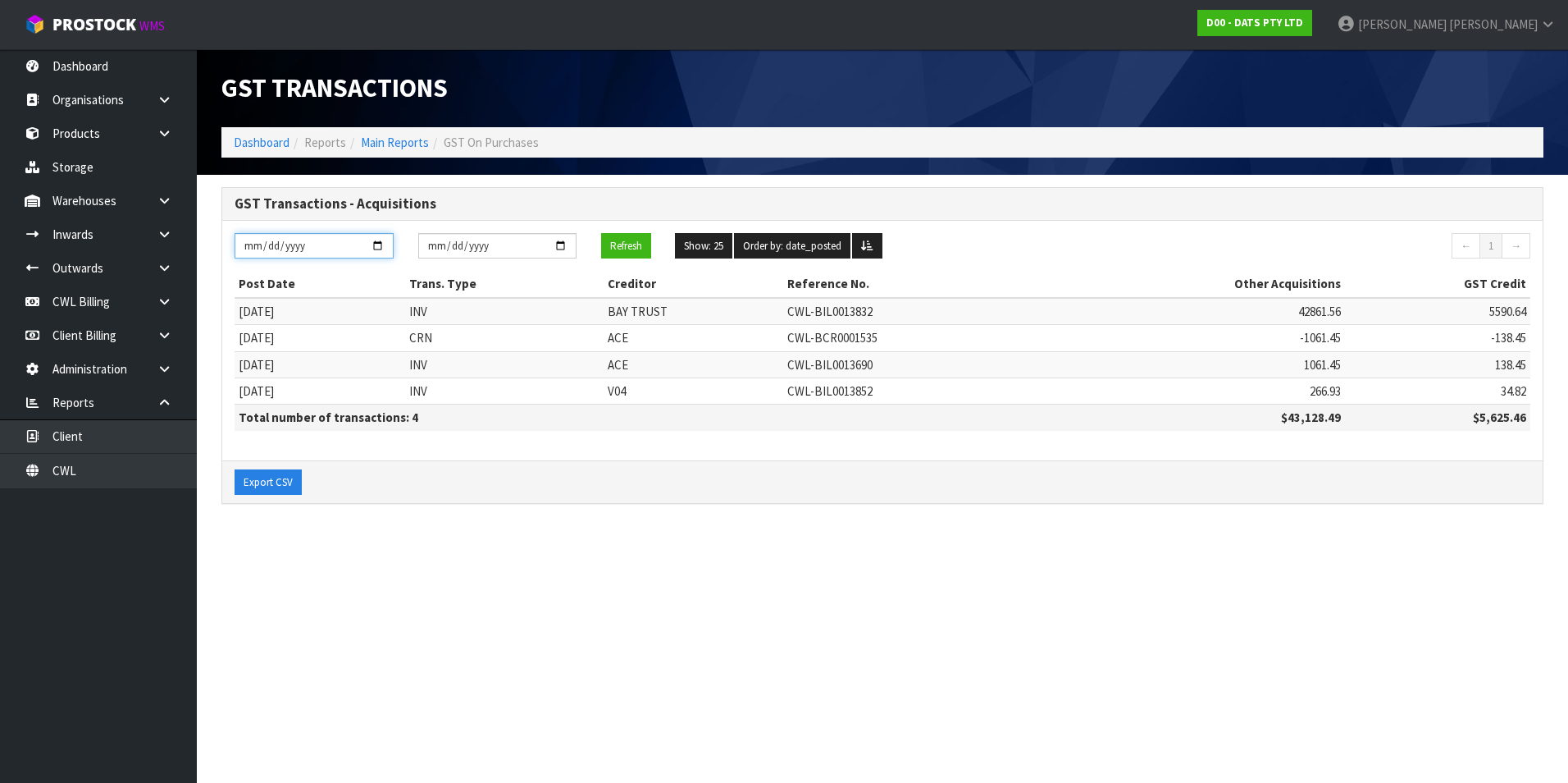
click at [382, 246] on input "[DATE]" at bounding box center [314, 246] width 159 height 25
type input "[DATE]"
click at [558, 249] on input "[DATE]" at bounding box center [498, 246] width 159 height 25
type input "[DATE]"
click at [626, 247] on button "Refresh" at bounding box center [626, 246] width 50 height 26
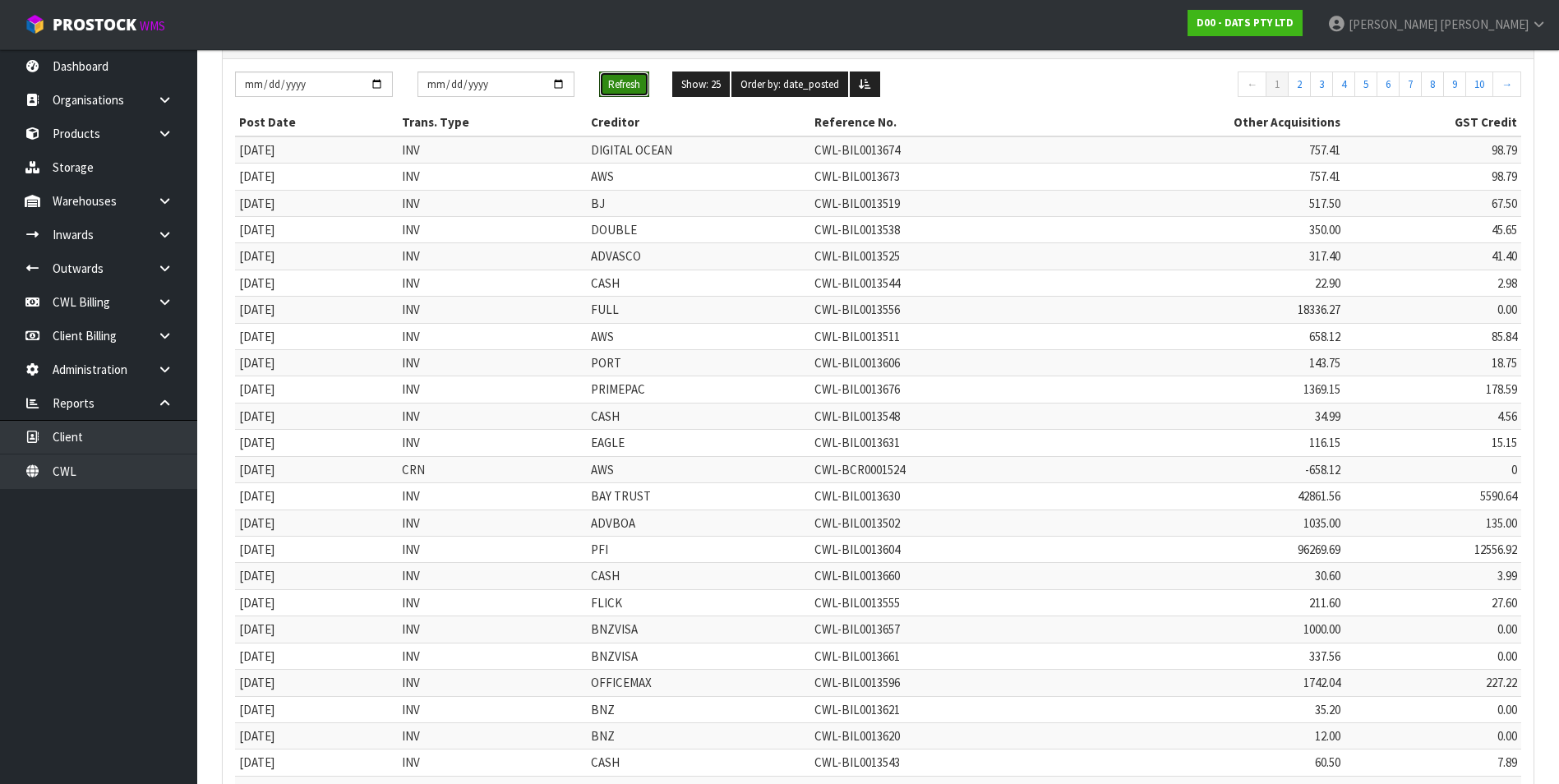
scroll to position [310, 0]
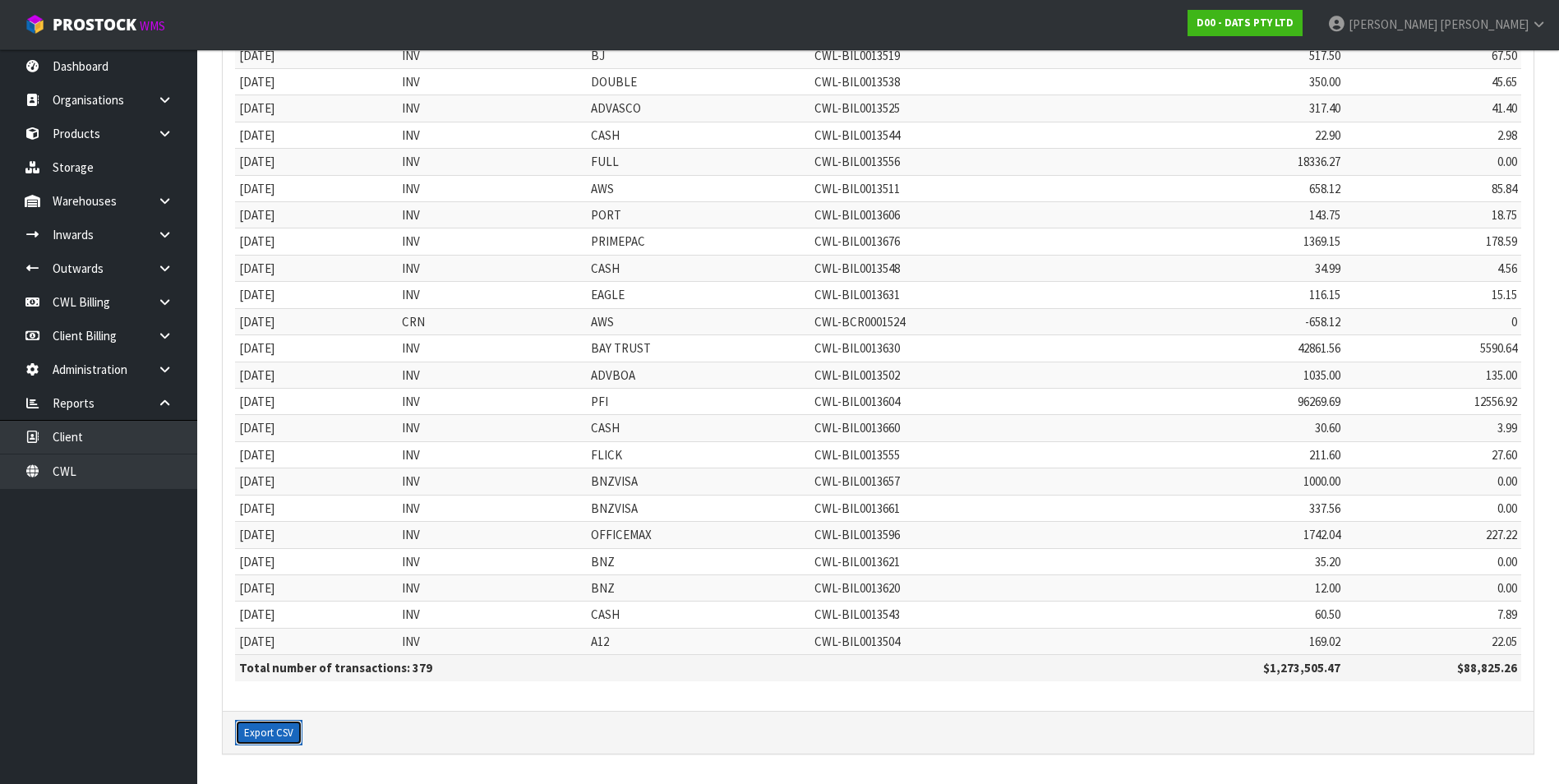
click at [257, 736] on button "Export CSV" at bounding box center [269, 733] width 68 height 26
